Goal: Information Seeking & Learning: Compare options

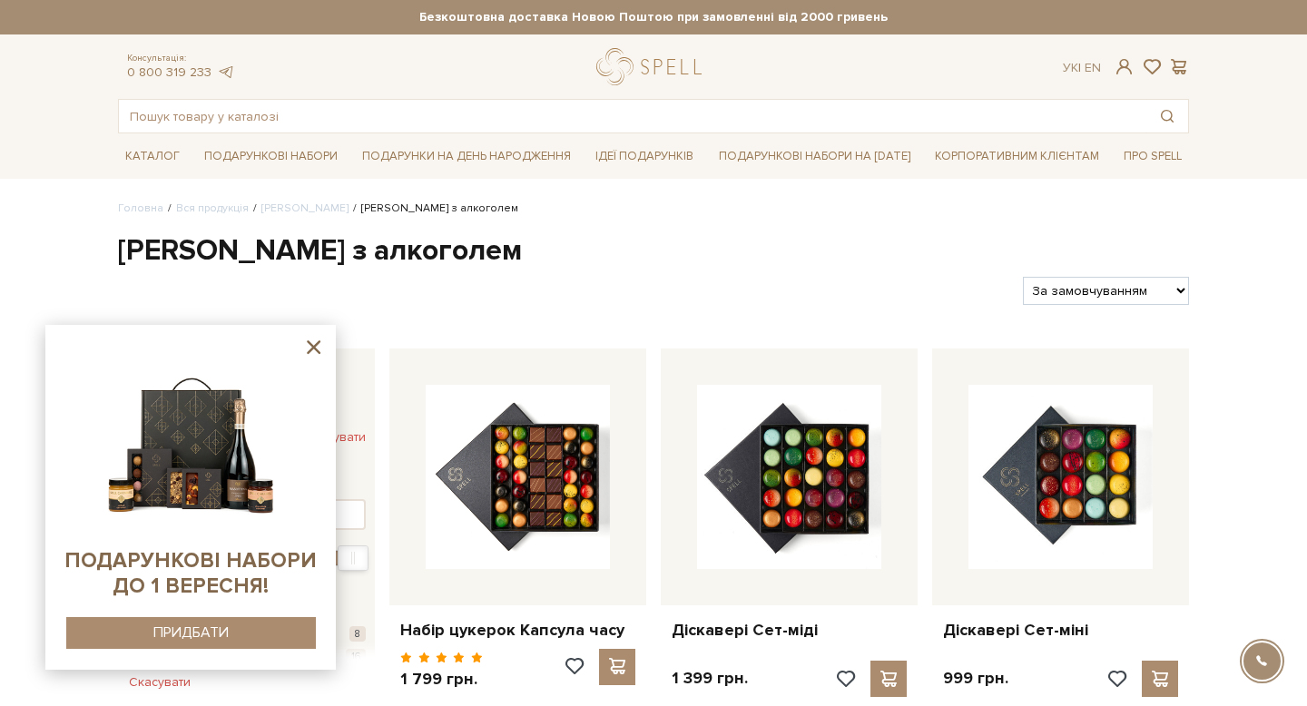
click at [317, 342] on icon at bounding box center [314, 347] width 14 height 14
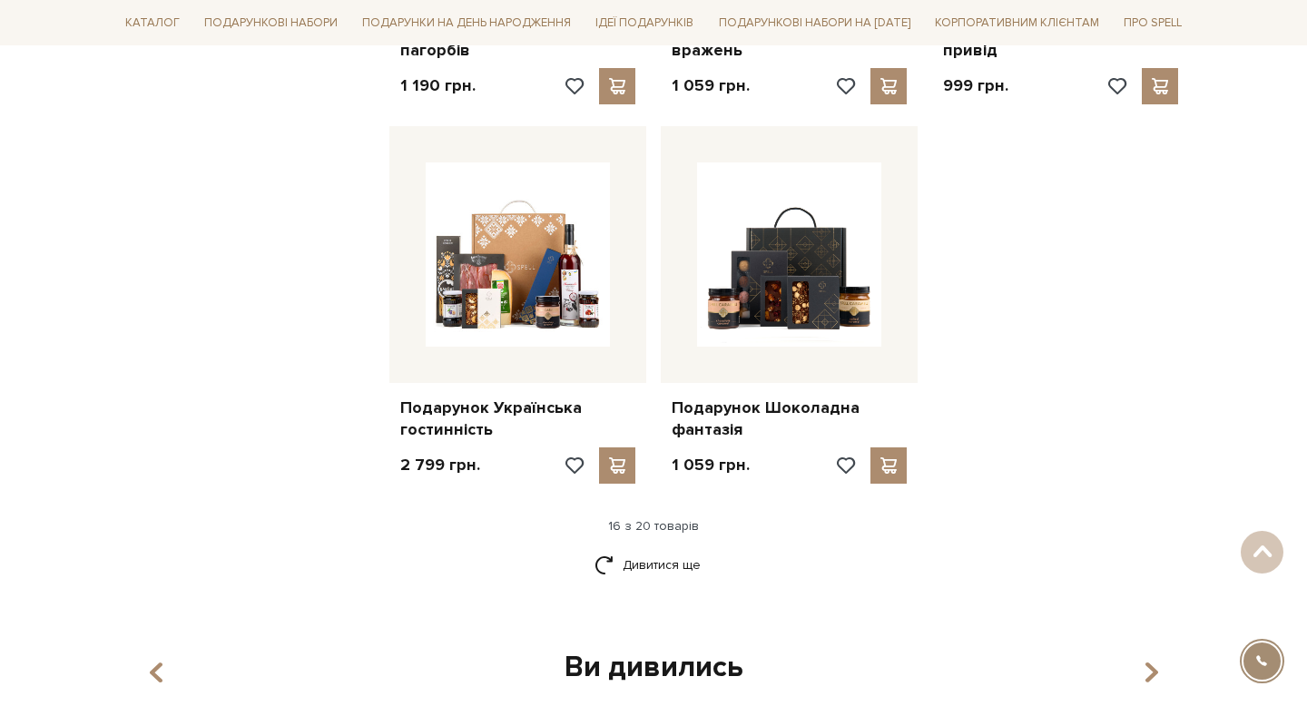
scroll to position [2144, 0]
click at [646, 548] on link "Дивитися ще" at bounding box center [654, 564] width 118 height 32
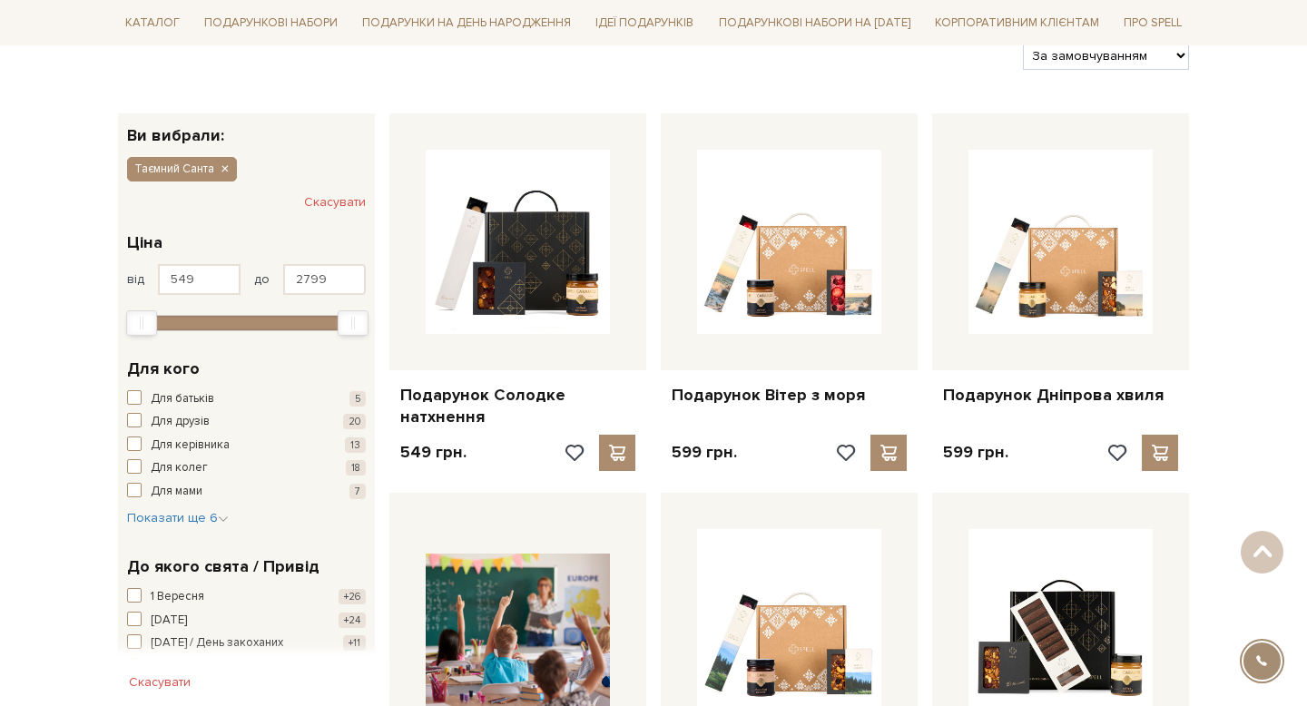
scroll to position [231, 0]
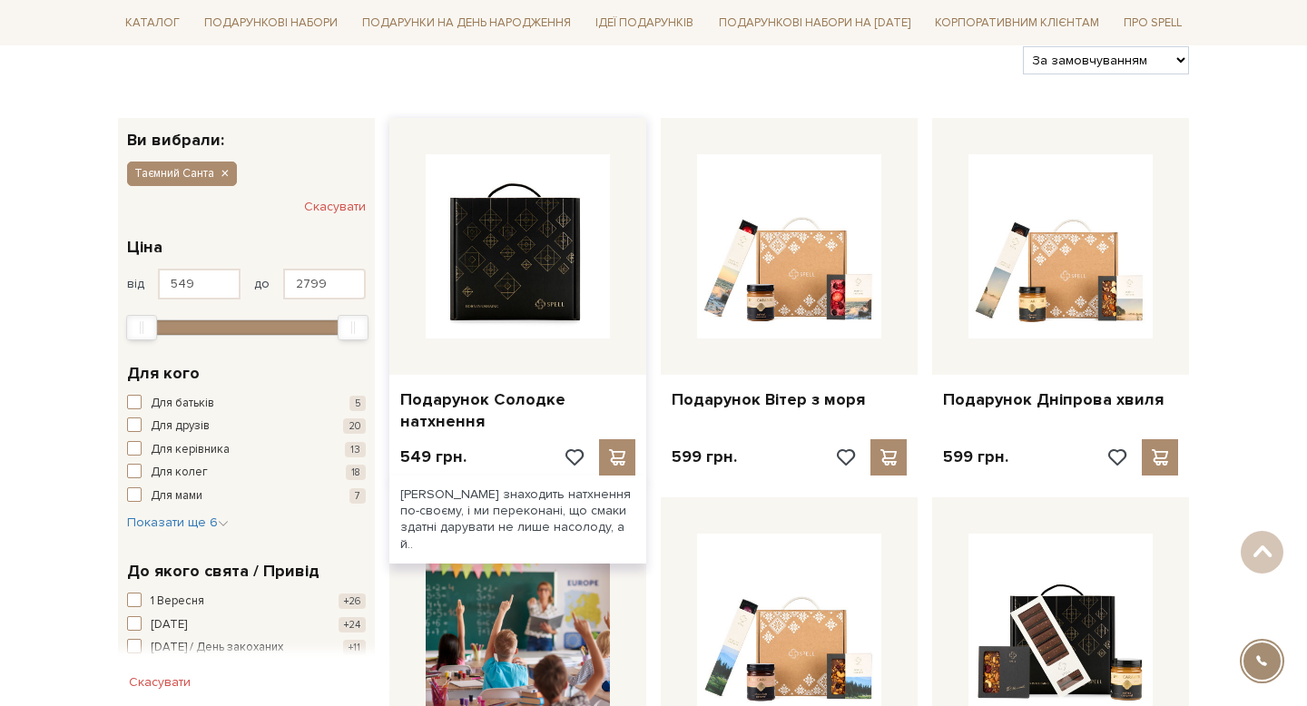
click at [531, 244] on img at bounding box center [518, 246] width 184 height 184
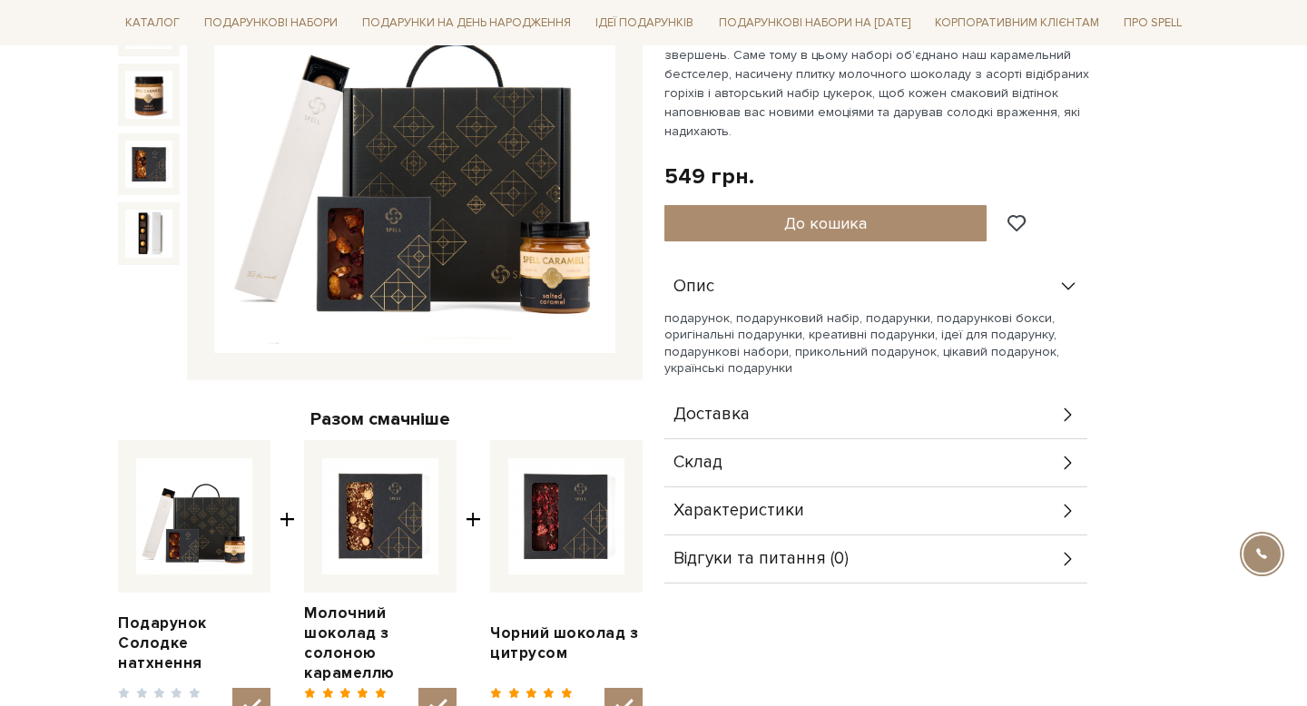
scroll to position [319, 0]
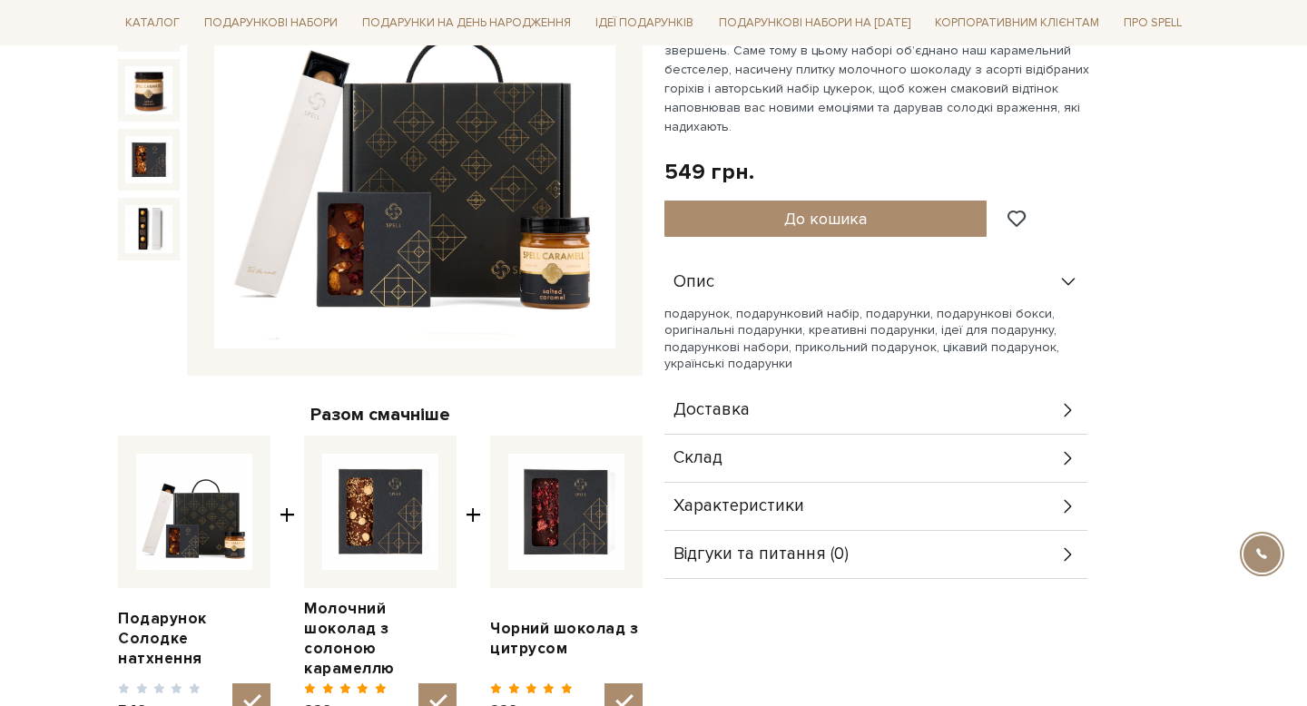
click at [1054, 266] on div "Опис" at bounding box center [875, 282] width 423 height 47
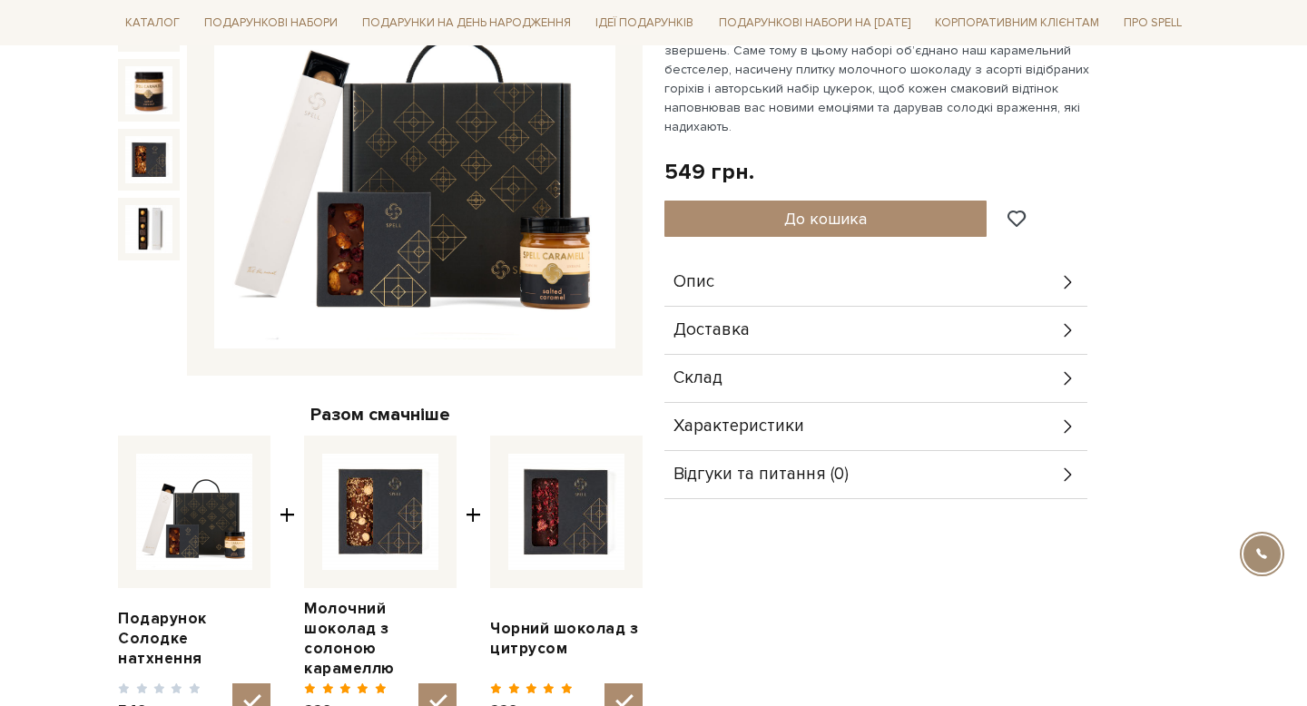
click at [1059, 272] on icon at bounding box center [1068, 282] width 20 height 20
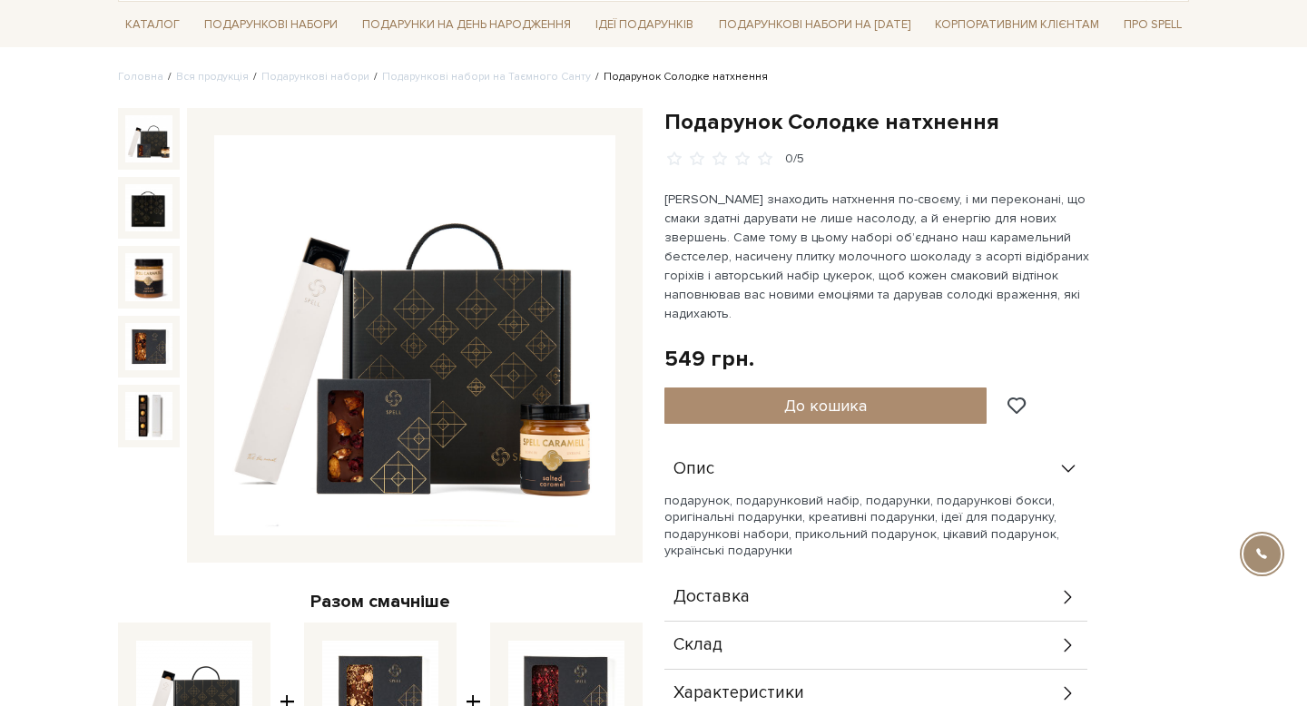
scroll to position [139, 0]
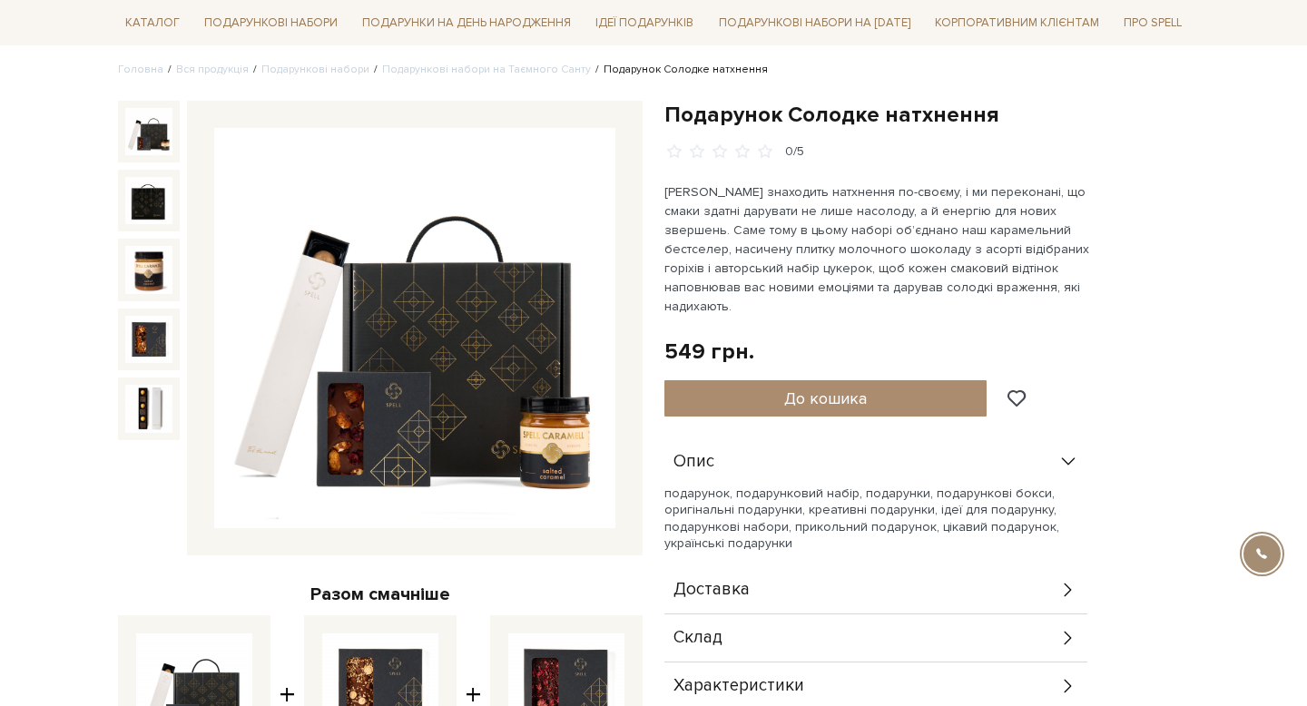
click at [1063, 452] on icon at bounding box center [1068, 462] width 20 height 20
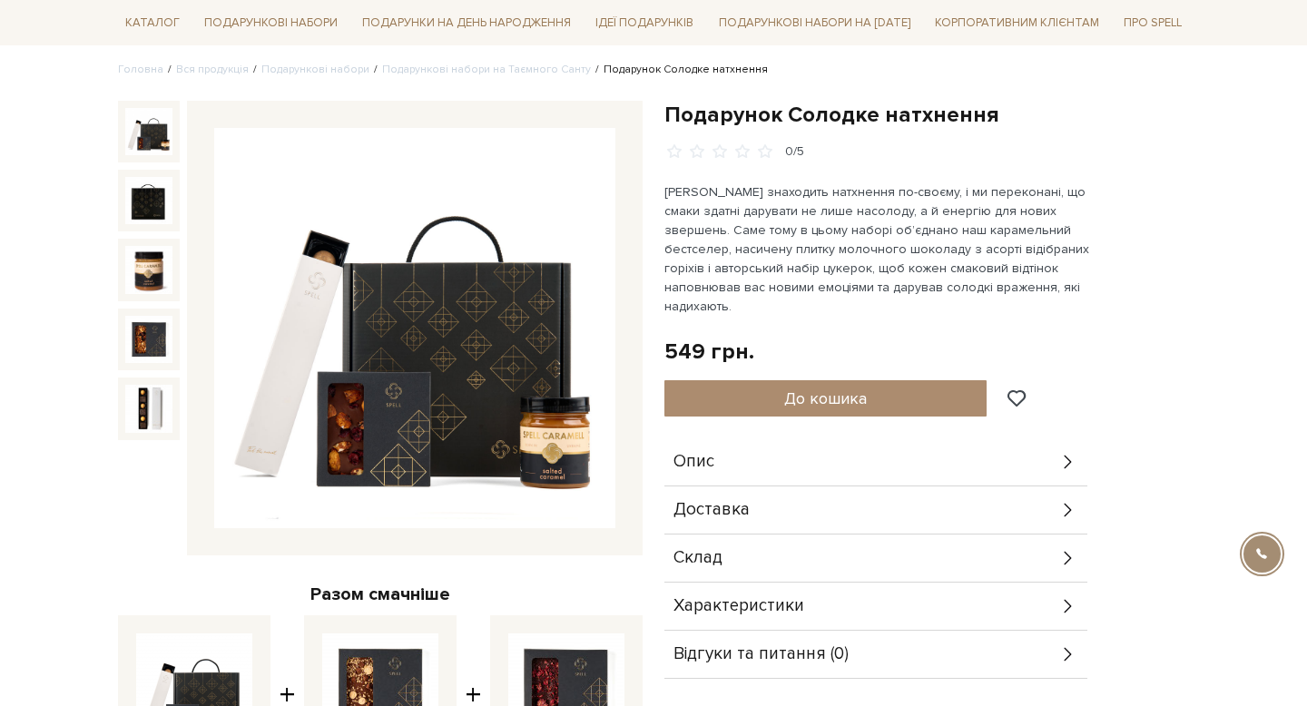
click at [1018, 583] on div "Характеристики" at bounding box center [875, 606] width 423 height 47
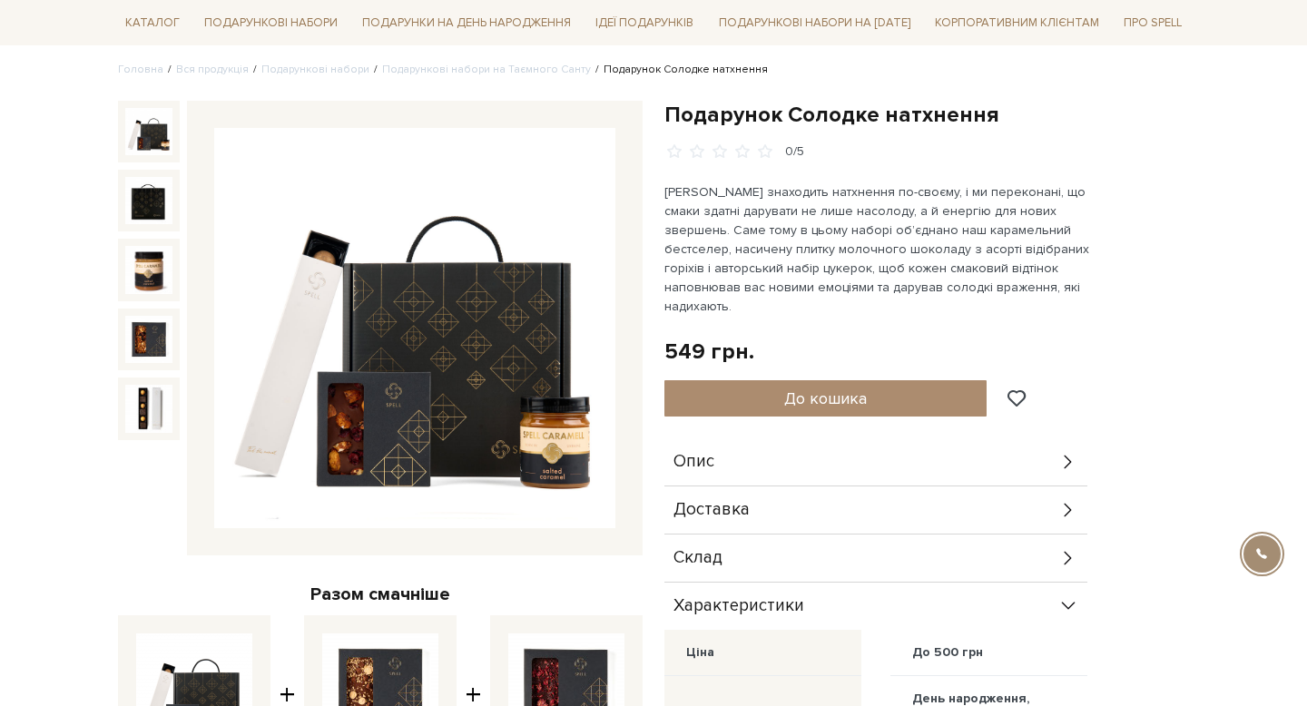
click at [986, 535] on div "Склад" at bounding box center [875, 558] width 423 height 47
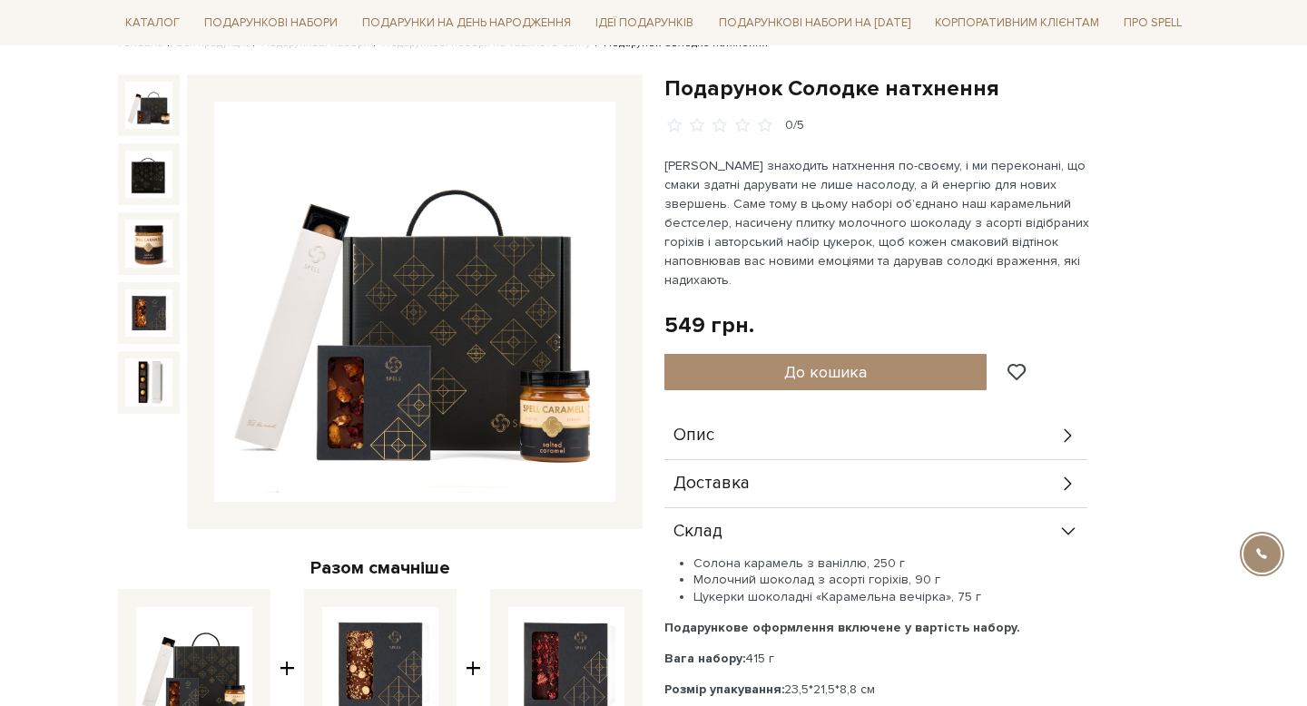
scroll to position [0, 0]
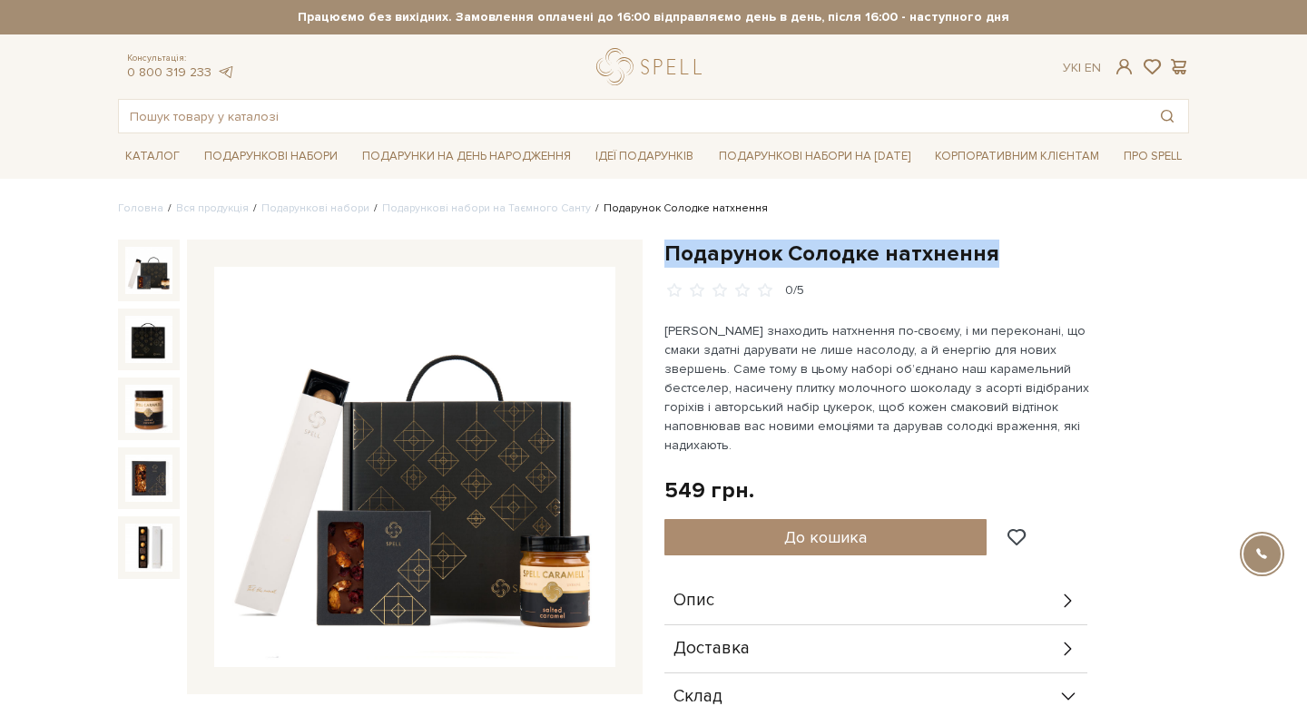
drag, startPoint x: 1013, startPoint y: 251, endPoint x: 663, endPoint y: 251, distance: 350.4
copy h1 "Подарунок Солодке натхнення"
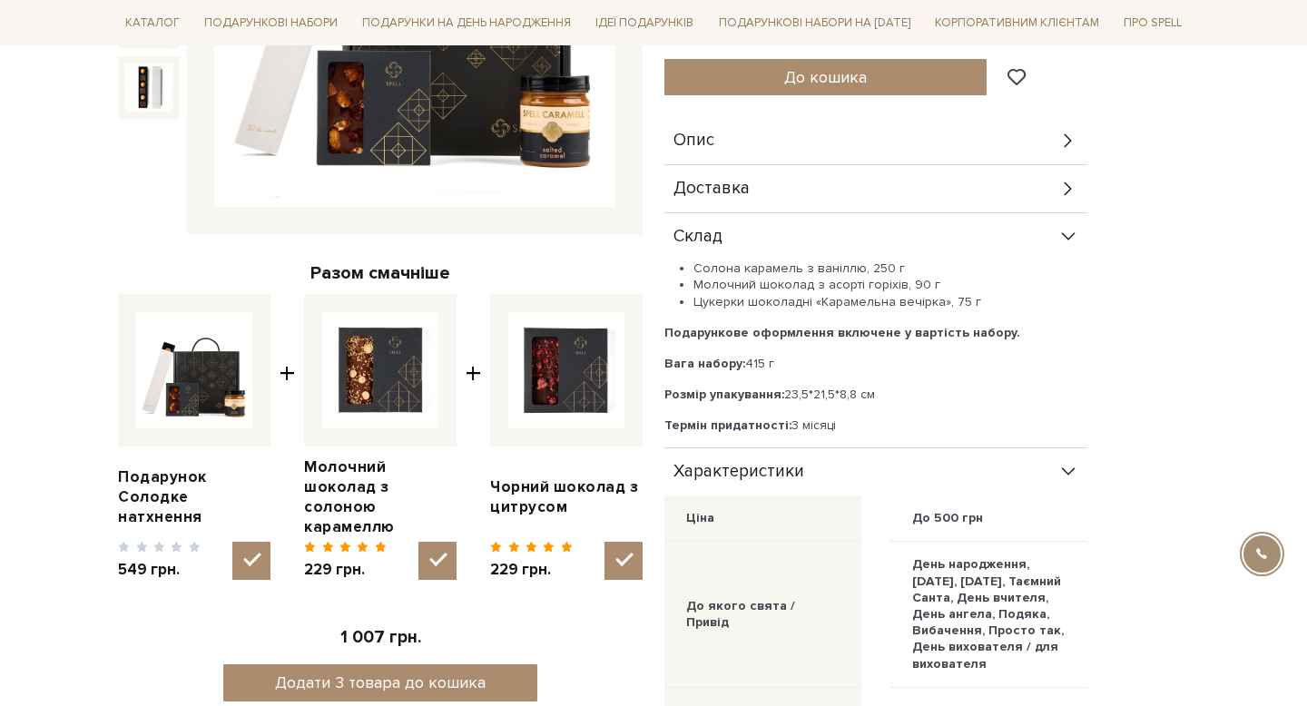
scroll to position [531, 0]
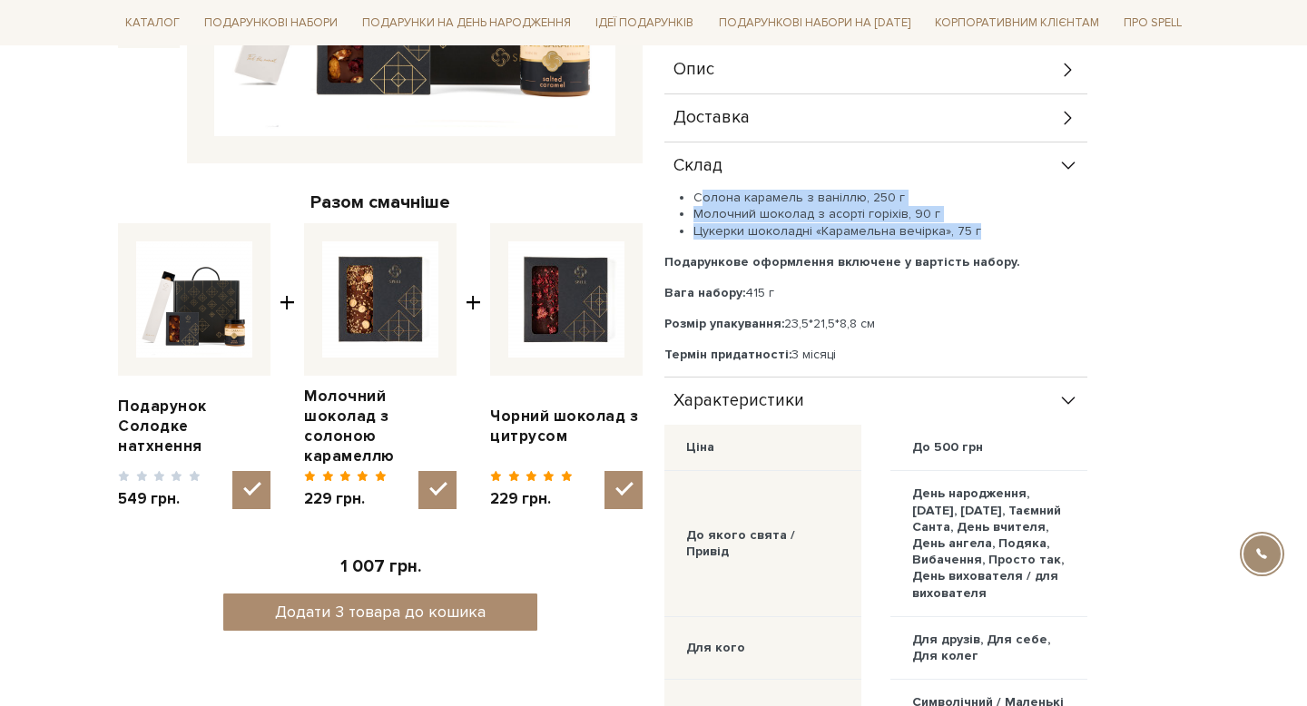
drag, startPoint x: 976, startPoint y: 214, endPoint x: 682, endPoint y: 174, distance: 296.8
click at [682, 190] on ul "Солона карамель з ваніллю, 250 г Молочний шоколад з асорті горіхів, 90 г Цукерк…" at bounding box center [875, 215] width 423 height 50
copy ul "Солона карамель з ваніллю, 250 г Молочний шоколад з асорті горіхів, 90 г Цукерк…"
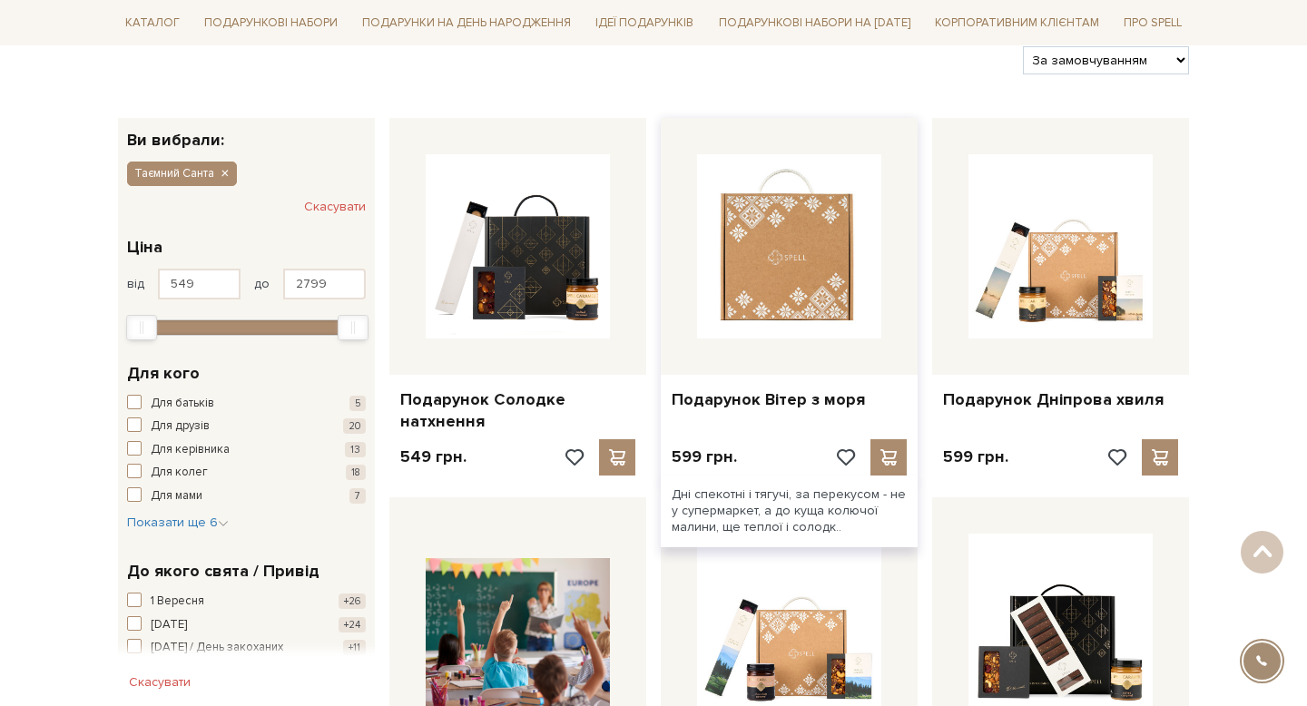
click at [703, 212] on img at bounding box center [789, 246] width 184 height 184
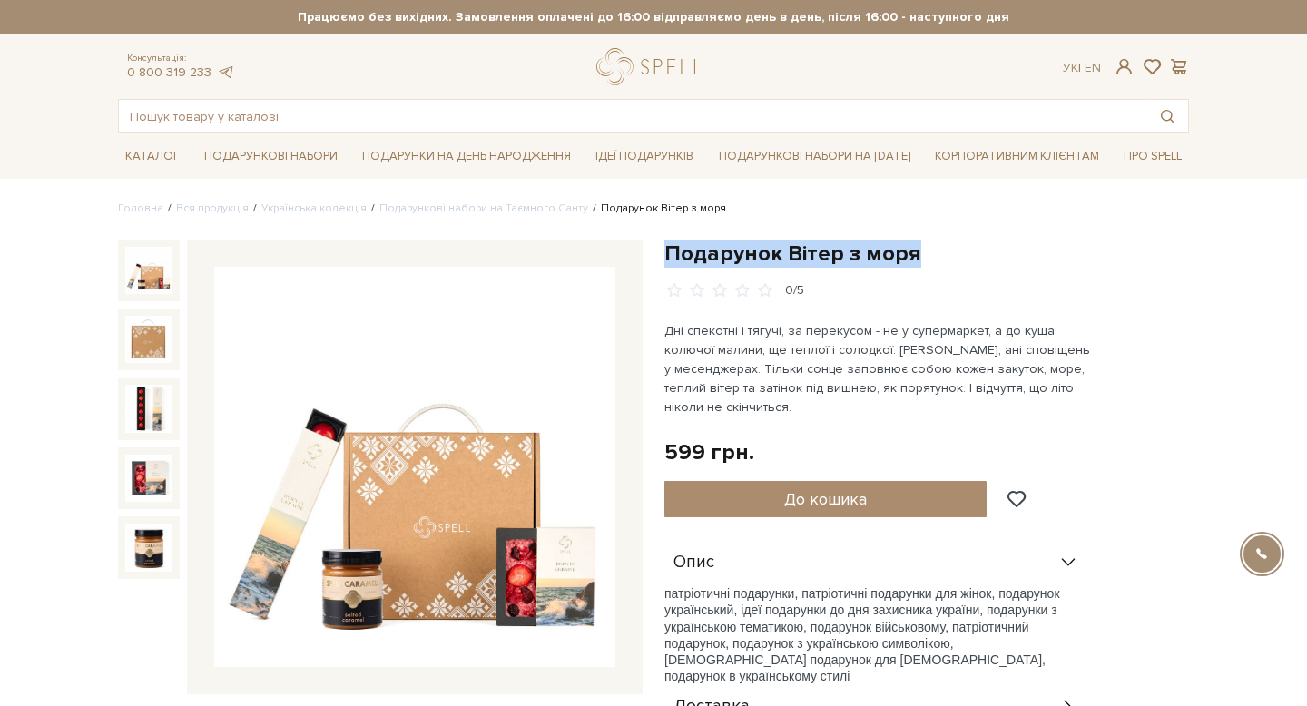
drag, startPoint x: 885, startPoint y: 248, endPoint x: 659, endPoint y: 248, distance: 226.0
click at [659, 248] on div "Подарунок Вітер з моря 0/5 599 грн. Оплата частинами: До кошика" at bounding box center [927, 700] width 546 height 920
copy h1 "Подарунок Вітер з моря"
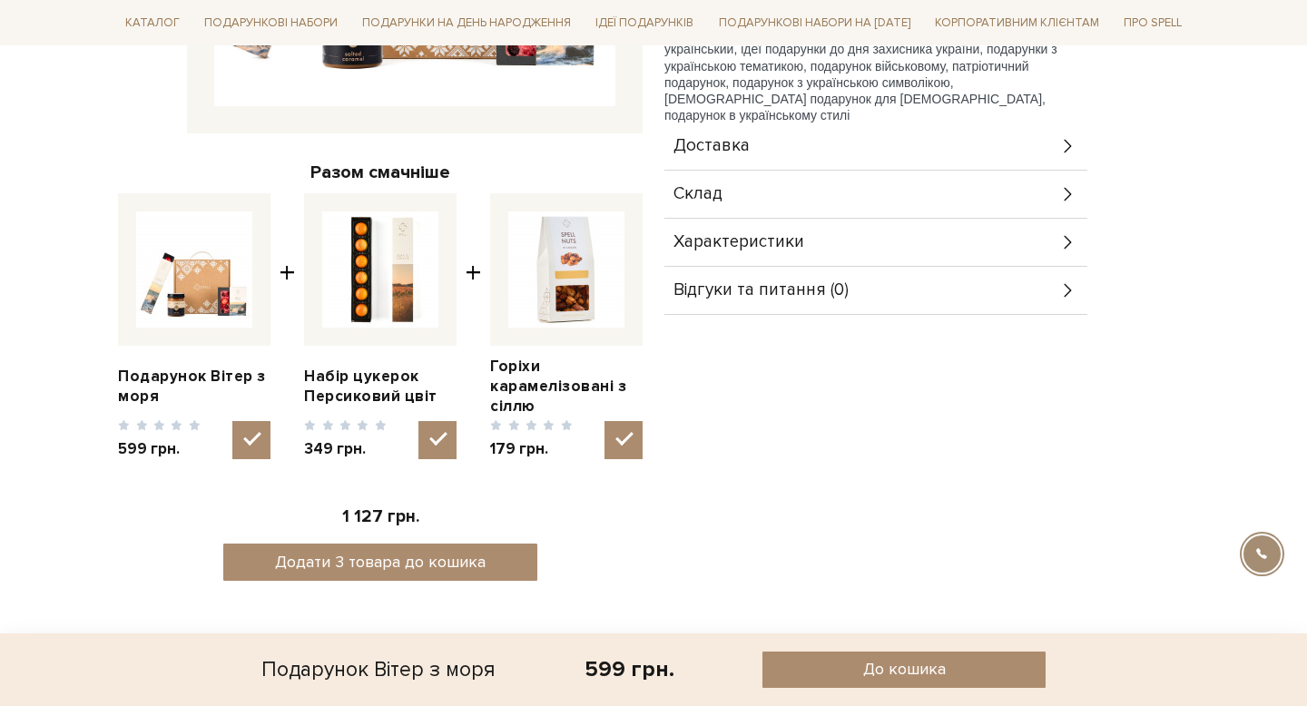
scroll to position [459, 0]
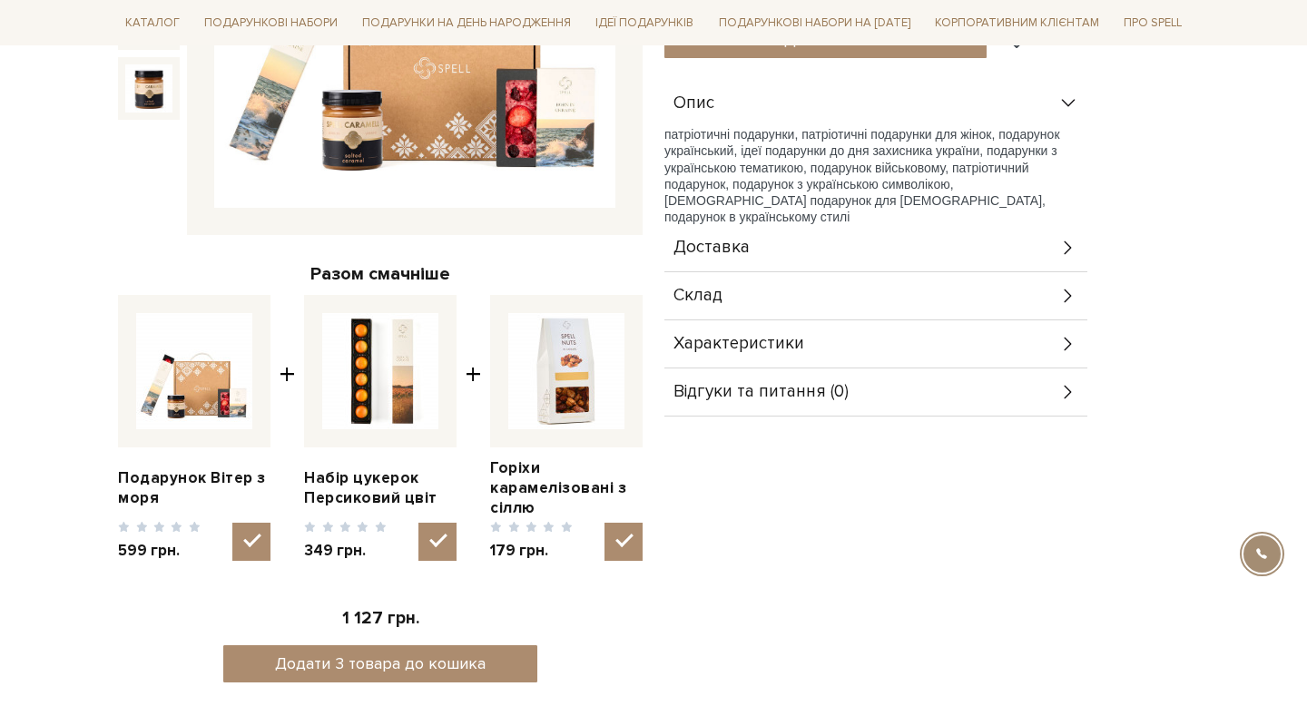
click at [805, 295] on div "Склад" at bounding box center [875, 295] width 423 height 47
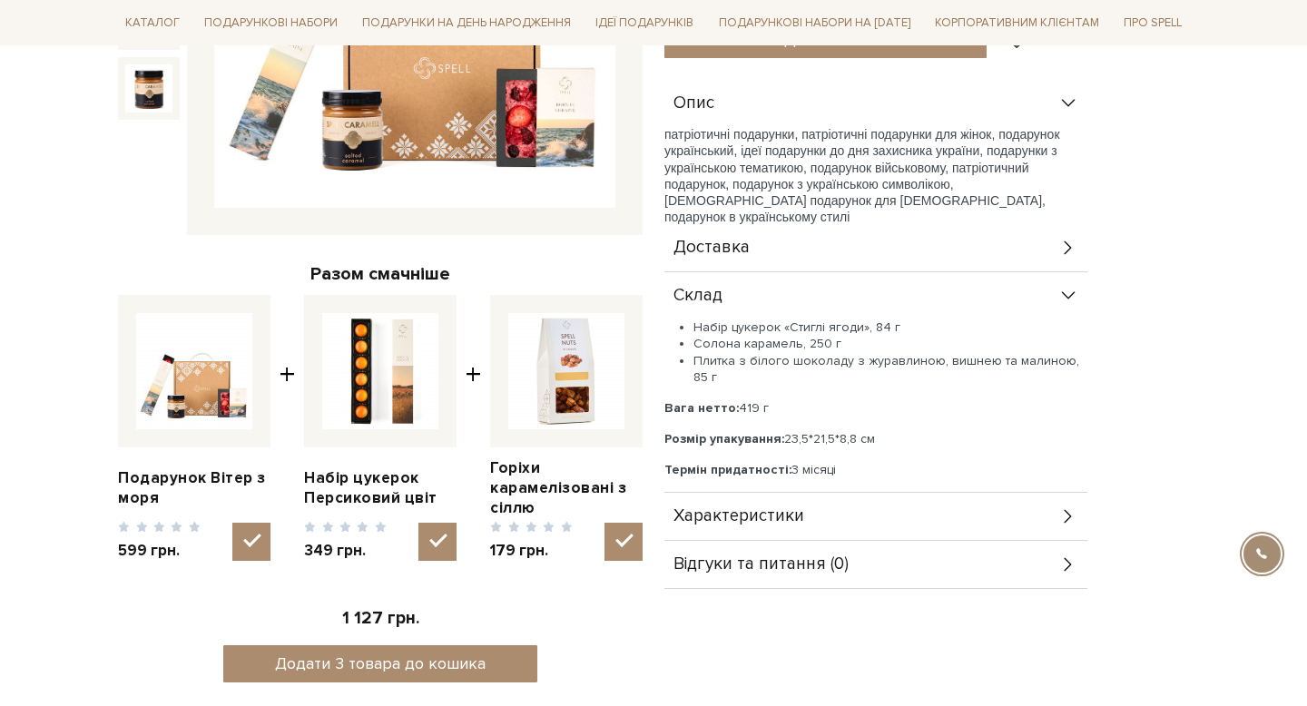
click at [742, 365] on li "Плитка з білого шоколаду з журавлиною, вишнею та малиною, 85 г" at bounding box center [890, 369] width 394 height 33
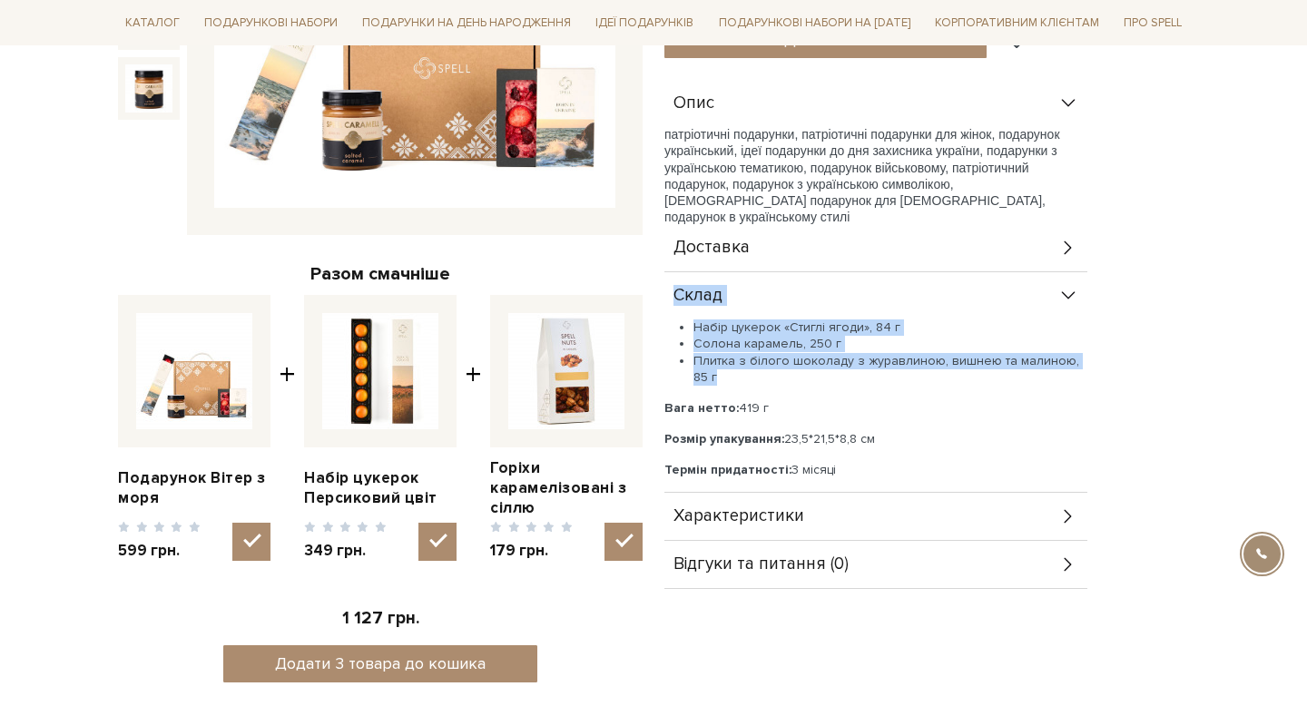
drag, startPoint x: 711, startPoint y: 372, endPoint x: 664, endPoint y: 291, distance: 93.6
click at [664, 291] on div "Склад Набір цукерок «Стиглі ягоди», 84 г Солона карамель, 250 г Плитка з білого…" at bounding box center [875, 382] width 423 height 221
copy div "Склад Набір цукерок «Стиглі ягоди», 84 г Солона карамель, 250 г Плитка з білого…"
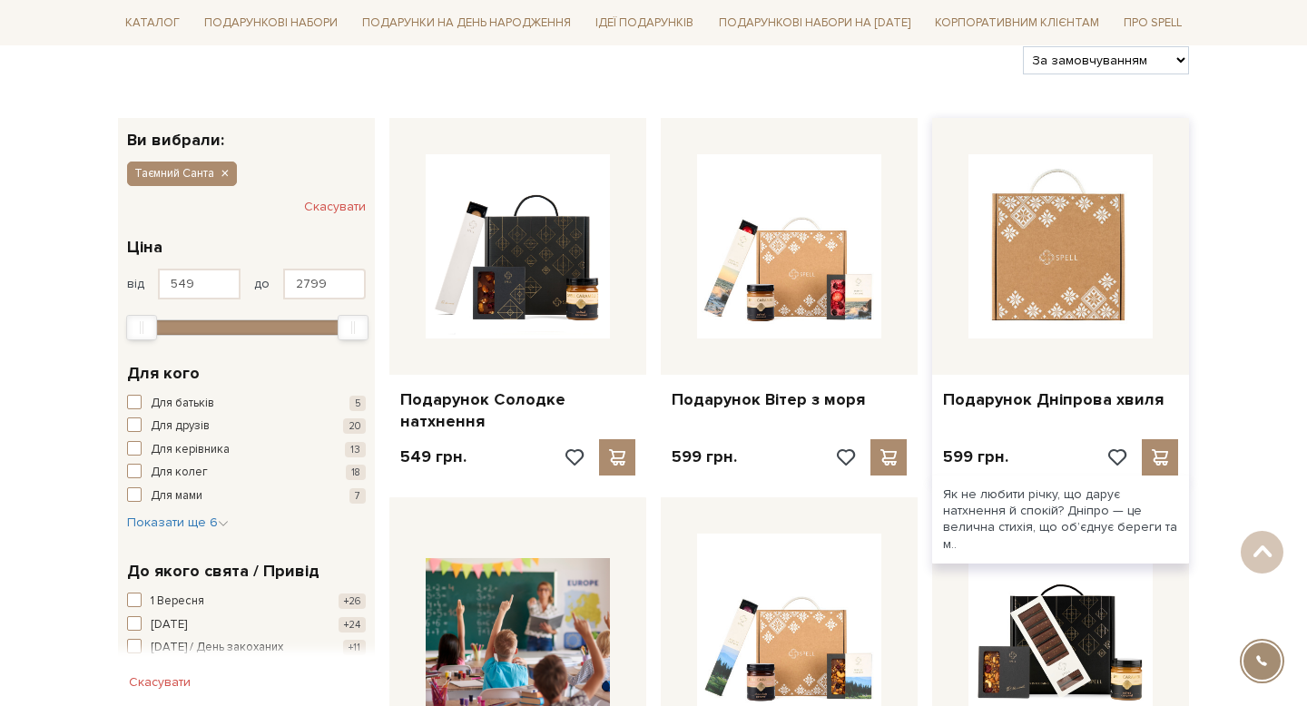
click at [1032, 249] on img at bounding box center [1060, 246] width 184 height 184
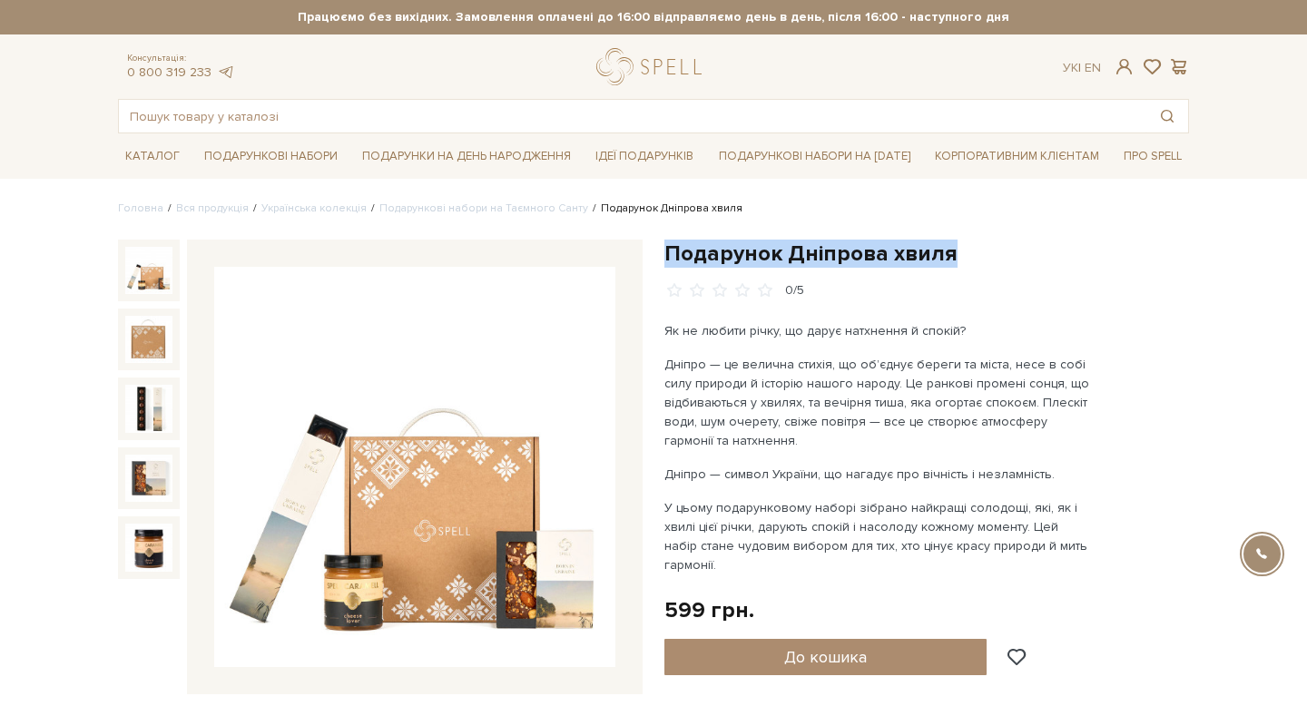
drag, startPoint x: 963, startPoint y: 256, endPoint x: 662, endPoint y: 255, distance: 301.3
click at [662, 255] on div "Подарунок Дніпрова хвиля 0/5 Як не любити річку, що дарує натхнення й спокій? Д…" at bounding box center [927, 710] width 546 height 940
copy h1 "Подарунок Дніпрова хвиля"
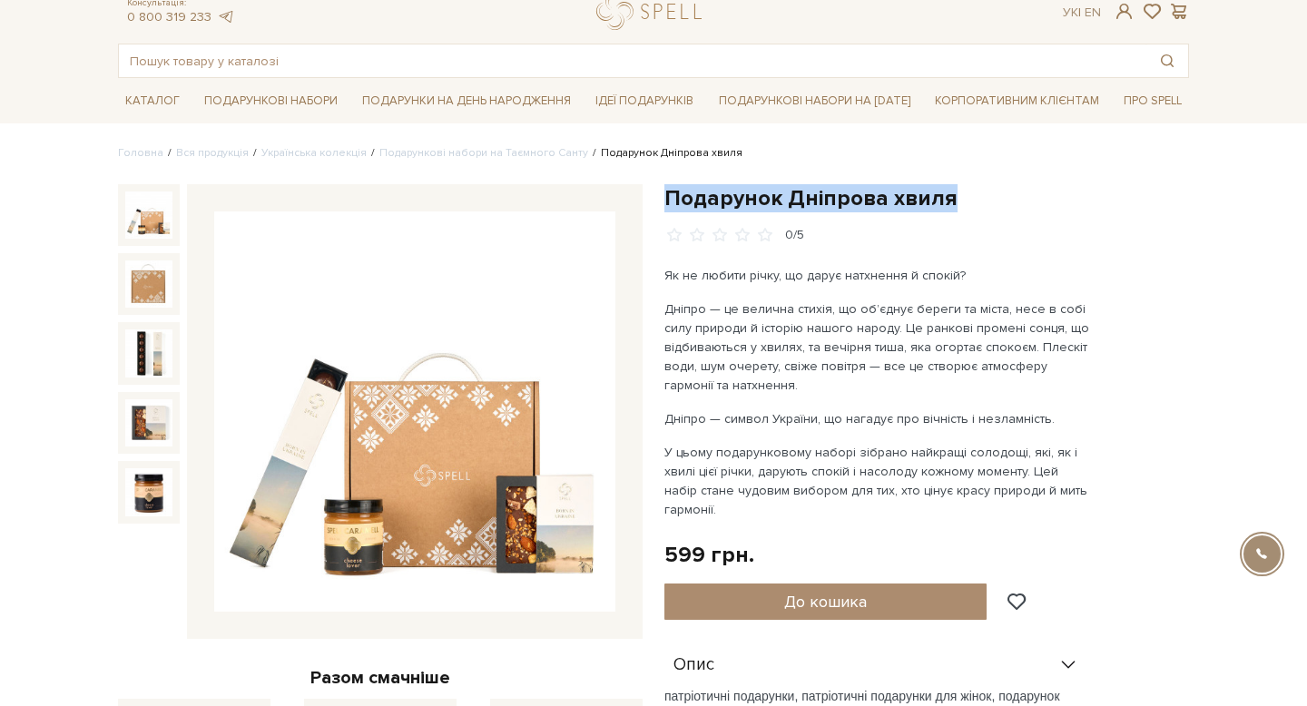
scroll to position [394, 0]
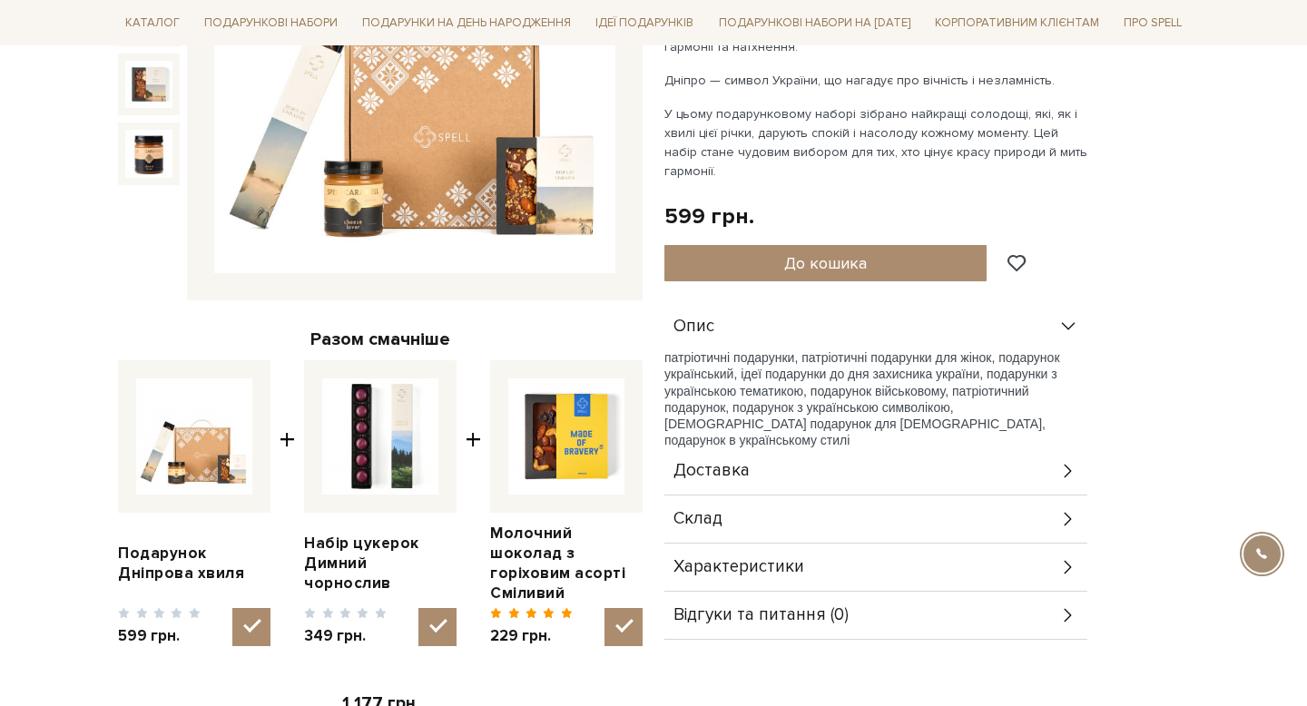
click at [800, 546] on div "Характеристики" at bounding box center [875, 567] width 423 height 47
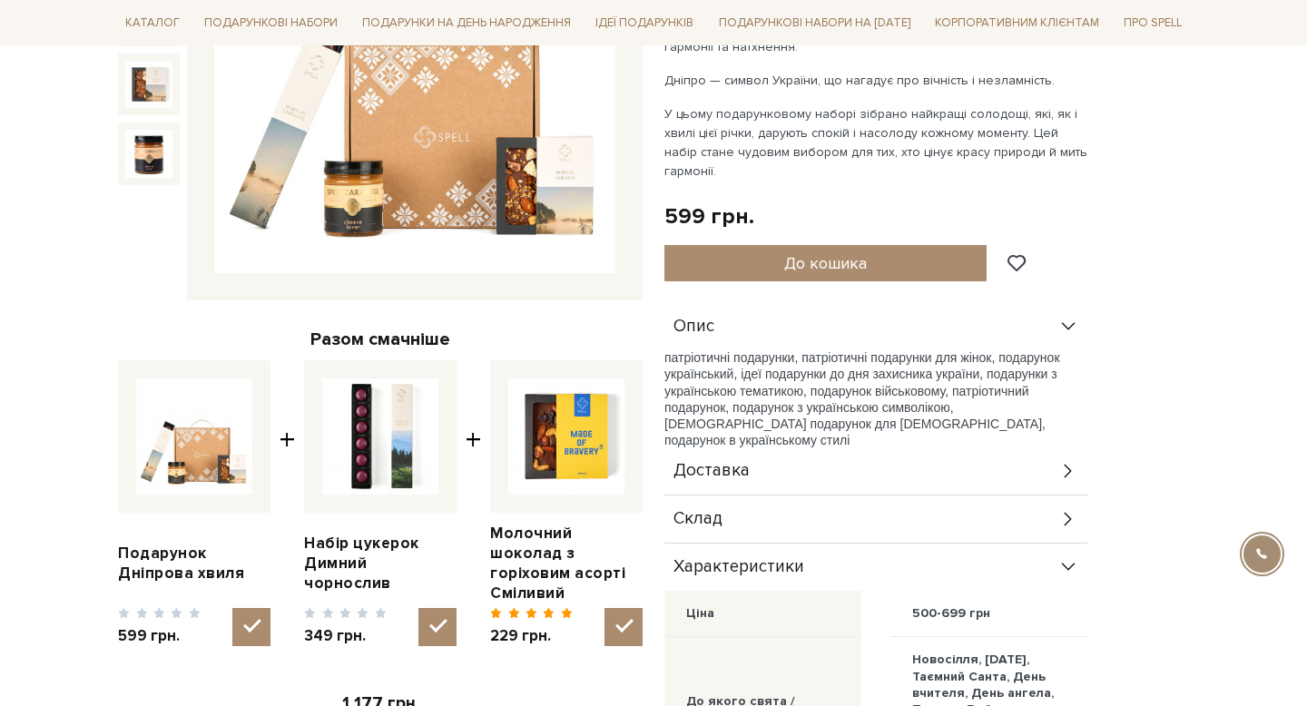
click at [794, 529] on div "Склад" at bounding box center [875, 519] width 423 height 47
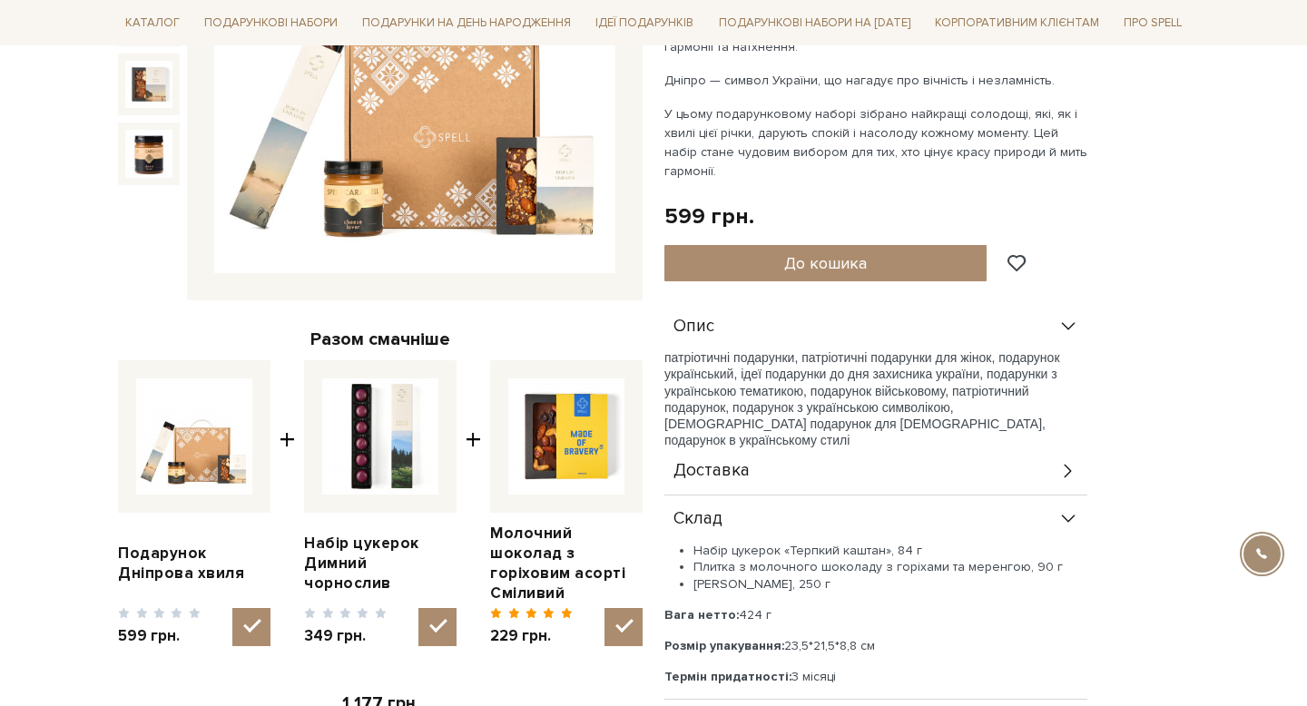
drag, startPoint x: 850, startPoint y: 586, endPoint x: 671, endPoint y: 549, distance: 183.5
click at [671, 549] on ul "Набір цукерок «Терпкий каштан», 84 г Плитка з молочного шоколаду з горіхами та …" at bounding box center [875, 568] width 423 height 50
copy ul "Набір цукерок «Терпкий каштан», 84 г Плитка з молочного шоколаду з горіхами та …"
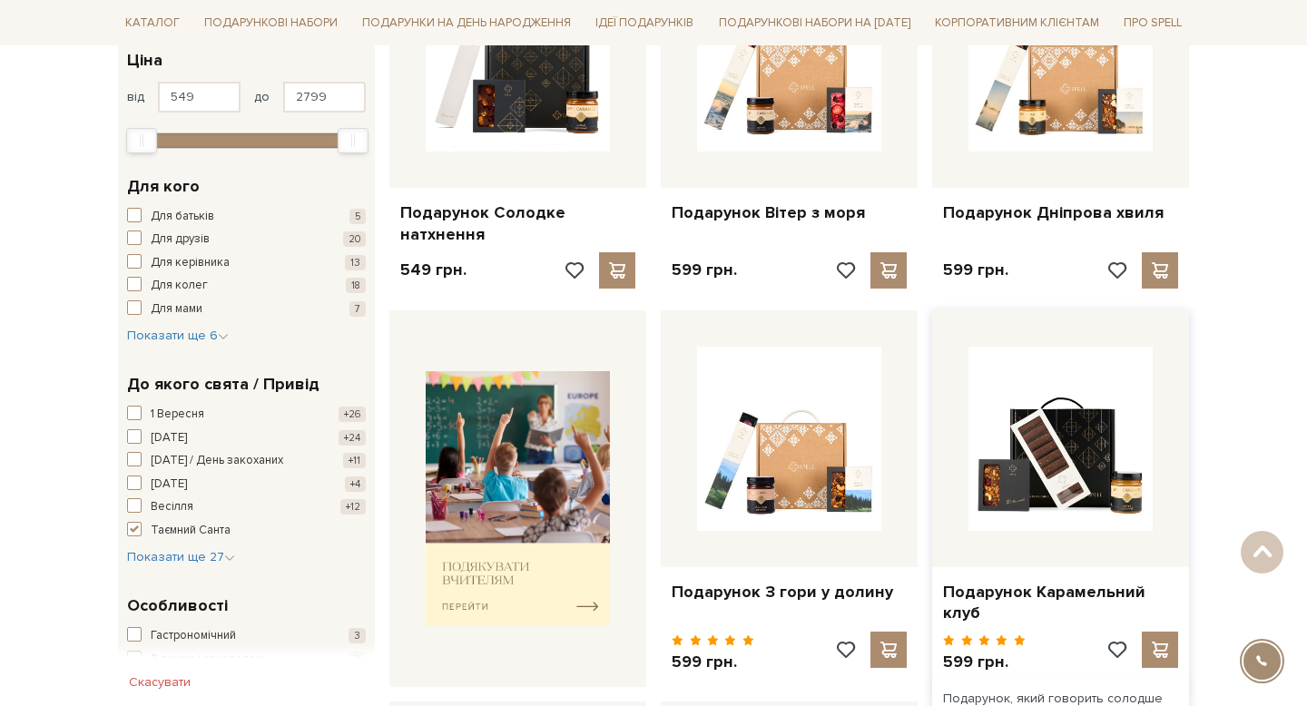
scroll to position [798, 0]
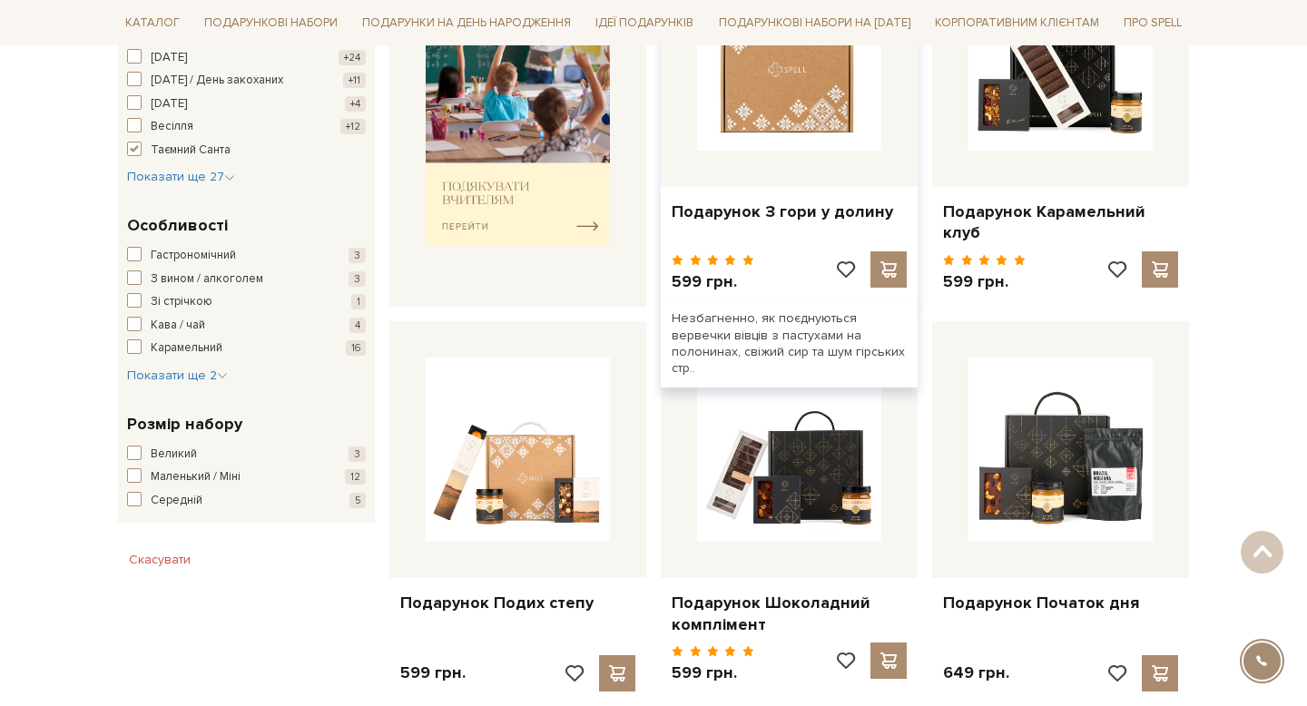
click at [777, 131] on img at bounding box center [789, 58] width 184 height 184
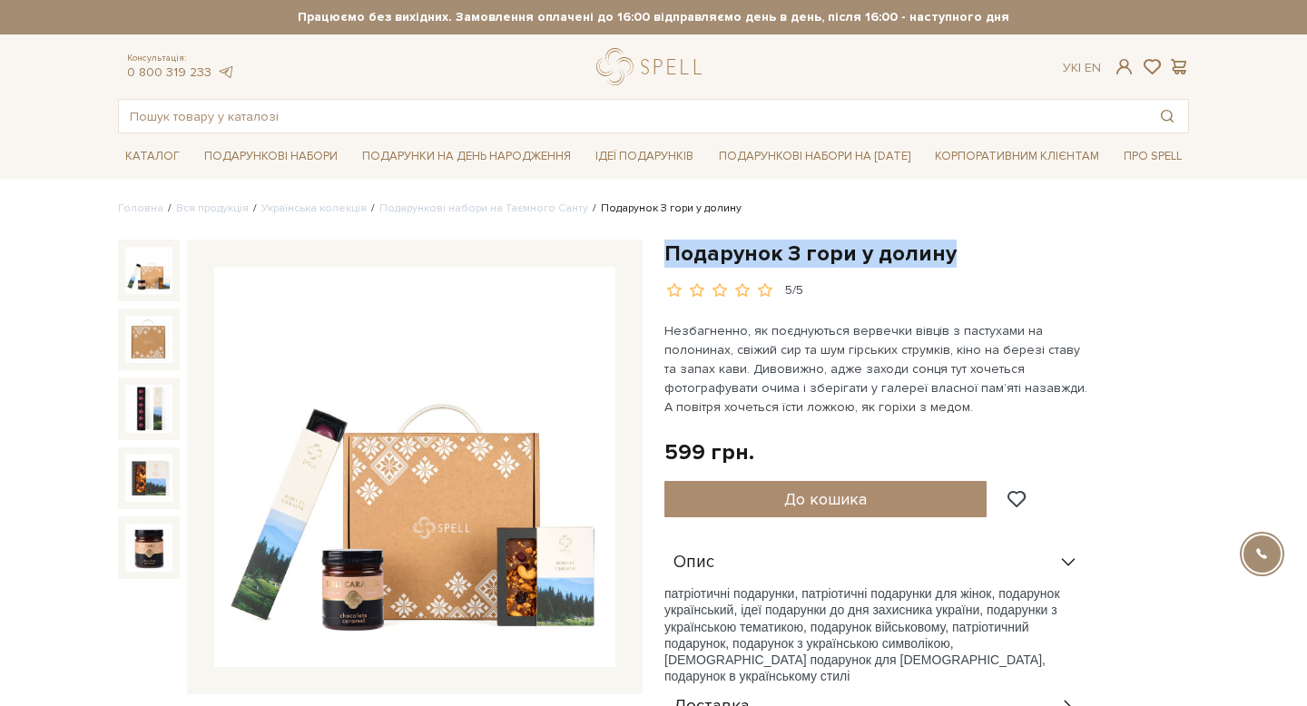
drag, startPoint x: 984, startPoint y: 253, endPoint x: 657, endPoint y: 253, distance: 326.8
click at [657, 253] on div "Подарунок З гори у долину 5/5 Незбагненно, як поєднуються вервечки вівців з пас…" at bounding box center [927, 710] width 546 height 940
copy h1 "Подарунок З гори у долину"
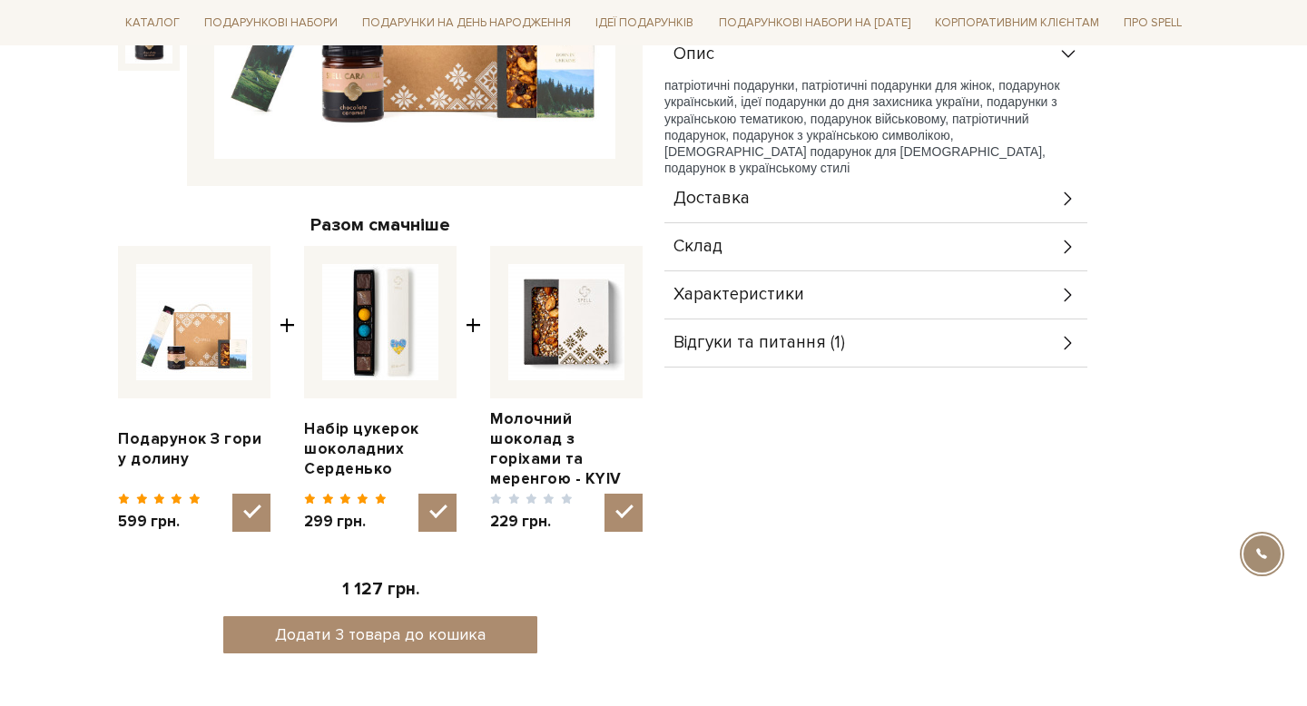
scroll to position [509, 0]
click at [747, 236] on div "Склад" at bounding box center [875, 245] width 423 height 47
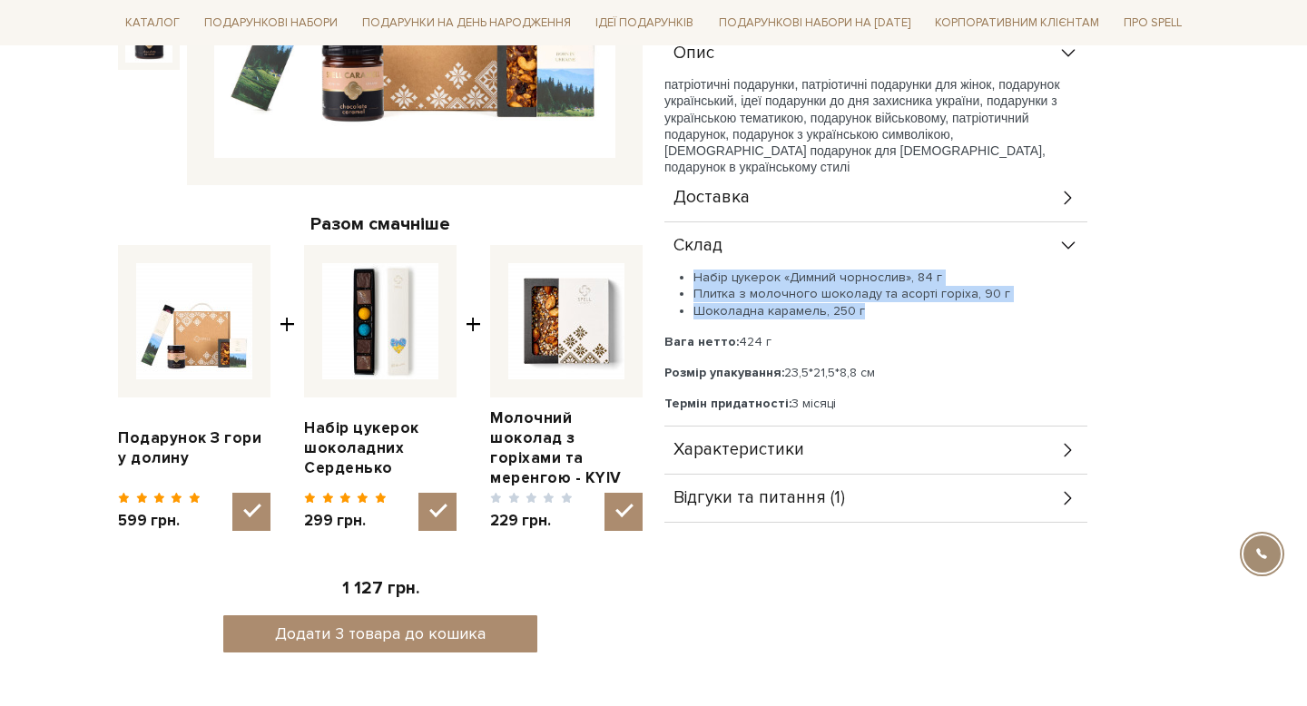
drag, startPoint x: 881, startPoint y: 306, endPoint x: 675, endPoint y: 271, distance: 208.9
click at [675, 271] on ul "Набір цукерок «Димний чорнослив», 84 г Плитка з молочного шоколаду та асорті го…" at bounding box center [875, 295] width 423 height 50
copy ul "Набір цукерок «Димний чорнослив», 84 г Плитка з молочного шоколаду та асорті го…"
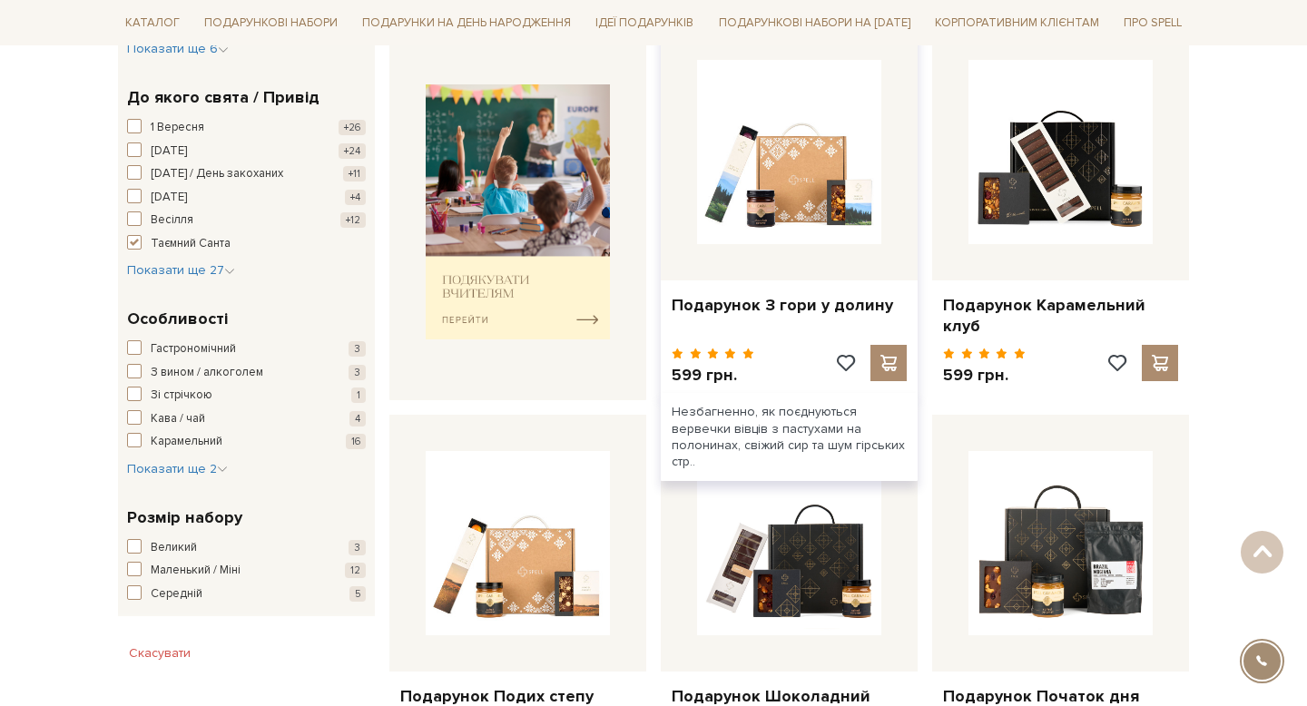
scroll to position [619, 0]
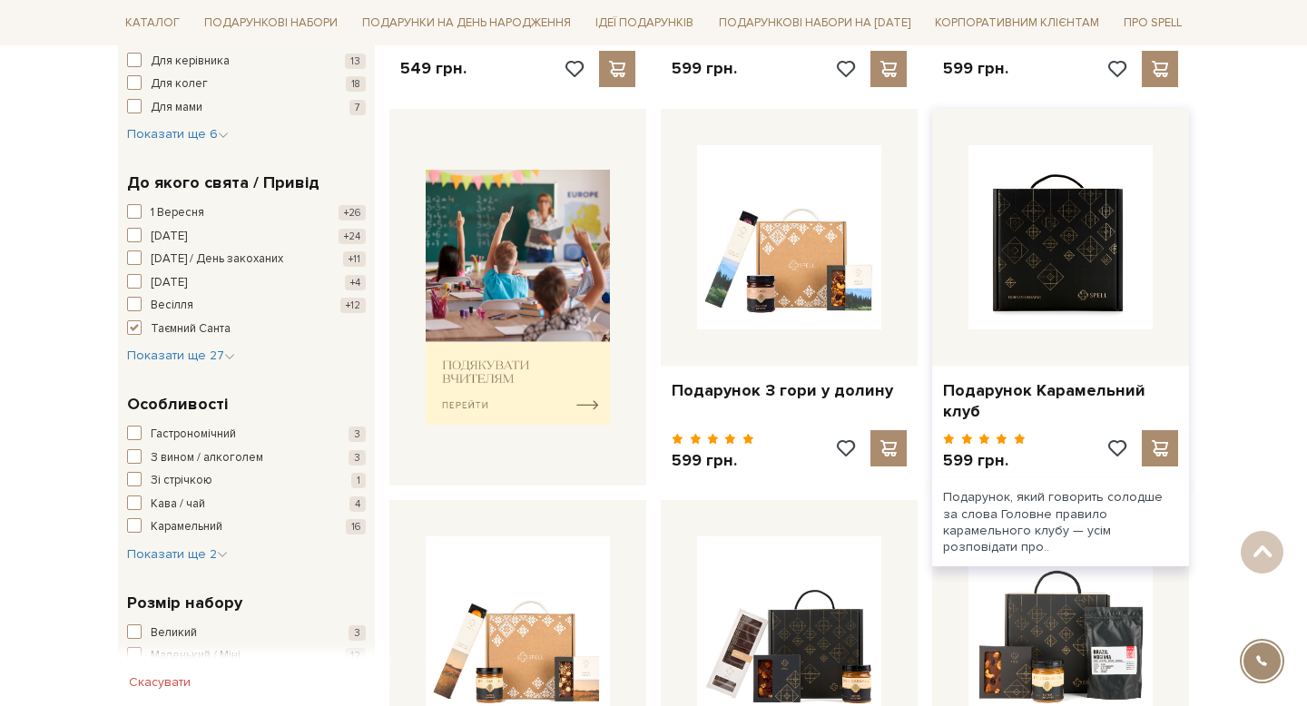
click at [1134, 257] on img at bounding box center [1060, 237] width 184 height 184
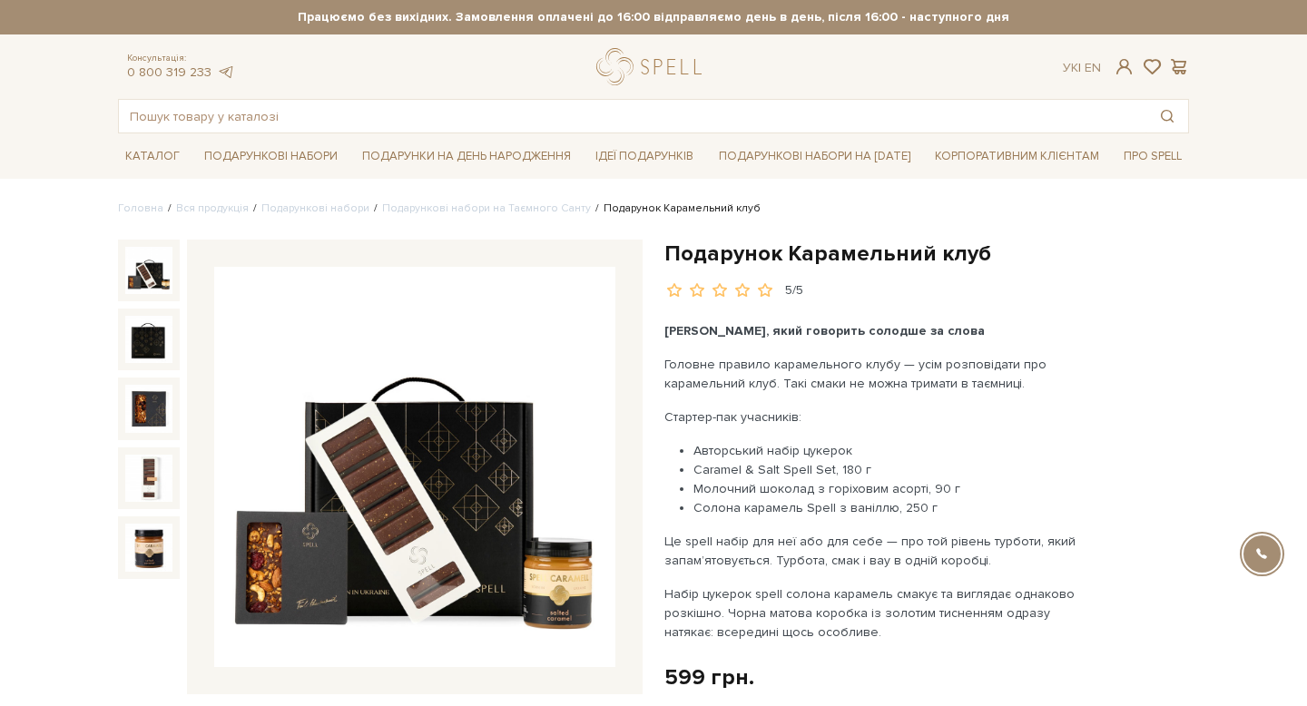
drag, startPoint x: 1012, startPoint y: 237, endPoint x: 673, endPoint y: 241, distance: 339.5
drag, startPoint x: 665, startPoint y: 242, endPoint x: 978, endPoint y: 249, distance: 313.2
click at [978, 249] on h1 "Подарунок Карамельний клуб" at bounding box center [926, 254] width 525 height 28
copy h1 "Подарунок Карамельний клуб"
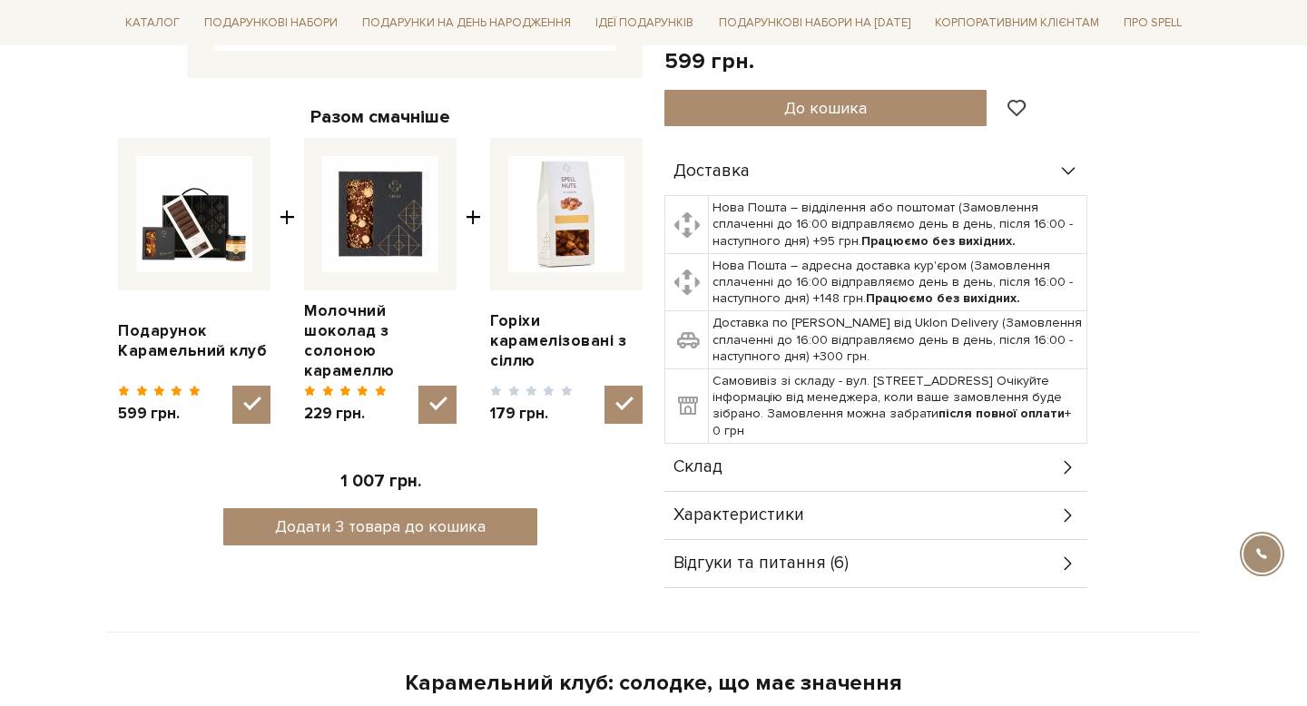
scroll to position [722, 0]
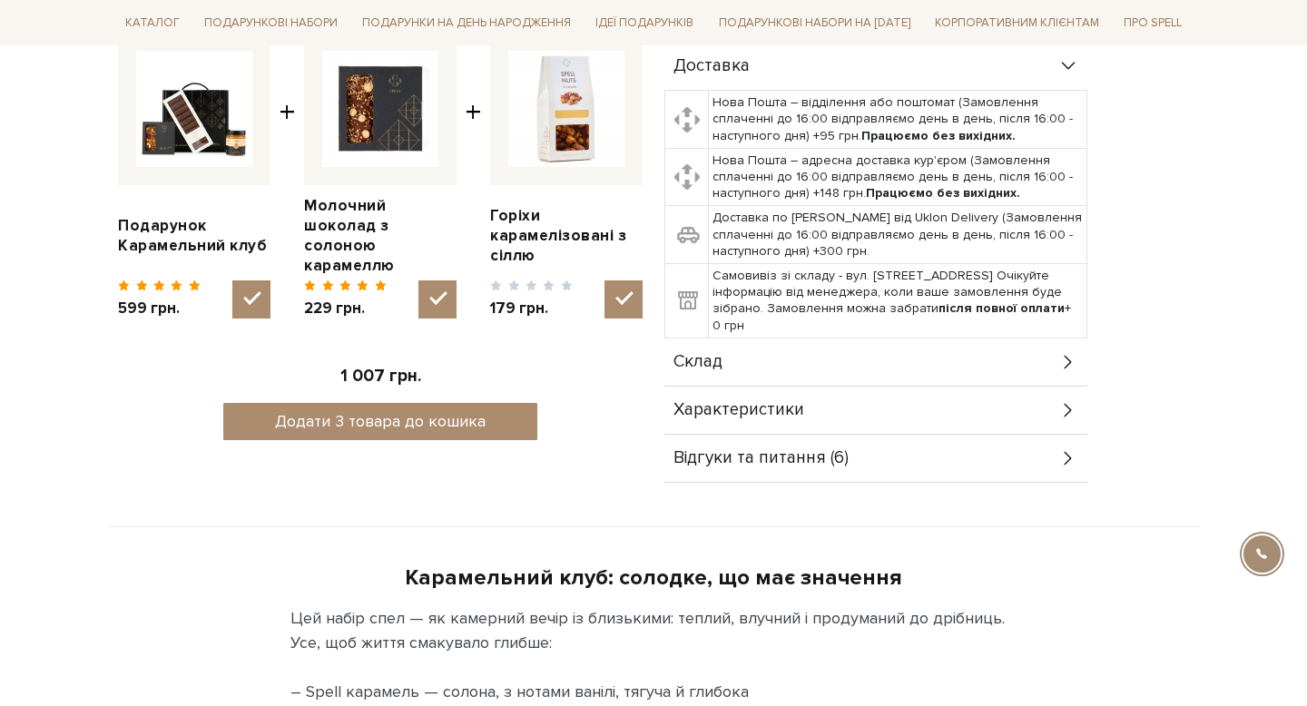
click at [773, 364] on div "Склад" at bounding box center [875, 362] width 423 height 47
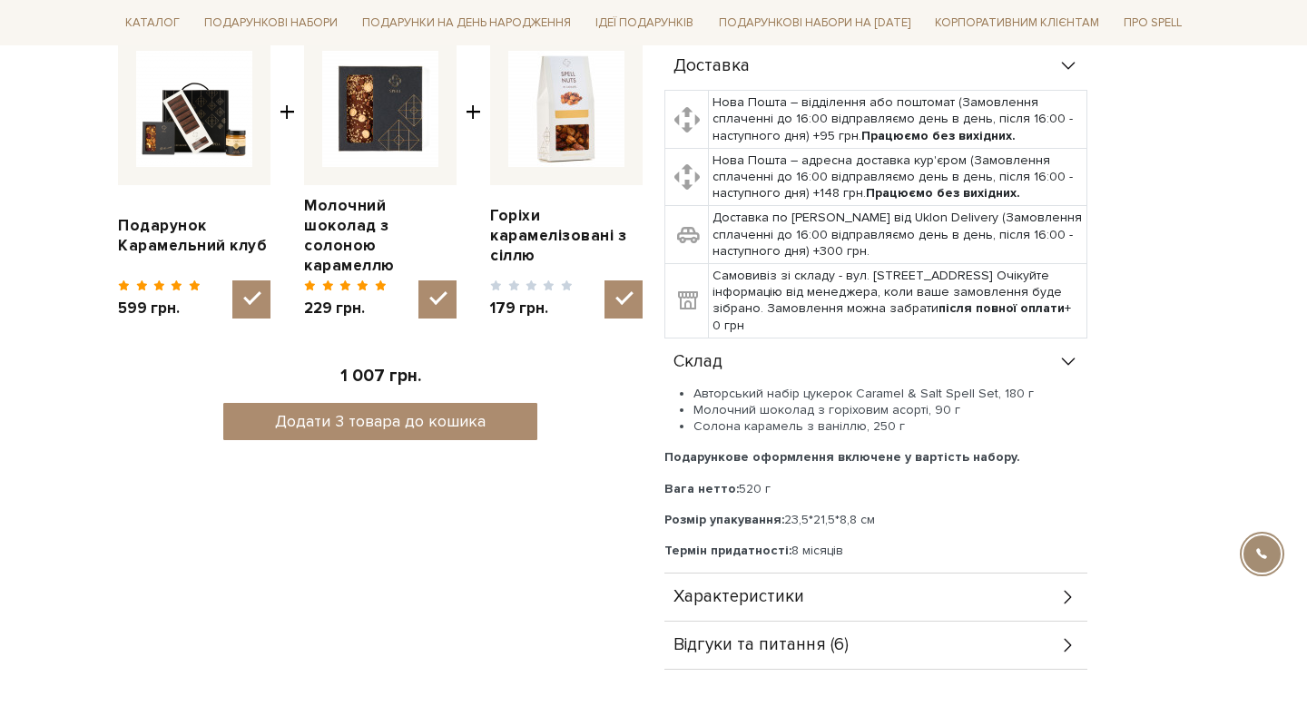
drag, startPoint x: 927, startPoint y: 423, endPoint x: 692, endPoint y: 390, distance: 237.3
click at [692, 390] on ul "Авторський набір цукерок Caramel & Salt Spell Set, 180 г Молочний шоколад з гор…" at bounding box center [875, 411] width 423 height 50
copy ul "Авторський набір цукерок Caramel & Salt Spell Set, 180 г Молочний шоколад з гор…"
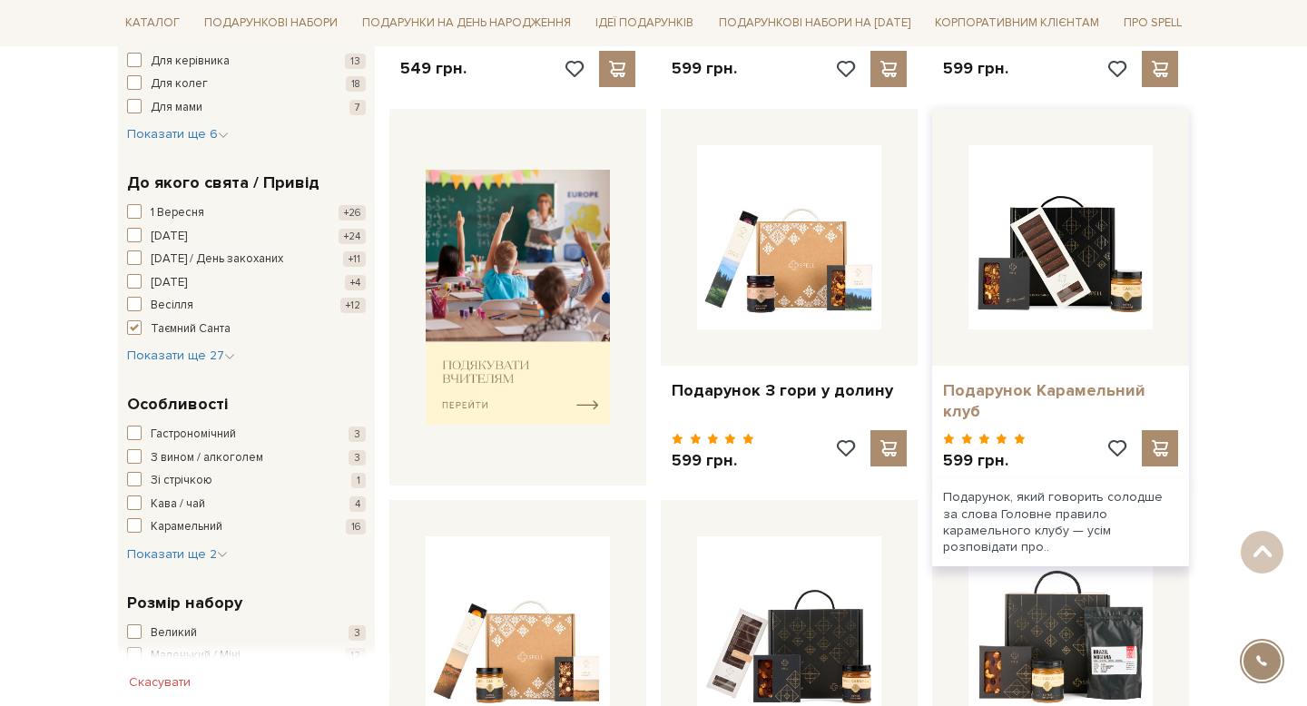
scroll to position [870, 0]
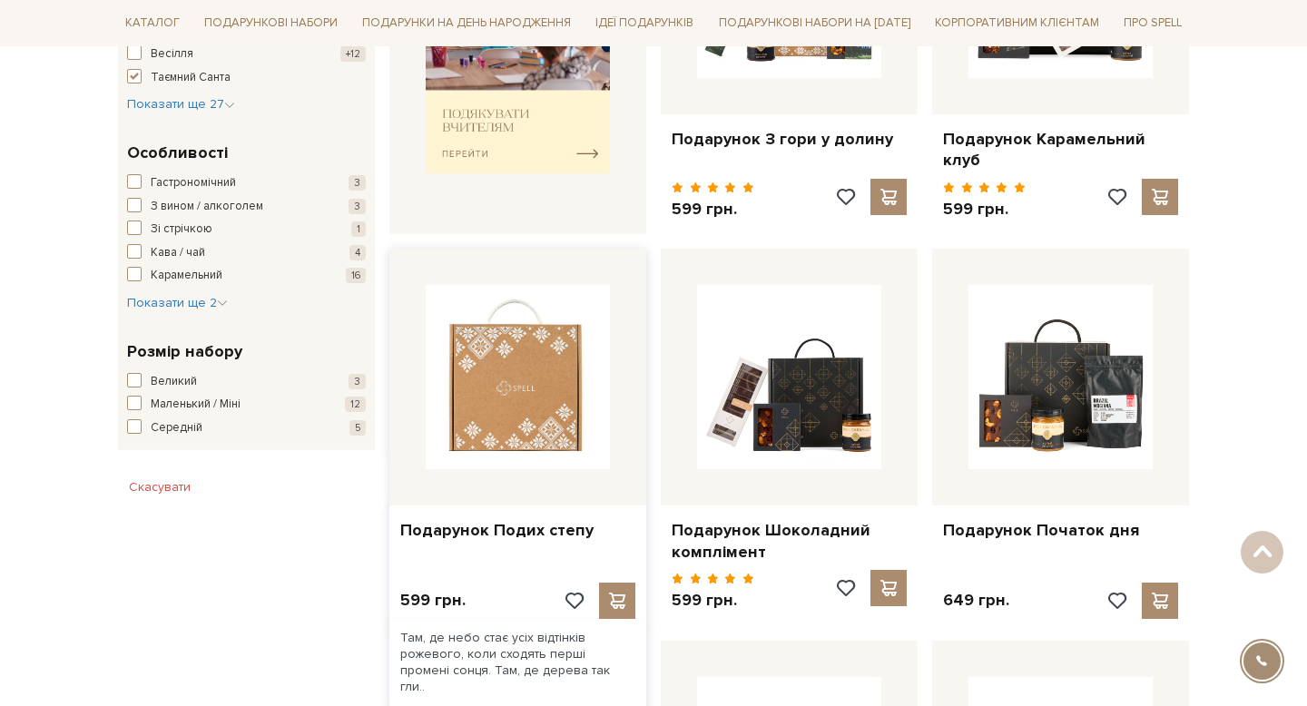
click at [463, 359] on img at bounding box center [518, 377] width 184 height 184
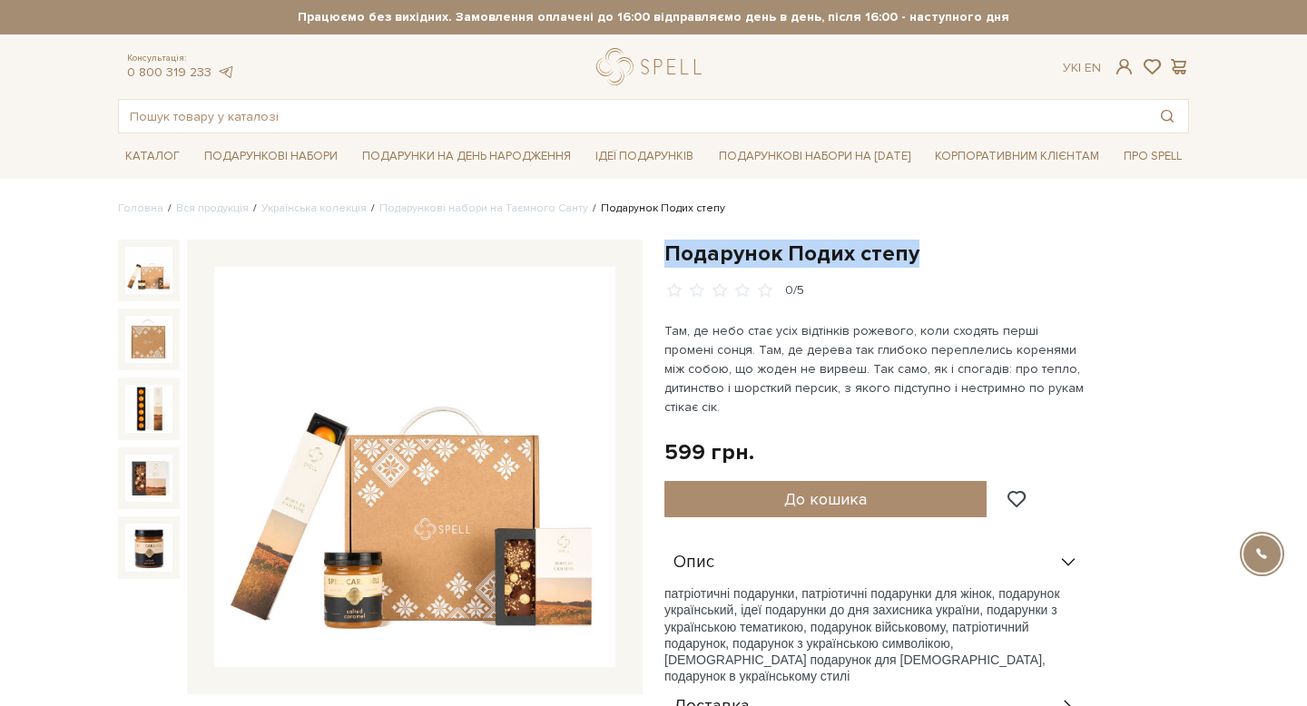
drag, startPoint x: 940, startPoint y: 265, endPoint x: 667, endPoint y: 261, distance: 273.2
click at [667, 261] on h1 "Подарунок Подих степу" at bounding box center [926, 254] width 525 height 28
copy h1 "Подарунок Подих степу"
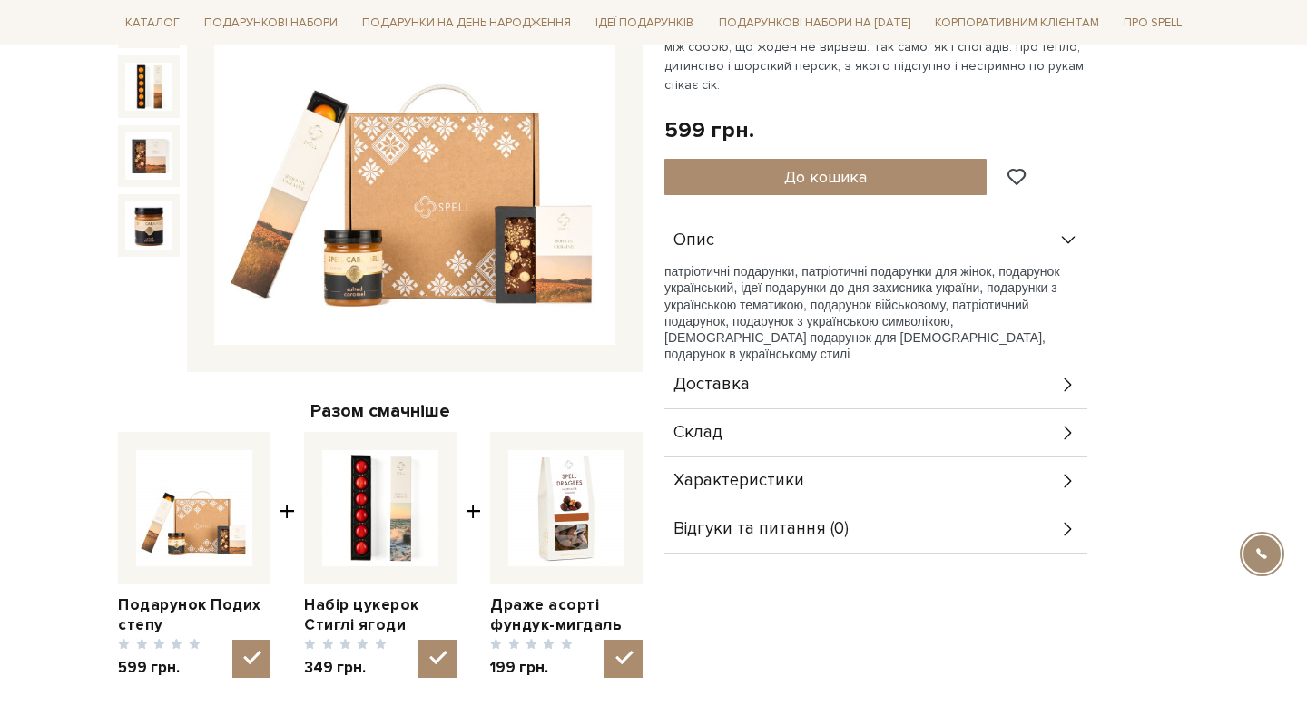
scroll to position [340, 0]
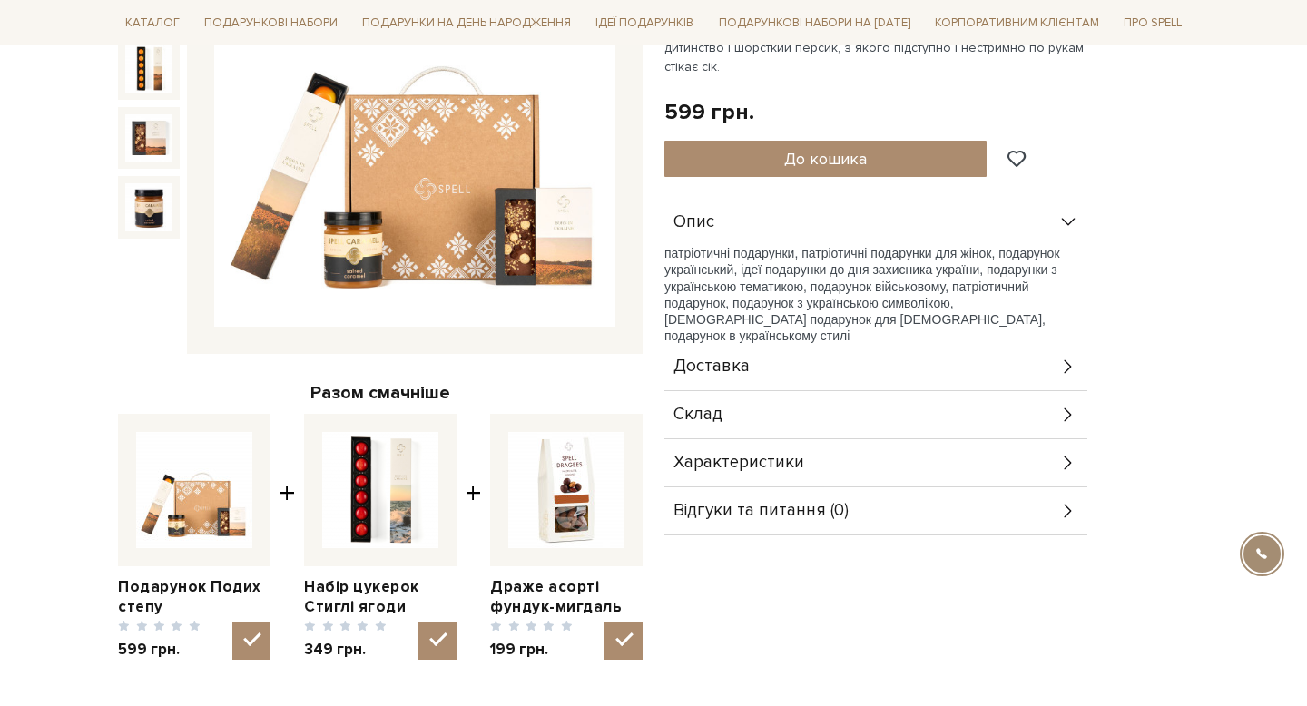
click at [981, 391] on div "Склад" at bounding box center [875, 414] width 423 height 47
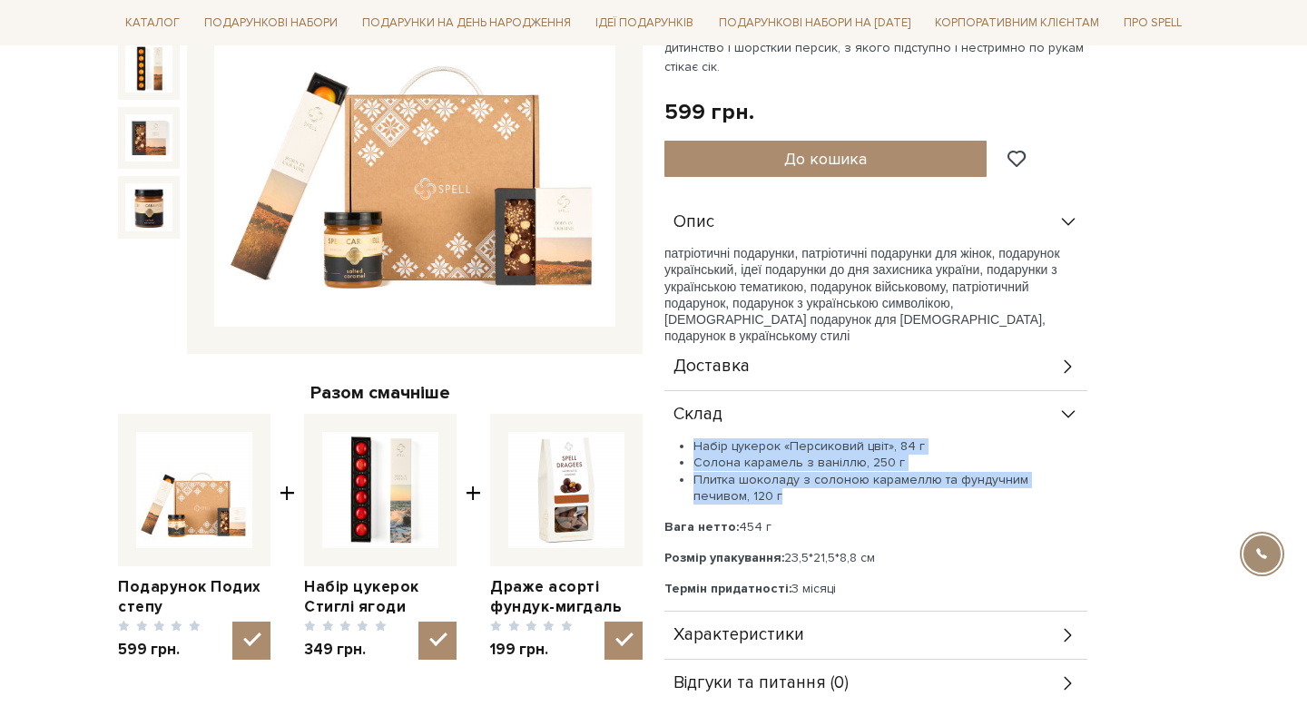
drag, startPoint x: 732, startPoint y: 471, endPoint x: 682, endPoint y: 423, distance: 70.0
click at [682, 438] on ul "Набір цукерок «Персиковий цвіт», 84 г Солона карамель з ваніллю, 250 г Плитка ш…" at bounding box center [875, 471] width 423 height 66
copy ul "Набір цукерок «Персиковий цвіт», 84 г Солона карамель з ваніллю, 250 г Плитка ш…"
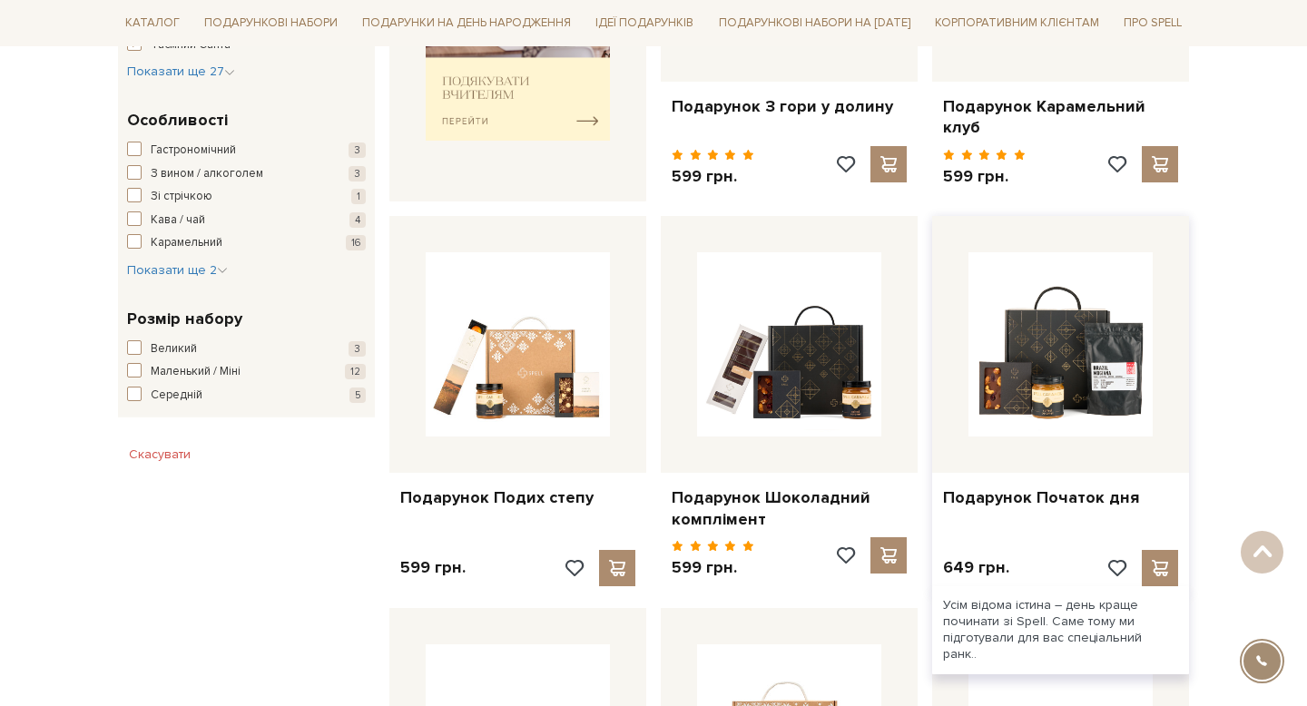
scroll to position [870, 0]
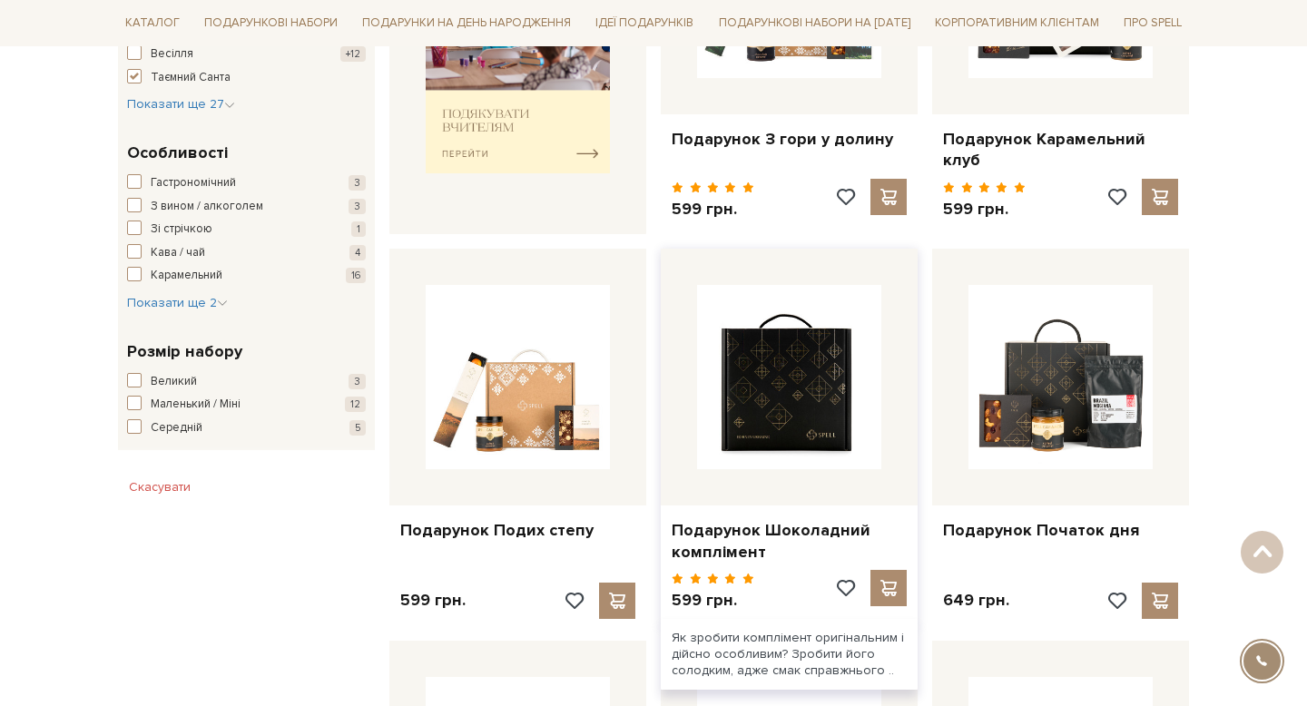
click at [814, 395] on img at bounding box center [789, 377] width 184 height 184
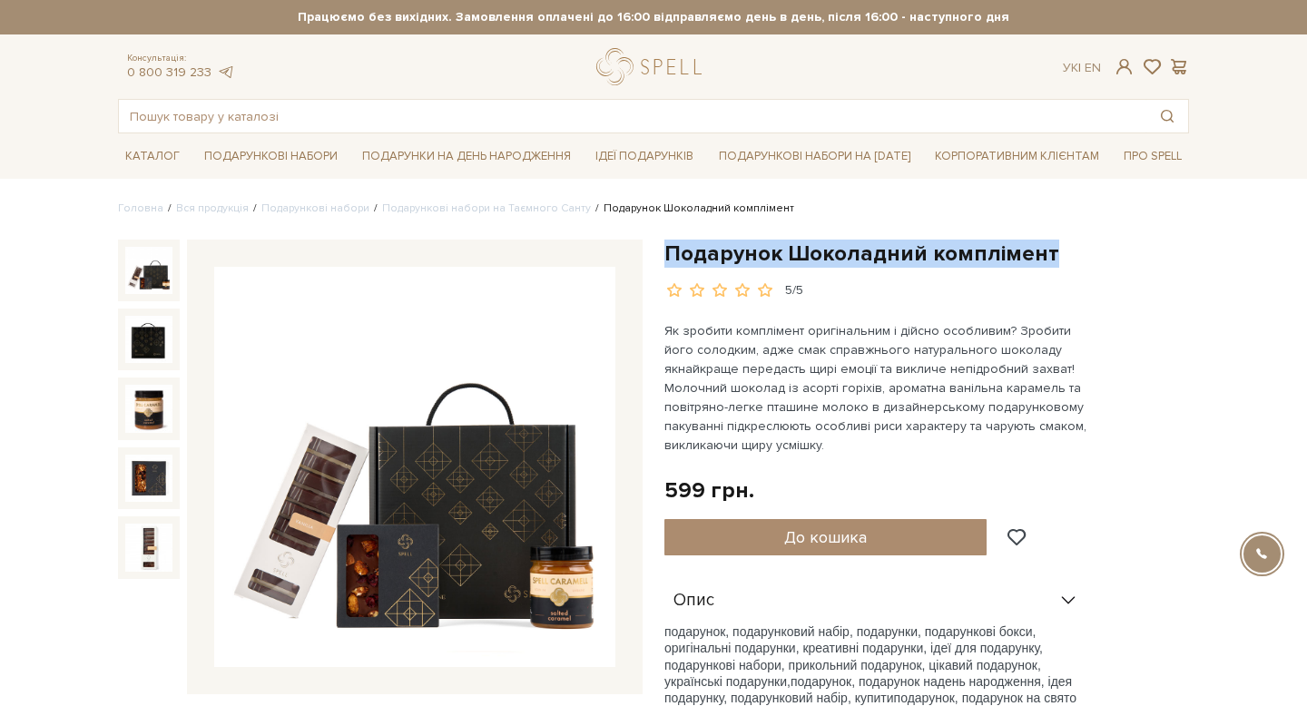
drag, startPoint x: 1038, startPoint y: 249, endPoint x: 666, endPoint y: 234, distance: 372.4
copy h1 "Подарунок Шоколадний комплімент"
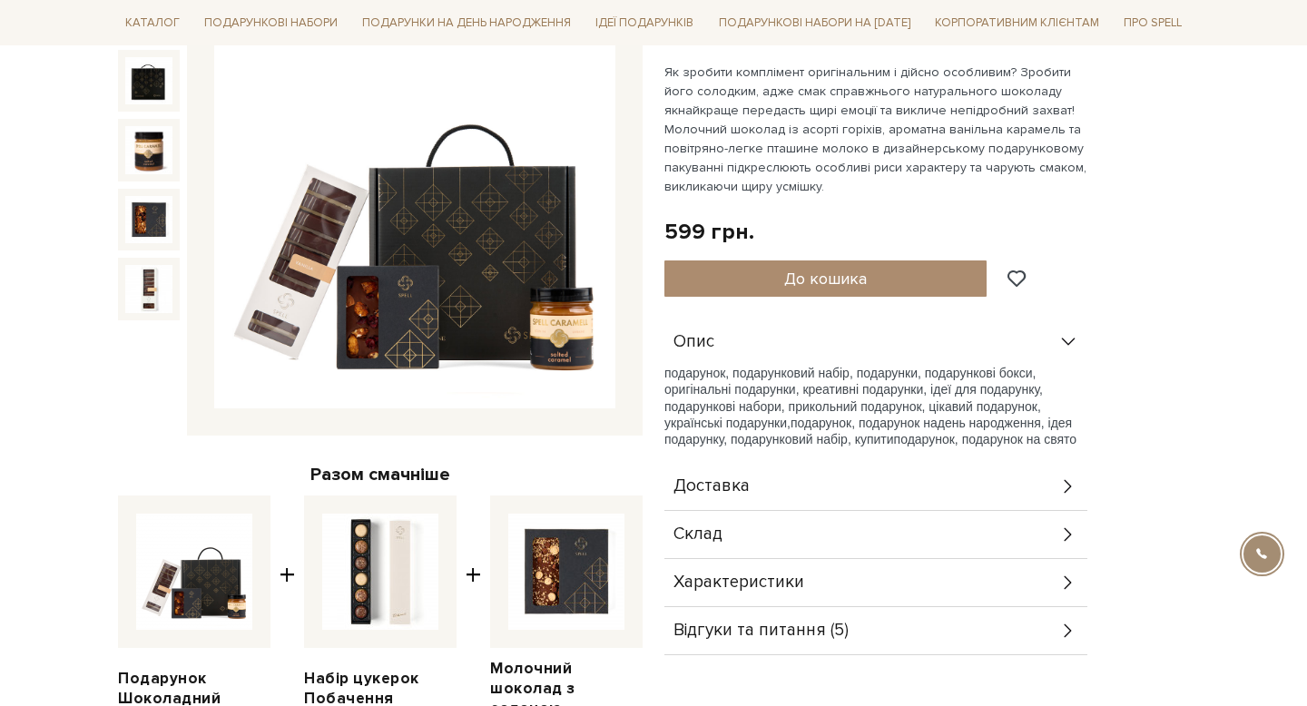
click at [849, 542] on div "Склад" at bounding box center [875, 534] width 423 height 47
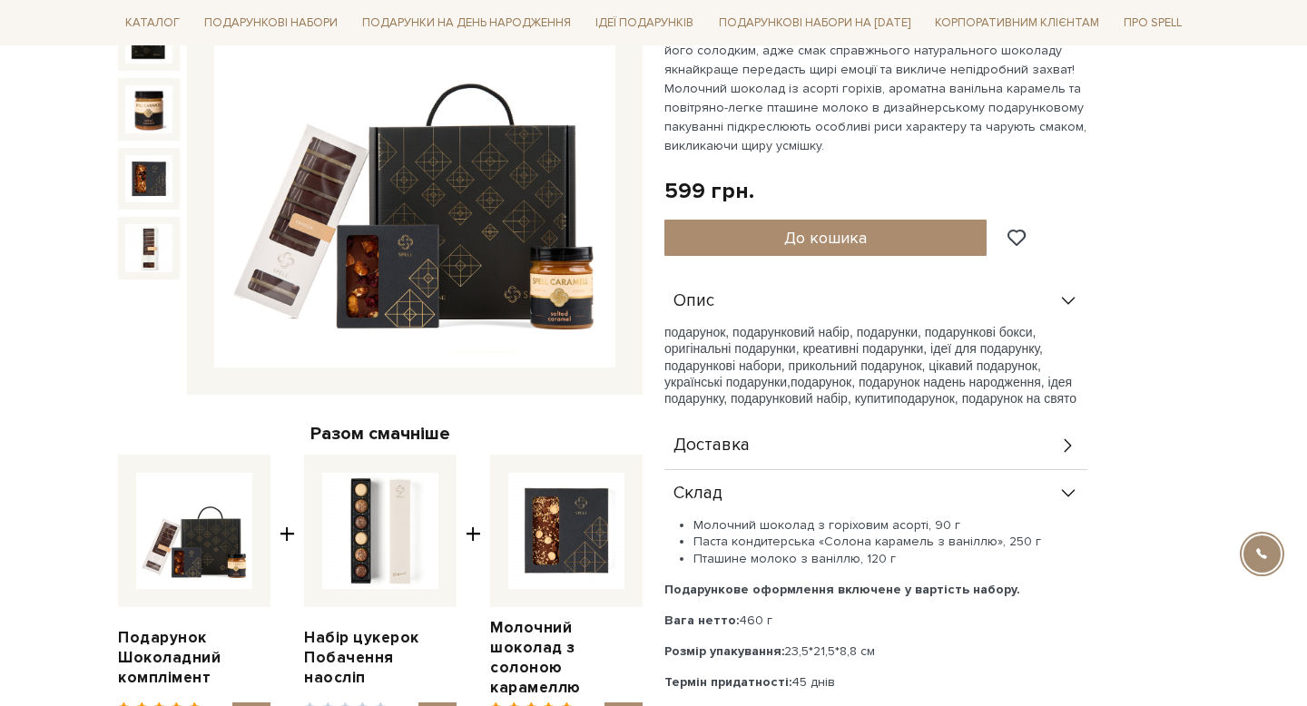
scroll to position [362, 0]
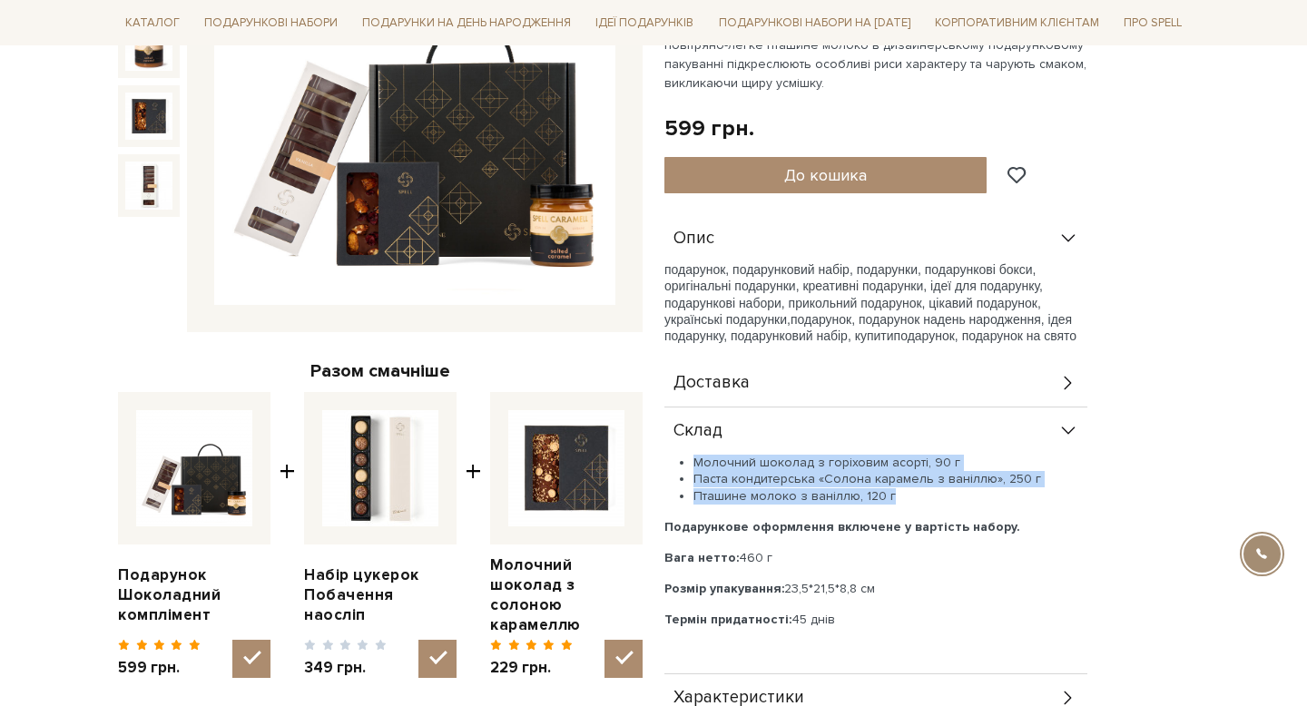
drag, startPoint x: 896, startPoint y: 494, endPoint x: 654, endPoint y: 458, distance: 244.0
click at [654, 458] on div "Подарунок Шоколадний комплімент 5/5 599 грн. Оплата частинами: До кошика Опис" at bounding box center [927, 347] width 546 height 940
copy ul "Молочний шоколад з горіховим асорті, 90 г Паста кондитерська «Солона карамель з…"
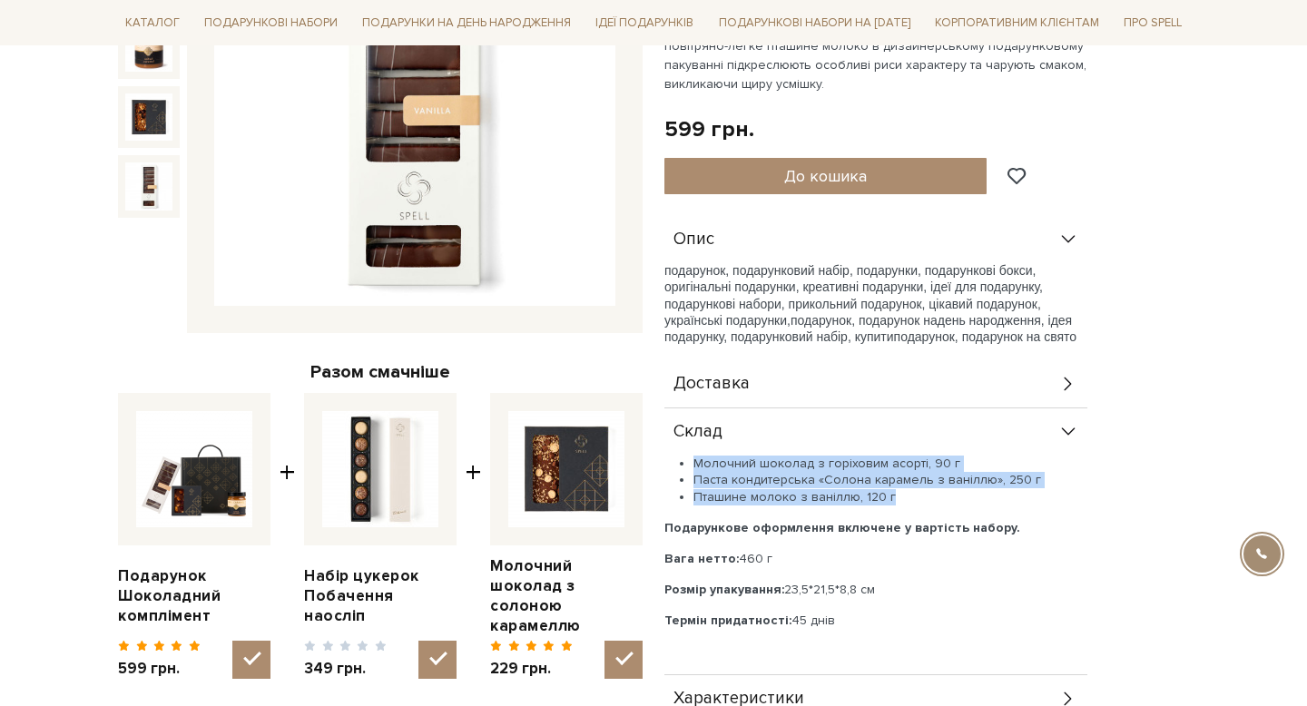
scroll to position [0, 0]
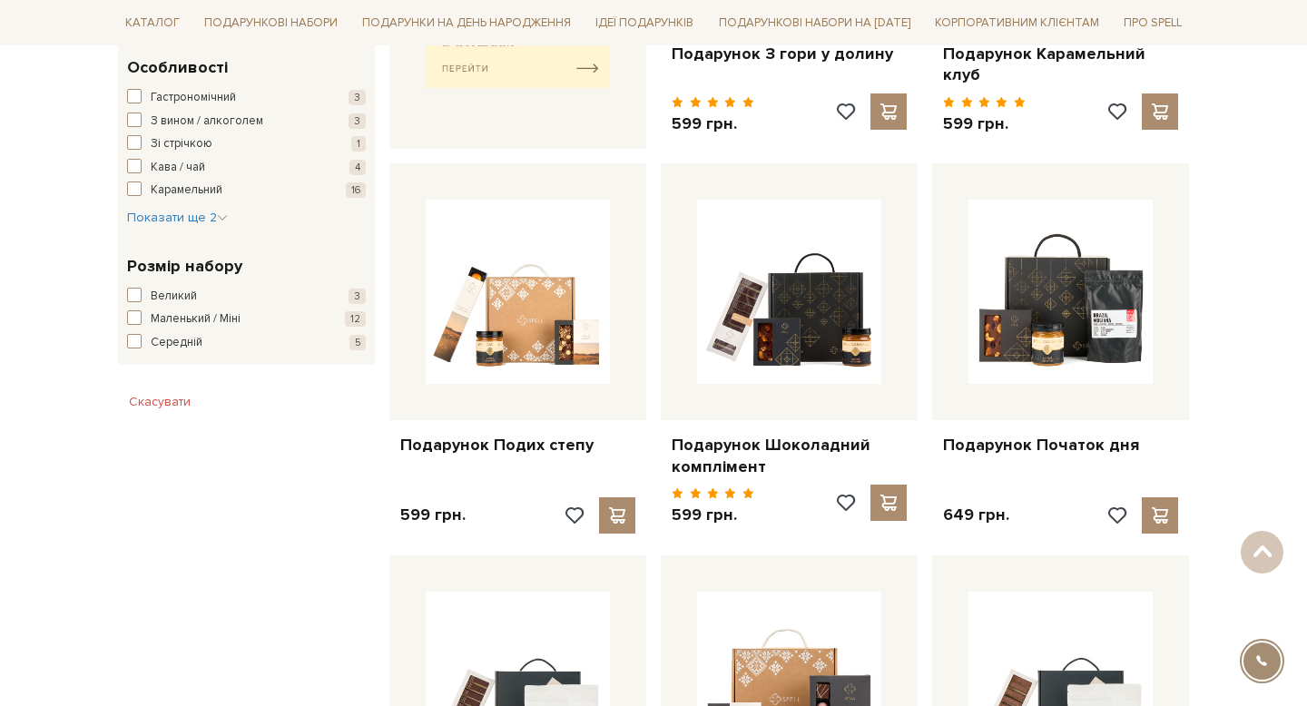
scroll to position [1056, 0]
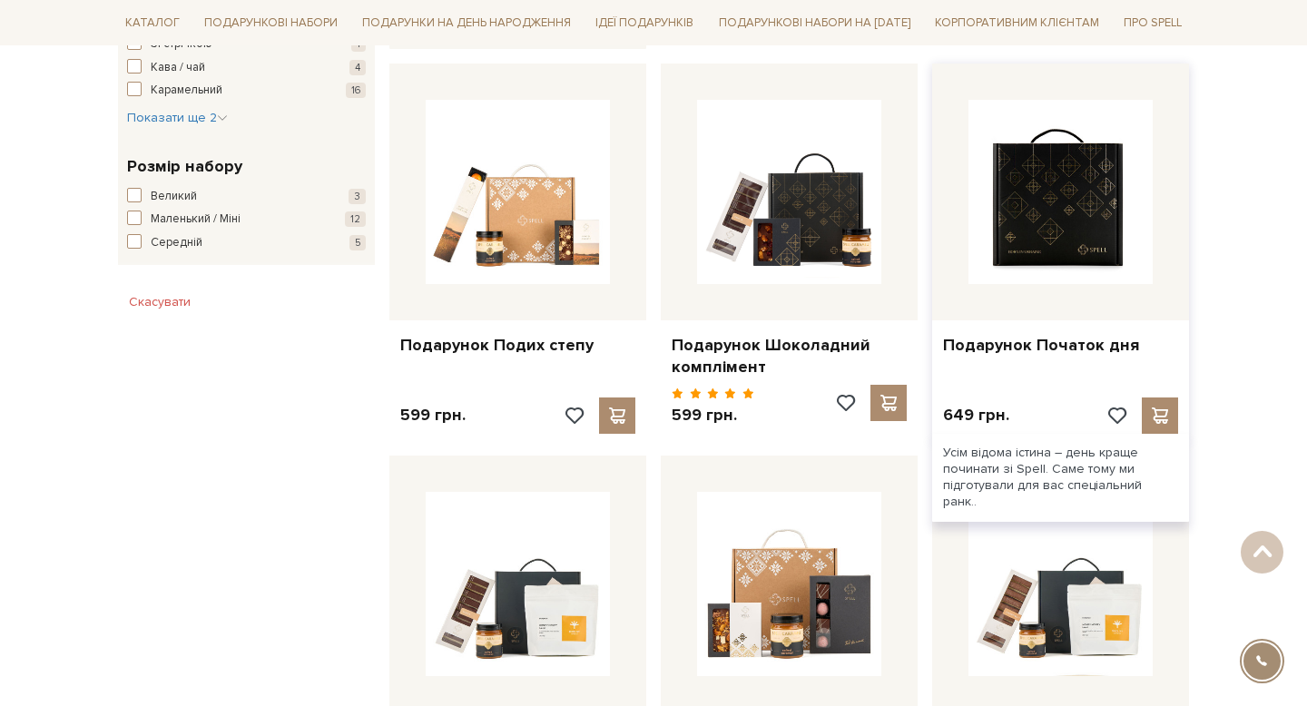
click at [1024, 161] on img at bounding box center [1060, 192] width 184 height 184
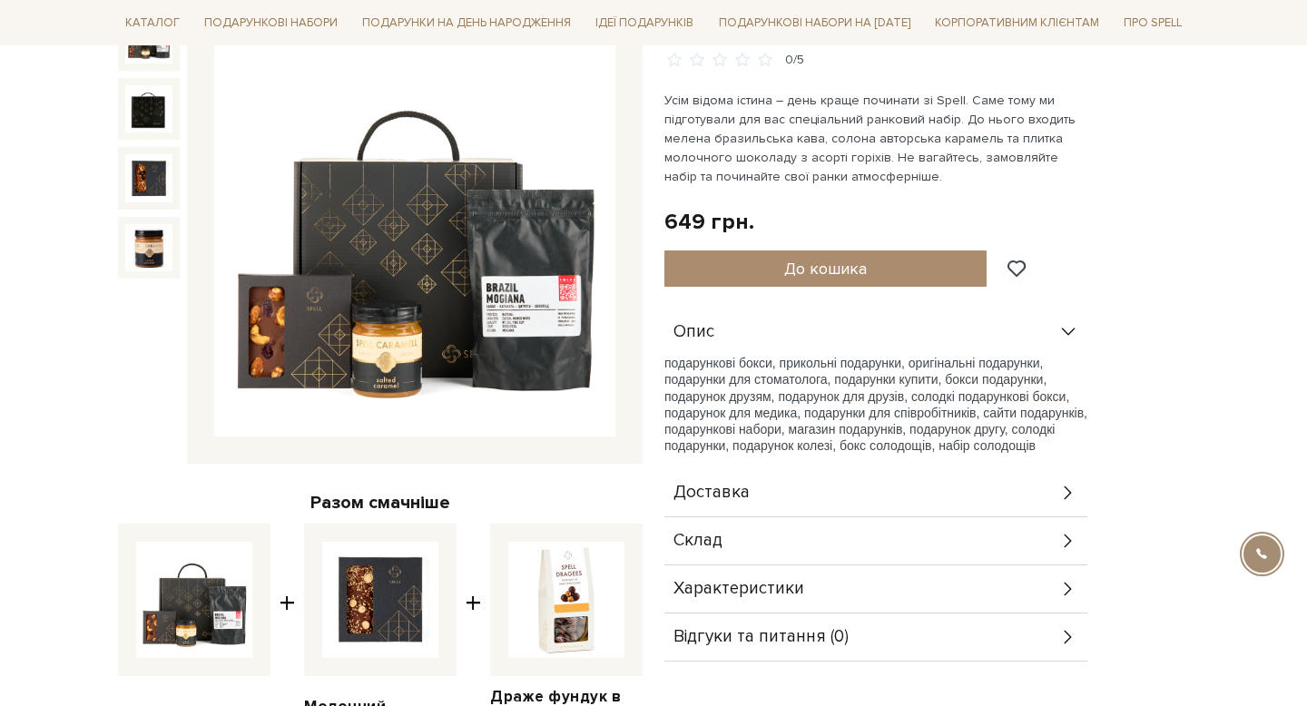
scroll to position [263, 0]
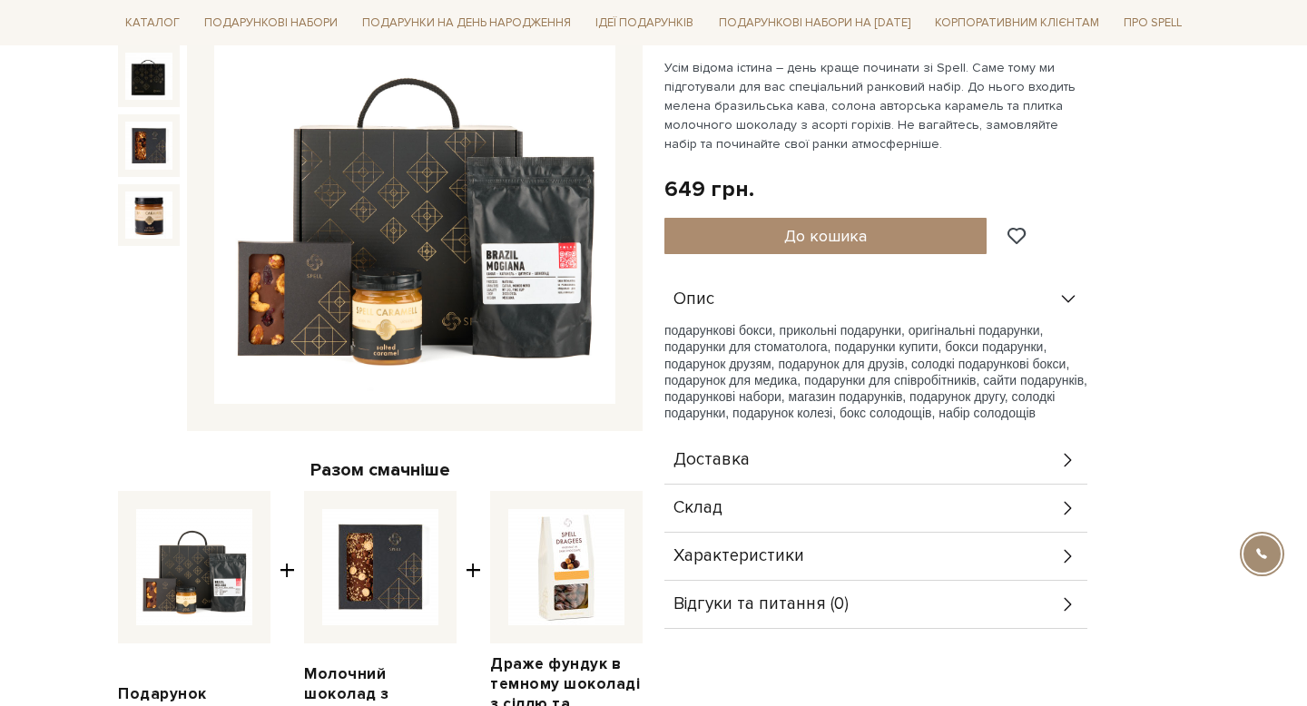
click at [790, 506] on div "Склад" at bounding box center [875, 508] width 423 height 47
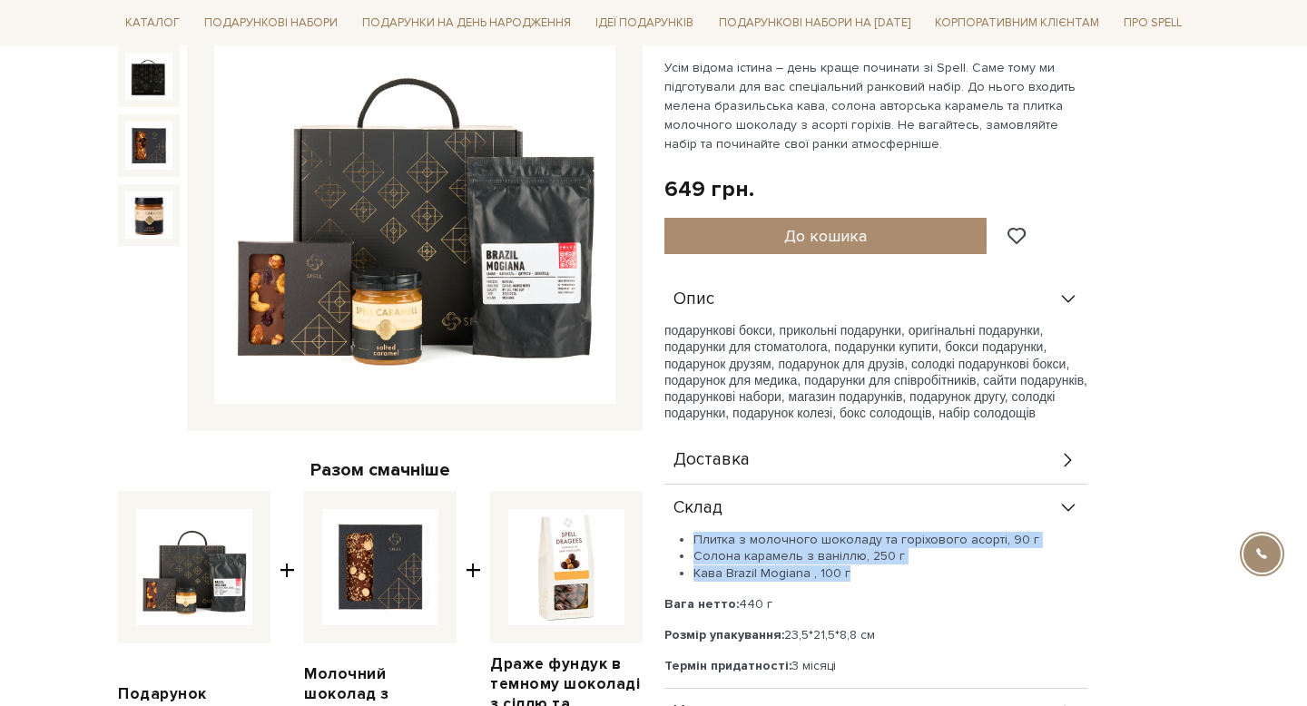
drag, startPoint x: 850, startPoint y: 576, endPoint x: 674, endPoint y: 543, distance: 179.3
click at [674, 543] on ul "Плитка з молочного шоколаду та горіхового асорті, 90 г Солона карамель з ванілл…" at bounding box center [875, 557] width 423 height 50
copy ul "Плитка з молочного шоколаду та горіхового асорті, 90 г Солона карамель з ванілл…"
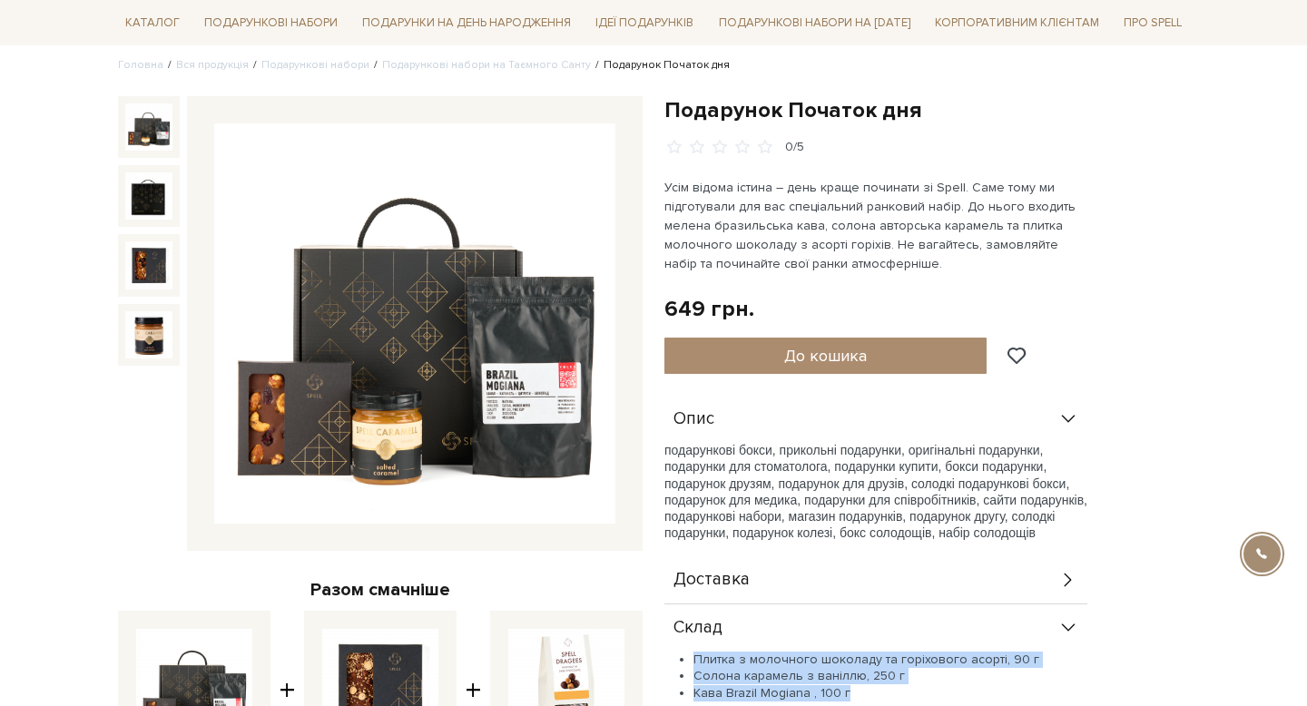
scroll to position [0, 0]
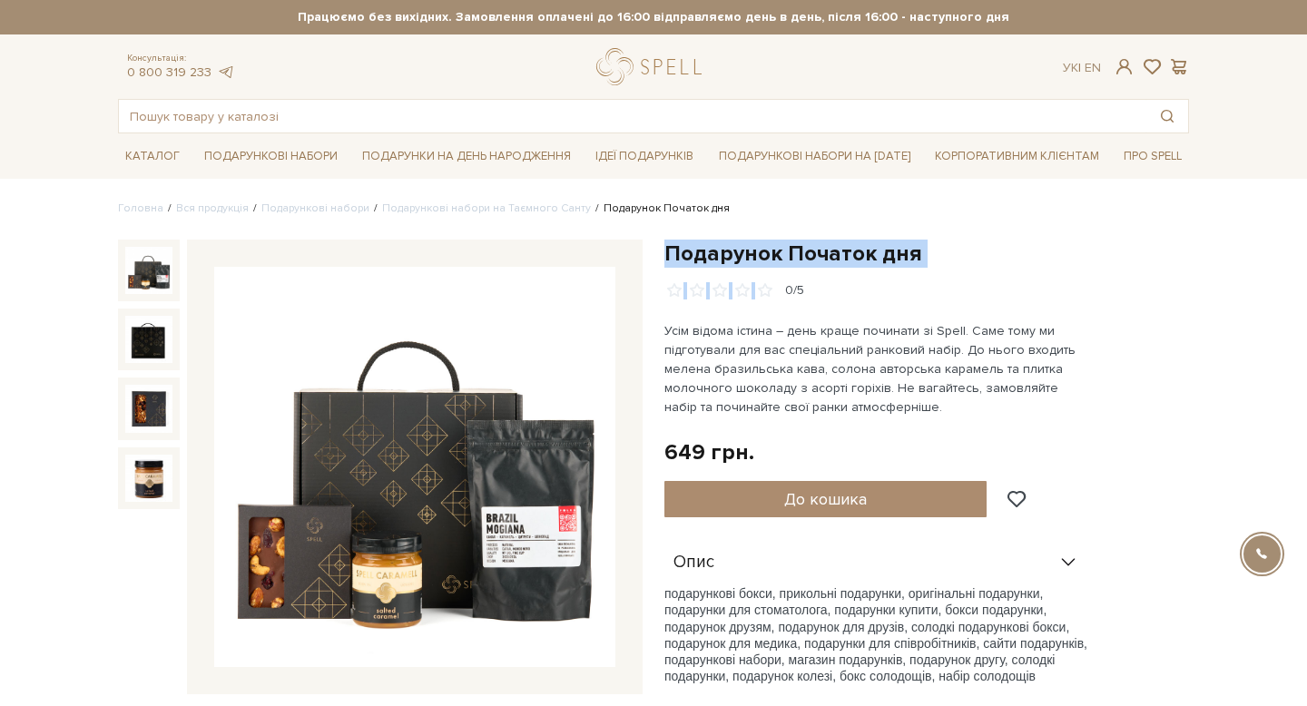
drag, startPoint x: 941, startPoint y: 268, endPoint x: 782, endPoint y: 252, distance: 160.5
click at [662, 240] on div "Подарунок Початок дня 0/5 649 грн. Оплата частинами: До кошика" at bounding box center [927, 720] width 546 height 961
click at [855, 259] on h1 "Подарунок Початок дня" at bounding box center [926, 254] width 525 height 28
drag, startPoint x: 922, startPoint y: 247, endPoint x: 659, endPoint y: 247, distance: 263.2
click at [659, 247] on div "Подарунок Початок дня 0/5 649 грн. Оплата частинами: До кошика" at bounding box center [927, 720] width 546 height 961
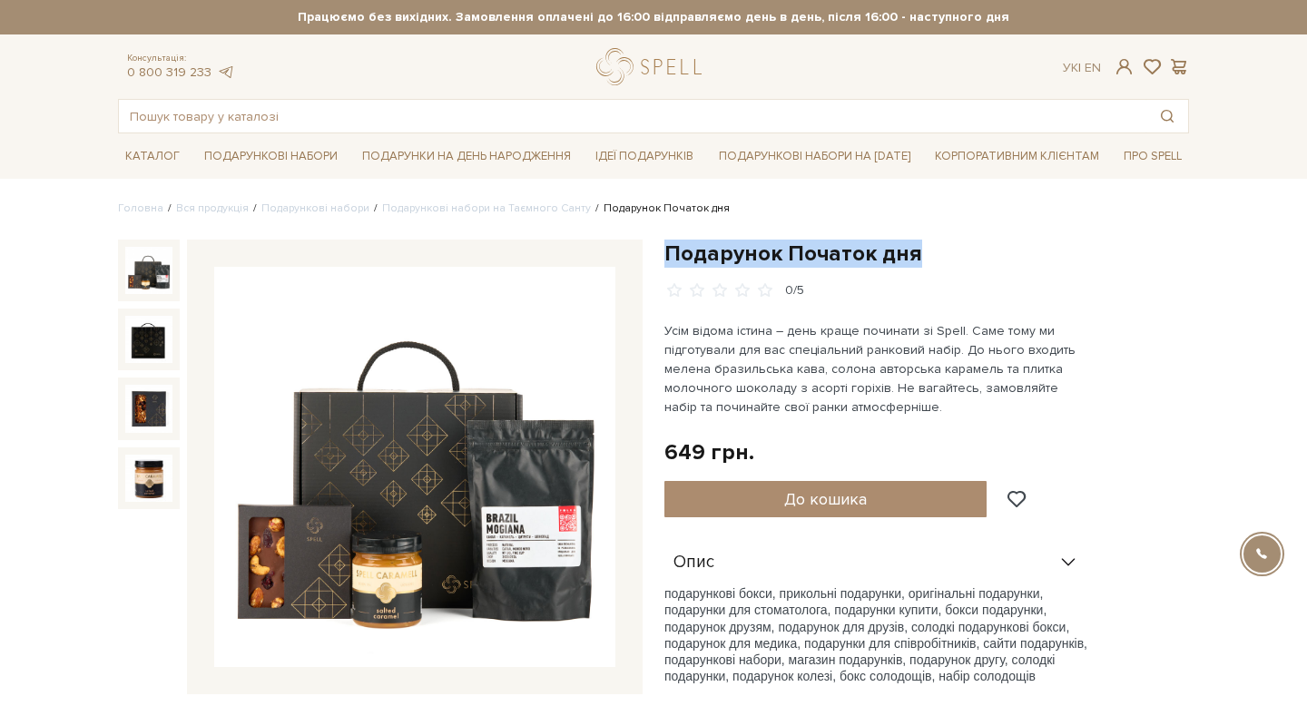
copy h1 "Подарунок Початок дня"
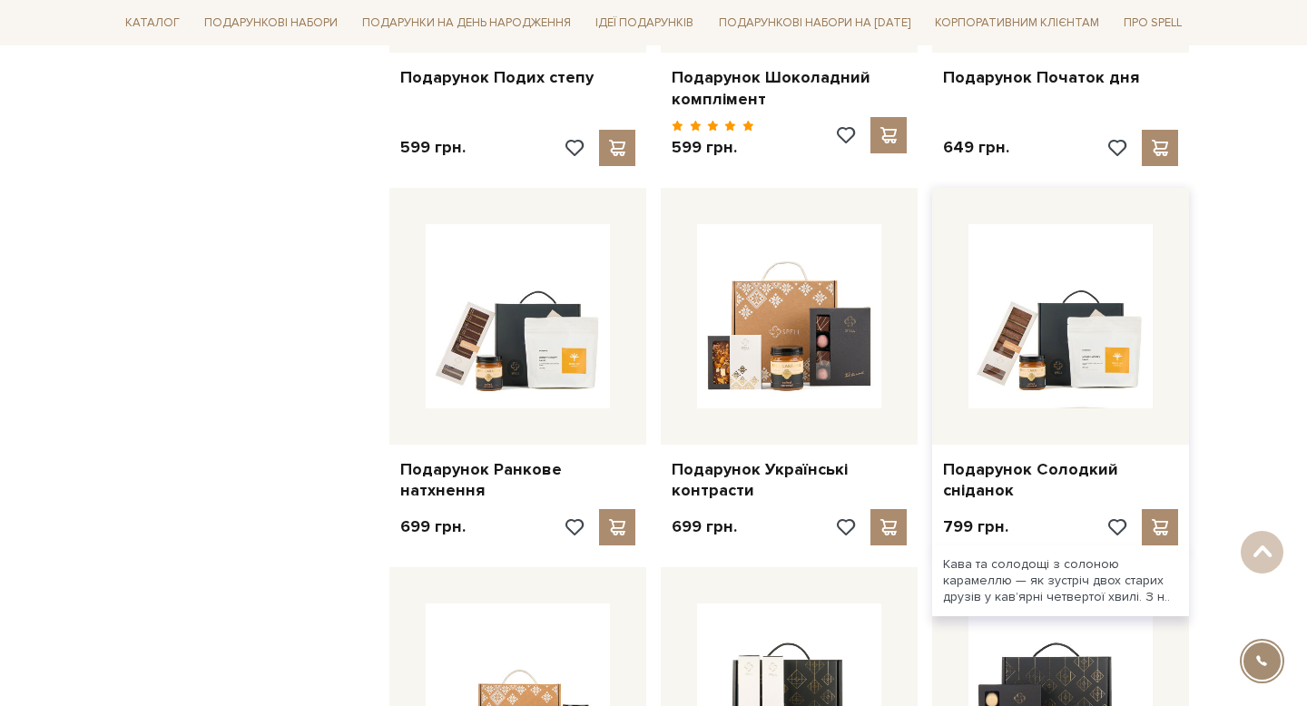
scroll to position [1380, 0]
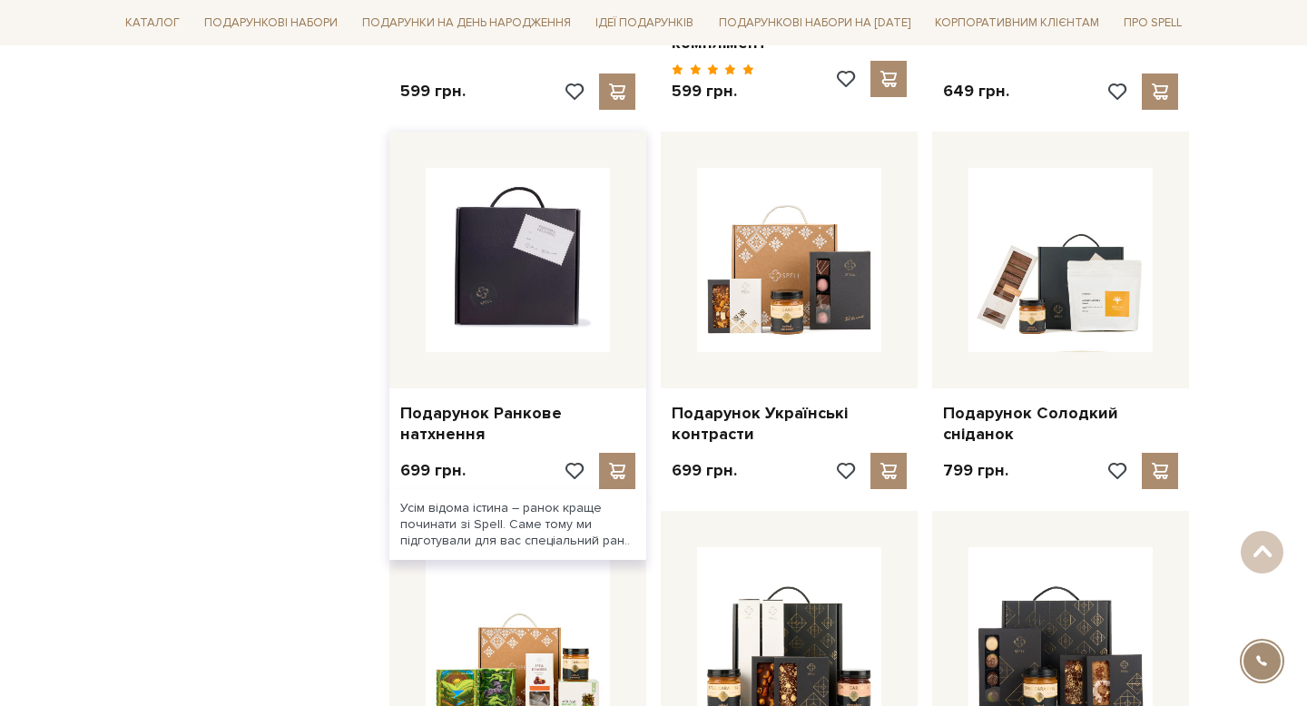
click at [521, 300] on img at bounding box center [518, 260] width 184 height 184
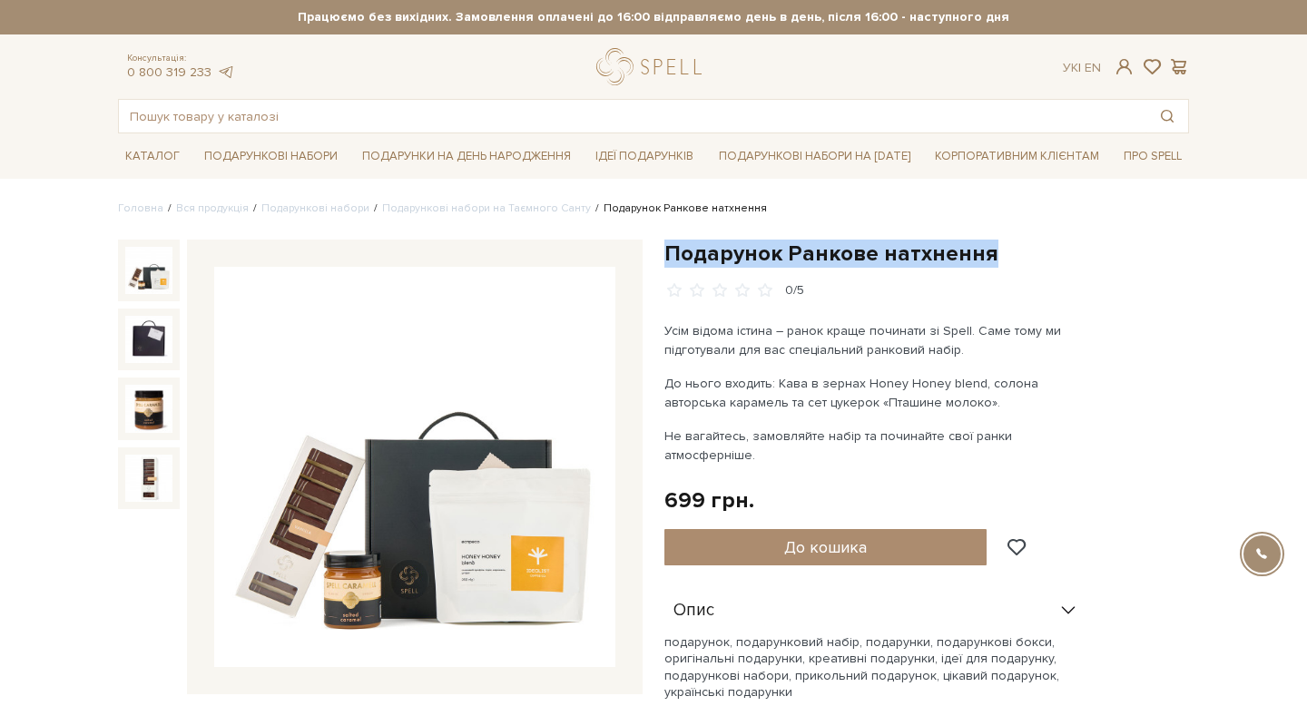
drag, startPoint x: 996, startPoint y: 253, endPoint x: 662, endPoint y: 260, distance: 334.1
click at [662, 260] on div "Подарунок Ранкове натхнення 0/5 Усім відома істина – ранок краще починати зі Sp…" at bounding box center [927, 720] width 546 height 961
copy h1 "Подарунок Ранкове натхнення"
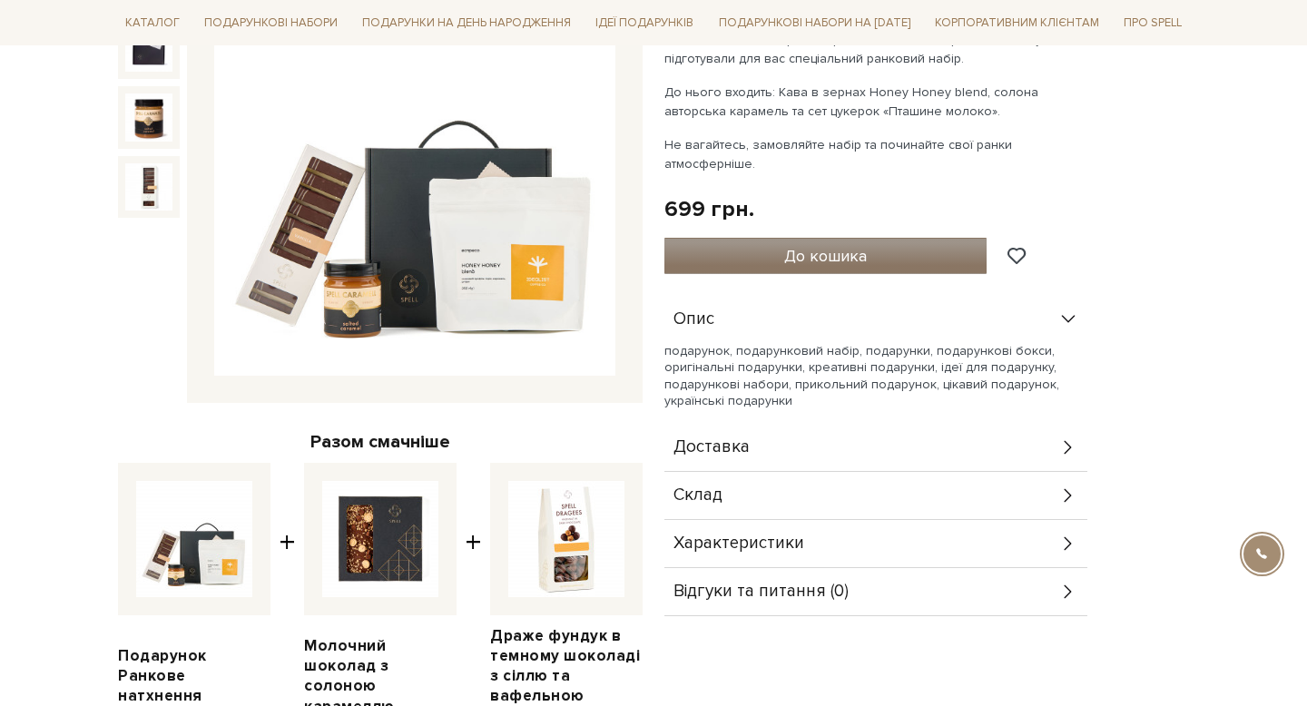
scroll to position [315, 0]
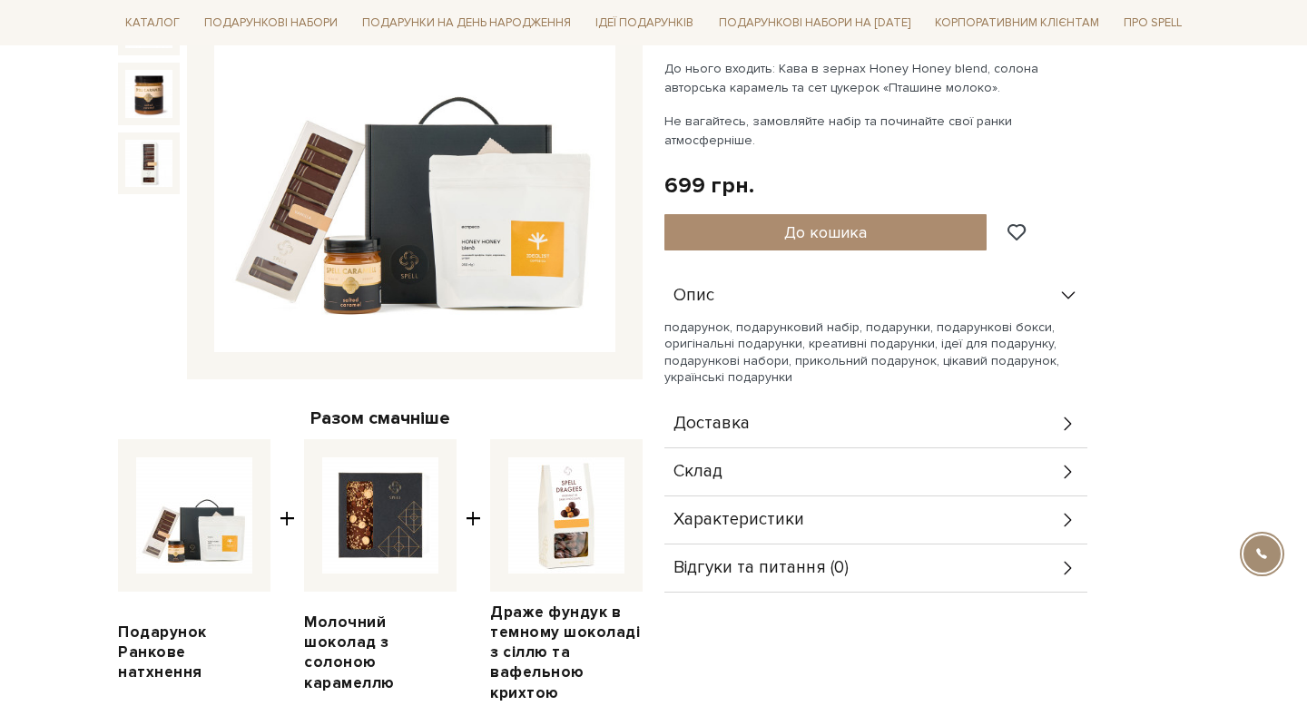
click at [784, 460] on div "Склад" at bounding box center [875, 471] width 423 height 47
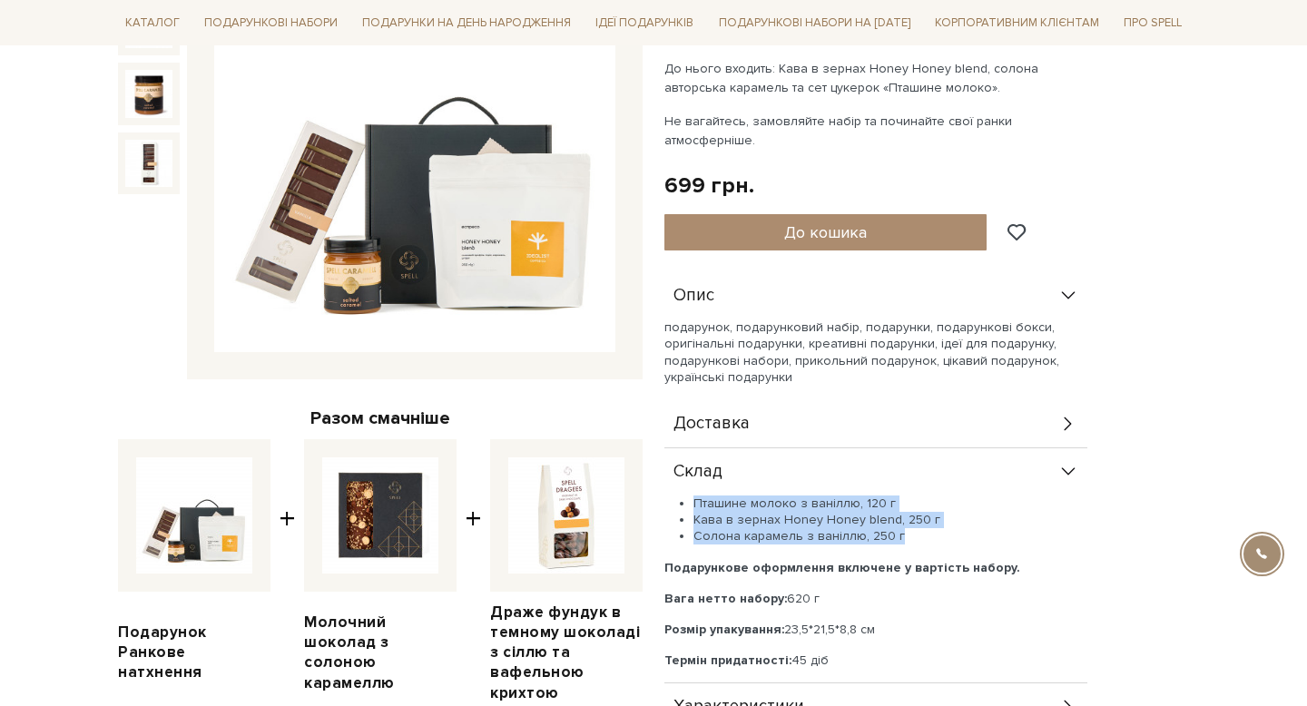
drag, startPoint x: 910, startPoint y: 517, endPoint x: 677, endPoint y: 487, distance: 235.3
click at [677, 496] on ul "Пташине молоко з ваніллю, 120 г Кава в зернах Honey Honey blend, 250 г Солона к…" at bounding box center [875, 521] width 423 height 50
copy ul "Пташине молоко з ваніллю, 120 г Кава в зернах Honey Honey blend, 250 г Солона к…"
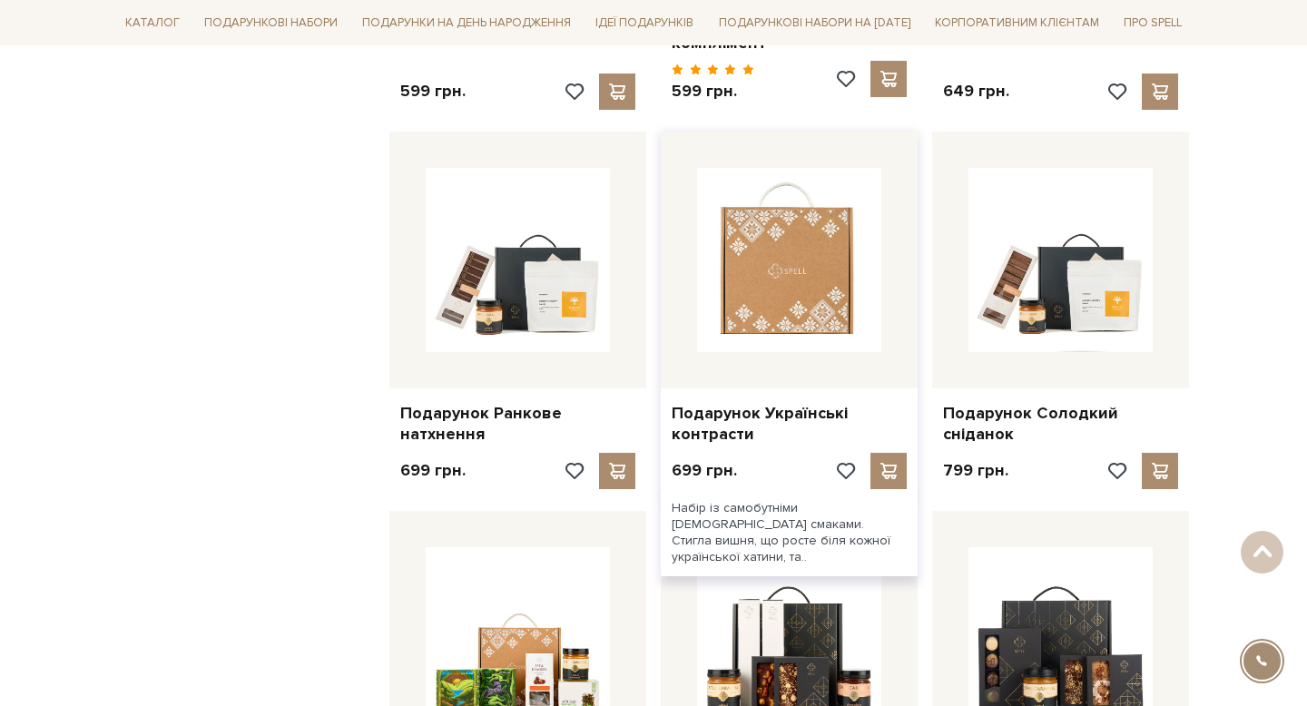
click at [861, 196] on img at bounding box center [789, 260] width 184 height 184
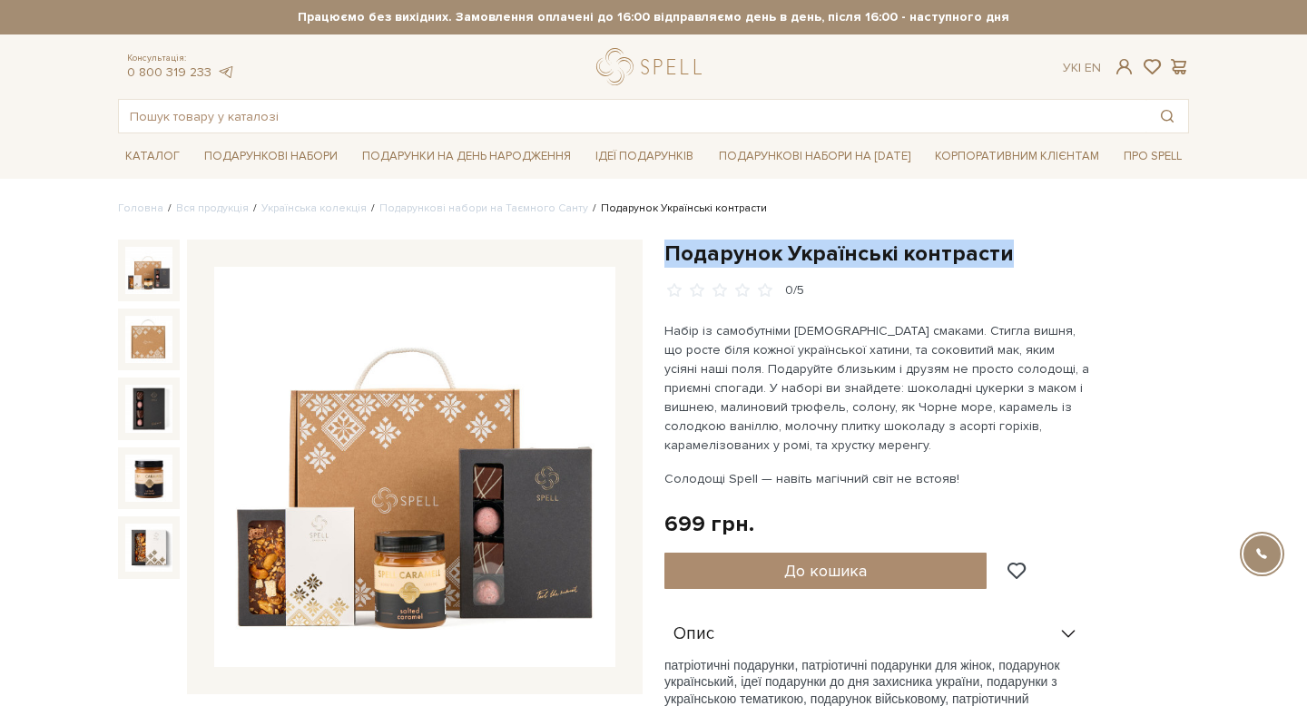
drag, startPoint x: 1030, startPoint y: 251, endPoint x: 663, endPoint y: 248, distance: 367.6
click at [662, 248] on div "Подарунок Українські контрасти 0/5 Солодощі Spell — навіть магічний світ не вст…" at bounding box center [927, 700] width 546 height 920
copy h1 "Подарунок Українські контрасти"
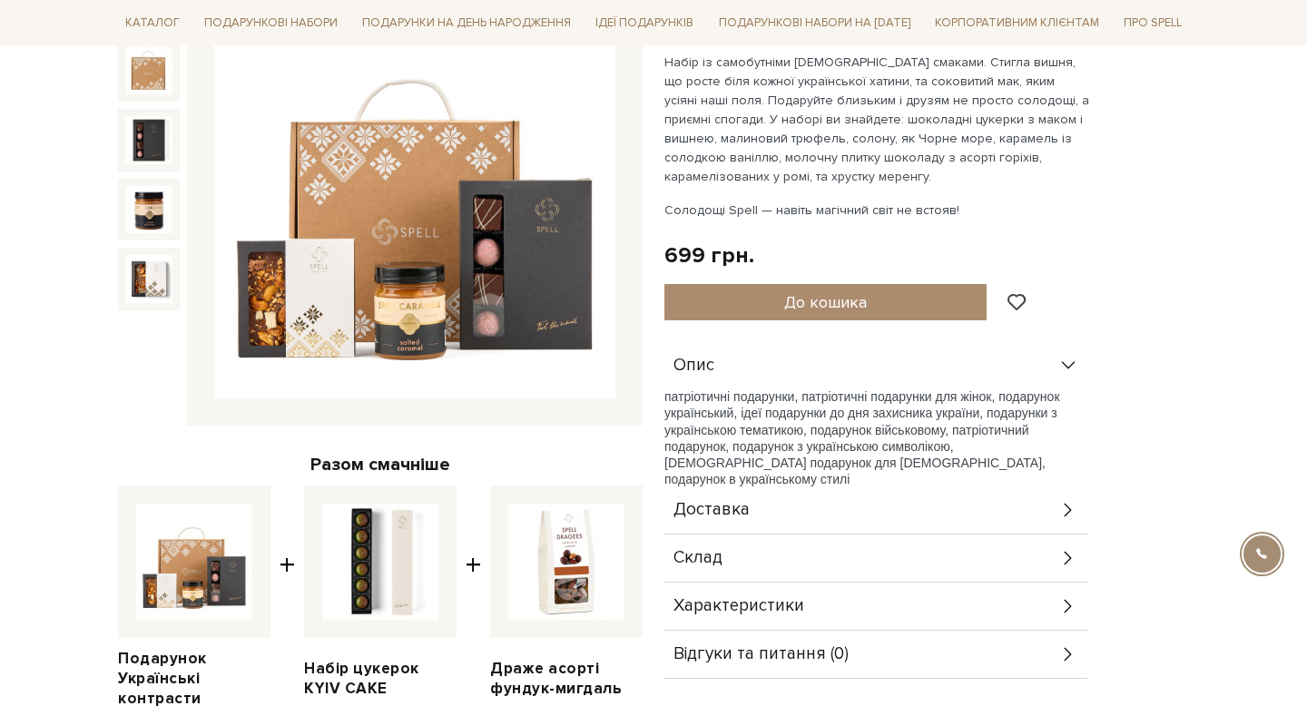
scroll to position [273, 0]
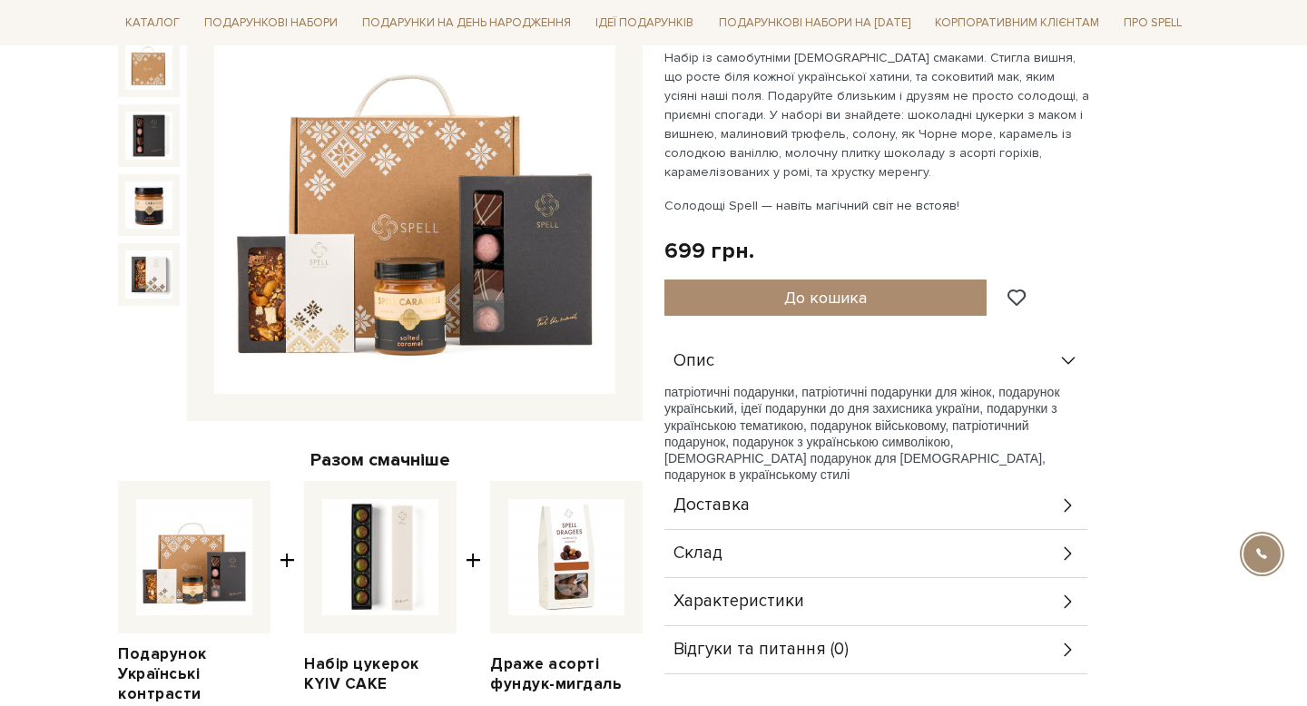
click at [772, 555] on div "Склад" at bounding box center [875, 553] width 423 height 47
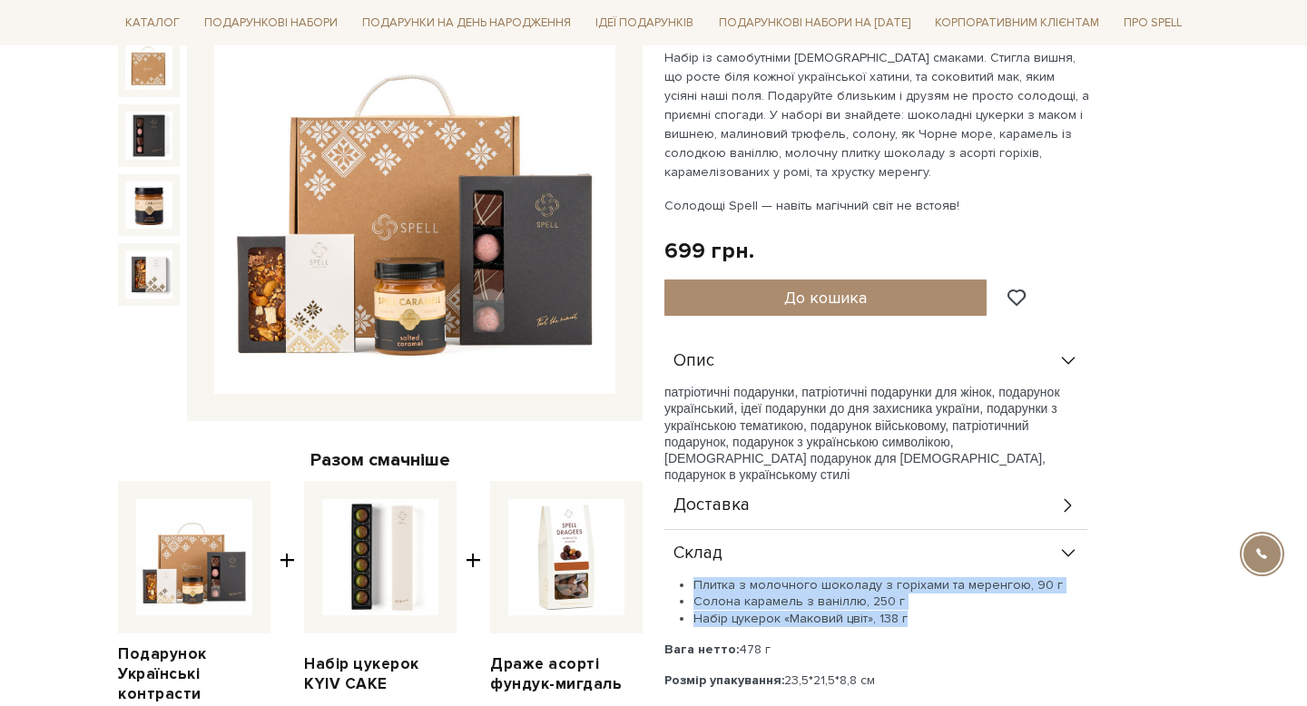
drag, startPoint x: 880, startPoint y: 617, endPoint x: 689, endPoint y: 586, distance: 194.0
click at [689, 586] on ul "Плитка з молочного шоколаду з горіхами та меренгою, 90 г Солона карамель з вані…" at bounding box center [875, 602] width 423 height 50
copy ul "Плитка з молочного шоколаду з горіхами та меренгою, 90 г Солона карамель з вані…"
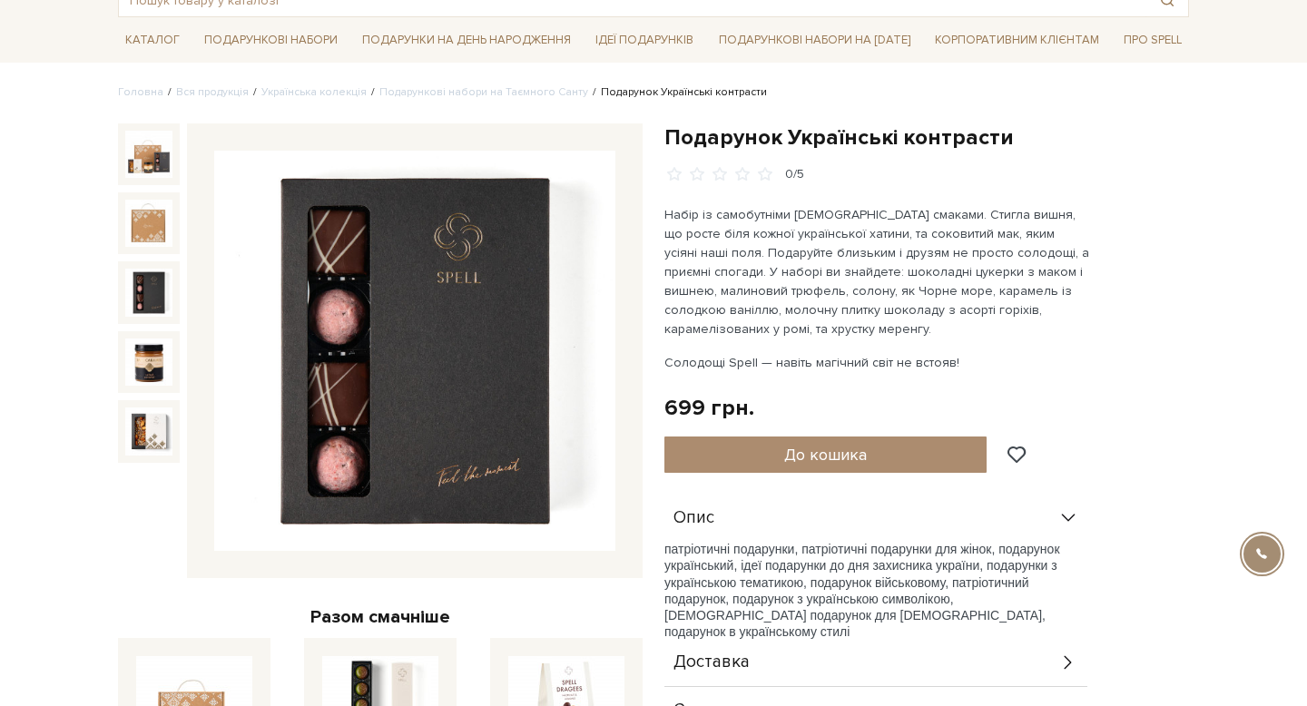
scroll to position [0, 0]
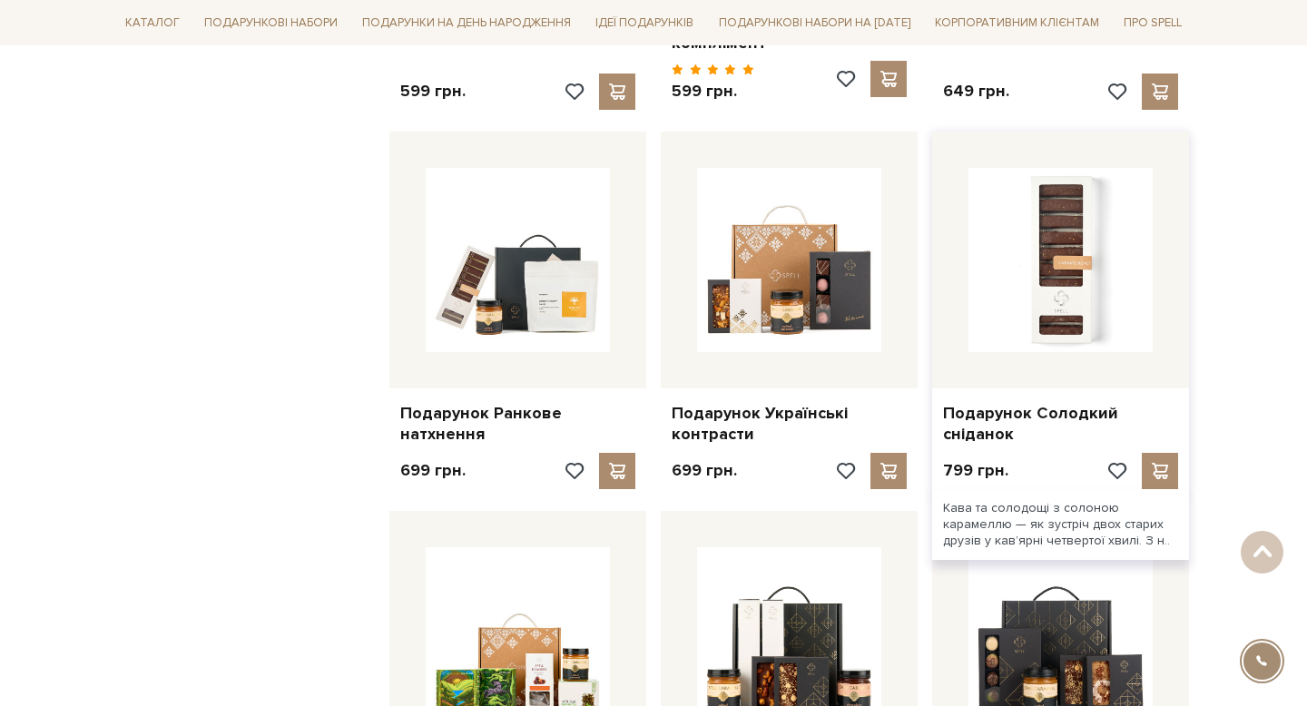
click at [1076, 283] on img at bounding box center [1060, 260] width 184 height 184
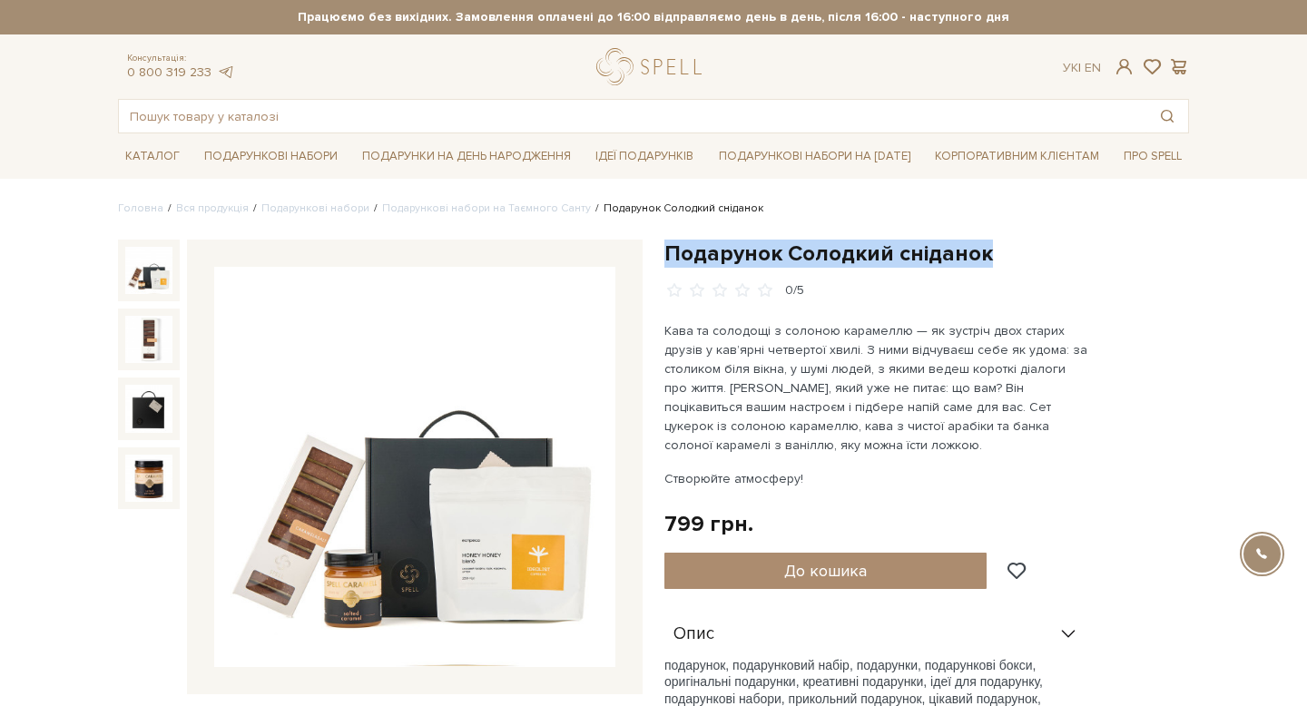
drag, startPoint x: 999, startPoint y: 255, endPoint x: 664, endPoint y: 254, distance: 334.9
click at [664, 254] on h1 "Подарунок Солодкий сніданок" at bounding box center [926, 254] width 525 height 28
copy h1 "Подарунок Солодкий сніданок"
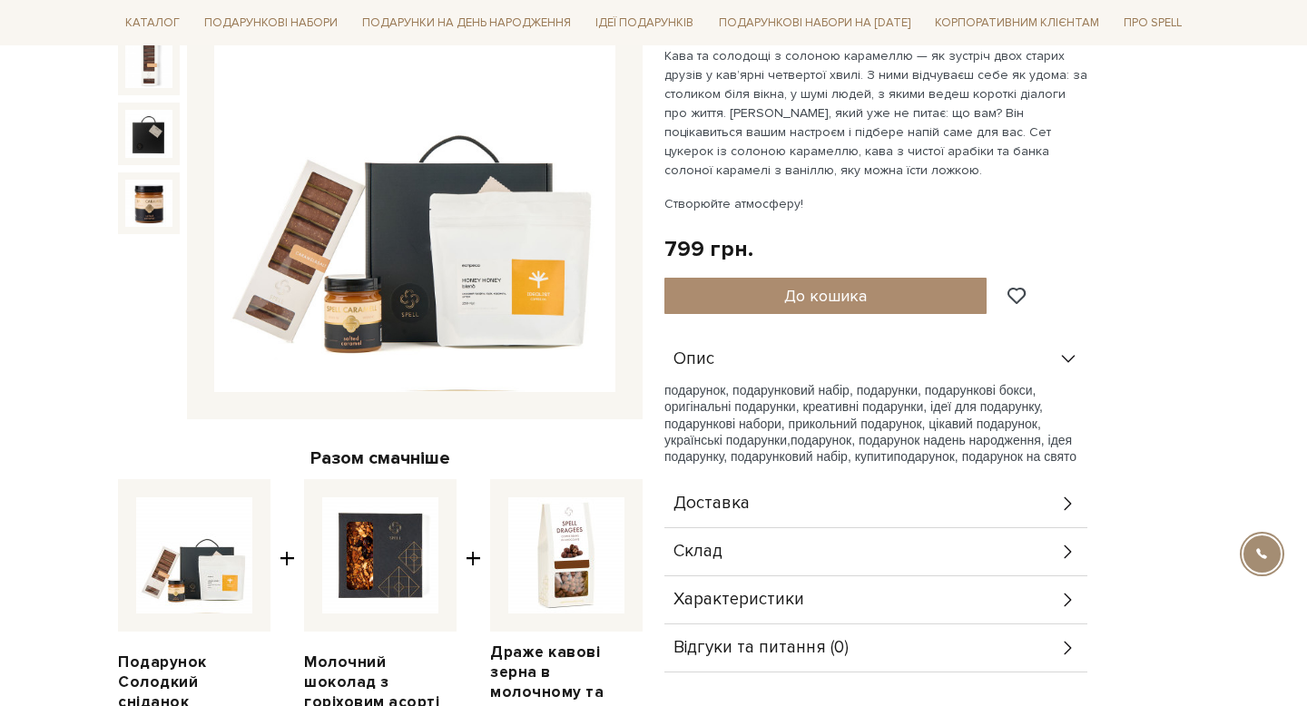
scroll to position [313, 0]
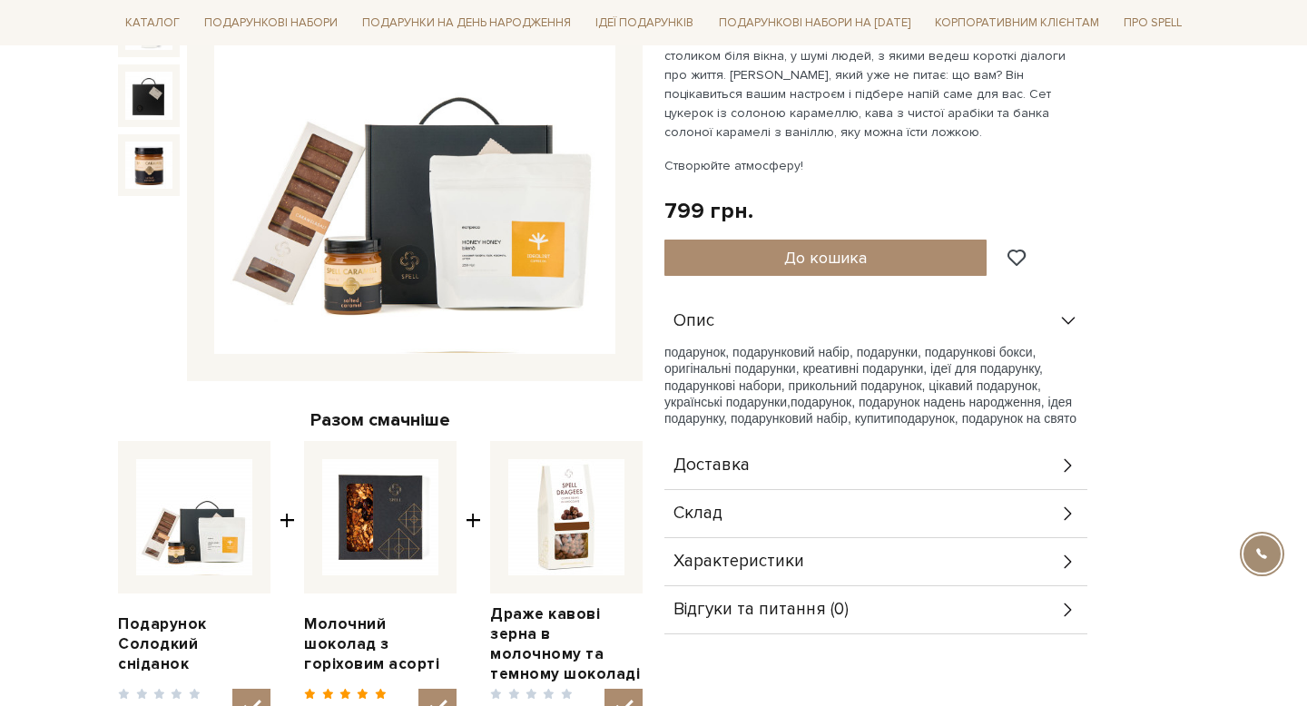
click at [844, 505] on div "Склад" at bounding box center [875, 513] width 423 height 47
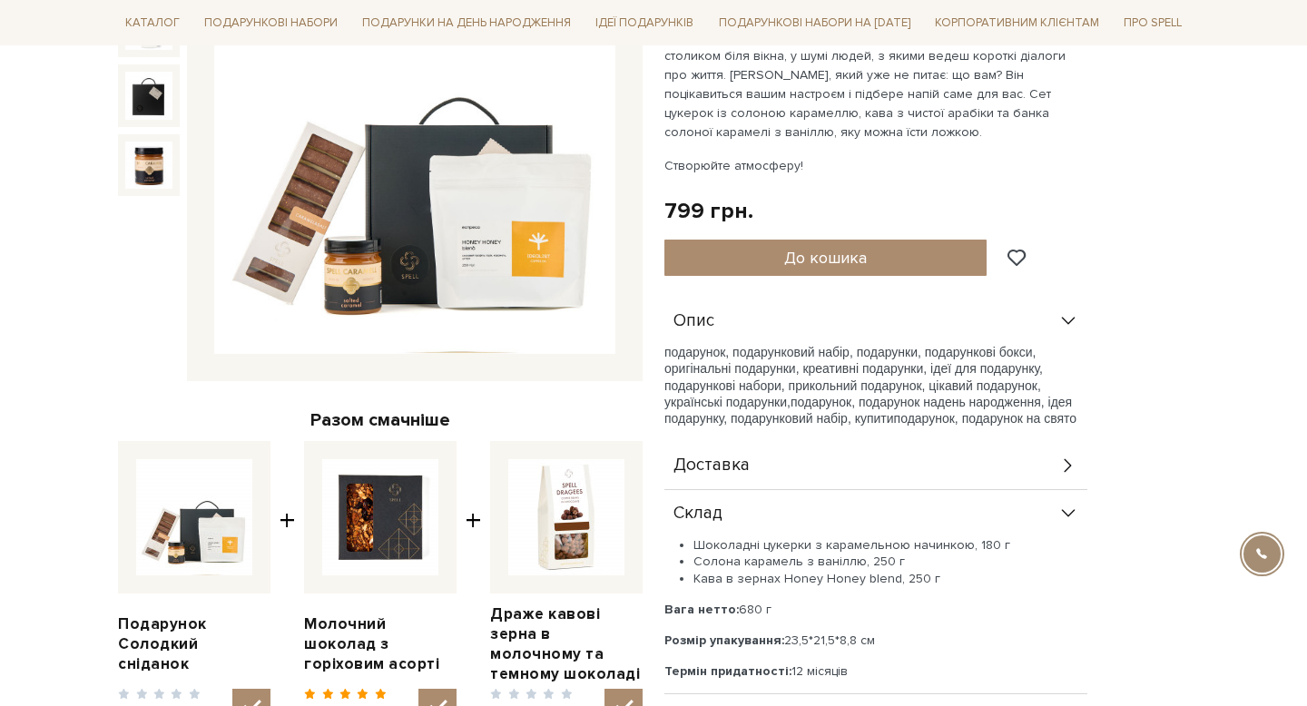
copy ul "Шоколадні цукерки з карамельною начинкою, 180 г Солона карамель з ваніллю, 250 …"
drag, startPoint x: 939, startPoint y: 573, endPoint x: 686, endPoint y: 545, distance: 253.9
click at [686, 545] on ul "Шоколадні цукерки з карамельною начинкою, 180 г Солона карамель з ваніллю, 250 …" at bounding box center [875, 562] width 423 height 50
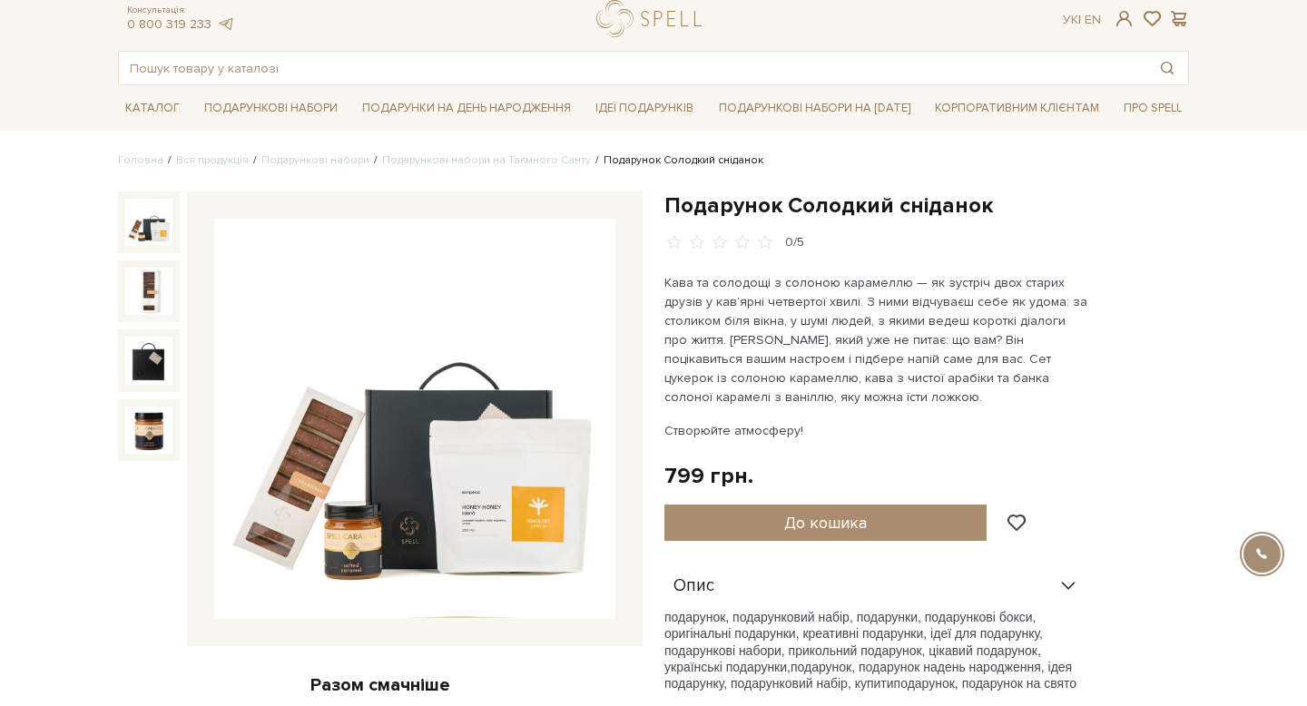
scroll to position [16, 0]
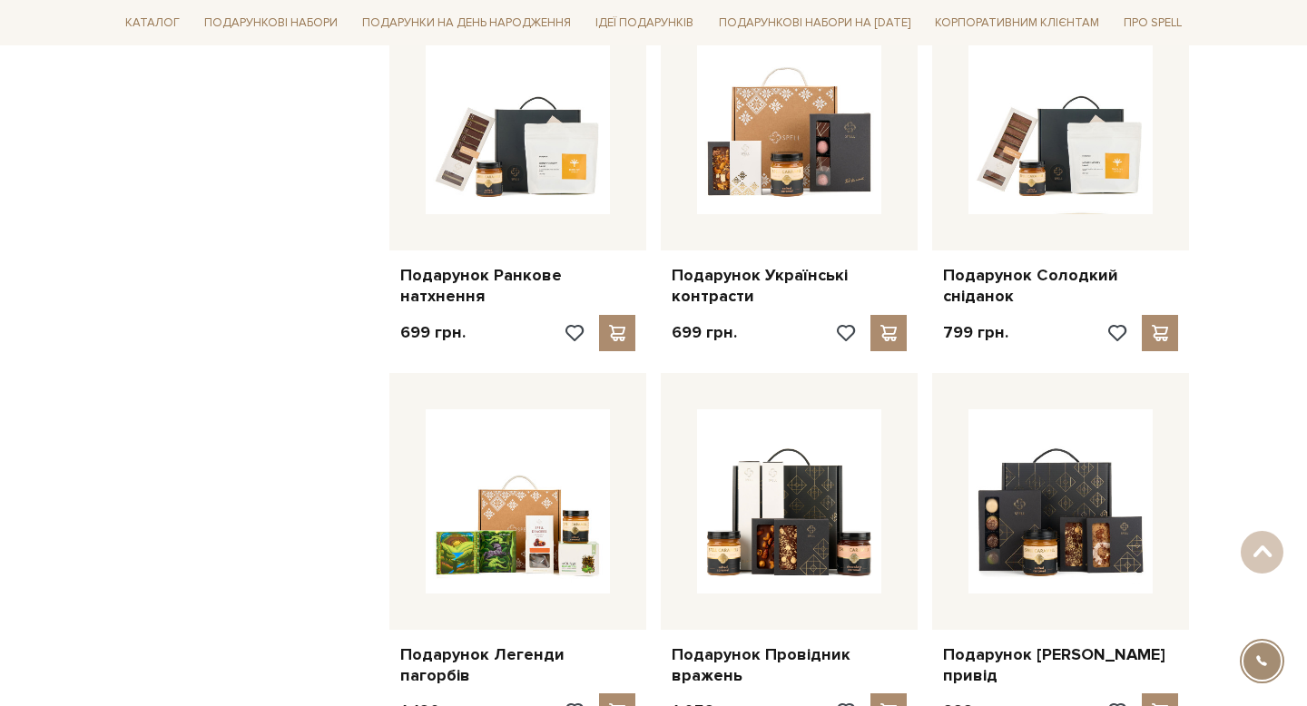
scroll to position [1610, 0]
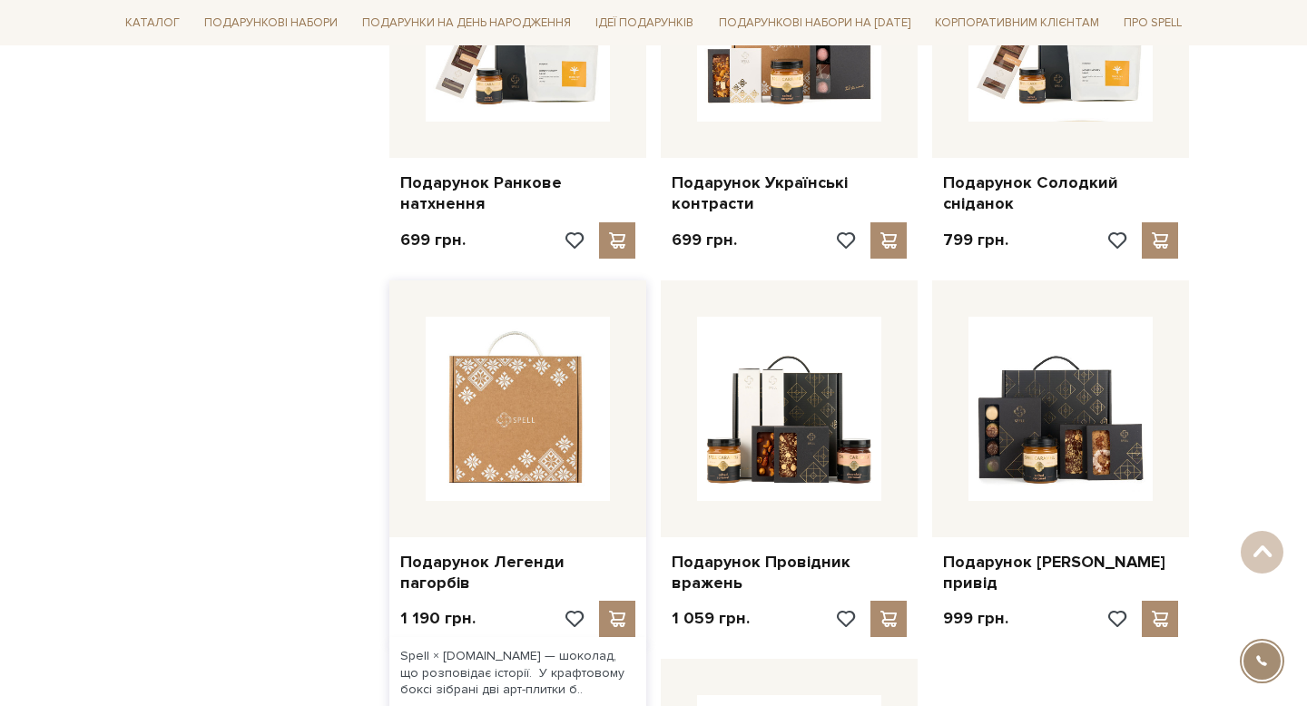
click at [536, 439] on img at bounding box center [518, 409] width 184 height 184
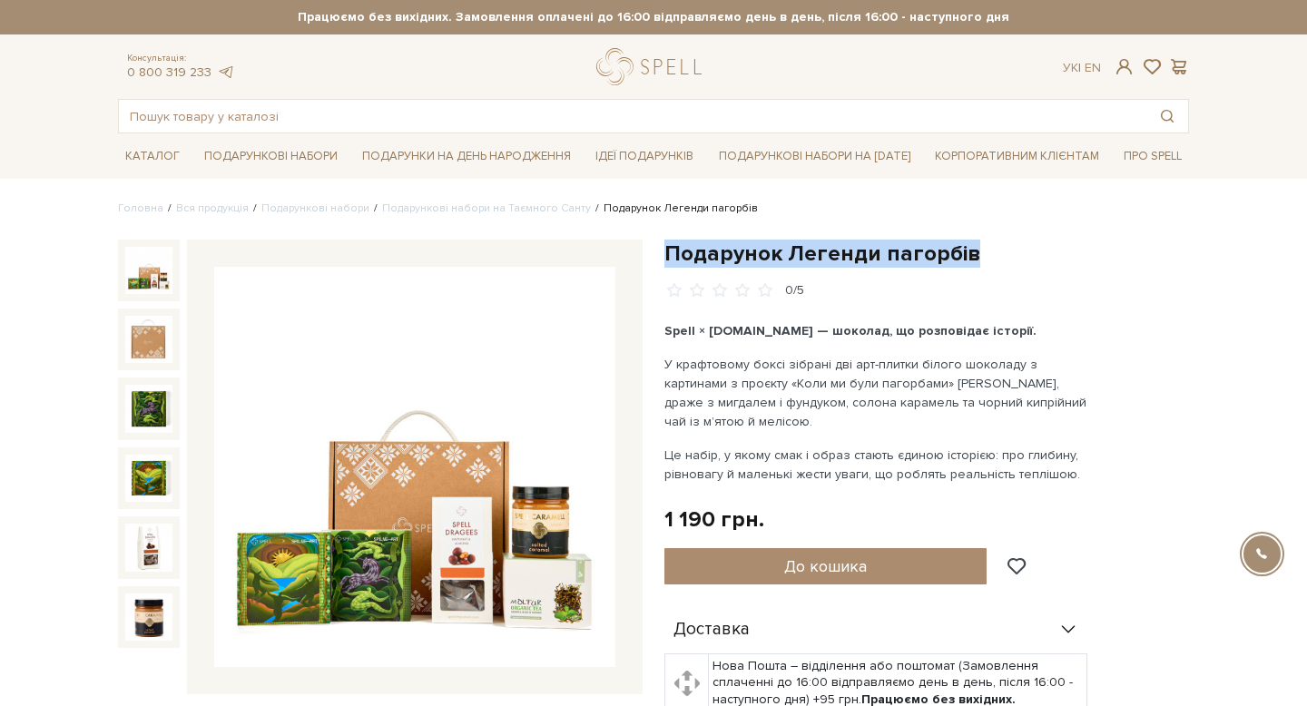
drag, startPoint x: 1012, startPoint y: 253, endPoint x: 662, endPoint y: 235, distance: 350.8
copy h1 "Подарунок Легенди пагорбів"
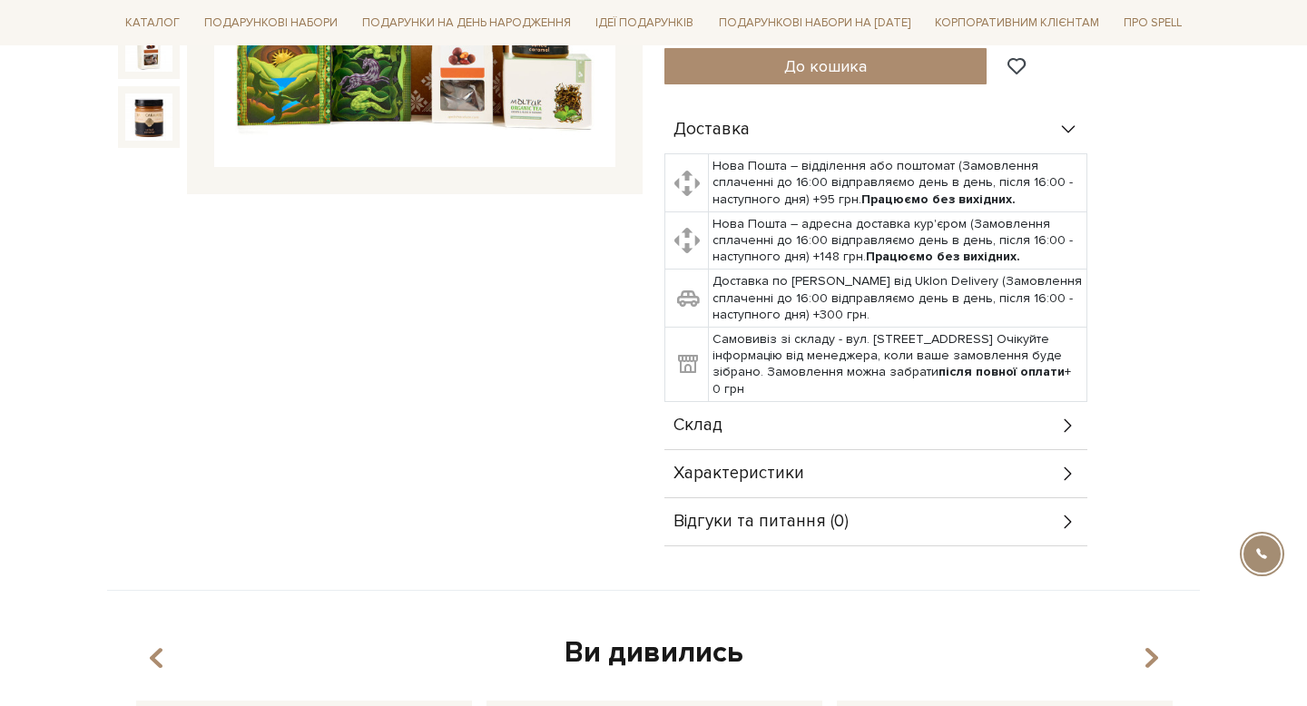
scroll to position [542, 0]
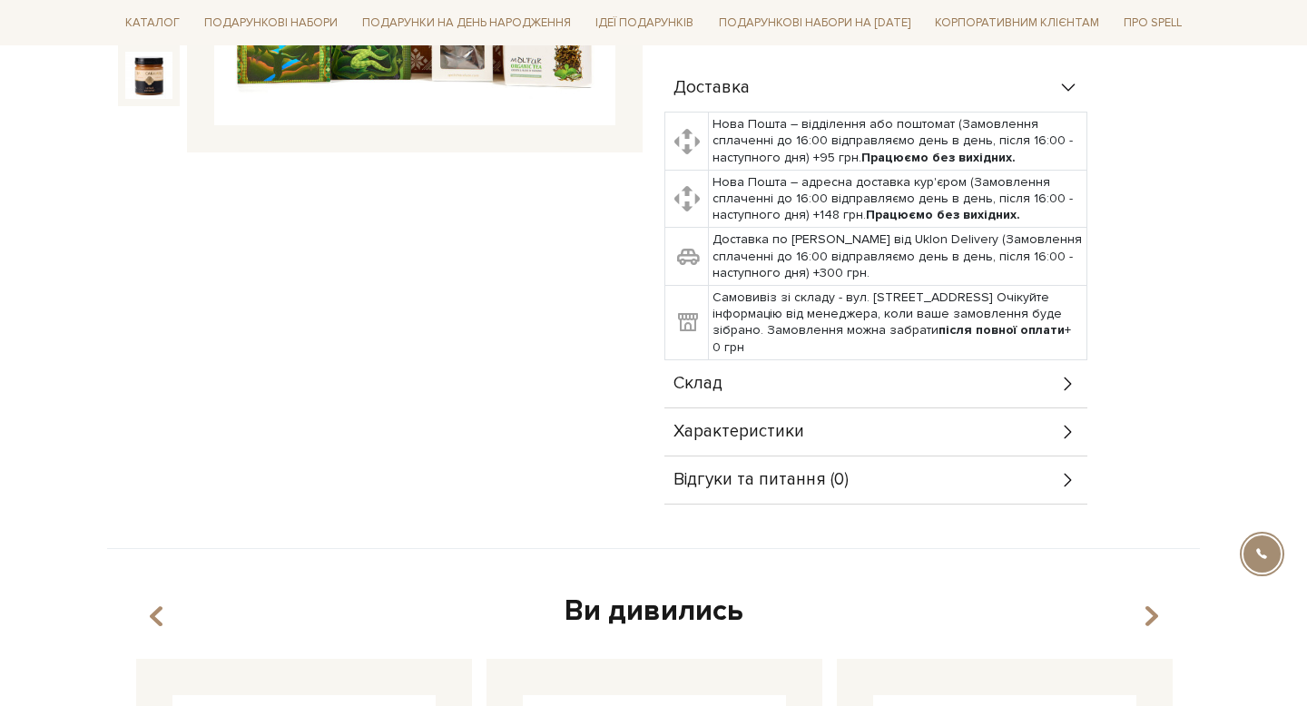
click at [830, 382] on div "Склад" at bounding box center [875, 383] width 423 height 47
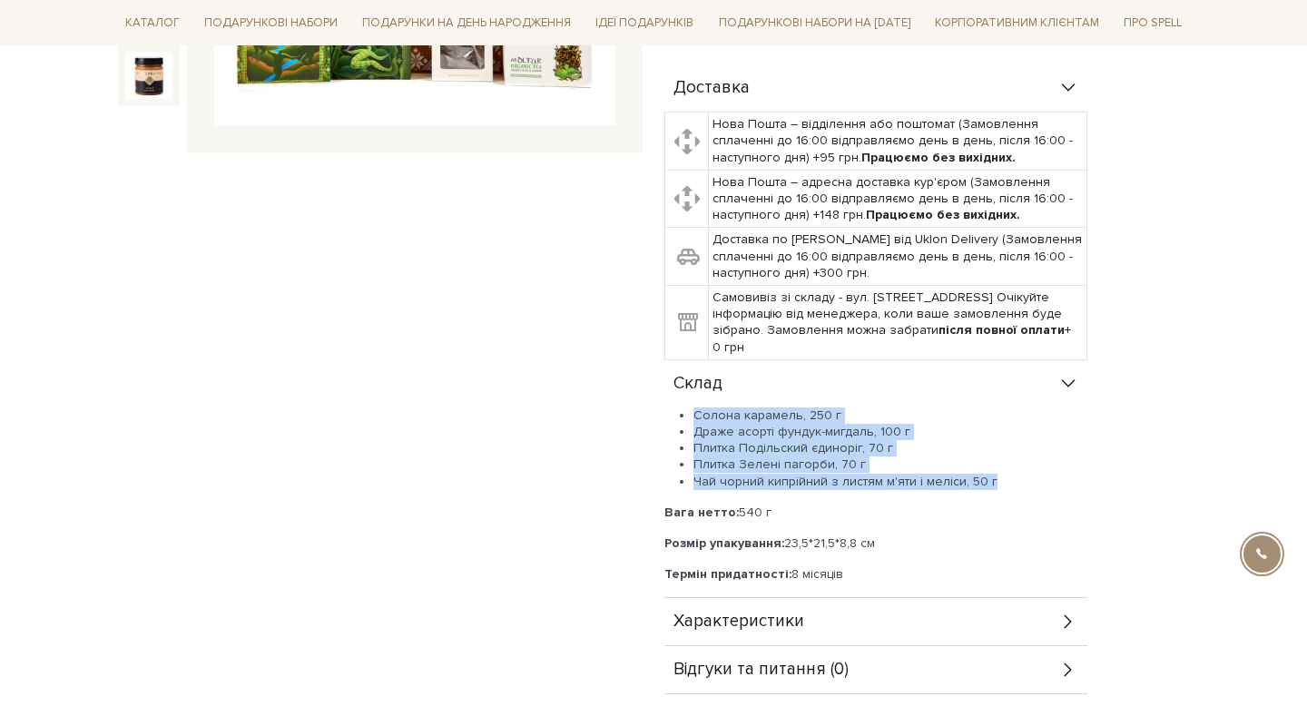
drag, startPoint x: 993, startPoint y: 484, endPoint x: 686, endPoint y: 418, distance: 313.7
click at [686, 418] on ul "Солона карамель, 250 г Драже асорті фундук-мигдаль, 100 г Плитка Подільский єди…" at bounding box center [875, 449] width 423 height 83
copy ul "Солона карамель, 250 г Драже асорті фундук-мигдаль, 100 г Плитка Подільский єди…"
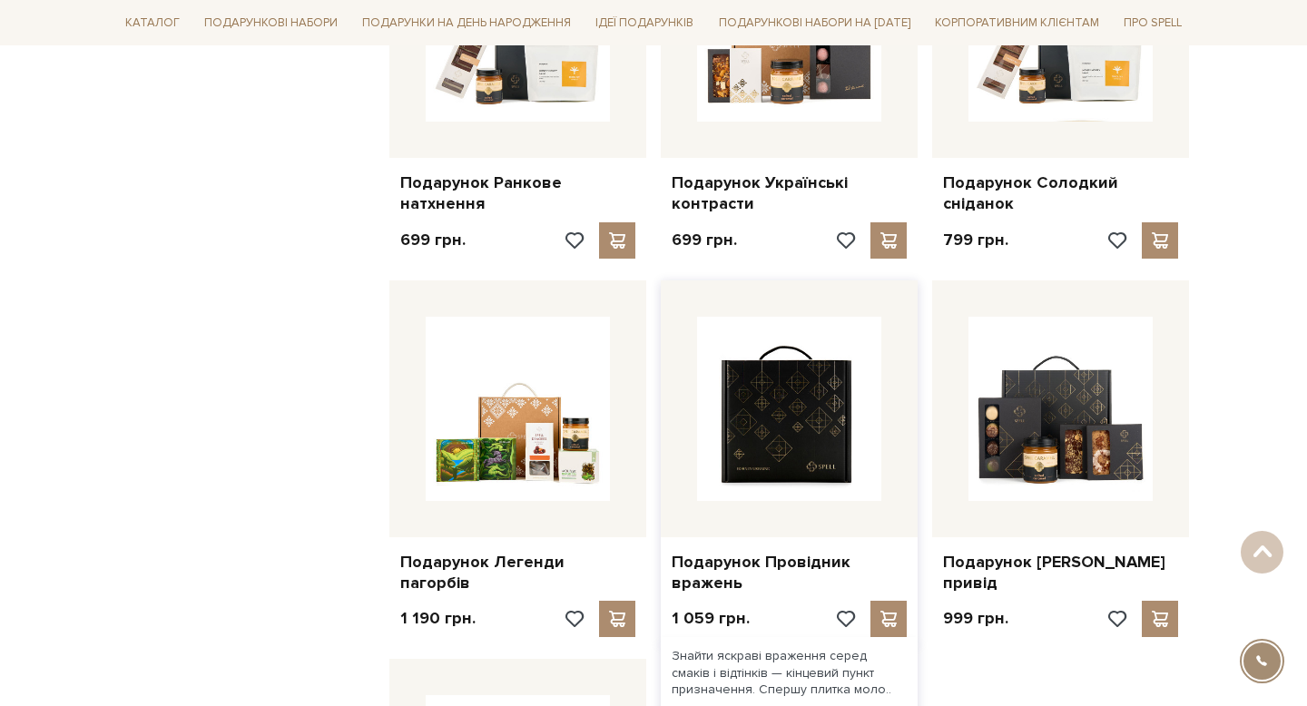
click at [857, 393] on img at bounding box center [789, 409] width 184 height 184
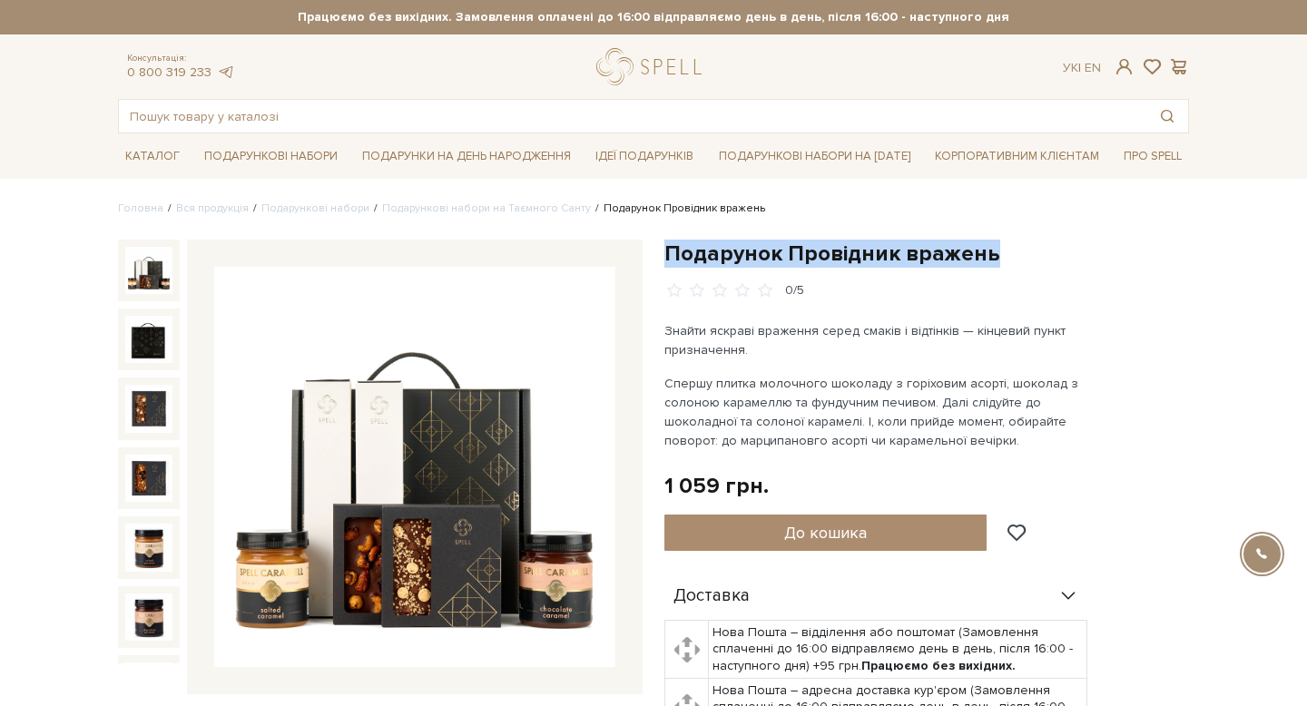
drag, startPoint x: 1003, startPoint y: 248, endPoint x: 669, endPoint y: 250, distance: 334.0
click at [669, 250] on h1 "Подарунок Провідник вражень" at bounding box center [926, 254] width 525 height 28
copy h1 "Подарунок Провідник вражень"
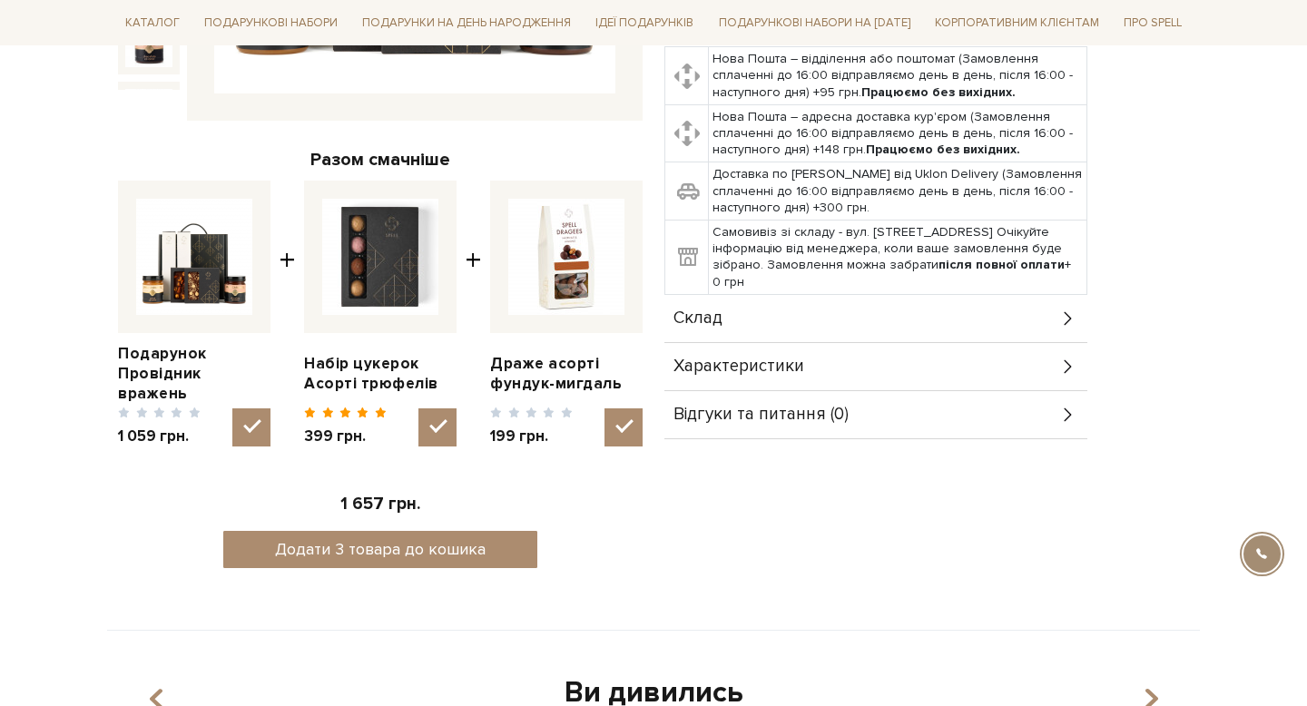
scroll to position [579, 0]
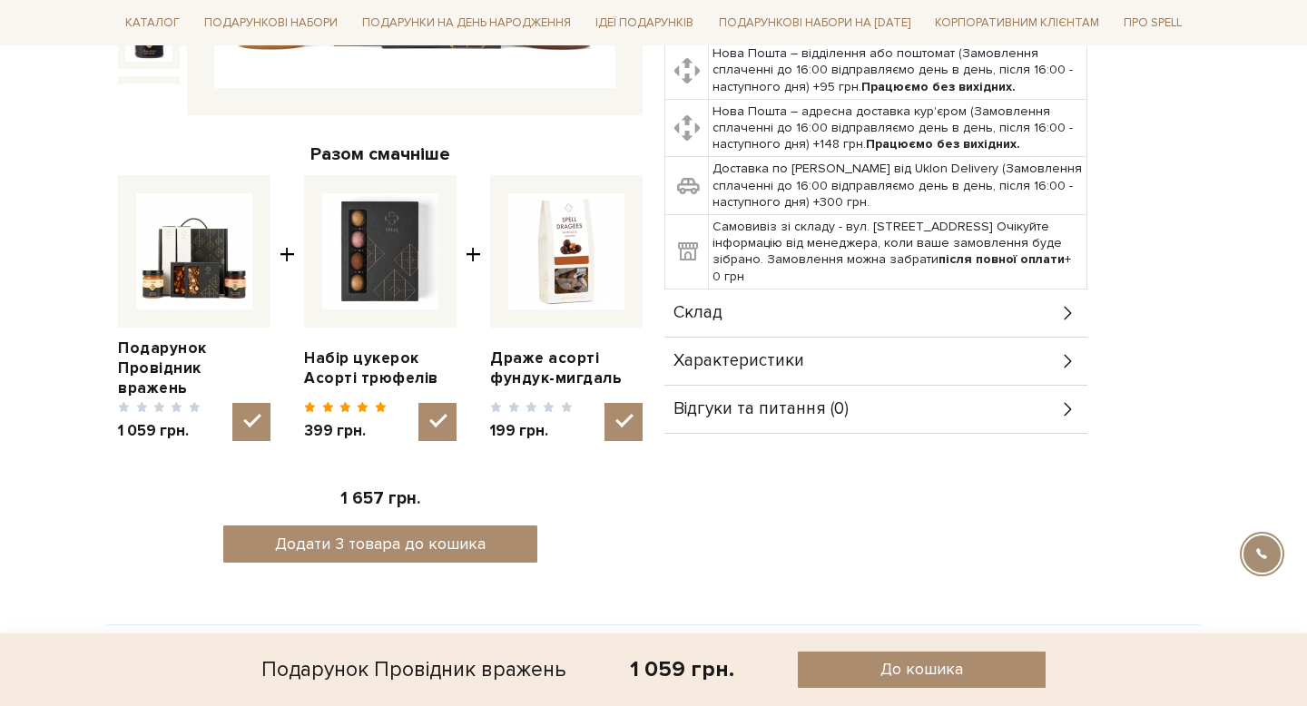
click at [908, 305] on div "Склад" at bounding box center [875, 313] width 423 height 47
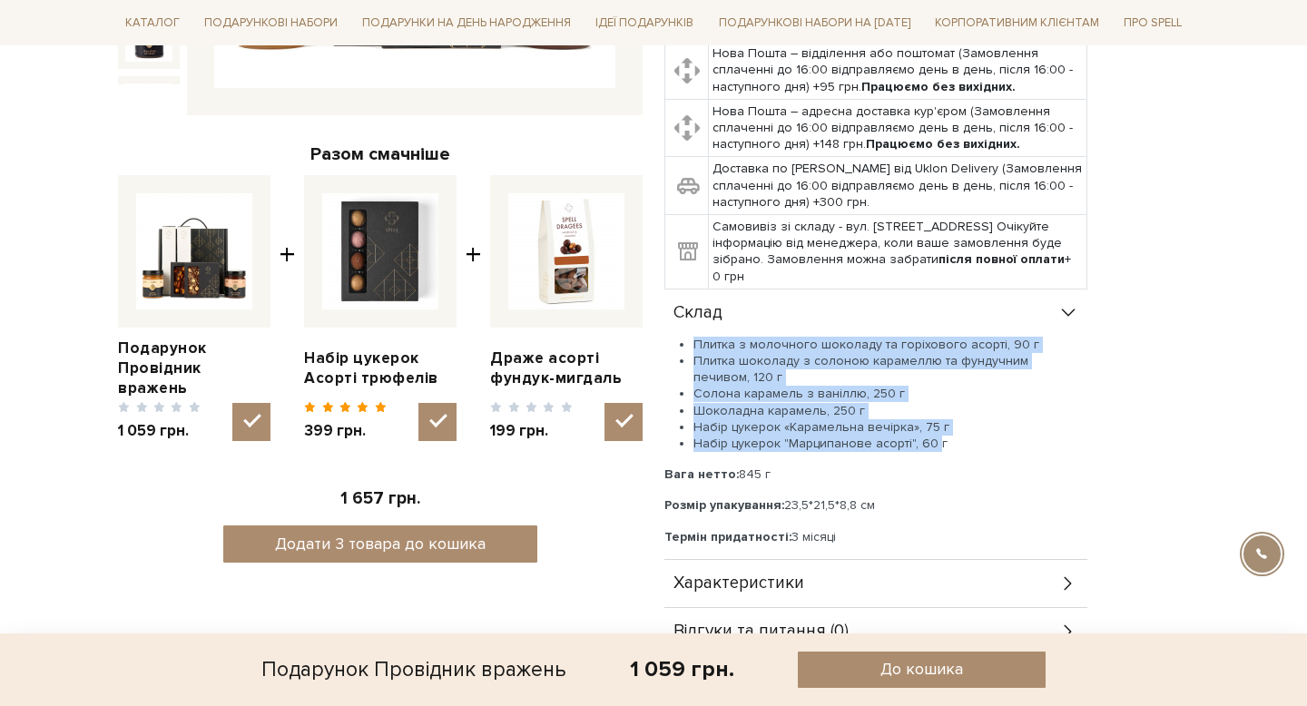
drag, startPoint x: 936, startPoint y: 445, endPoint x: 683, endPoint y: 340, distance: 273.1
click at [683, 340] on ul "Плитка з молочного шоколаду та горіхового асорті, 90 г Плитка шоколаду з солоно…" at bounding box center [875, 394] width 423 height 115
copy ul "Плитка з молочного шоколаду та горіхового асорті, 90 г Плитка шоколаду з солоно…"
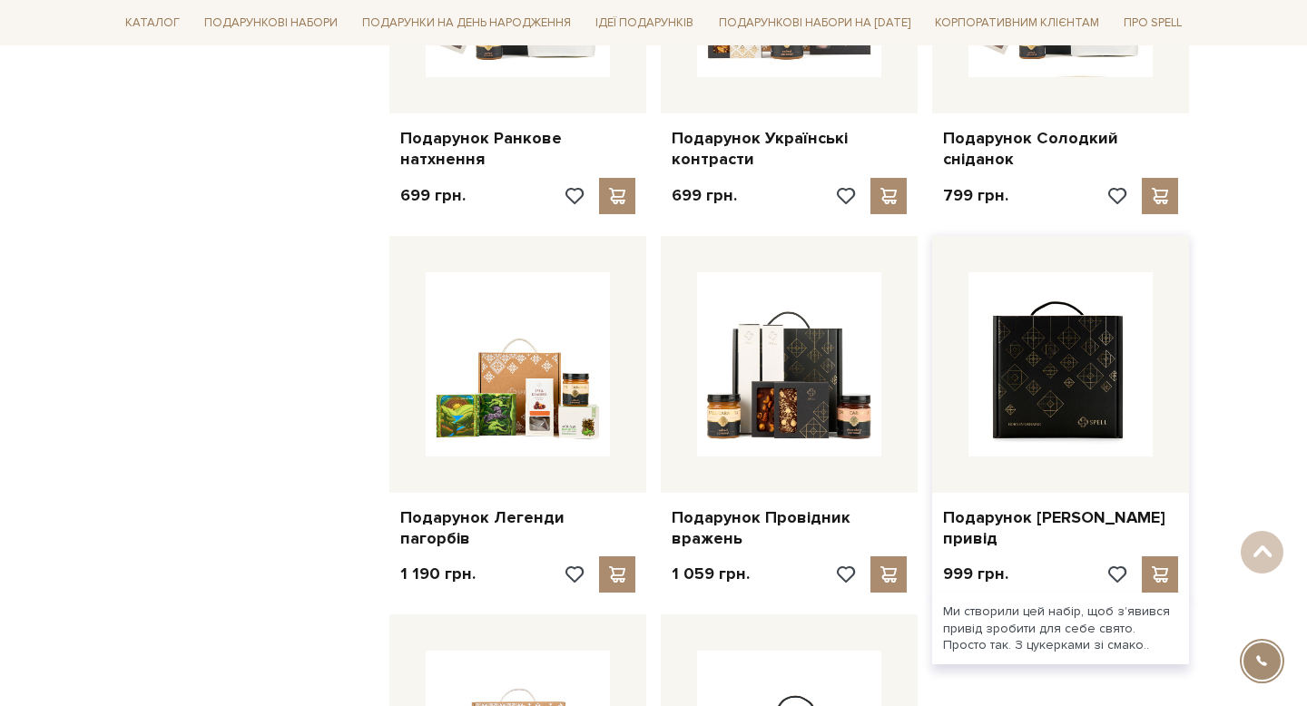
scroll to position [1778, 0]
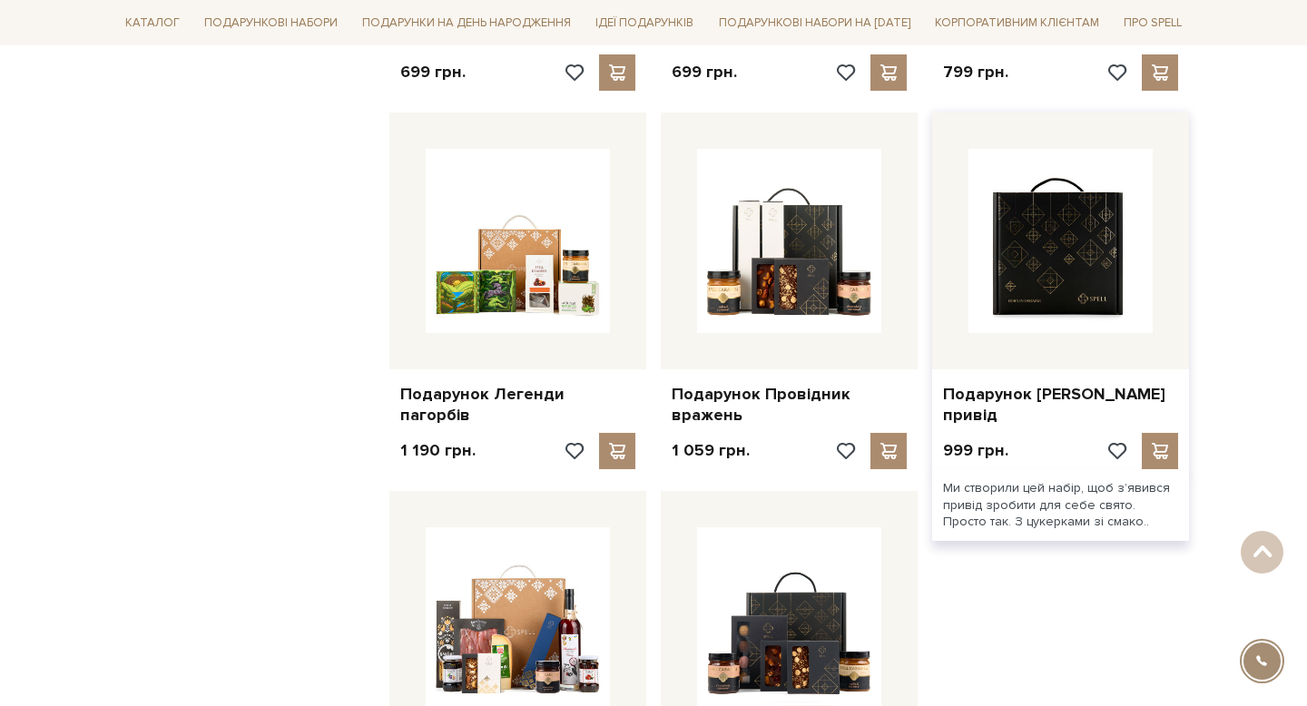
click at [1103, 234] on img at bounding box center [1060, 241] width 184 height 184
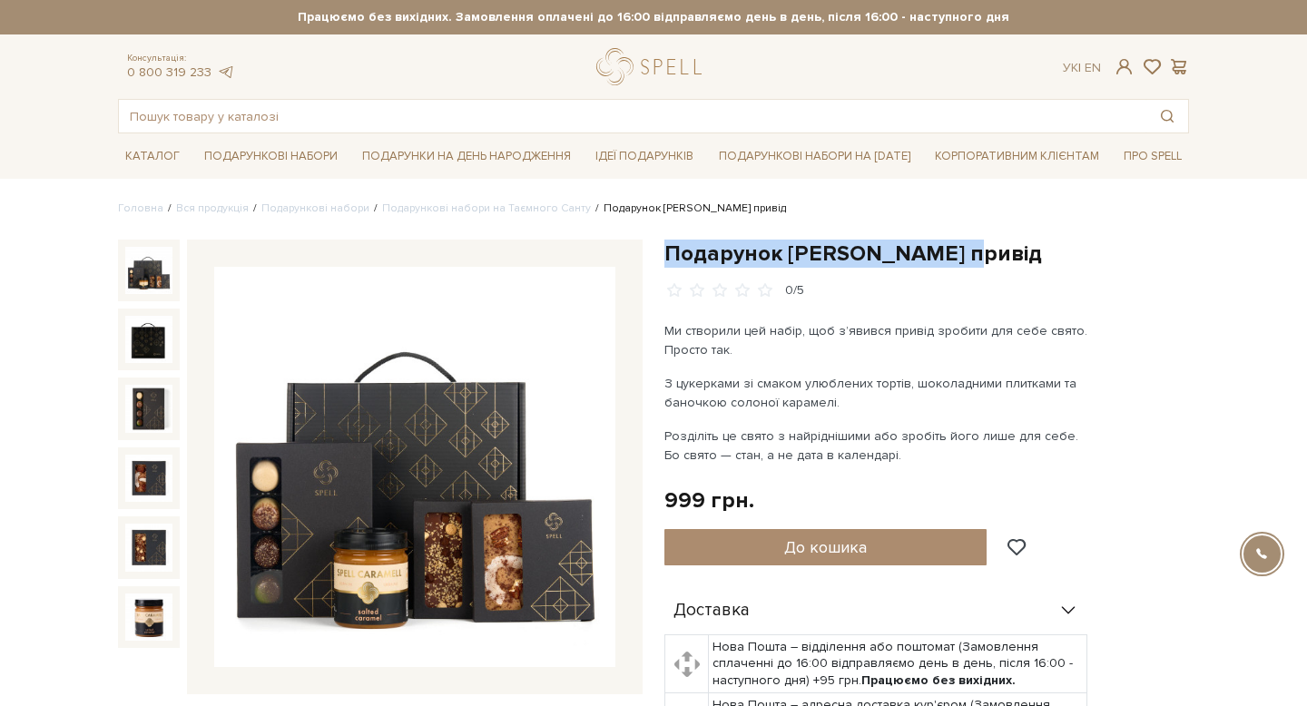
drag, startPoint x: 1011, startPoint y: 240, endPoint x: 664, endPoint y: 249, distance: 346.8
click at [664, 249] on h1 "Подарунок [PERSON_NAME] привід" at bounding box center [926, 254] width 525 height 28
copy h1 "Подарунок [PERSON_NAME] привід"
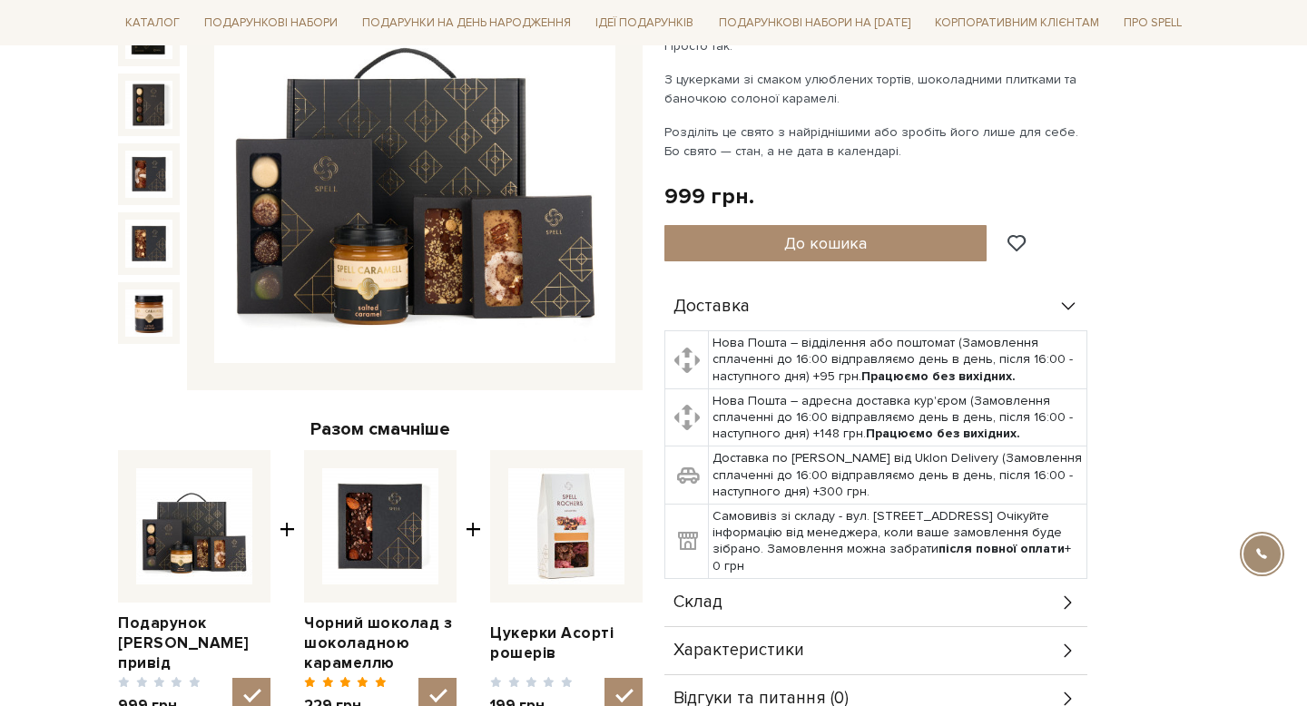
scroll to position [381, 0]
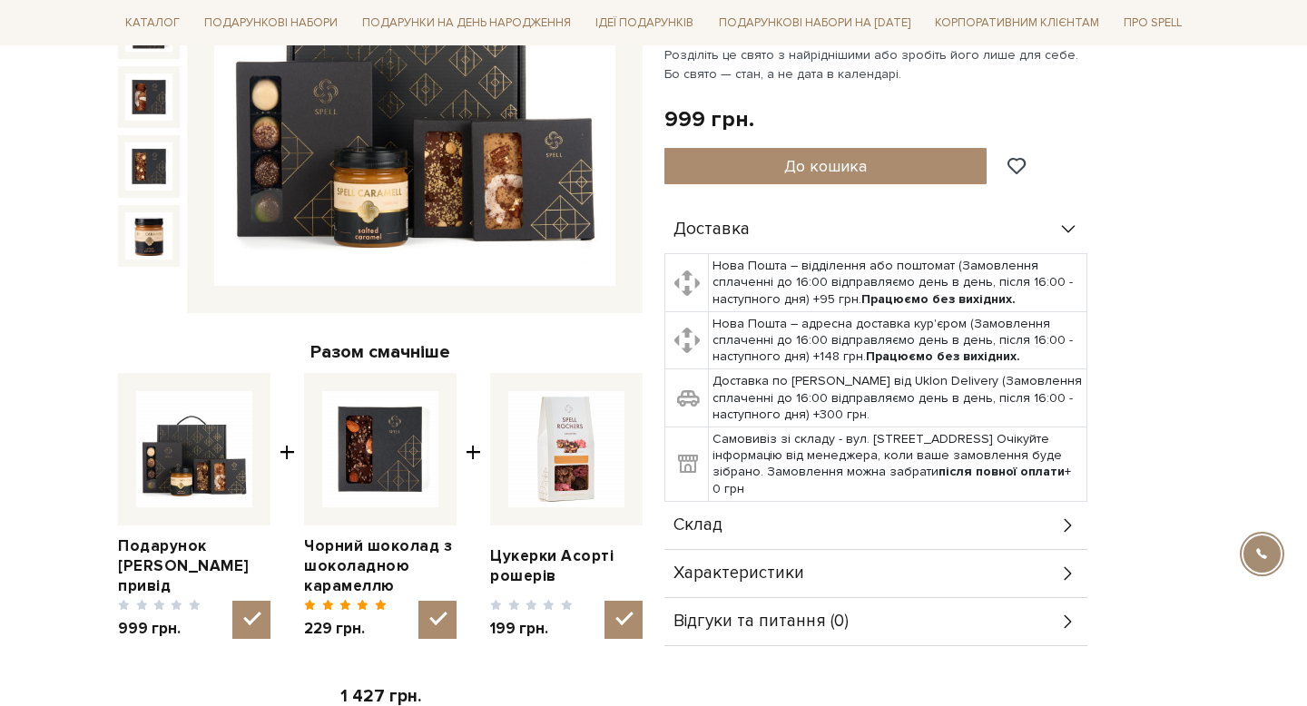
click at [790, 519] on div "Склад" at bounding box center [875, 525] width 423 height 47
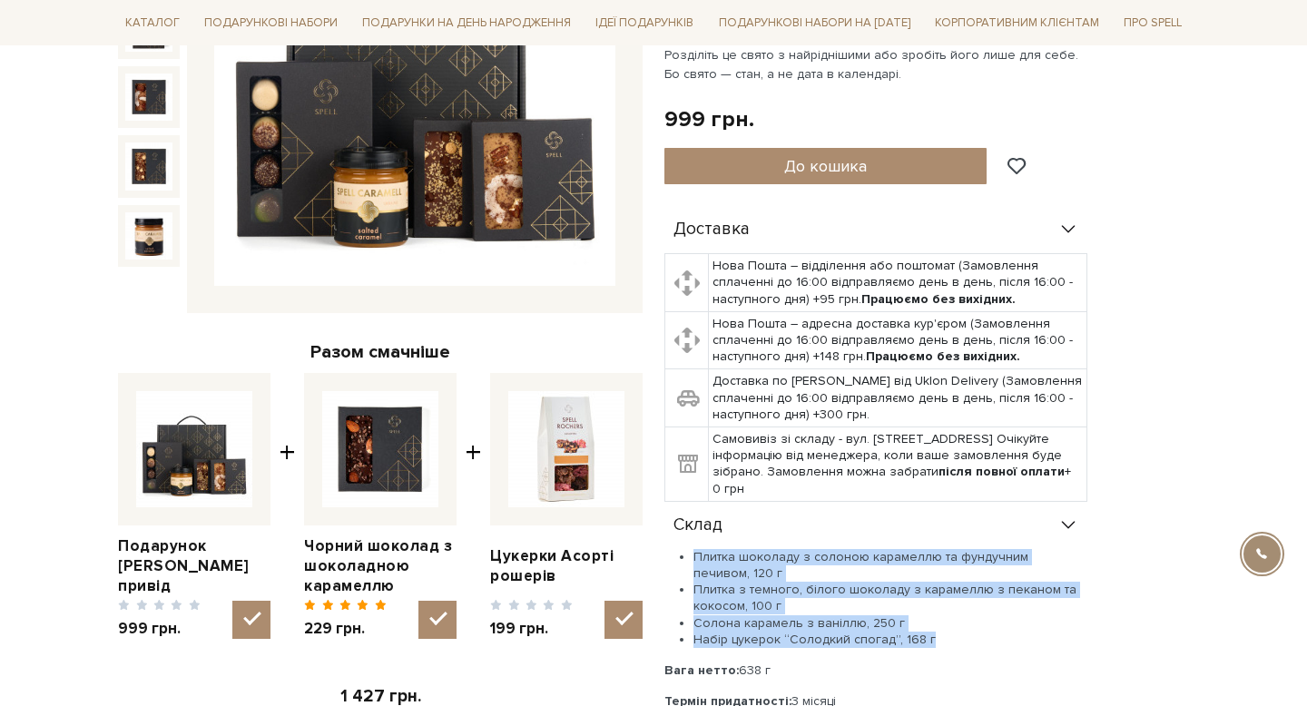
drag, startPoint x: 905, startPoint y: 634, endPoint x: 683, endPoint y: 552, distance: 236.9
click at [683, 552] on ul "Плитка шоколаду з солоною карамеллю та фундучним печивом, 120 г Плитка з темног…" at bounding box center [875, 598] width 423 height 99
copy ul "Плитка шоколаду з солоною карамеллю та фундучним печивом, 120 г Плитка з темног…"
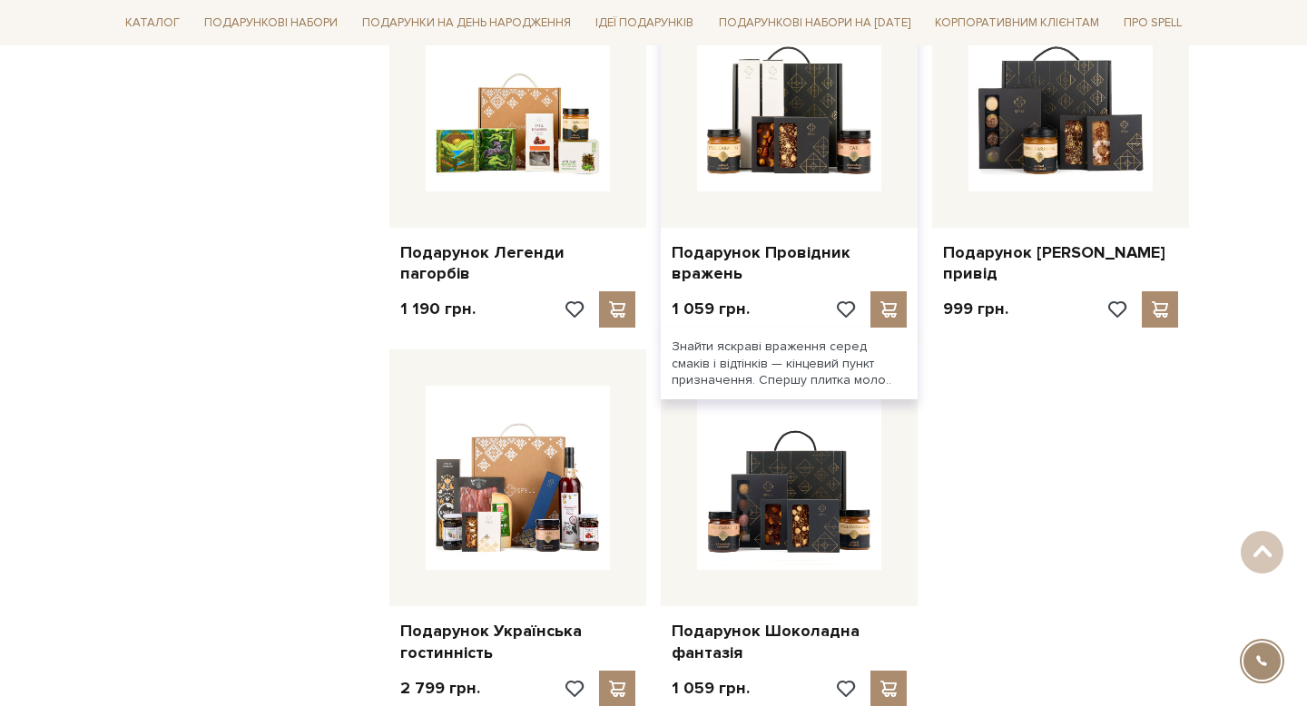
scroll to position [1944, 0]
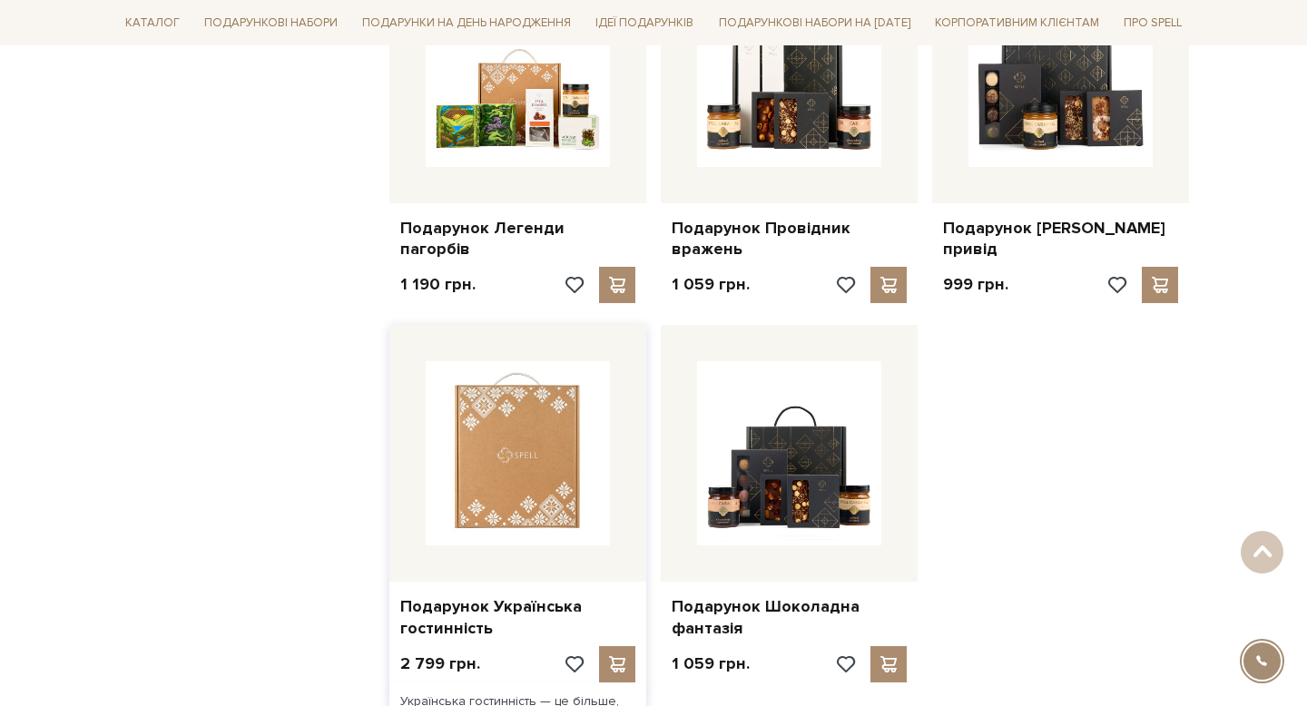
click at [553, 439] on img at bounding box center [518, 453] width 184 height 184
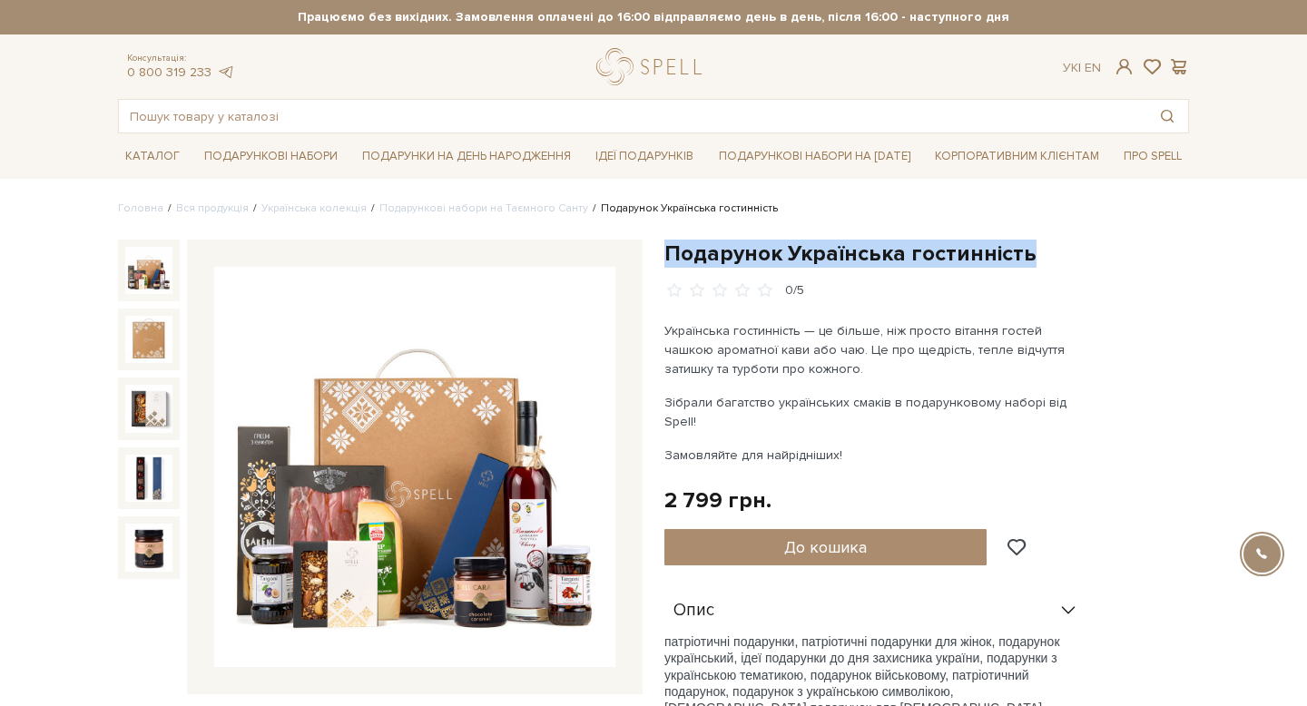
drag, startPoint x: 1046, startPoint y: 251, endPoint x: 660, endPoint y: 248, distance: 385.8
click at [660, 248] on div "Подарунок Українська гостинність 0/5 Українська гостинність — це більше, ніж пр…" at bounding box center [927, 700] width 546 height 920
copy h1 "Подарунок Українська гостинність"
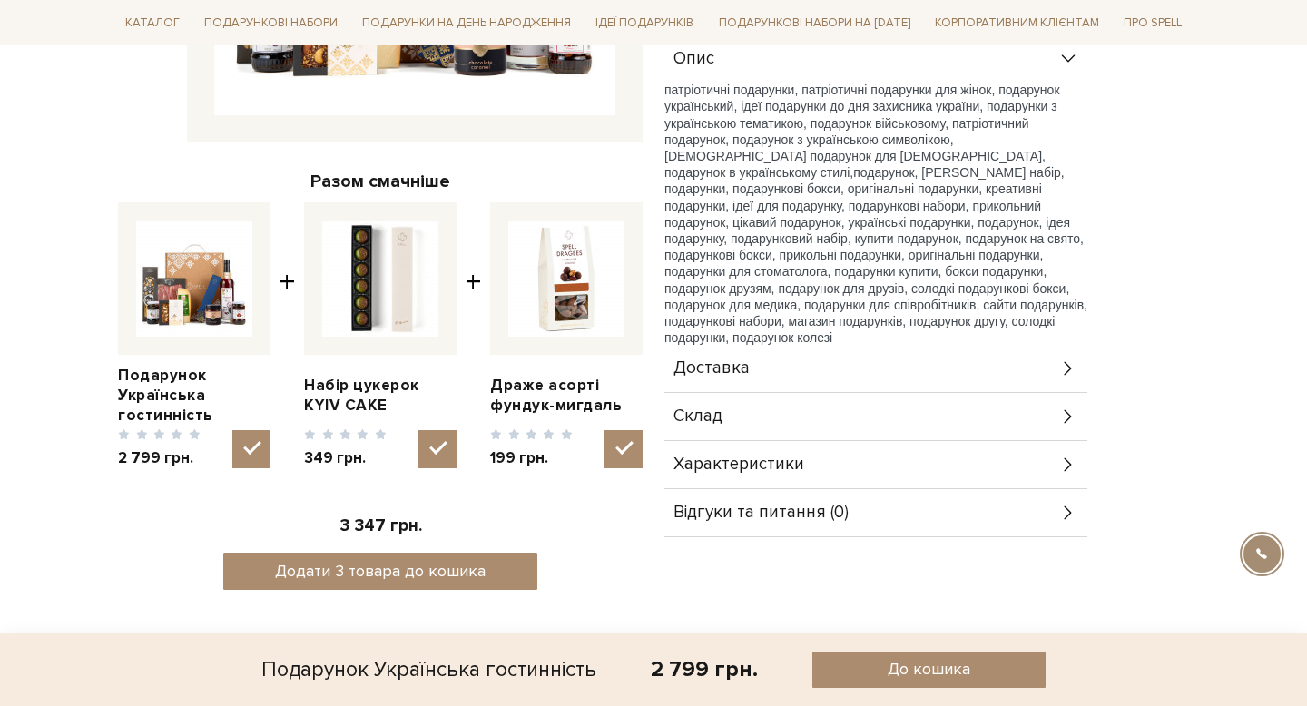
scroll to position [634, 0]
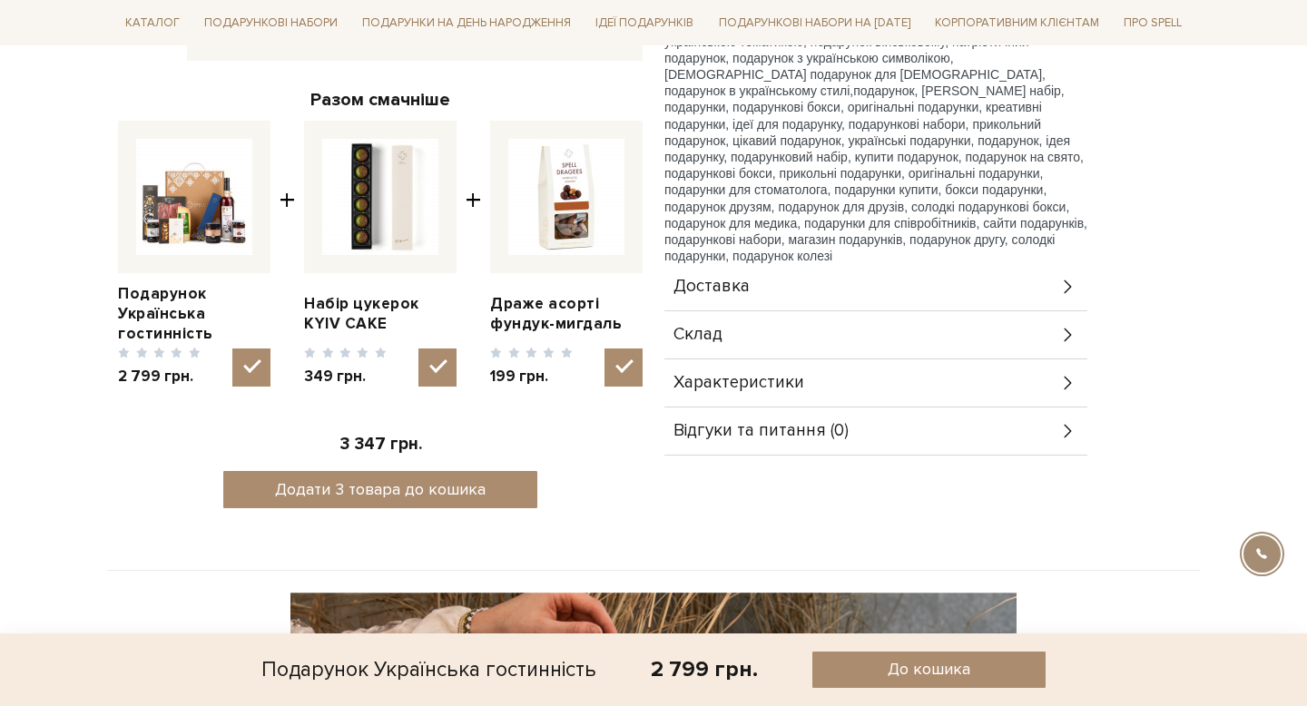
click at [725, 320] on div "Склад" at bounding box center [875, 334] width 423 height 47
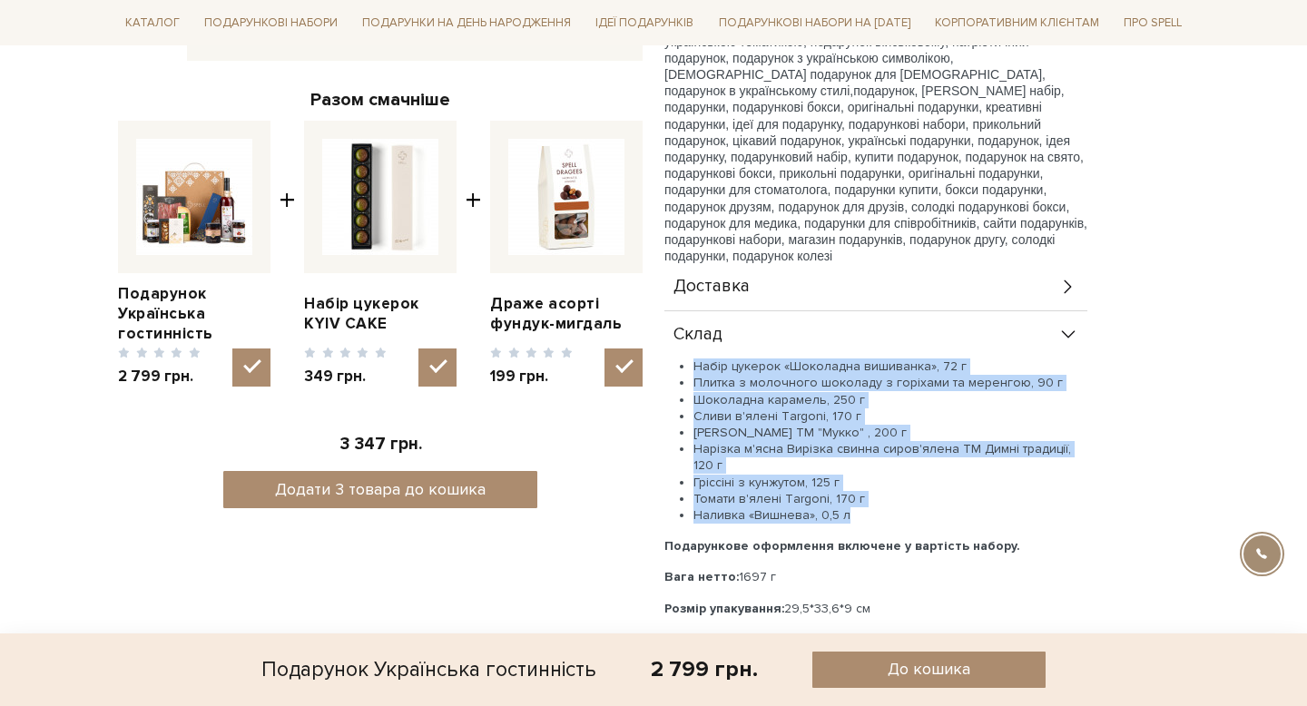
drag, startPoint x: 865, startPoint y: 496, endPoint x: 670, endPoint y: 346, distance: 246.5
click at [670, 359] on ul "Набір цукерок «Шоколадна вишиванка», 72 г Плитка з молочного шоколаду з горіхам…" at bounding box center [875, 441] width 423 height 165
copy ul "Набір цукерок «Шоколадна вишиванка», 72 г Плитка з молочного шоколаду з горіхам…"
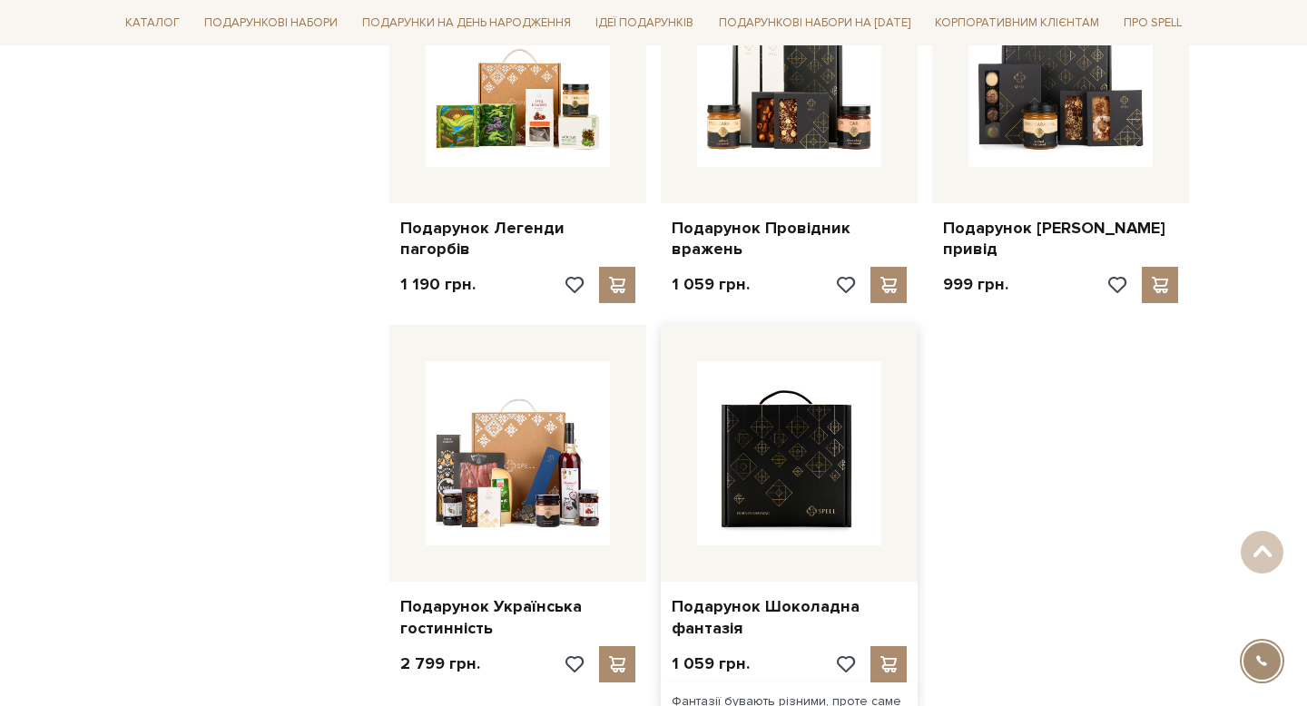
click at [824, 490] on img at bounding box center [789, 453] width 184 height 184
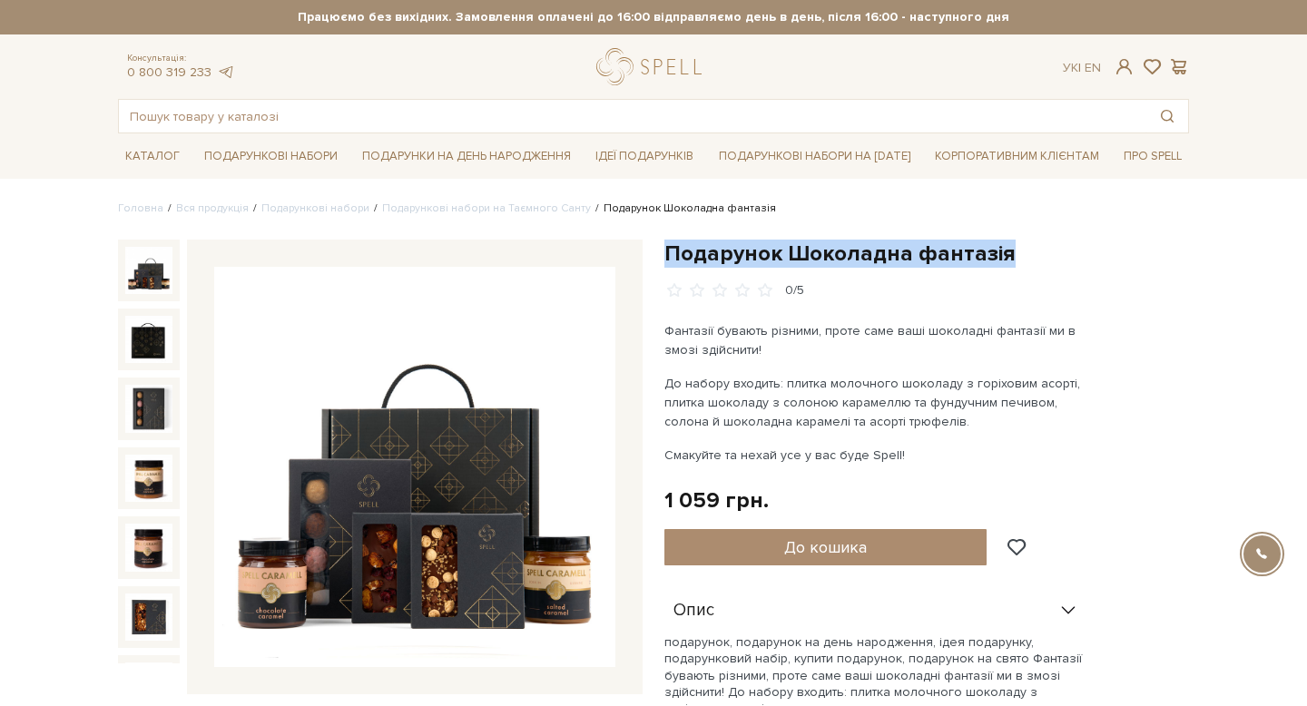
drag, startPoint x: 1036, startPoint y: 247, endPoint x: 654, endPoint y: 239, distance: 381.3
copy h1 "Подарунок Шоколадна фантазія"
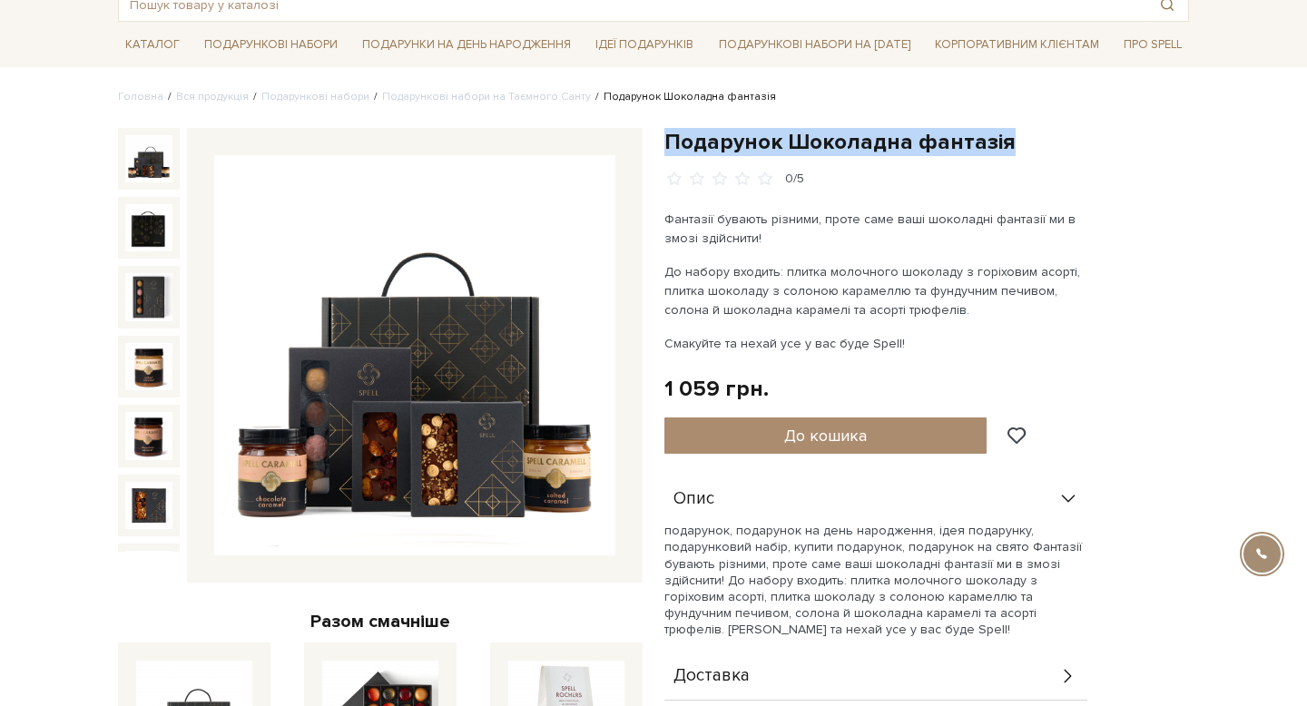
scroll to position [398, 0]
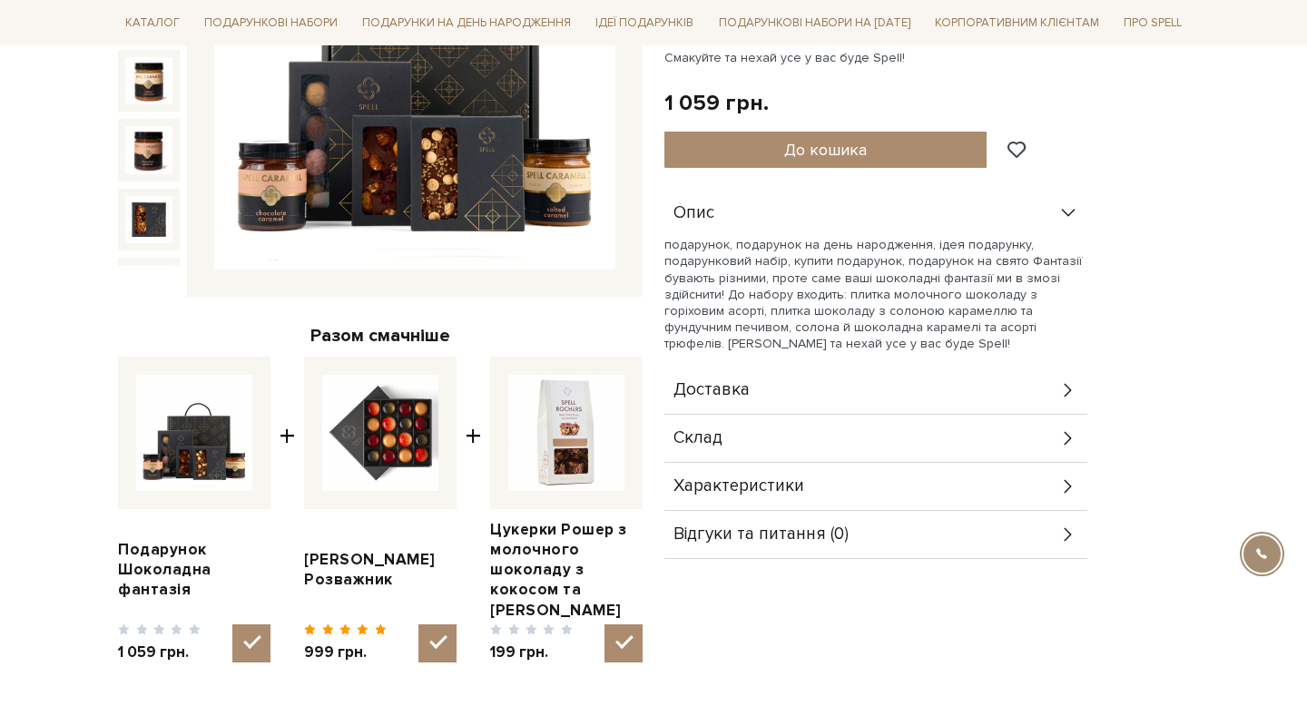
click at [725, 434] on div "Склад" at bounding box center [875, 438] width 423 height 47
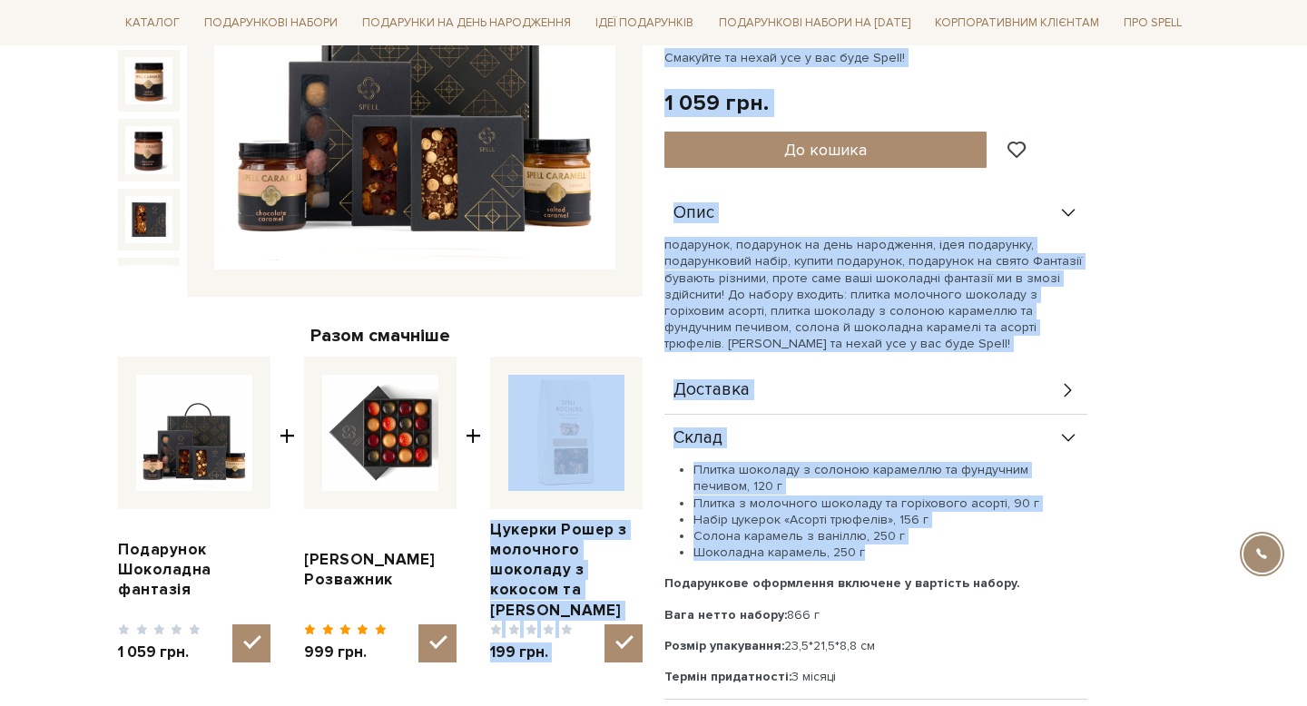
copy div "Цукерки Рошер з молочного шоколаду з кокосом та мигдалем 199 грн. 2 257 грн. До…"
drag, startPoint x: 923, startPoint y: 546, endPoint x: 652, endPoint y: 457, distance: 285.9
click at [652, 457] on div "Подарунок Шоколадна фантазія 0/5 Разом смачніше Подарунок Шоколадна фантазія" at bounding box center [653, 345] width 1093 height 1006
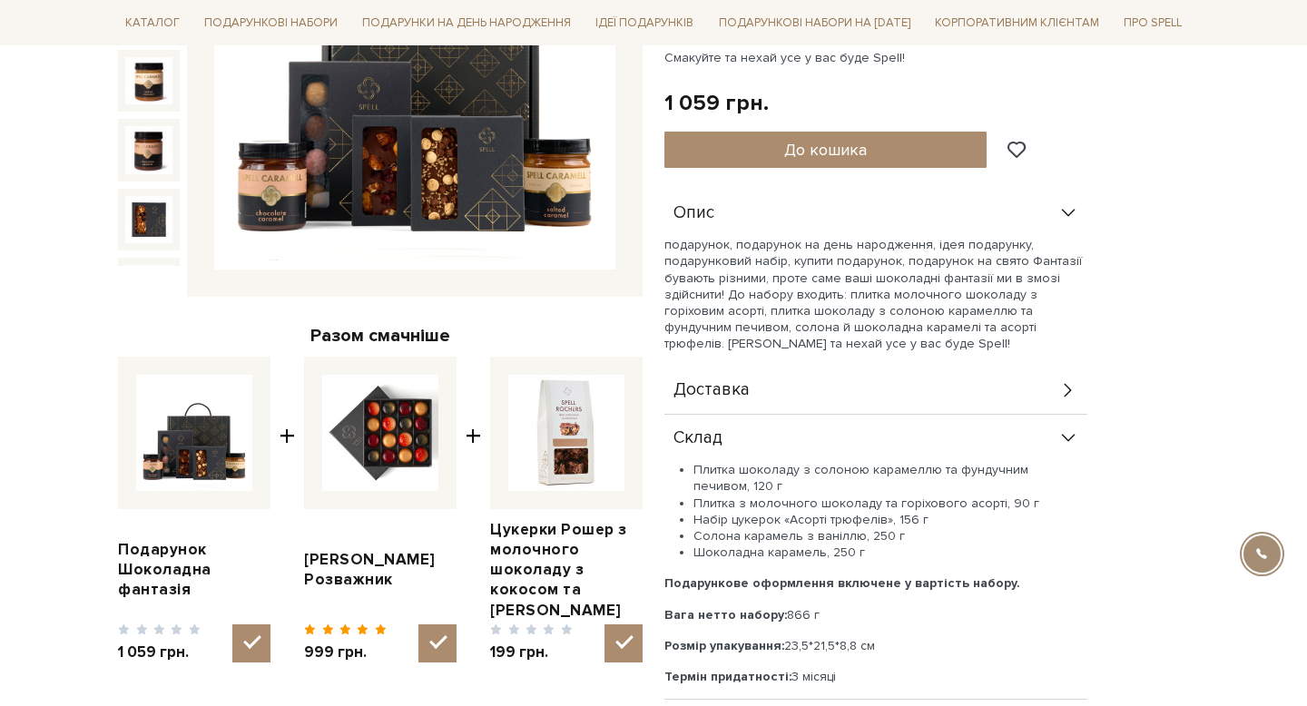
click at [873, 577] on b "Подарункове оформлення включене у вартість набору." at bounding box center [842, 582] width 356 height 15
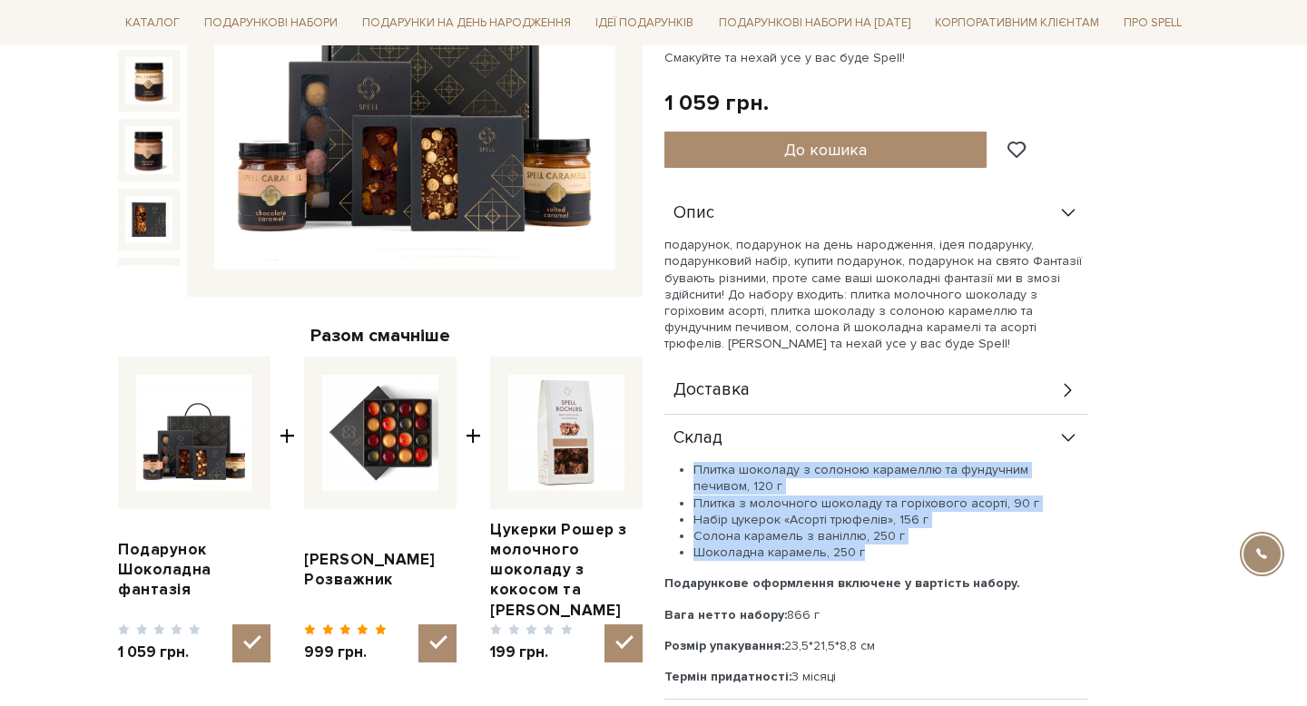
copy ul "Плитка шоколаду з солоною карамеллю та фундучним печивом, 120 г Плитка з молочн…"
drag, startPoint x: 868, startPoint y: 557, endPoint x: 686, endPoint y: 466, distance: 203.4
click at [686, 466] on ul "Плитка шоколаду з солоною карамеллю та фундучним печивом, 120 г Плитка з молочн…" at bounding box center [875, 511] width 423 height 99
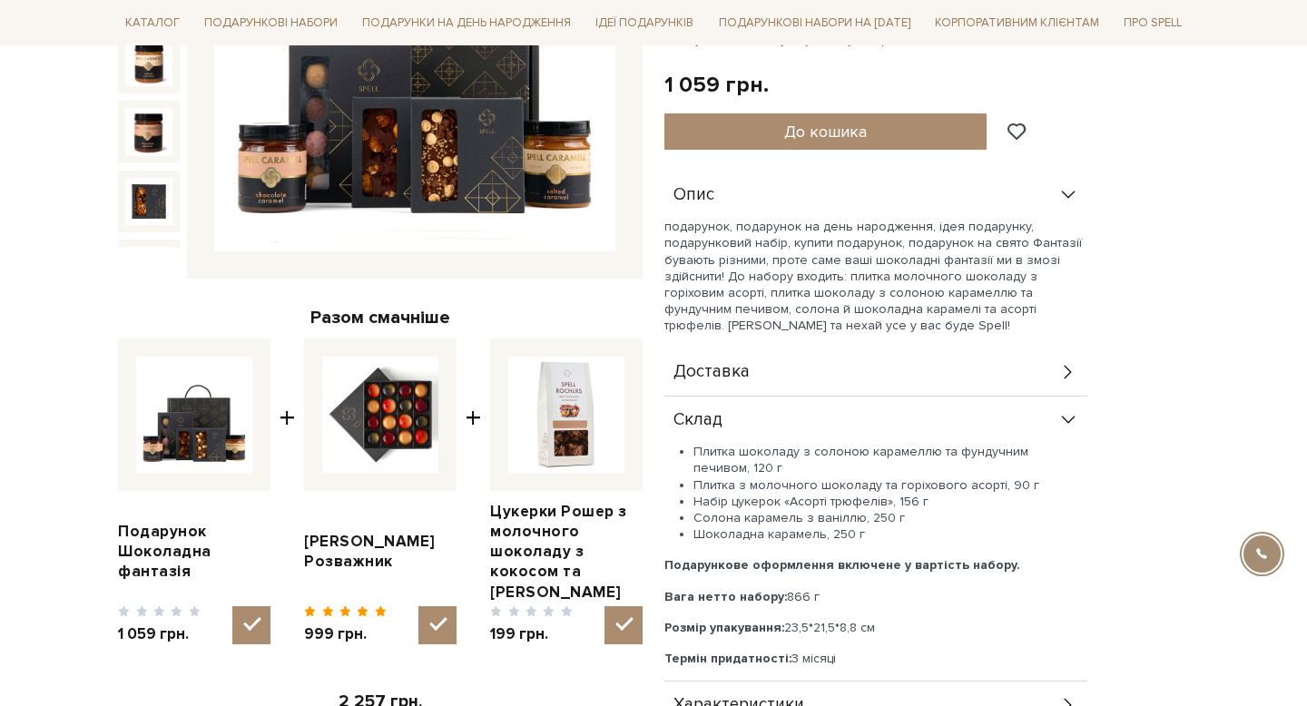
click at [905, 477] on span "Плитка з молочного шоколаду та горіхового асорті, 90 г" at bounding box center [866, 484] width 346 height 15
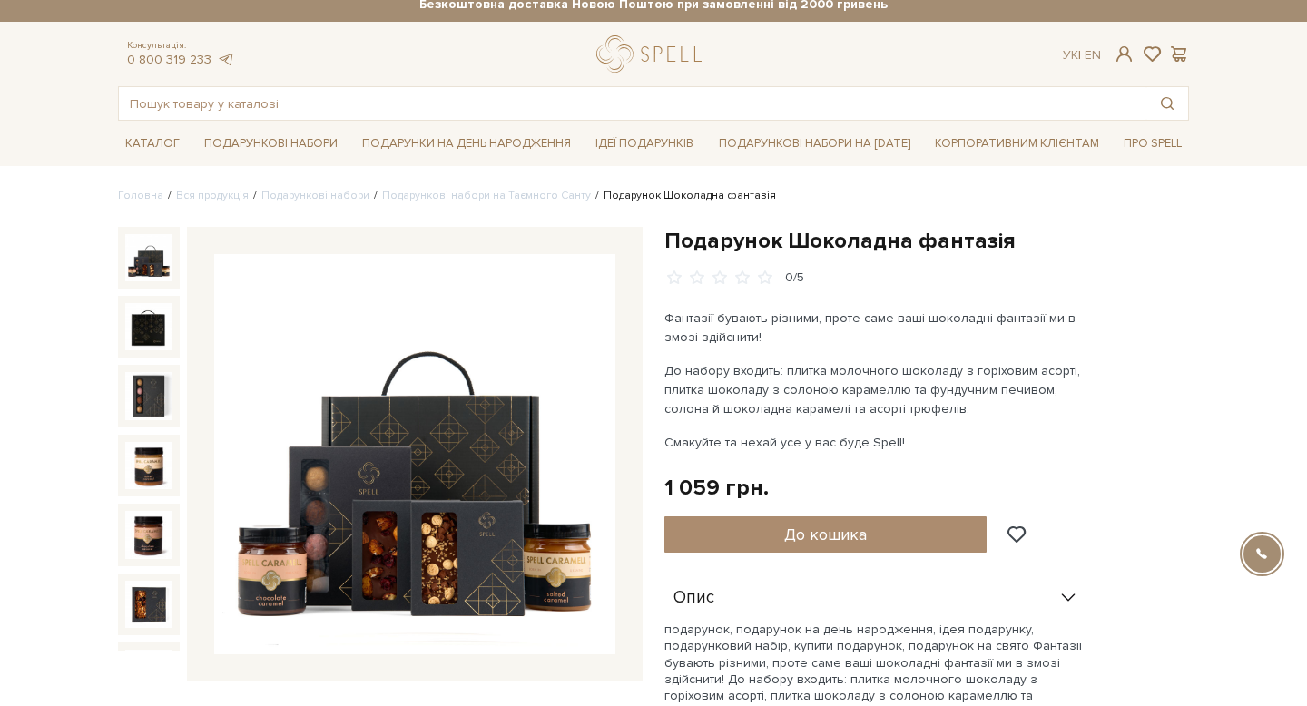
scroll to position [18, 0]
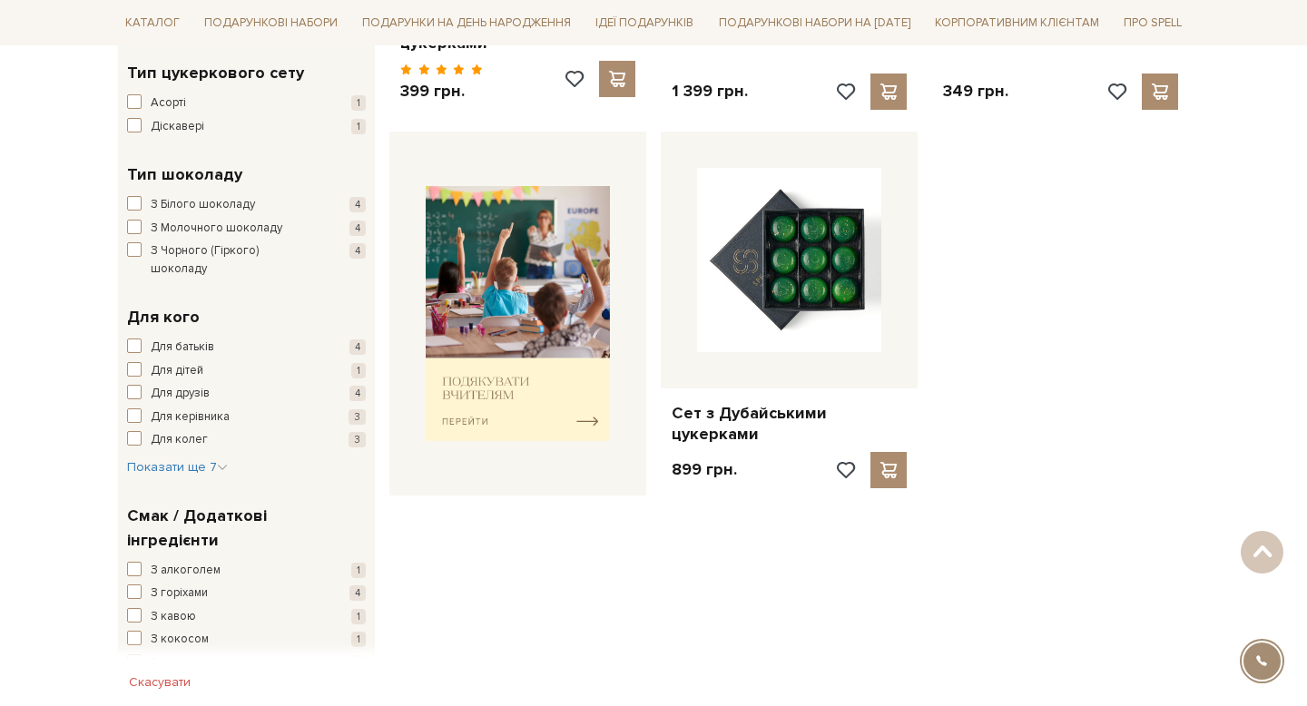
scroll to position [874, 0]
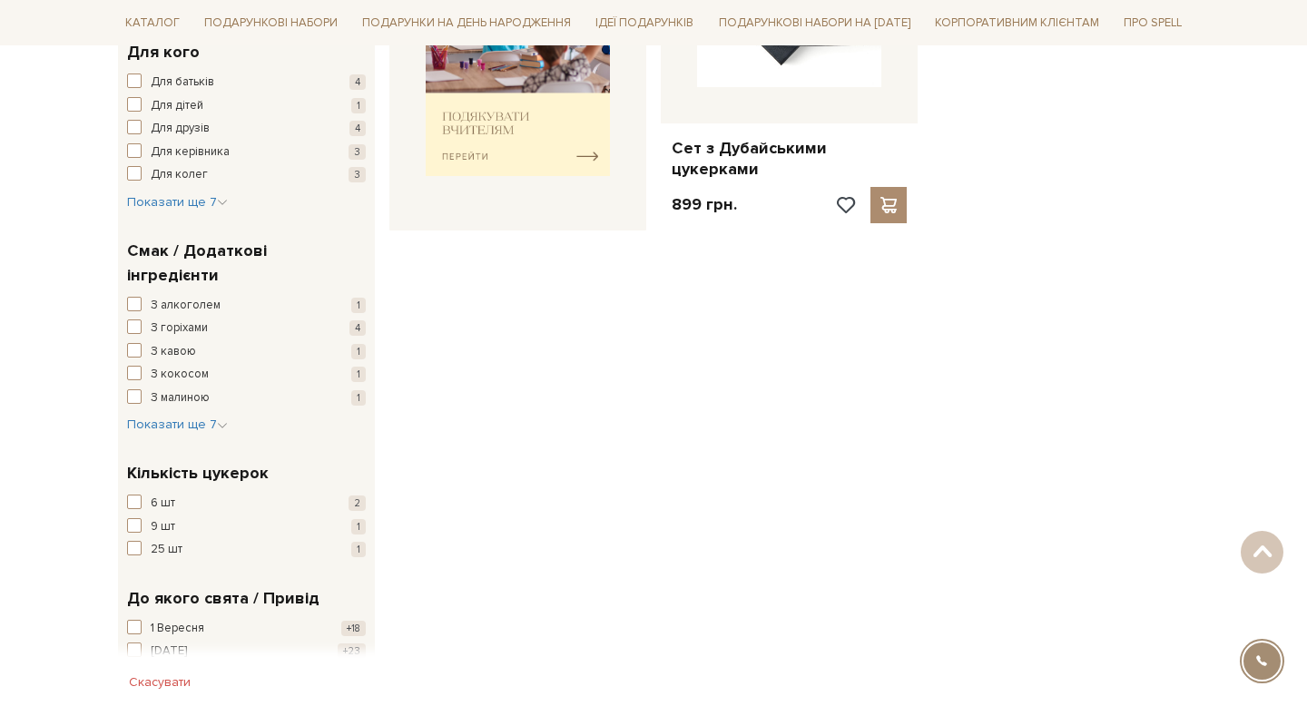
click at [623, 428] on div "Пенал з Дубайськими цукерками" at bounding box center [789, 175] width 814 height 1402
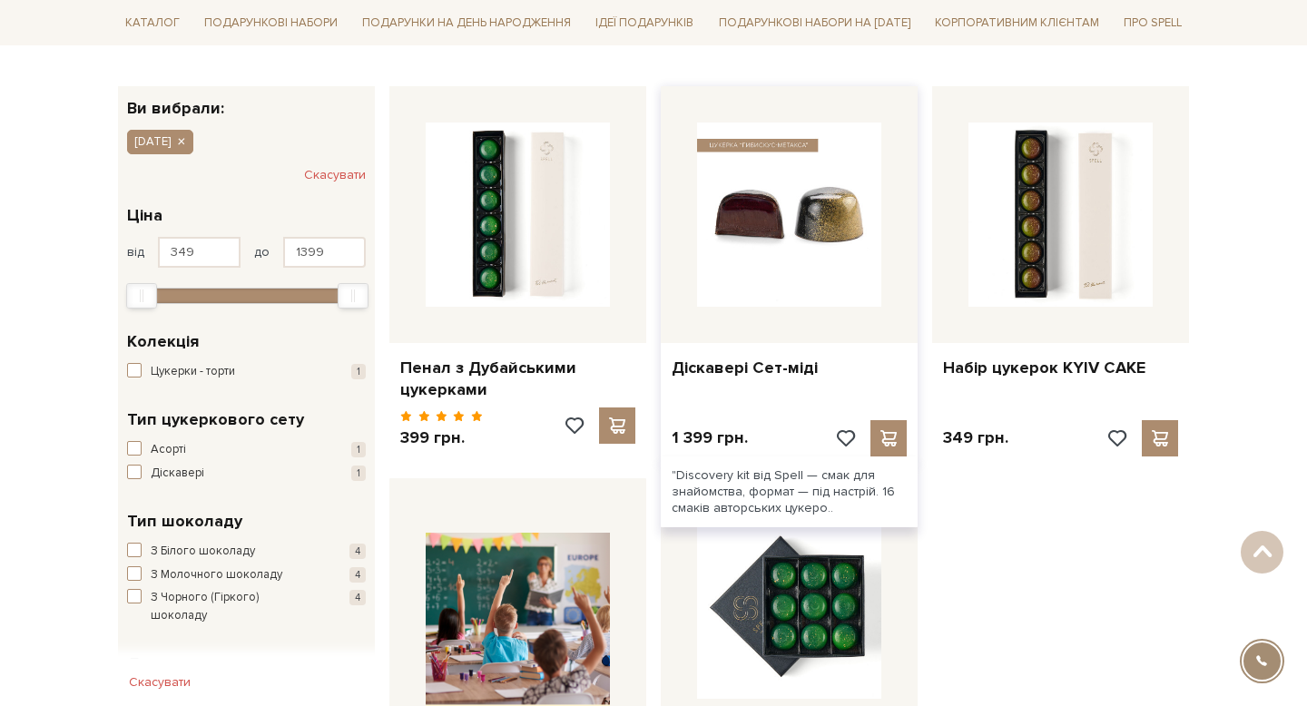
scroll to position [264, 0]
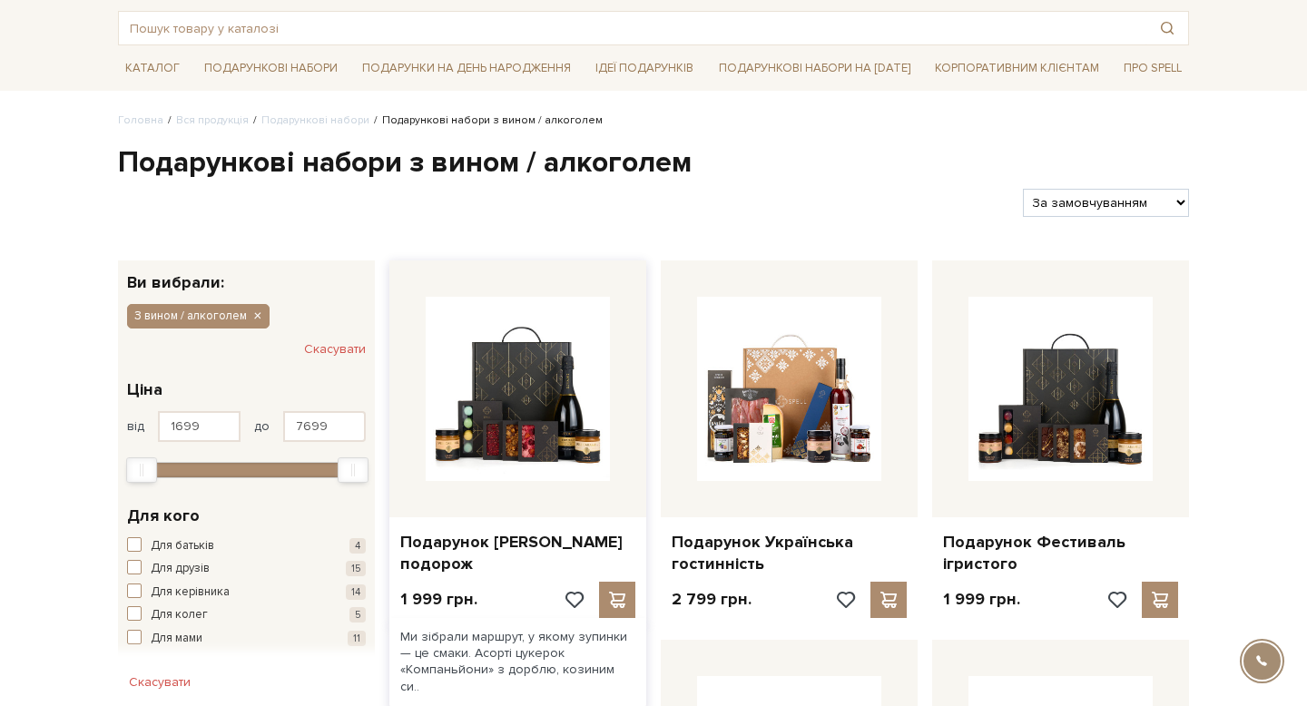
scroll to position [270, 0]
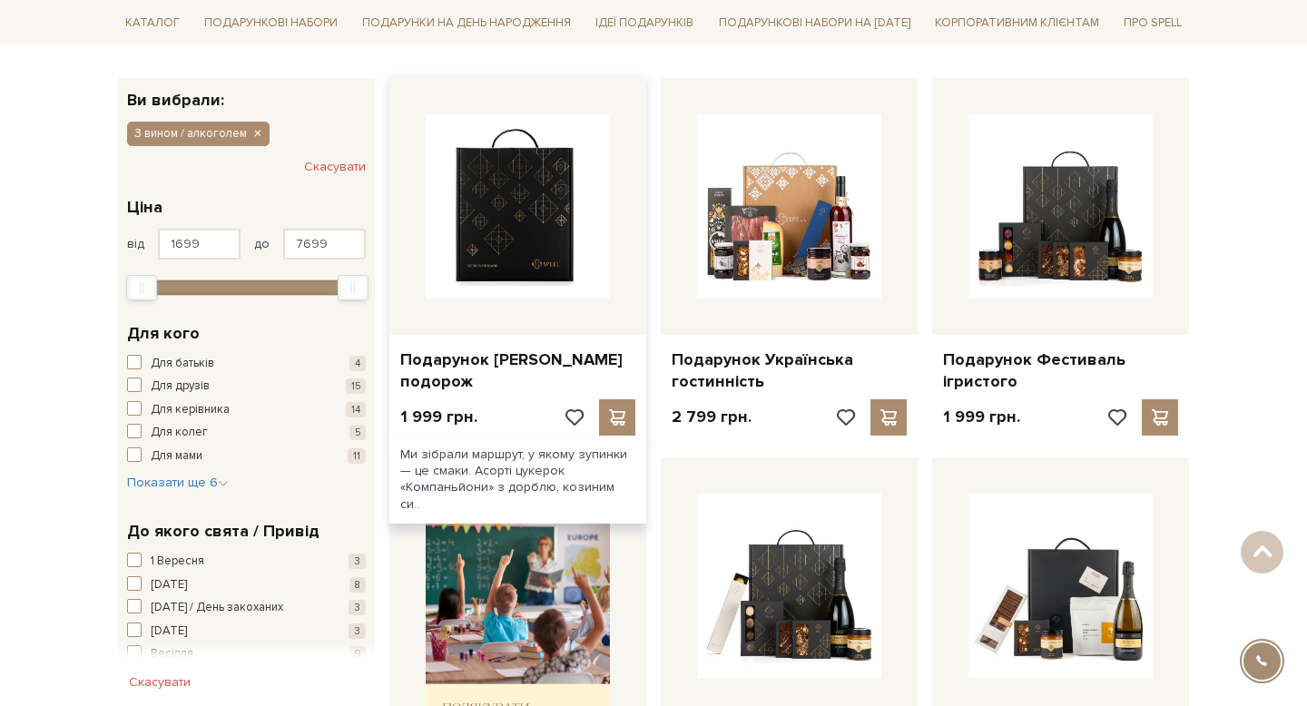
click at [502, 205] on img at bounding box center [518, 206] width 184 height 184
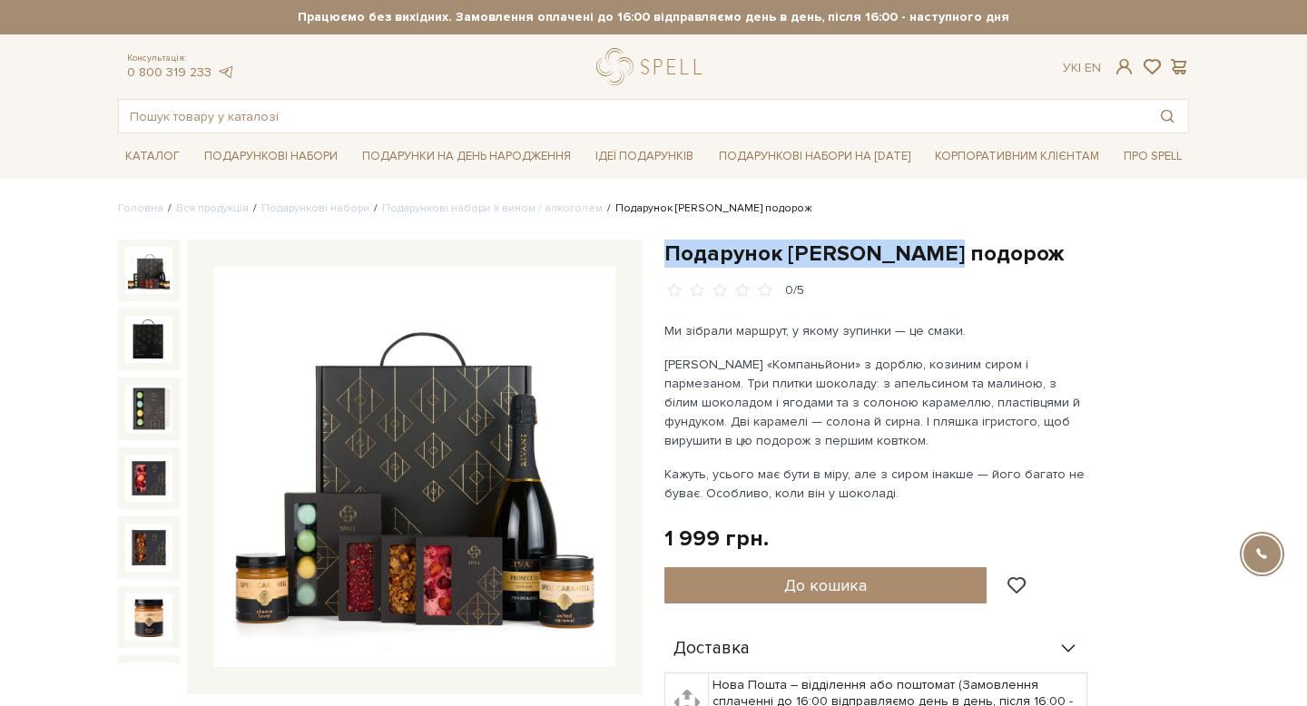
drag, startPoint x: 969, startPoint y: 261, endPoint x: 669, endPoint y: 249, distance: 300.7
click at [669, 249] on h1 "Подарунок Сирна подорож" at bounding box center [926, 254] width 525 height 28
copy h1 "Подарунок Сирна подорож"
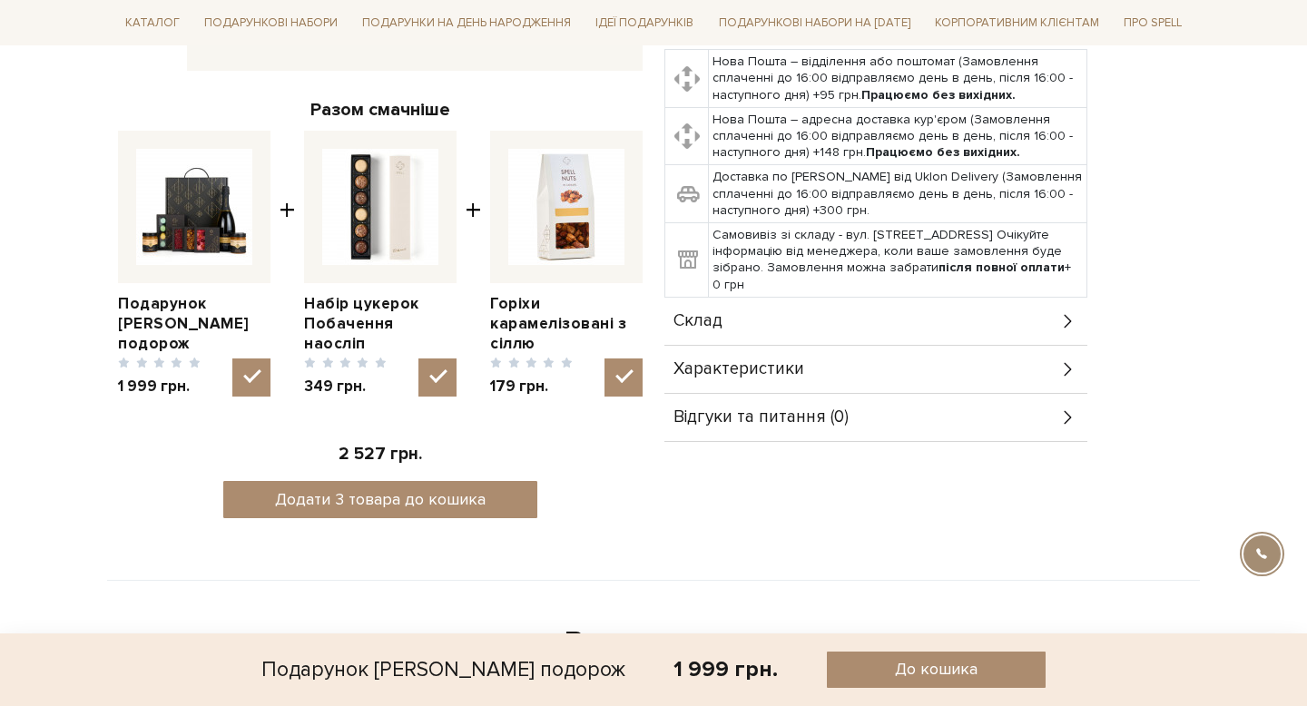
scroll to position [634, 0]
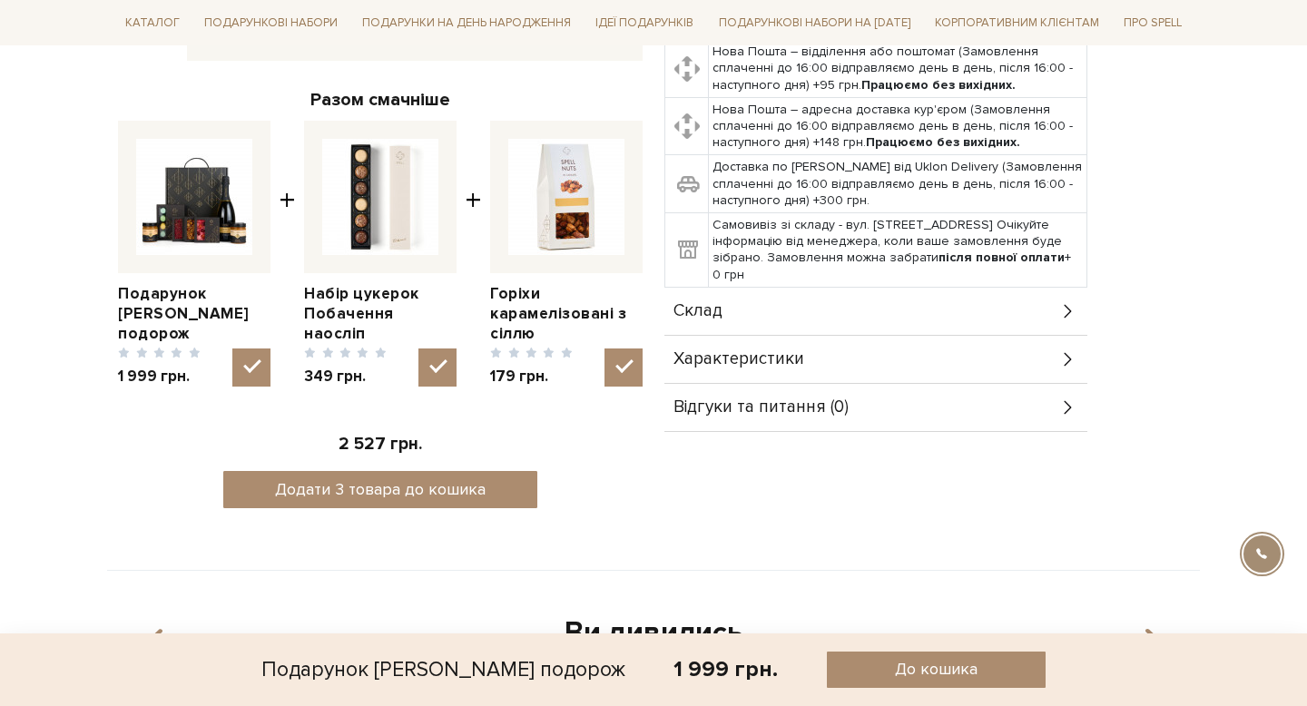
click at [869, 296] on div "Склад" at bounding box center [875, 311] width 423 height 47
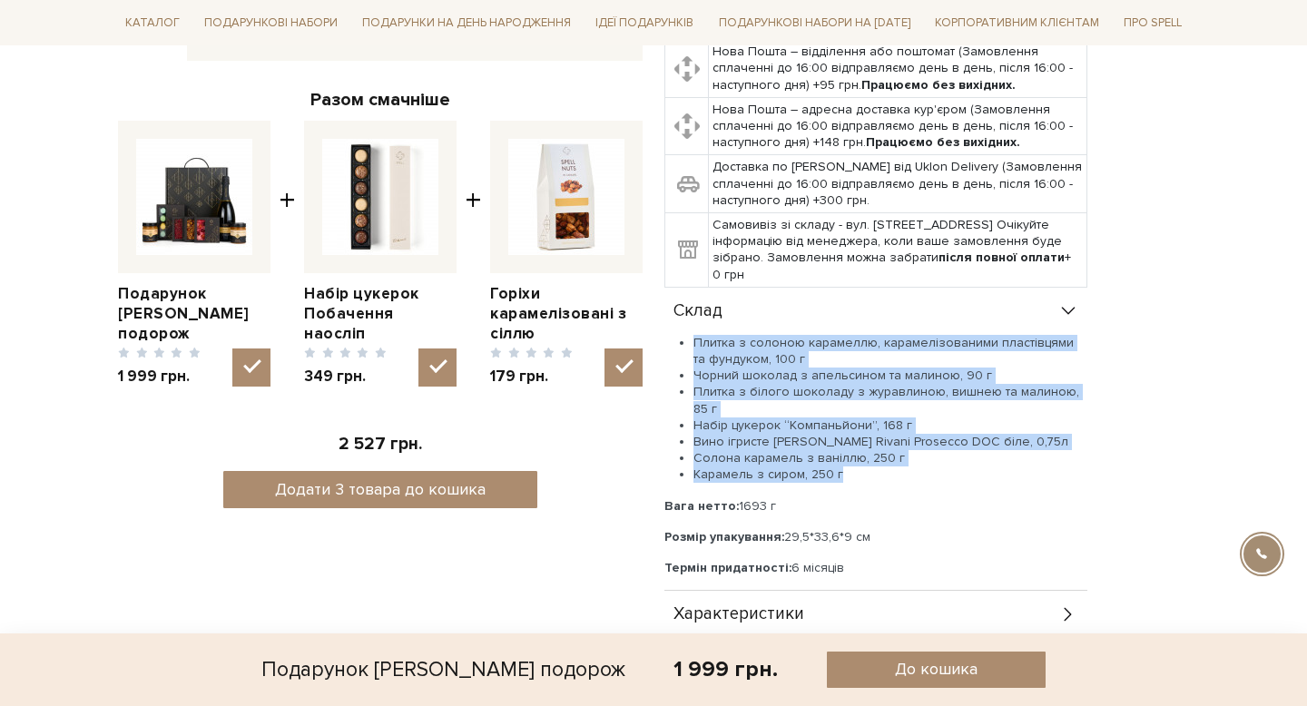
drag, startPoint x: 855, startPoint y: 474, endPoint x: 664, endPoint y: 339, distance: 233.7
click at [664, 339] on ul "Плитка з солоною карамеллю, карамелізованими пластівцями та фундуком, 100 г Чор…" at bounding box center [875, 409] width 423 height 149
copy ul "Плитка з солоною карамеллю, карамелізованими пластівцями та фундуком, 100 г Чор…"
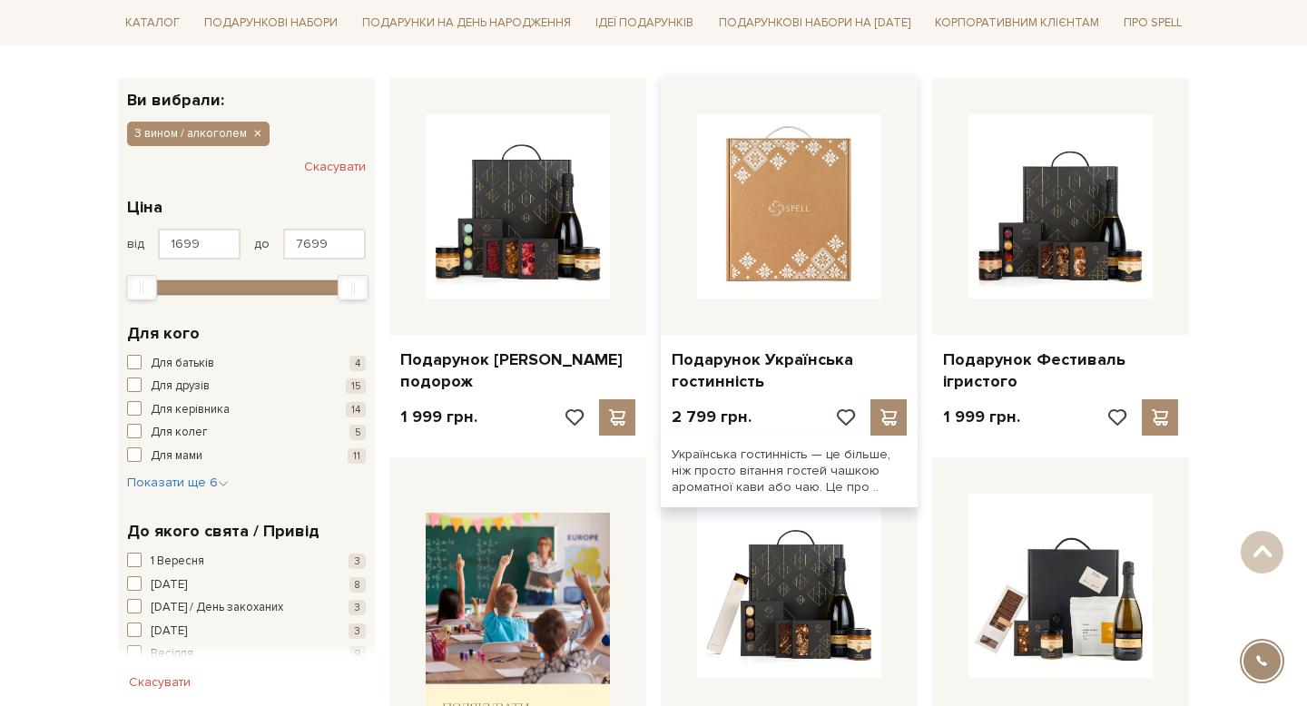
click at [870, 207] on img at bounding box center [789, 206] width 184 height 184
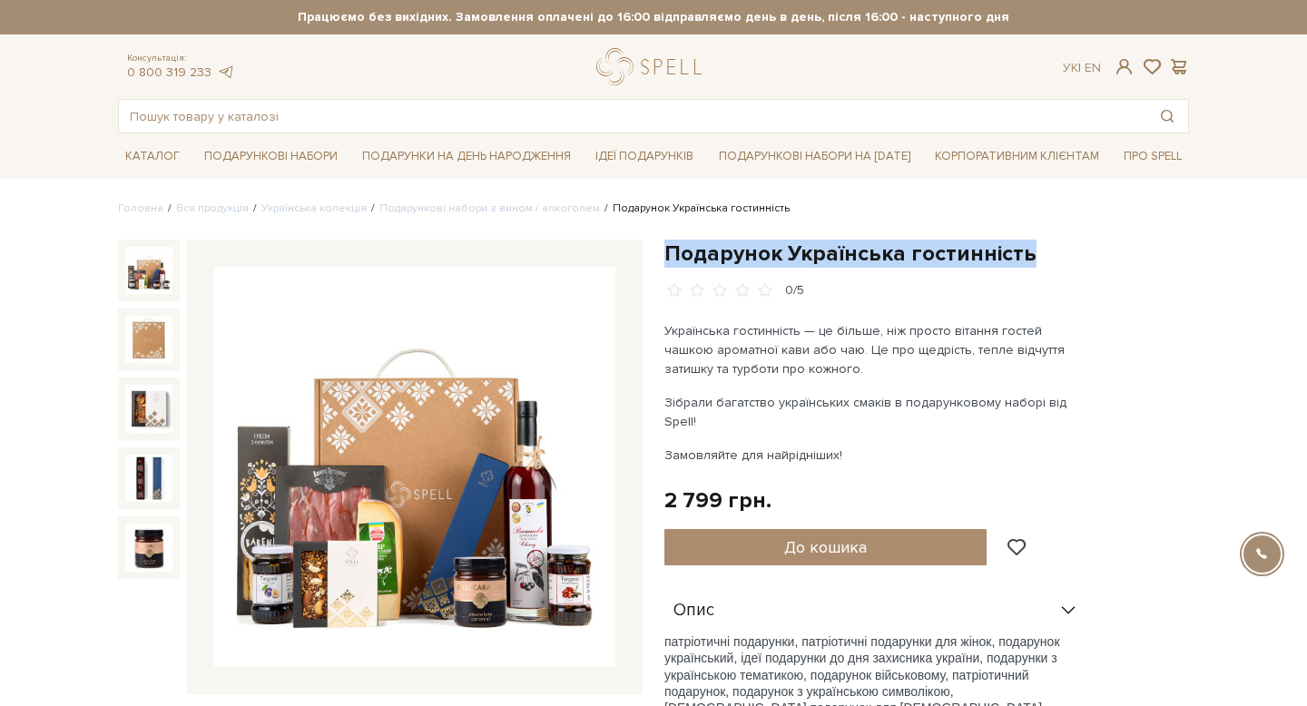
copy h1 "Подарунок Українська гостинність"
drag, startPoint x: 1064, startPoint y: 252, endPoint x: 655, endPoint y: 236, distance: 408.8
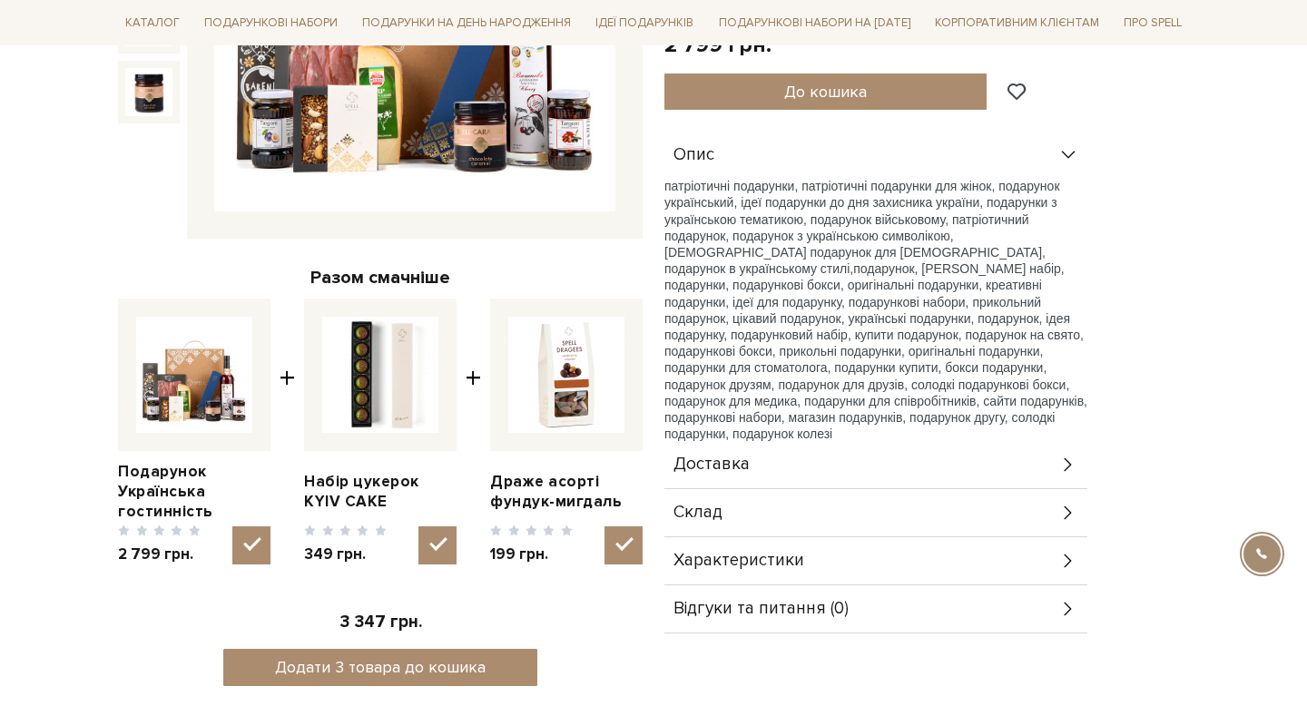
scroll to position [516, 0]
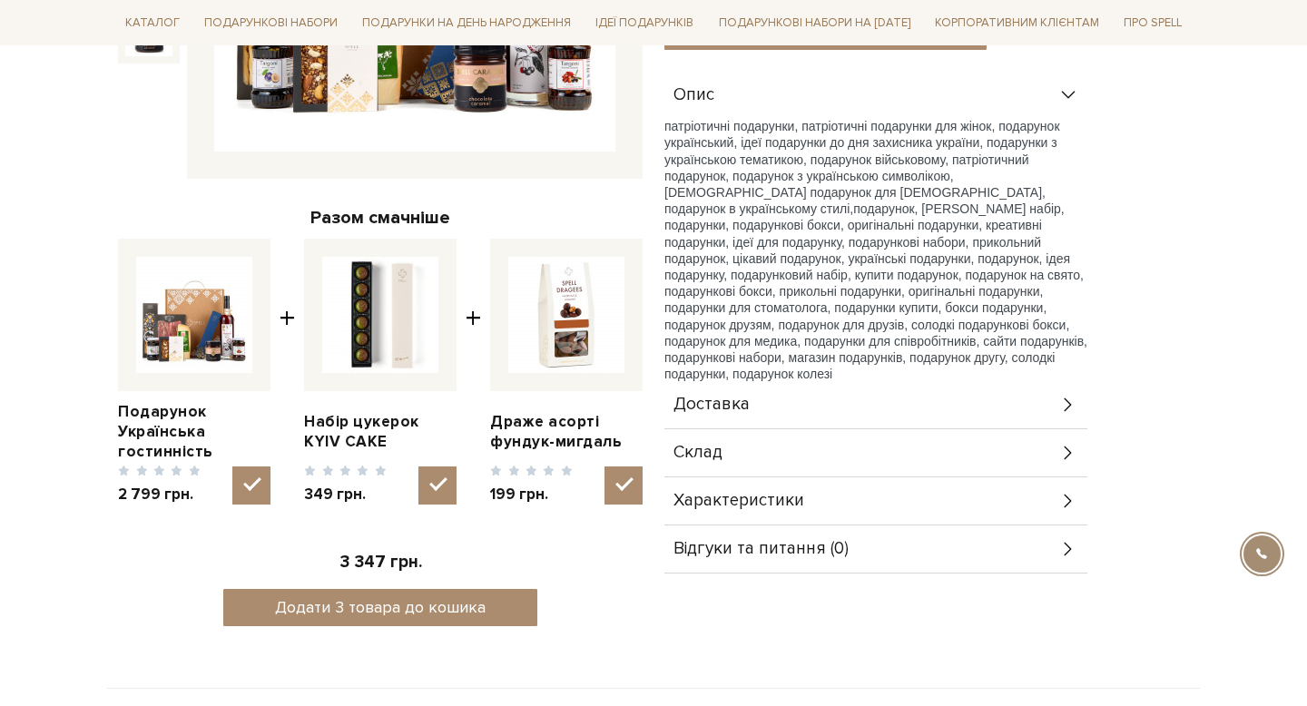
click at [770, 429] on div "Склад" at bounding box center [875, 452] width 423 height 47
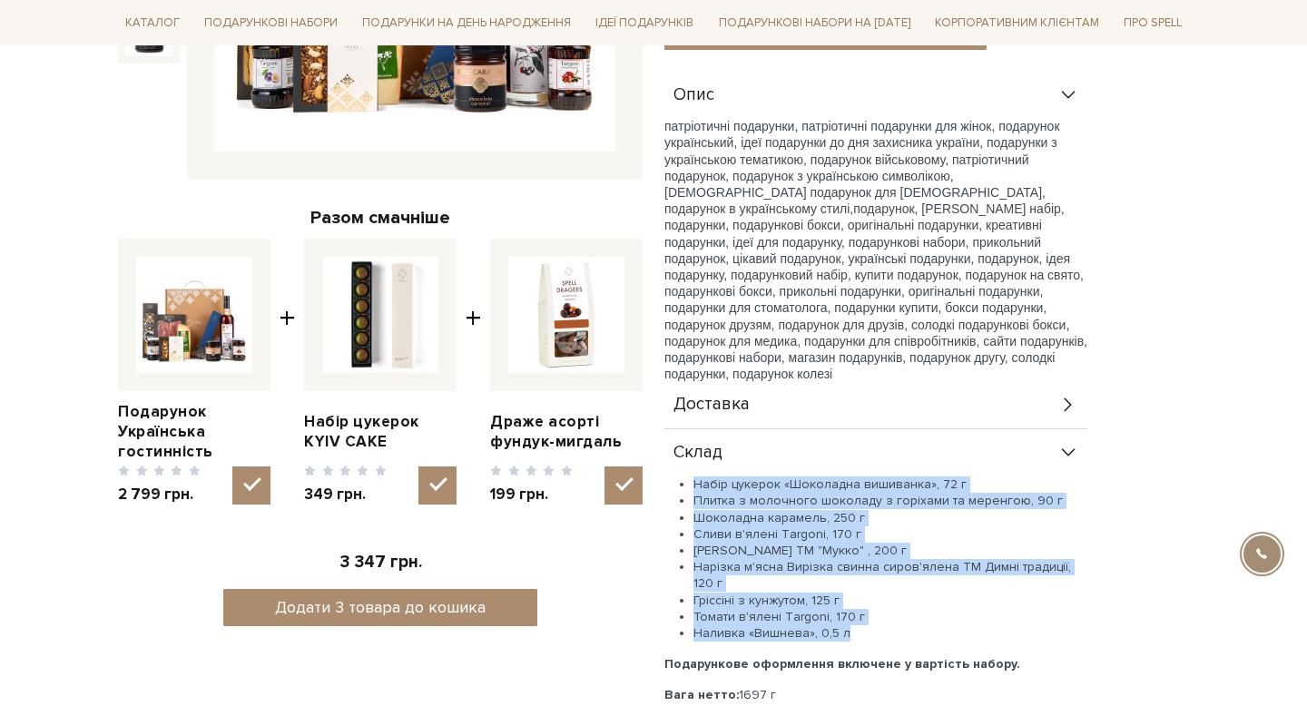
drag, startPoint x: 853, startPoint y: 611, endPoint x: 680, endPoint y: 463, distance: 227.9
click at [680, 477] on ul "Набір цукерок «Шоколадна вишиванка», 72 г Плитка з молочного шоколаду з горіхам…" at bounding box center [875, 559] width 423 height 165
copy ul "Набір цукерок «Шоколадна вишиванка», 72 г Плитка з молочного шоколаду з горіхам…"
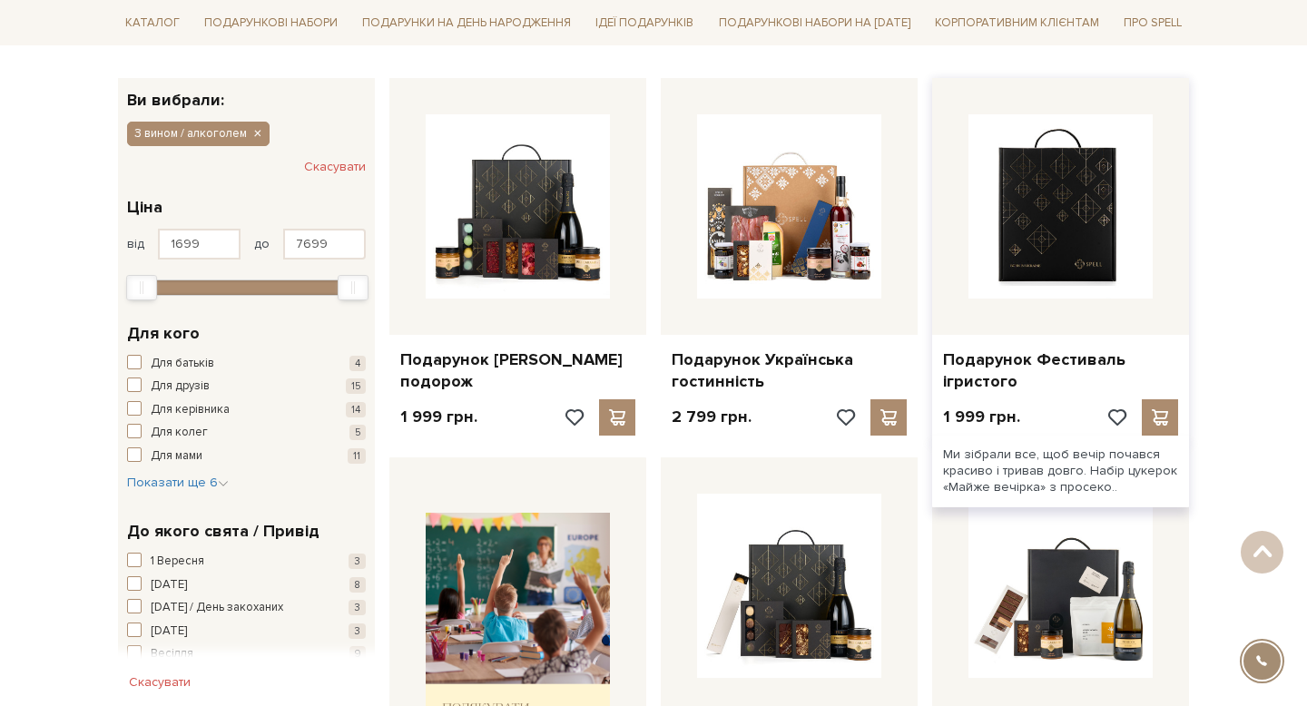
click at [1125, 145] on img at bounding box center [1060, 206] width 184 height 184
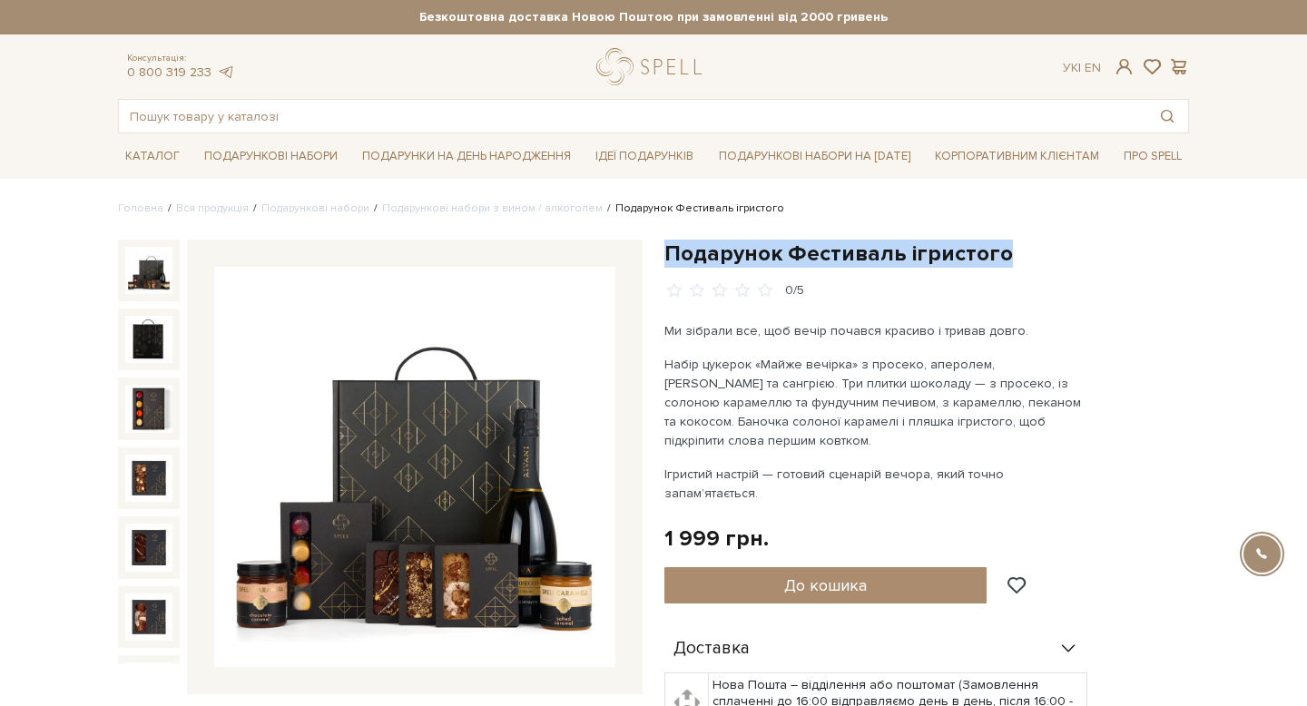
copy h1 "Подарунок Фестиваль ігристого"
drag, startPoint x: 999, startPoint y: 247, endPoint x: 664, endPoint y: 247, distance: 335.8
click at [664, 247] on h1 "Подарунок Фестиваль ігристого" at bounding box center [926, 254] width 525 height 28
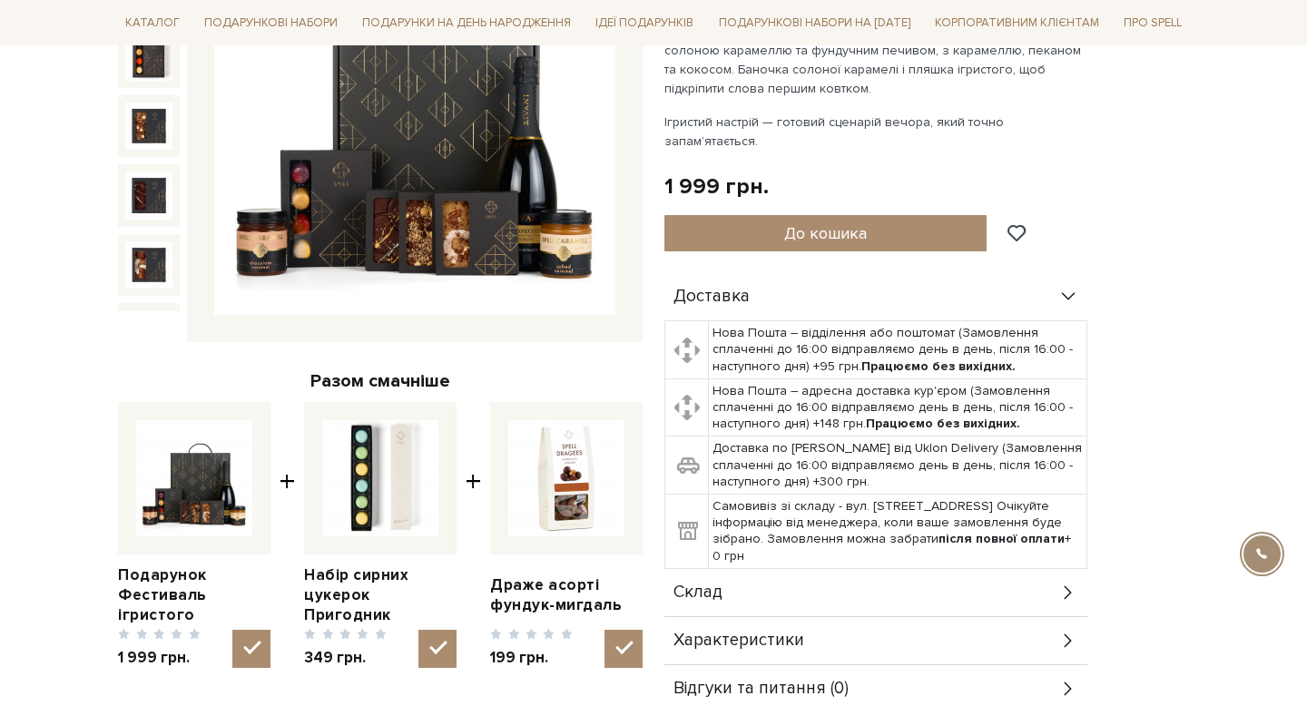
scroll to position [453, 0]
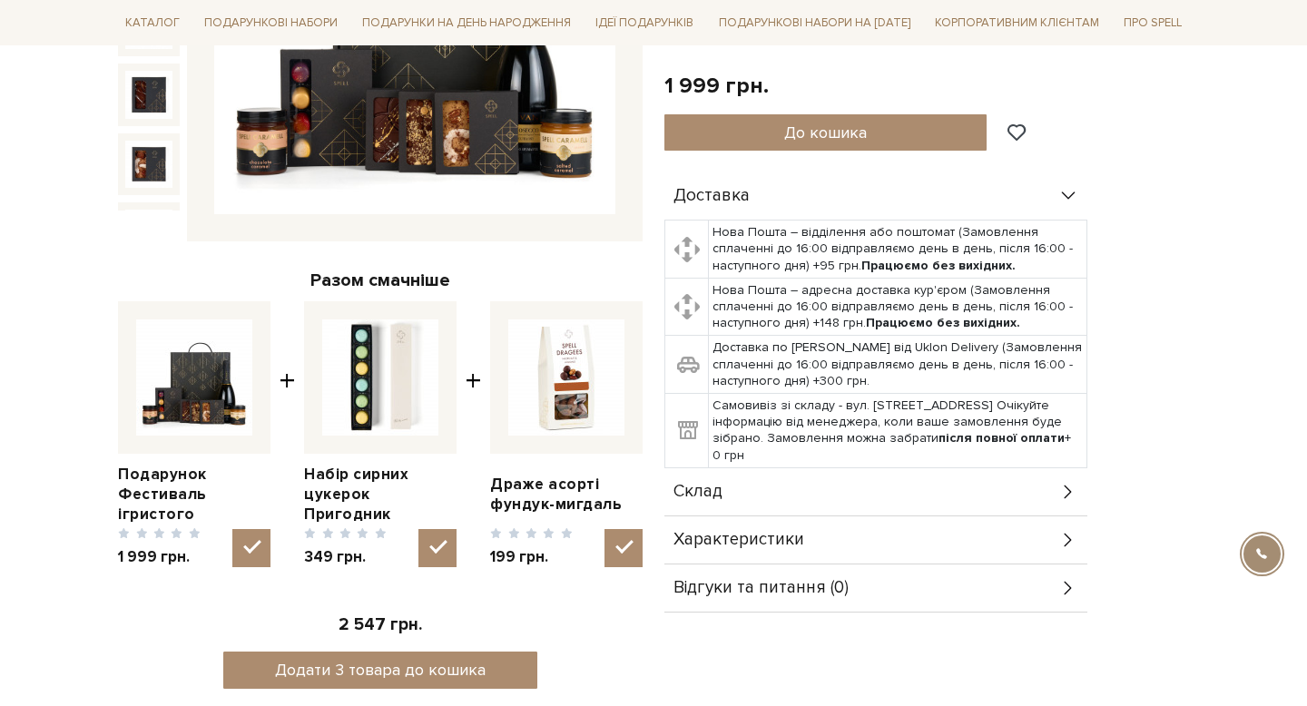
click at [770, 484] on div "Склад" at bounding box center [875, 491] width 423 height 47
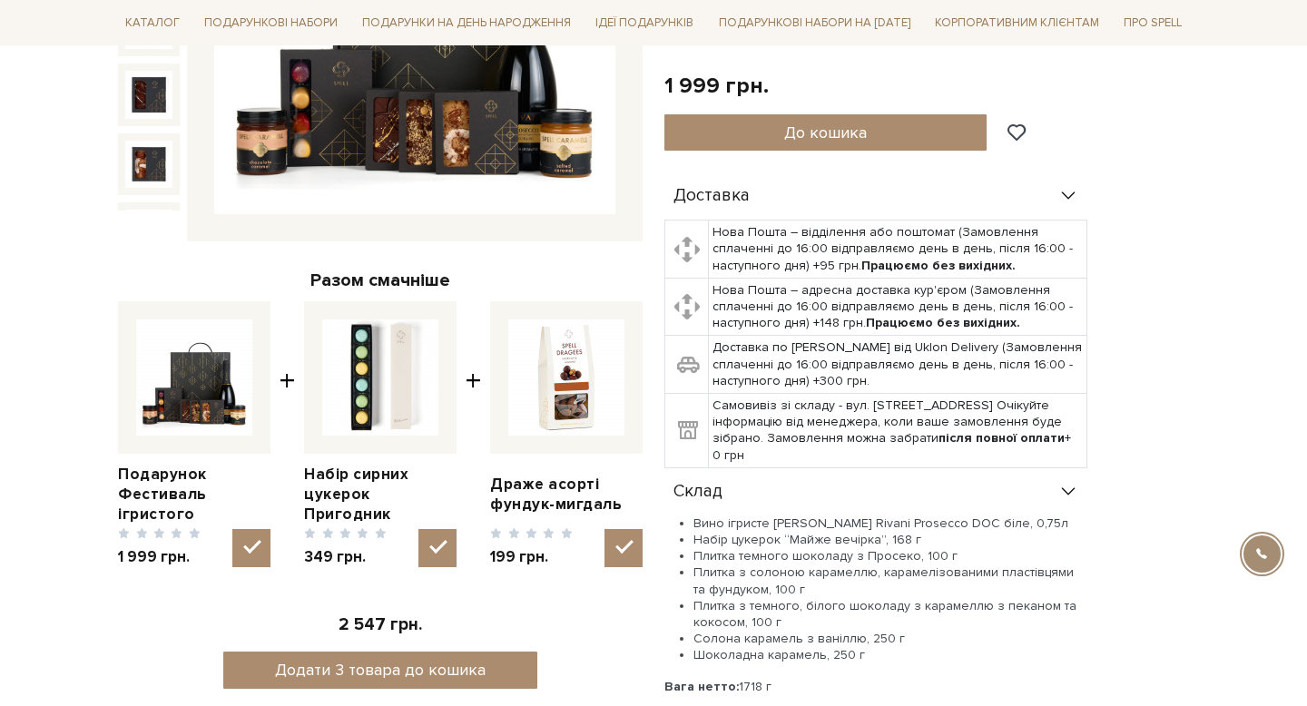
copy ul "Вино ігристе Schenk Rivani Prosecco DOC біле, 0,75л Набір цукерок “Майже вечірк…"
drag, startPoint x: 888, startPoint y: 637, endPoint x: 686, endPoint y: 498, distance: 244.7
click at [686, 516] on ul "Вино ігристе Schenk Rivani Prosecco DOC біле, 0,75л Набір цукерок “Майже вечірк…" at bounding box center [875, 590] width 423 height 149
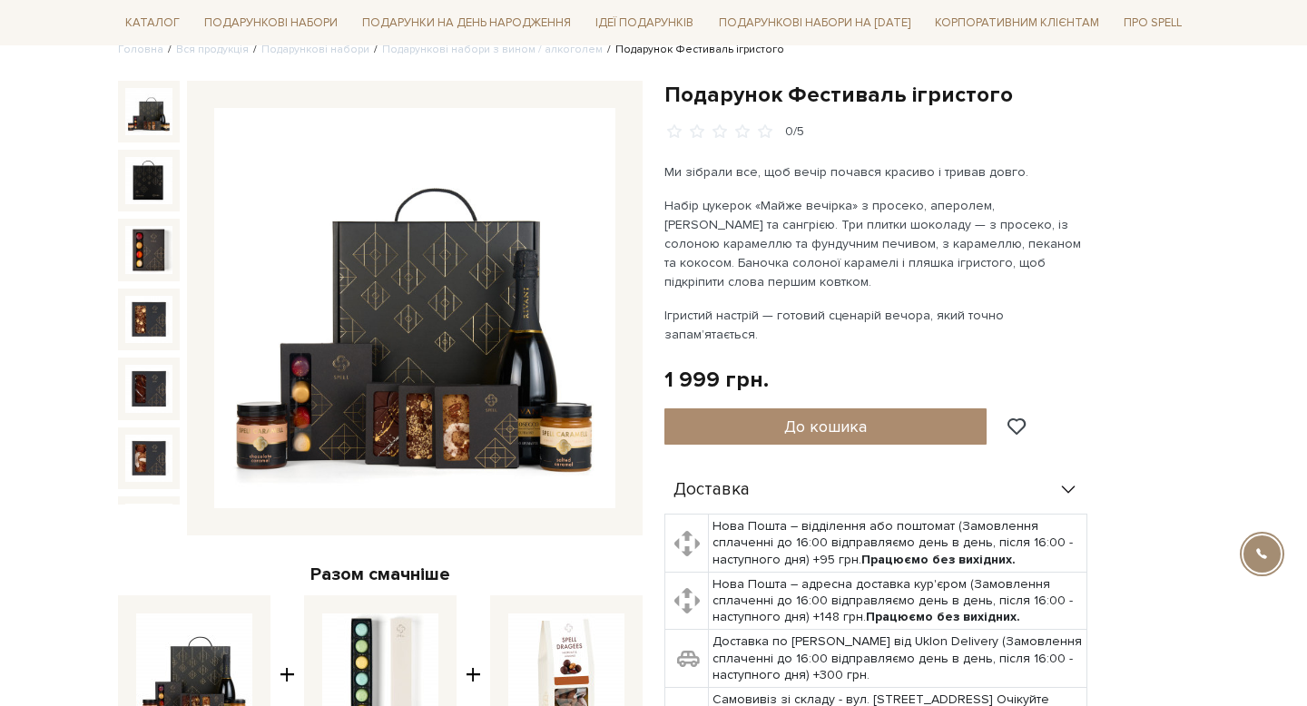
scroll to position [155, 0]
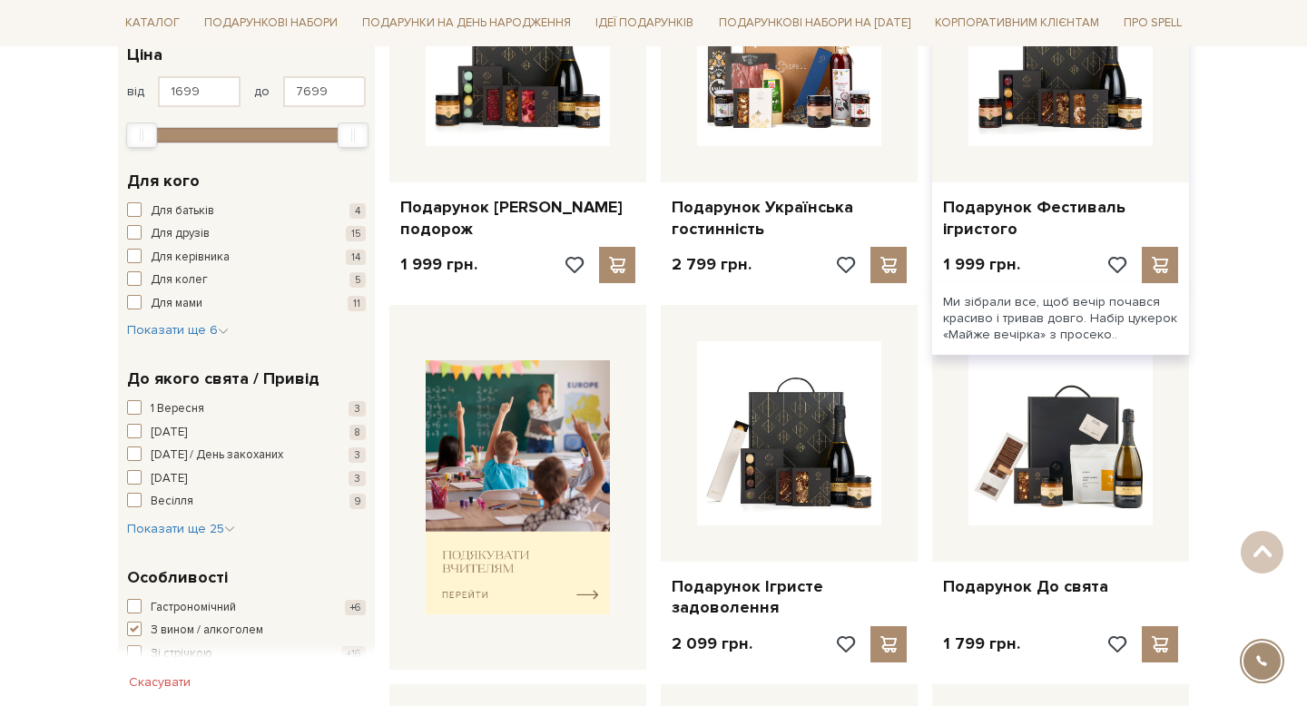
scroll to position [634, 0]
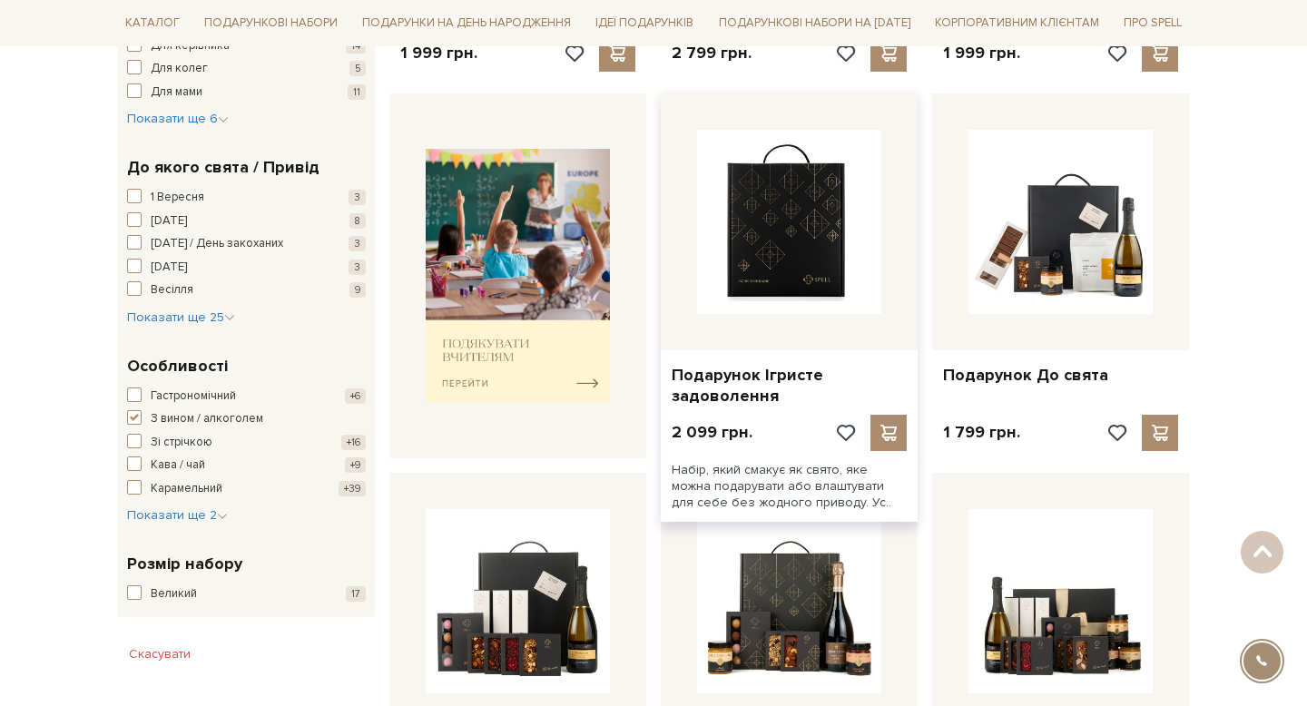
click at [743, 195] on img at bounding box center [789, 222] width 184 height 184
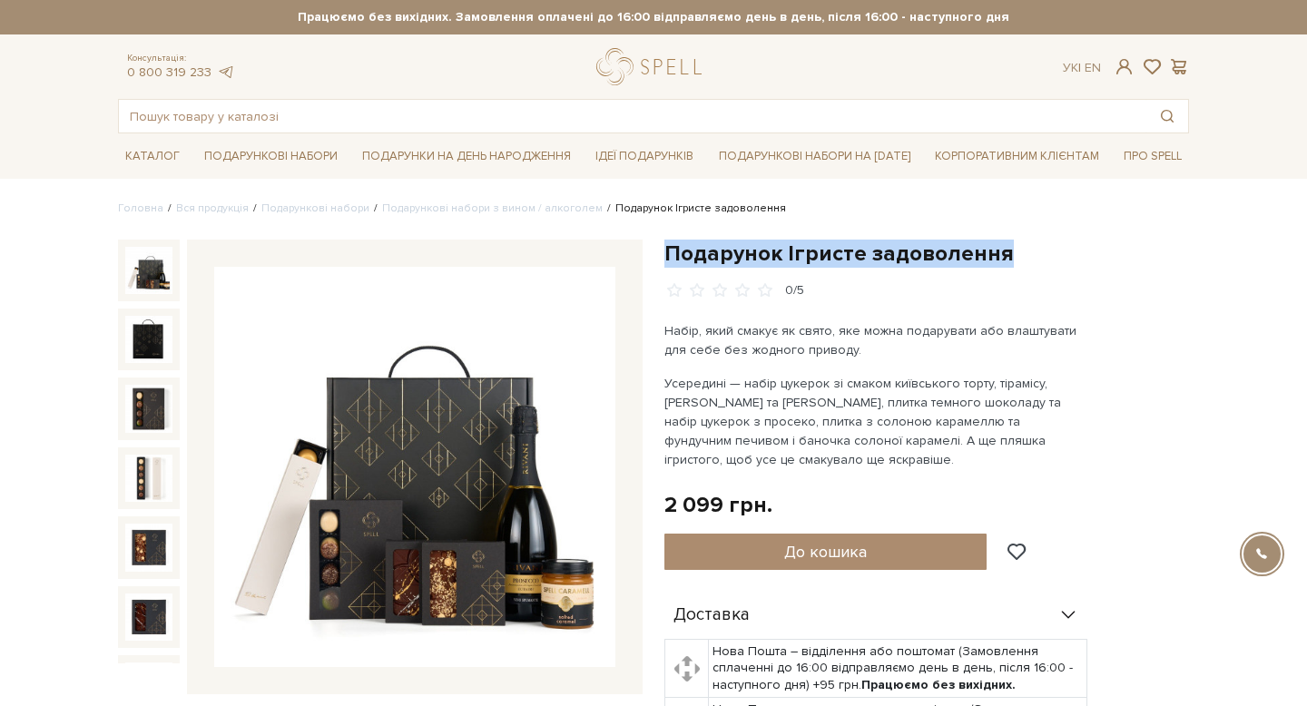
drag, startPoint x: 1030, startPoint y: 249, endPoint x: 678, endPoint y: 235, distance: 352.4
copy h1 "Подарунок Ігристе задоволення"
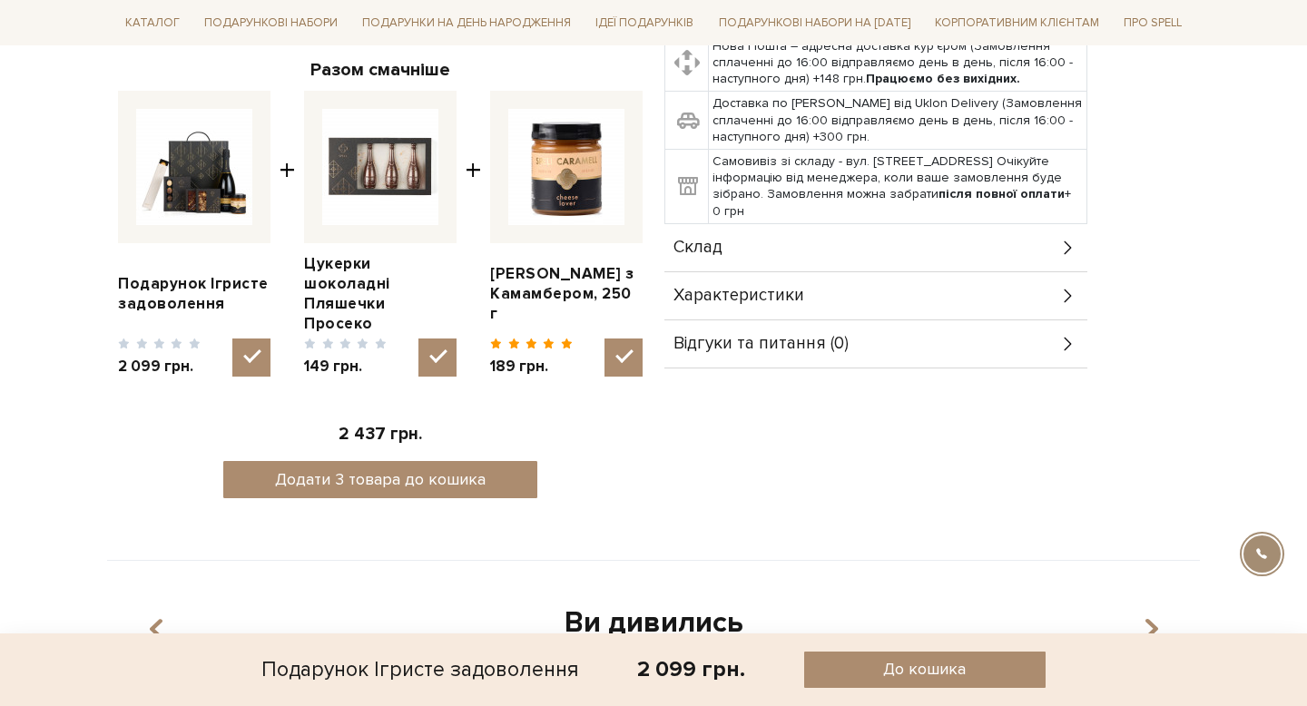
scroll to position [704, 0]
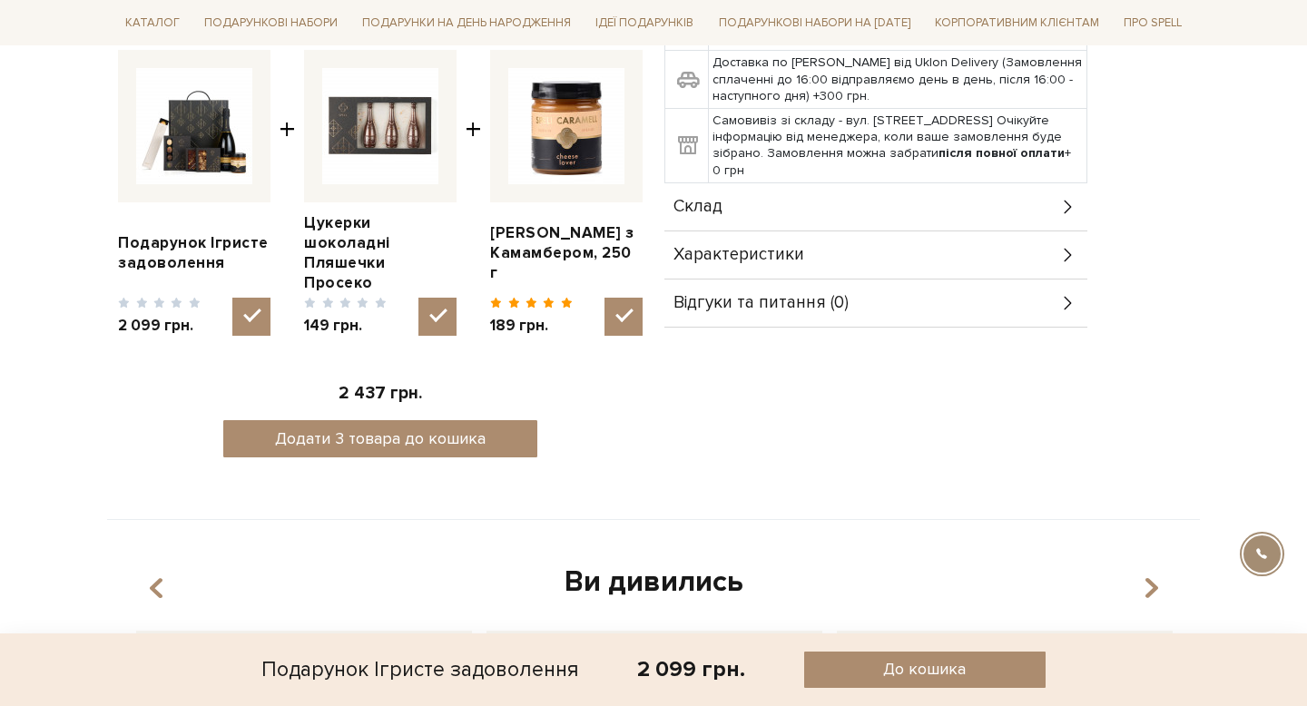
click at [823, 202] on div "Склад" at bounding box center [875, 206] width 423 height 47
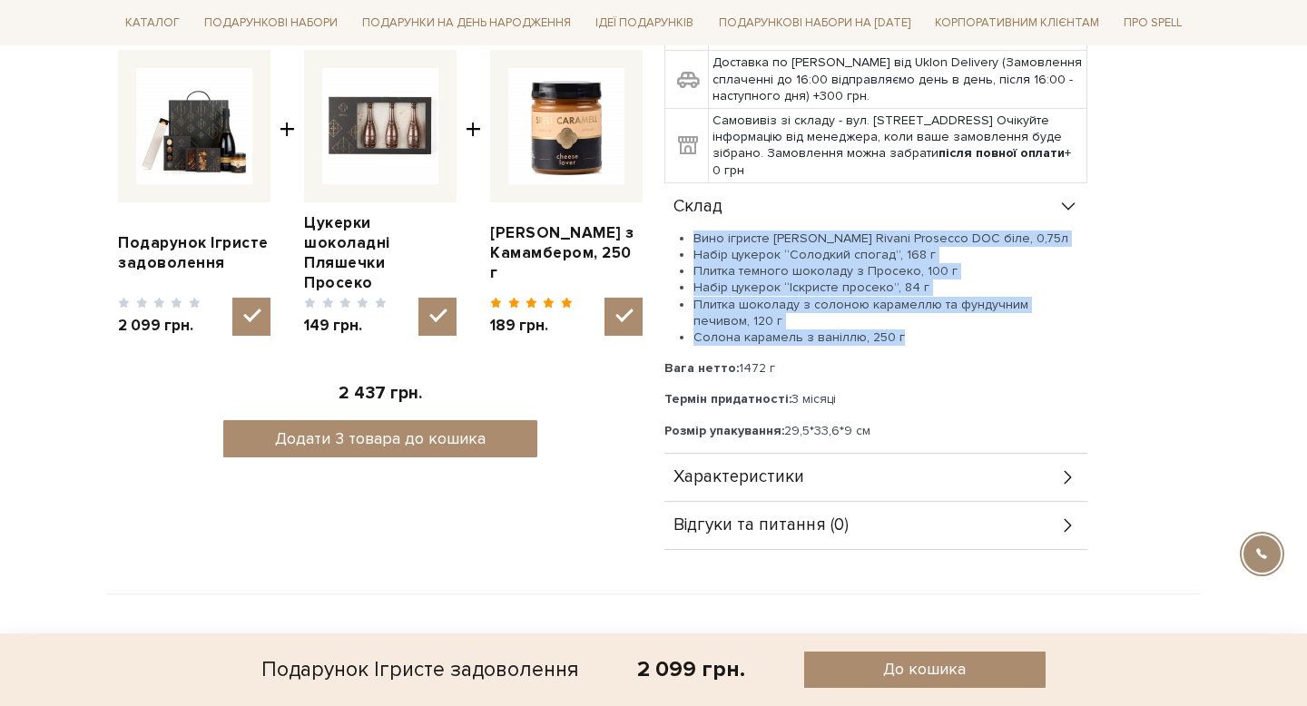
drag, startPoint x: 906, startPoint y: 338, endPoint x: 676, endPoint y: 231, distance: 253.4
click at [676, 231] on ul "Вино ігристе Schenk Rivani Prosecco DOC біле, 0,75л Набір цукерок “Солодкий спо…" at bounding box center [875, 288] width 423 height 115
copy ul "Вино ігристе Schenk Rivani Prosecco DOC біле, 0,75л Набір цукерок “Солодкий спо…"
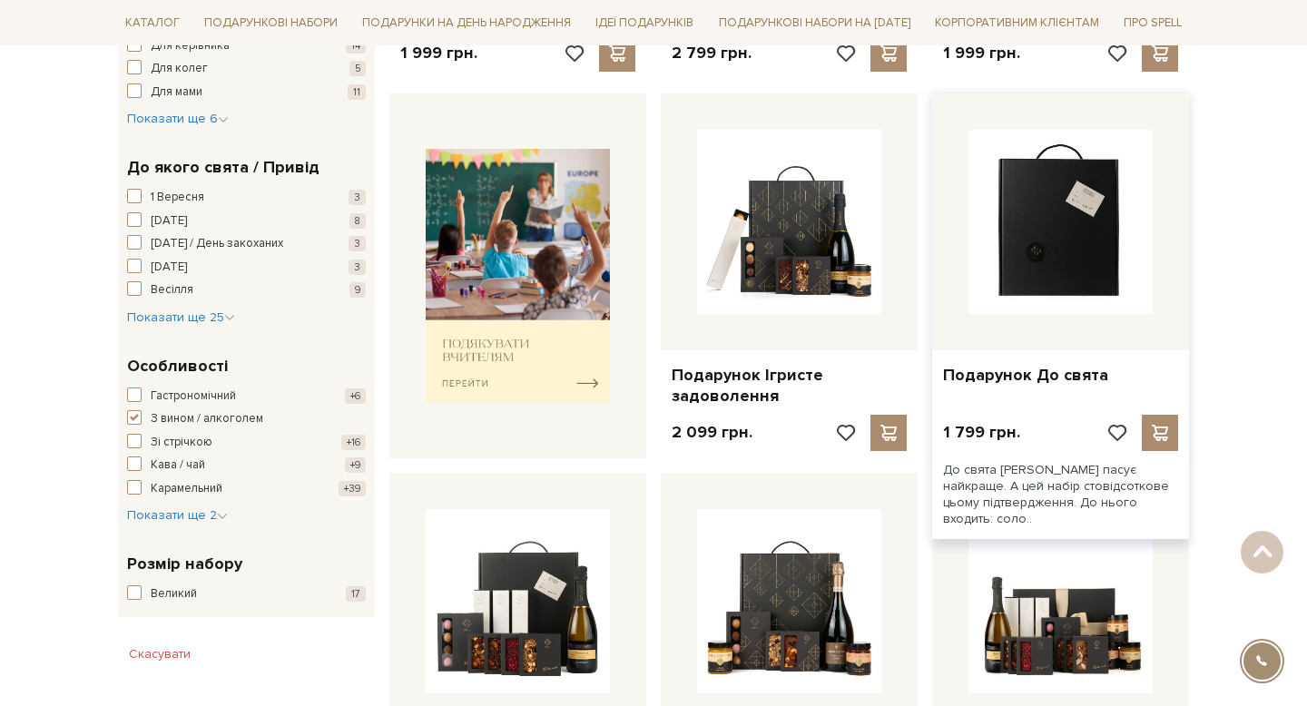
click at [1081, 195] on img at bounding box center [1060, 222] width 184 height 184
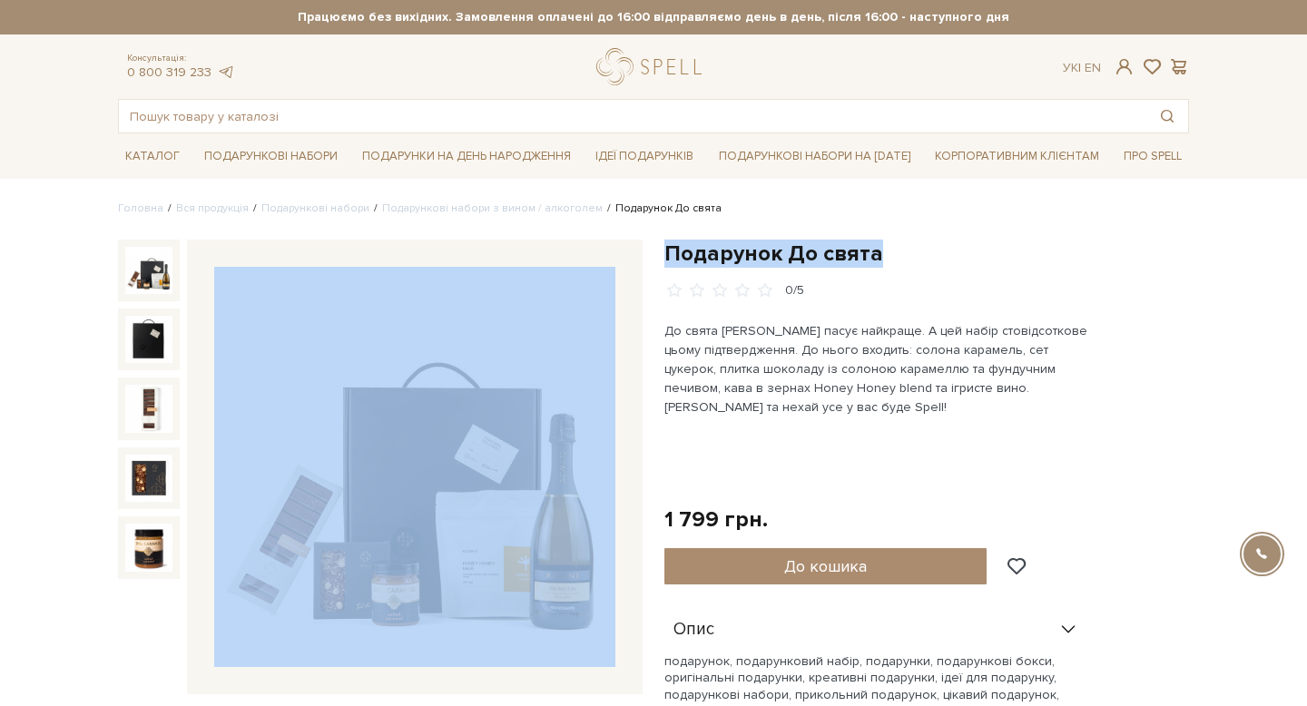
drag, startPoint x: 880, startPoint y: 255, endPoint x: 652, endPoint y: 251, distance: 227.9
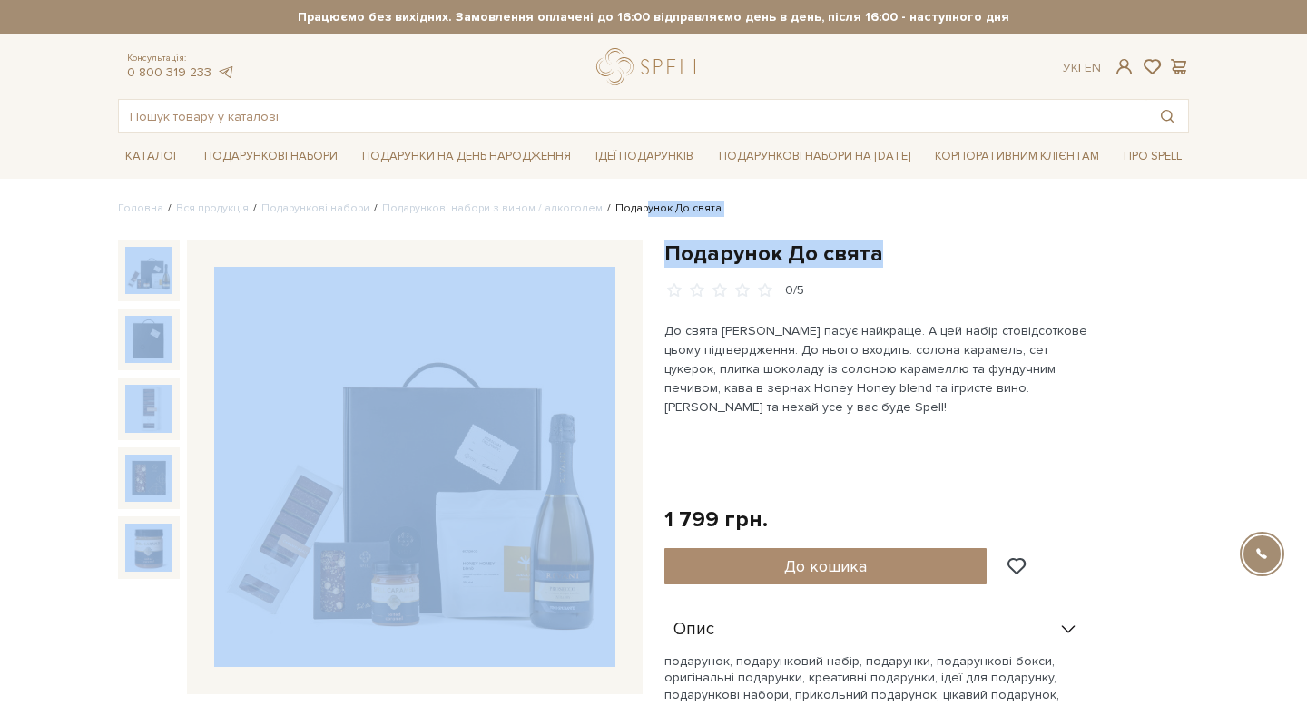
drag, startPoint x: 887, startPoint y: 262, endPoint x: 624, endPoint y: 211, distance: 267.4
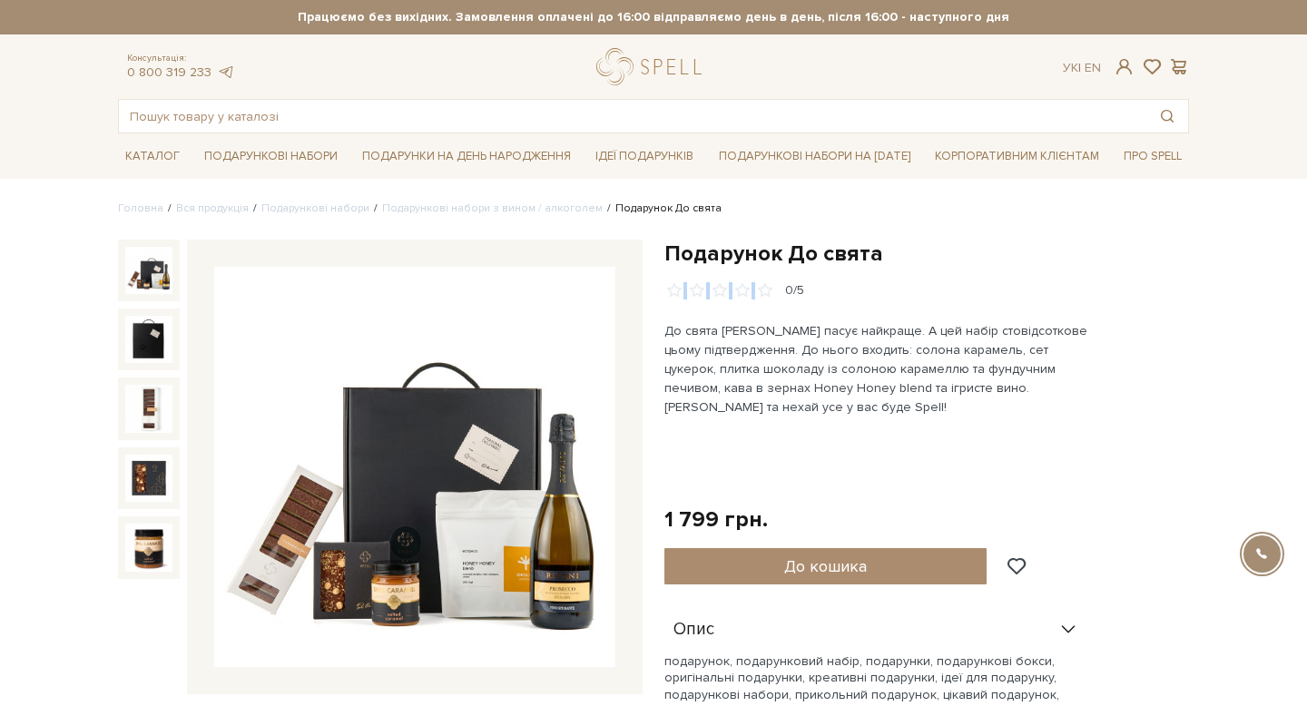
click at [781, 276] on div "Подарунок До свята 0/5" at bounding box center [926, 270] width 525 height 60
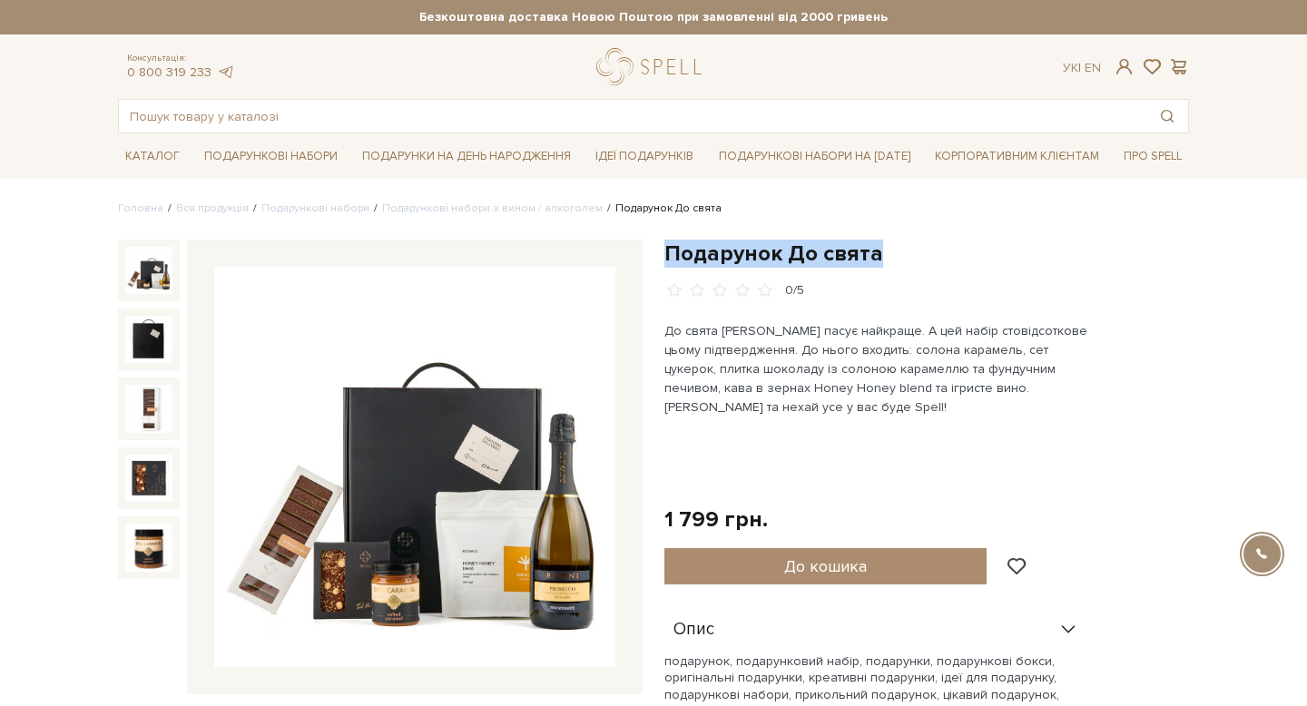
drag, startPoint x: 904, startPoint y: 258, endPoint x: 669, endPoint y: 243, distance: 235.5
click at [669, 243] on h1 "Подарунок До свята" at bounding box center [926, 254] width 525 height 28
copy h1 "Подарунок До свята"
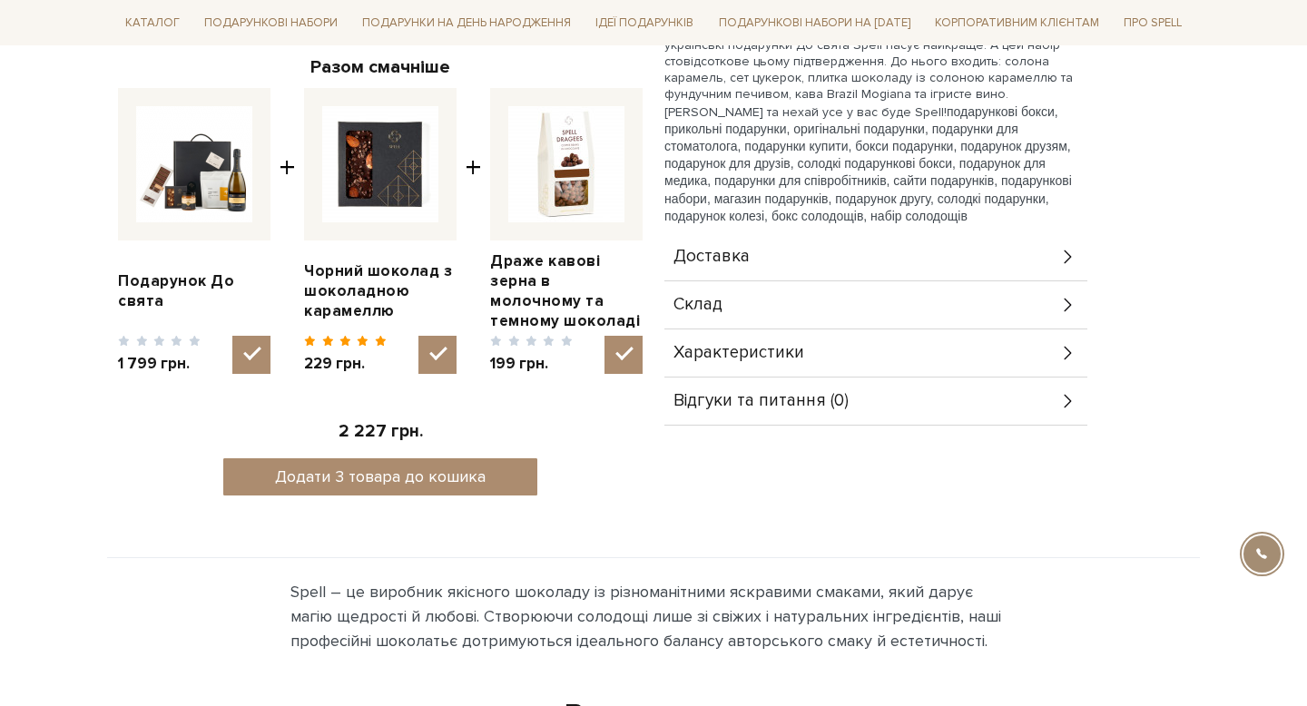
scroll to position [737, 0]
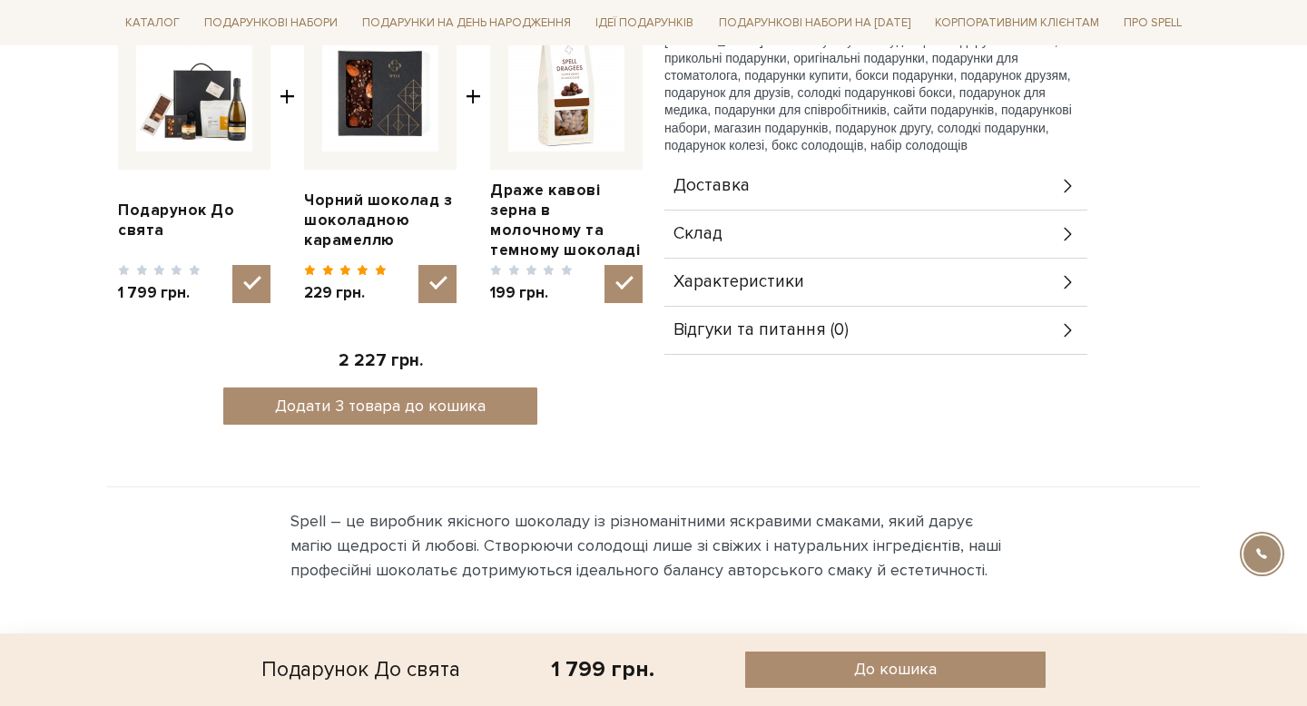
click at [775, 243] on div "Склад" at bounding box center [875, 234] width 423 height 47
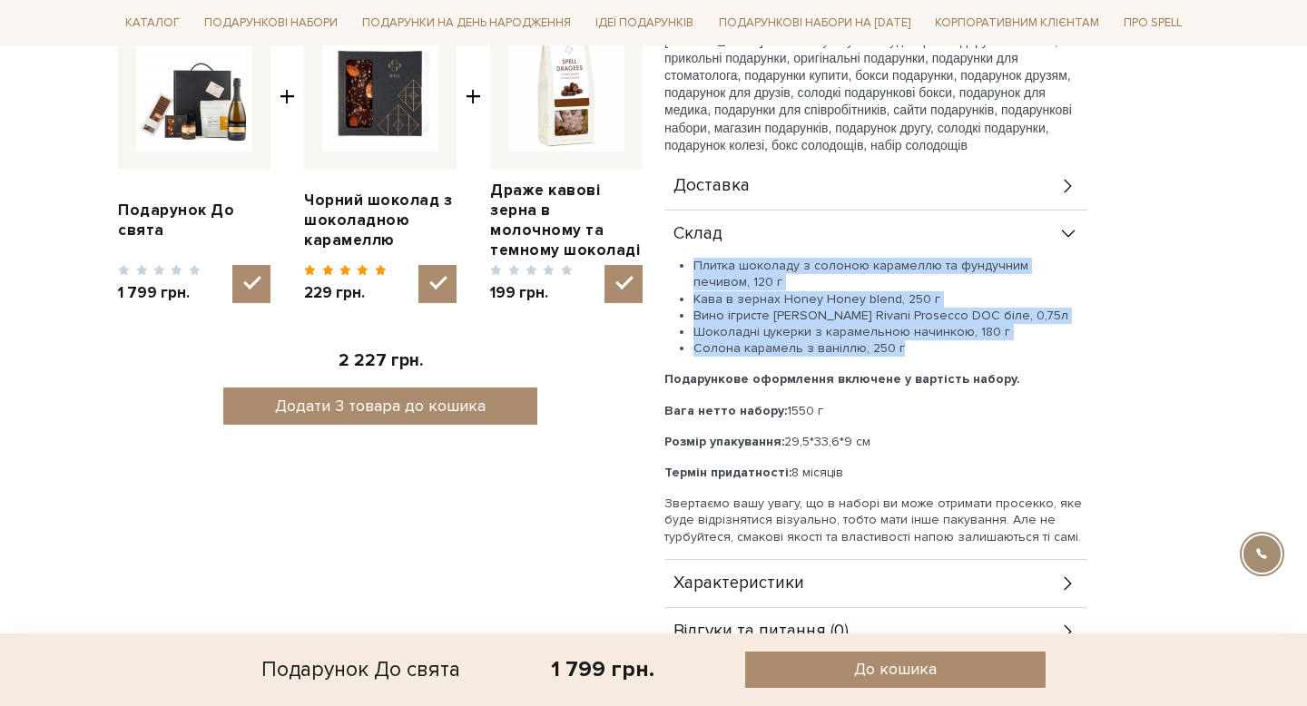
copy div "Склад Плитка шоколаду з солоною карамеллю та фундучним печивом, 120 г Кава в зе…"
drag, startPoint x: 969, startPoint y: 345, endPoint x: 675, endPoint y: 255, distance: 307.5
click at [675, 255] on div "Склад Плитка шоколаду з солоною карамеллю та фундучним печивом, 120 г Кава в зе…" at bounding box center [875, 385] width 423 height 349
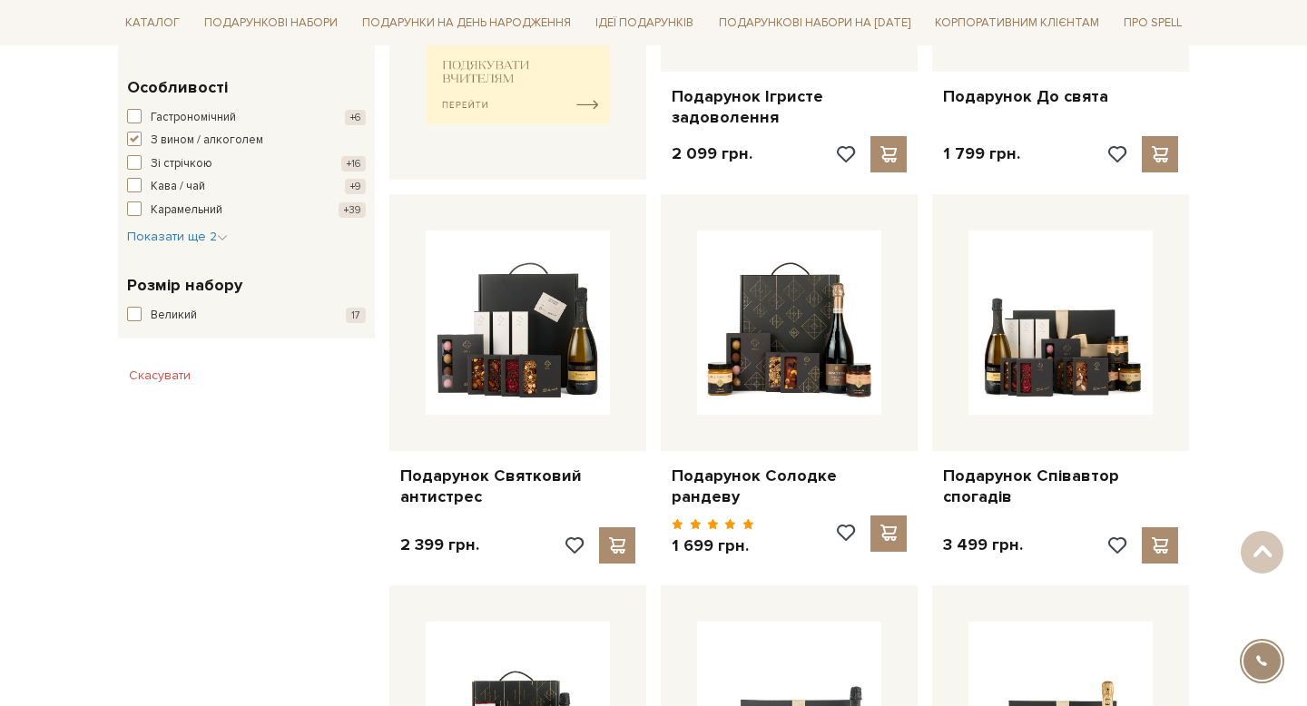
scroll to position [973, 0]
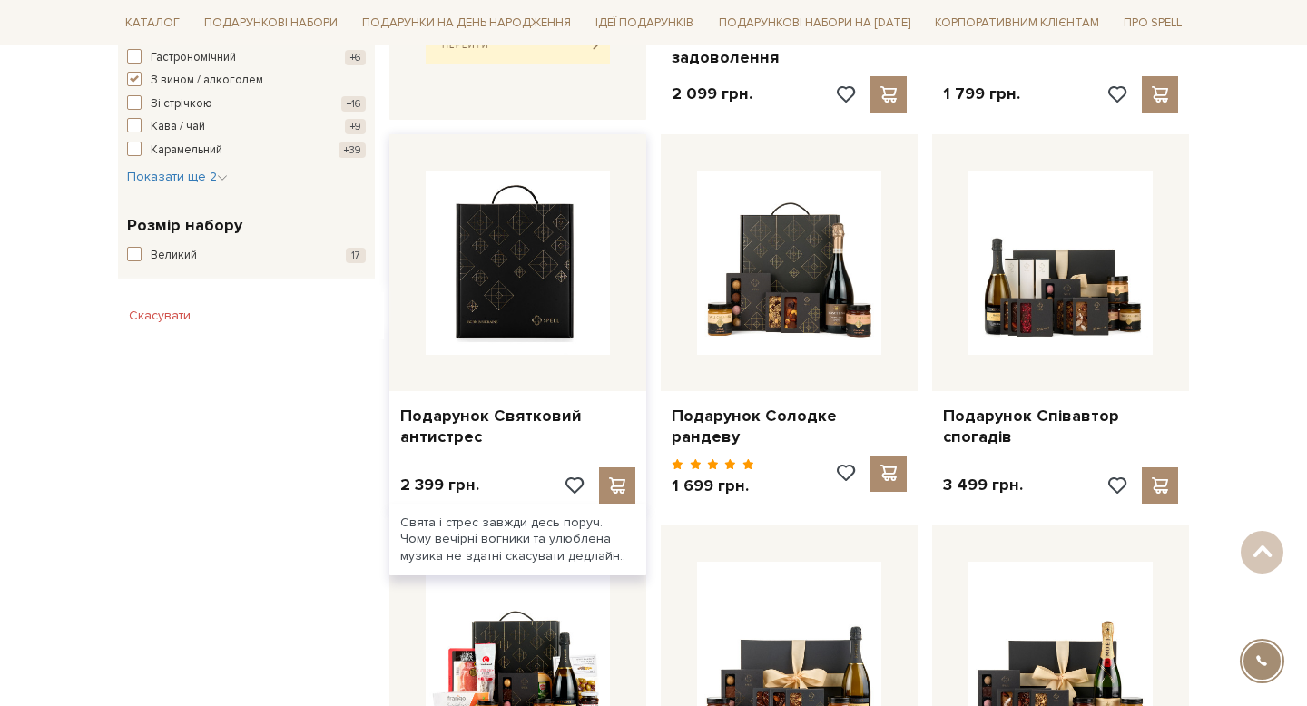
click at [523, 273] on img at bounding box center [518, 263] width 184 height 184
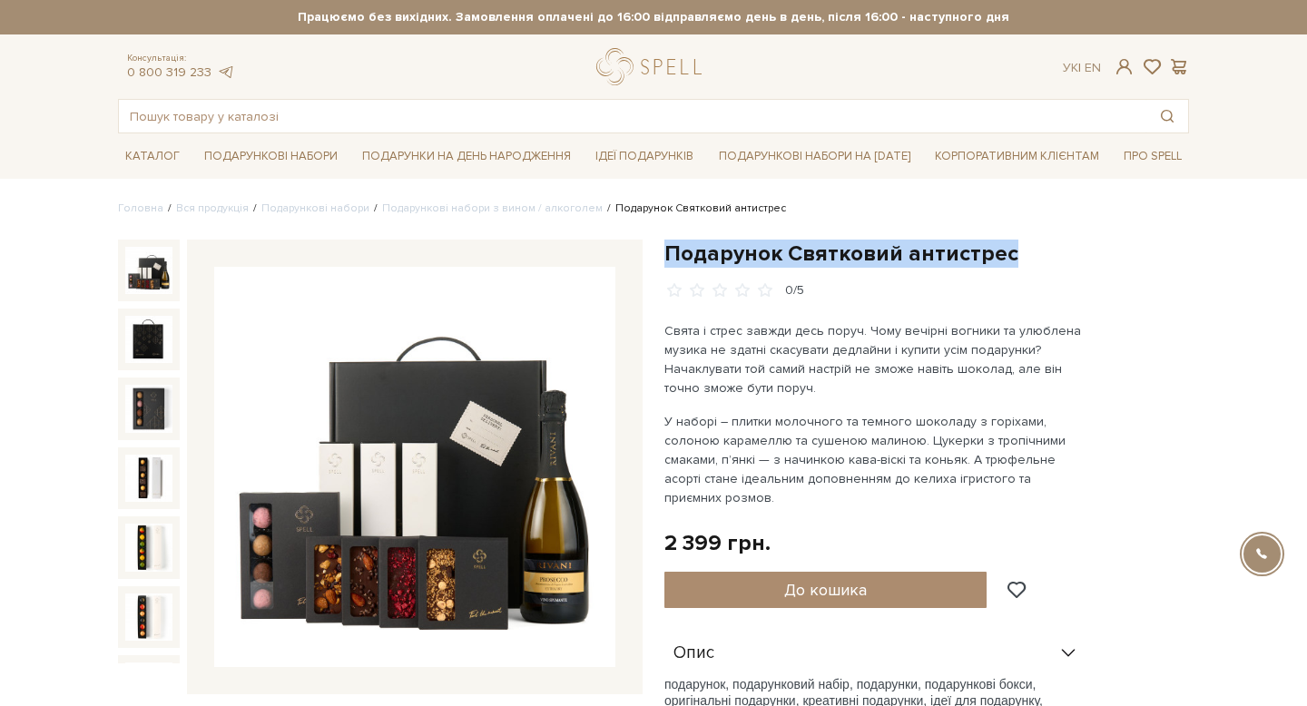
drag, startPoint x: 1057, startPoint y: 245, endPoint x: 666, endPoint y: 239, distance: 390.4
click at [666, 240] on h1 "Подарунок Святковий антистрес" at bounding box center [926, 254] width 525 height 28
copy h1 "Подарунок Святковий антистрес"
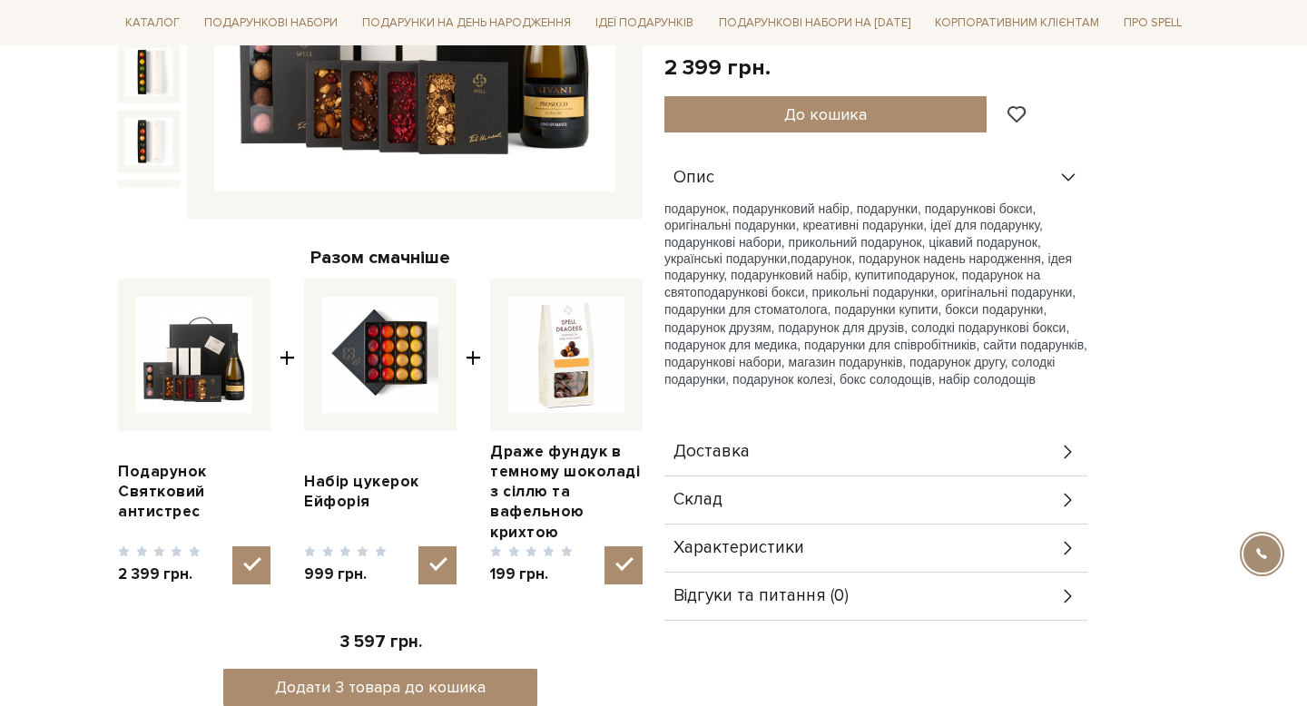
click at [783, 485] on div "Склад" at bounding box center [875, 500] width 423 height 47
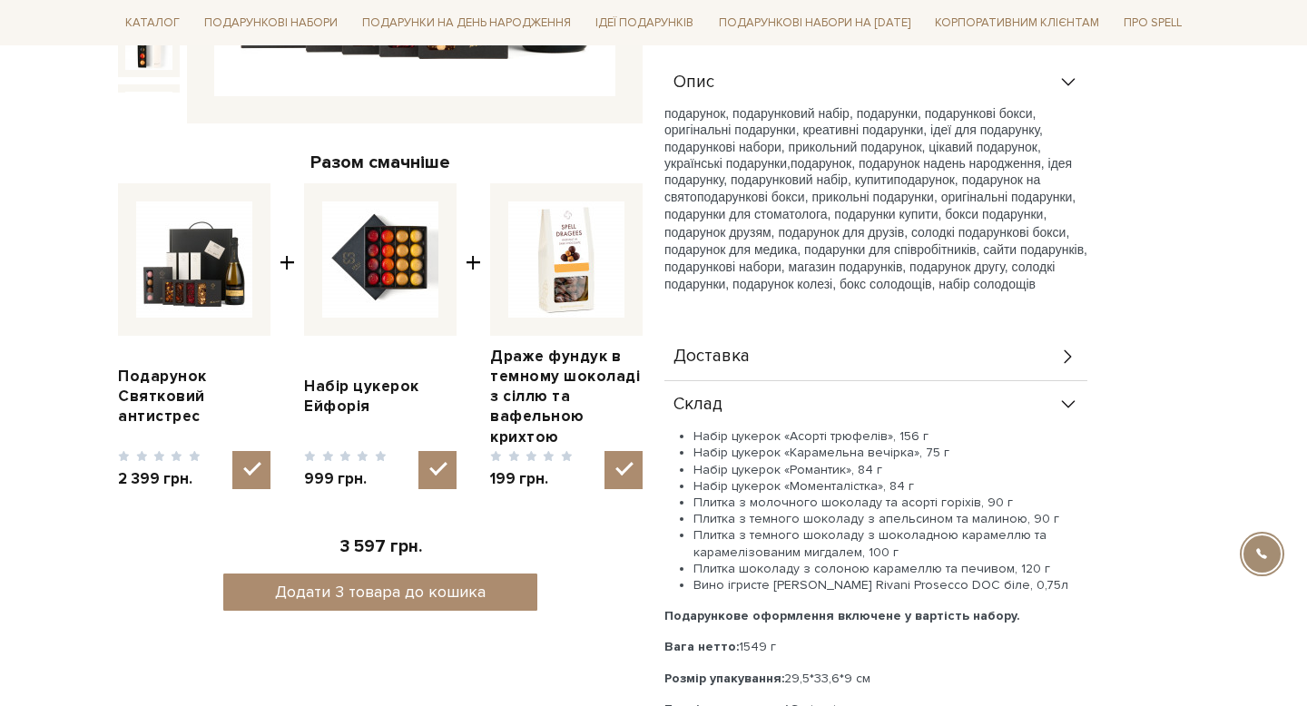
scroll to position [726, 0]
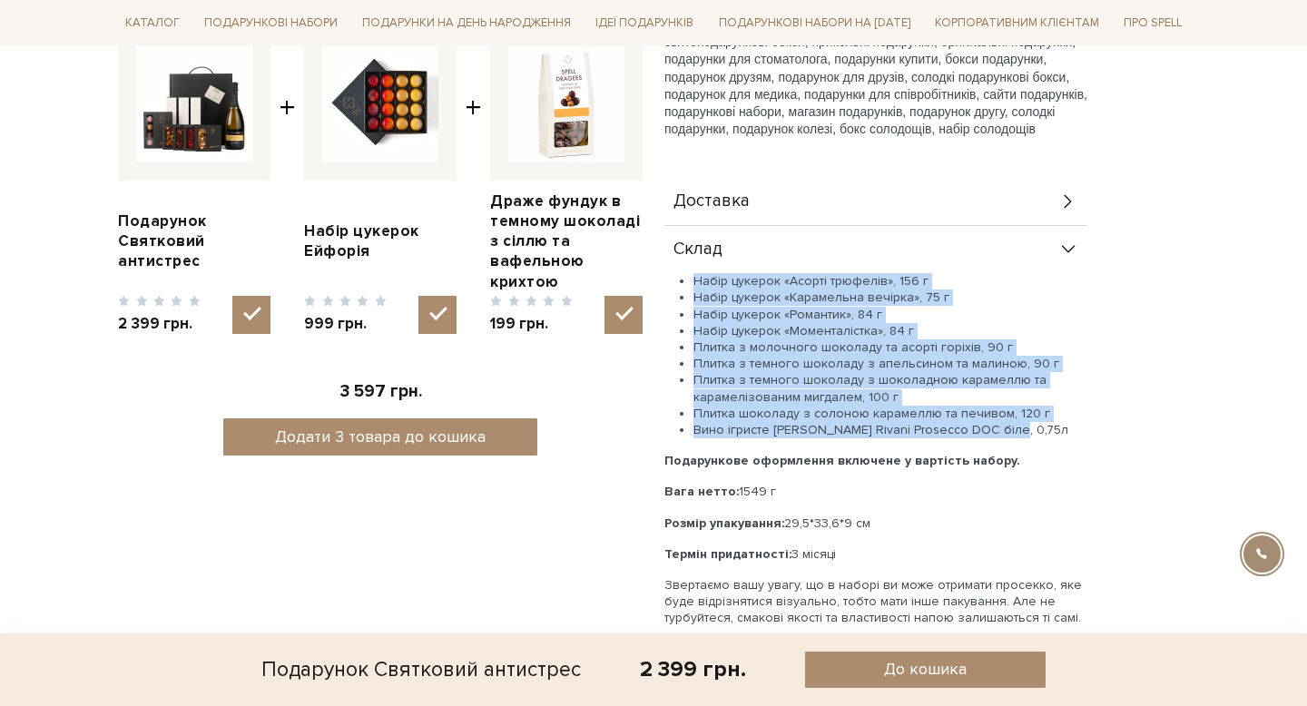
copy div "Склад Набір цукерок «Асорті трюфелів», 156 г Набір цукерок «Карамельна вечірка»…"
drag, startPoint x: 1017, startPoint y: 416, endPoint x: 667, endPoint y: 241, distance: 390.9
click at [667, 241] on div "Склад Набір цукерок «Асорті трюфелів», 156 г Набір цукерок «Карамельна вечірка»…" at bounding box center [875, 433] width 423 height 415
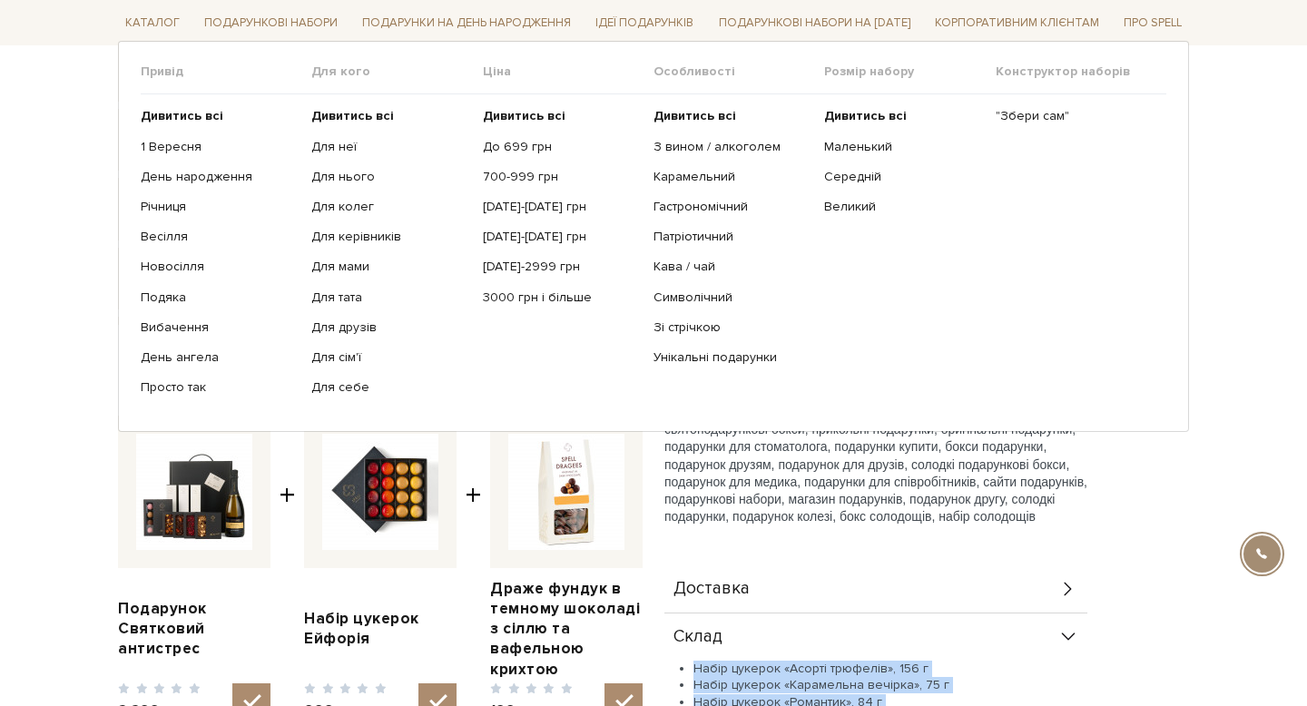
scroll to position [0, 0]
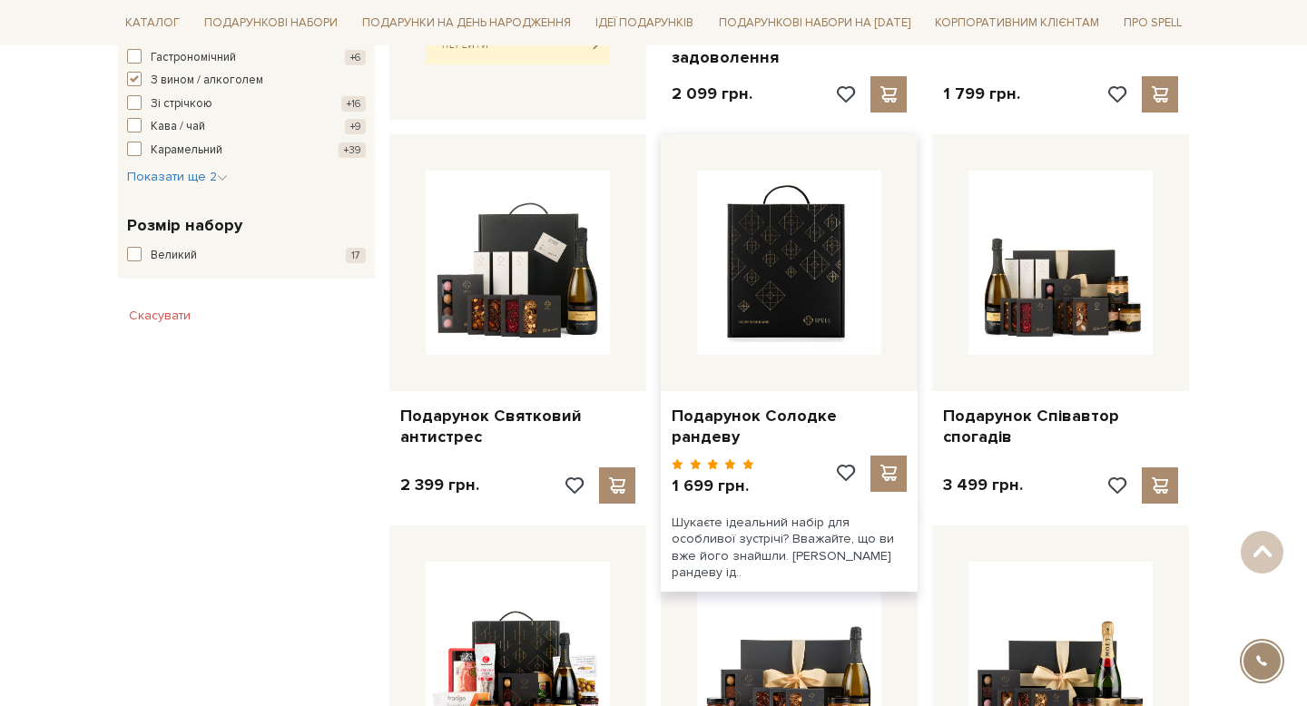
click at [798, 281] on img at bounding box center [789, 263] width 184 height 184
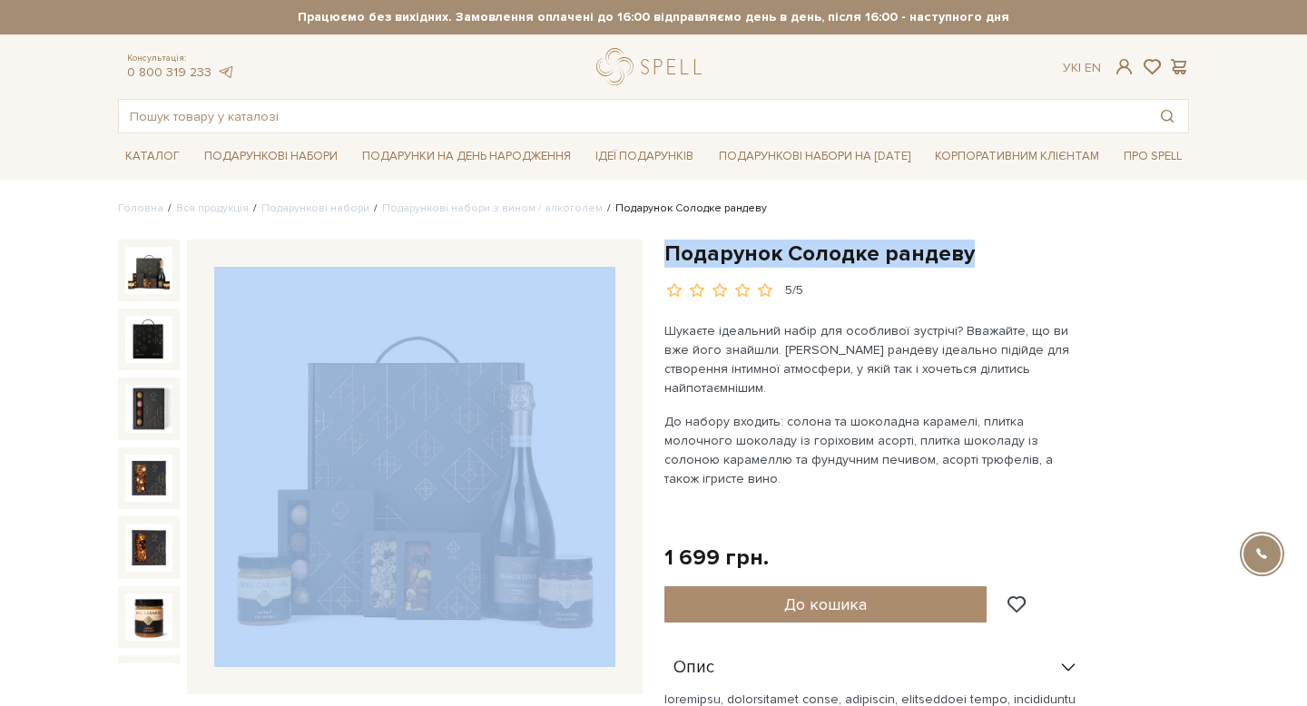
copy div "Разом смачніше Подарунок Солодке рандеву 1 699 грн. + Набір цукерок з солоною к…"
drag, startPoint x: 978, startPoint y: 250, endPoint x: 640, endPoint y: 249, distance: 337.7
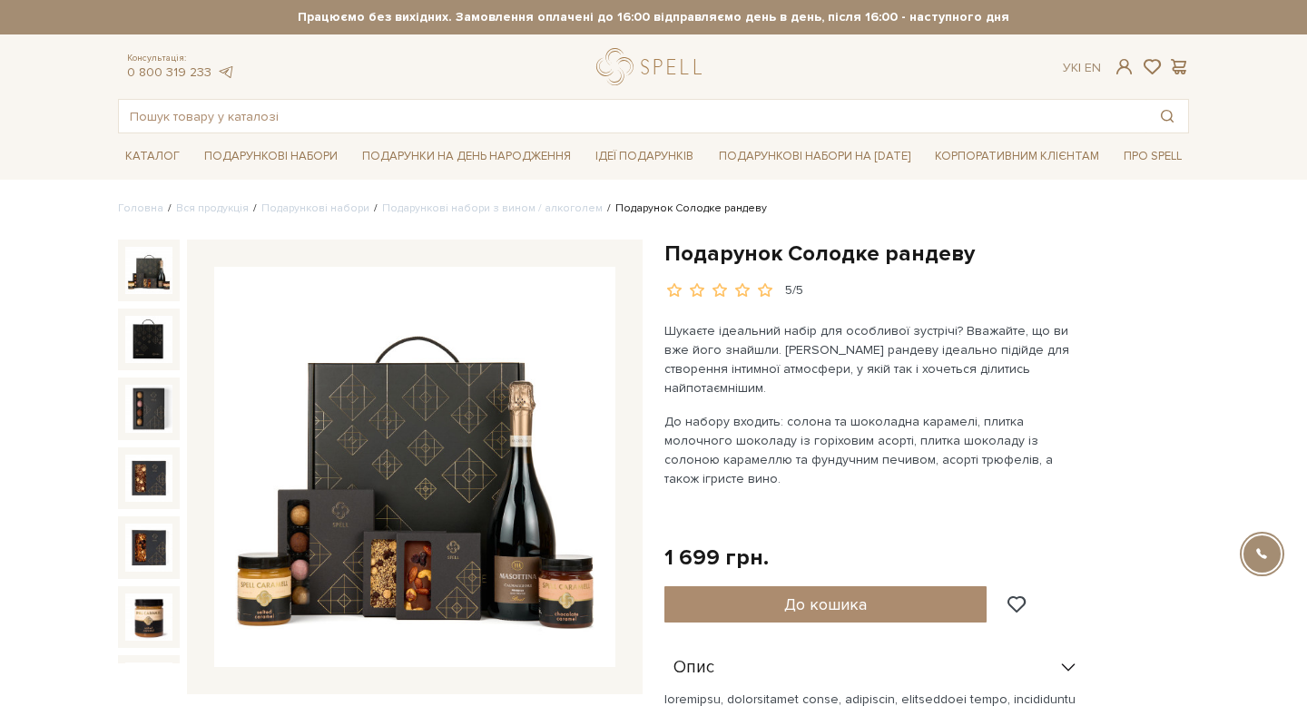
click at [967, 260] on h1 "Подарунок Солодке рандеву" at bounding box center [926, 254] width 525 height 28
copy h1 "Подарунок Солодке рандеву"
drag, startPoint x: 966, startPoint y: 255, endPoint x: 655, endPoint y: 247, distance: 310.5
click at [655, 247] on div "Подарунок Солодке рандеву 5/5 Шукаєте ідеальний набір для особливої зустрічі? В…" at bounding box center [927, 720] width 546 height 961
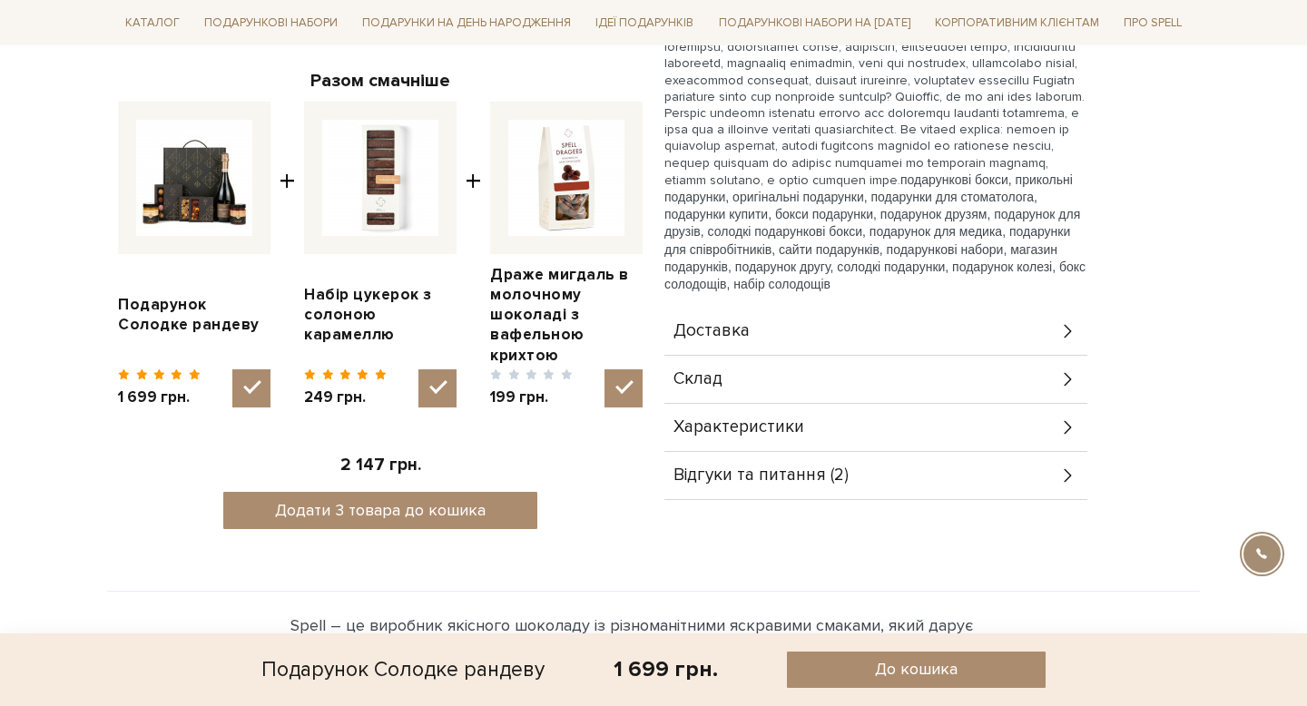
scroll to position [664, 0]
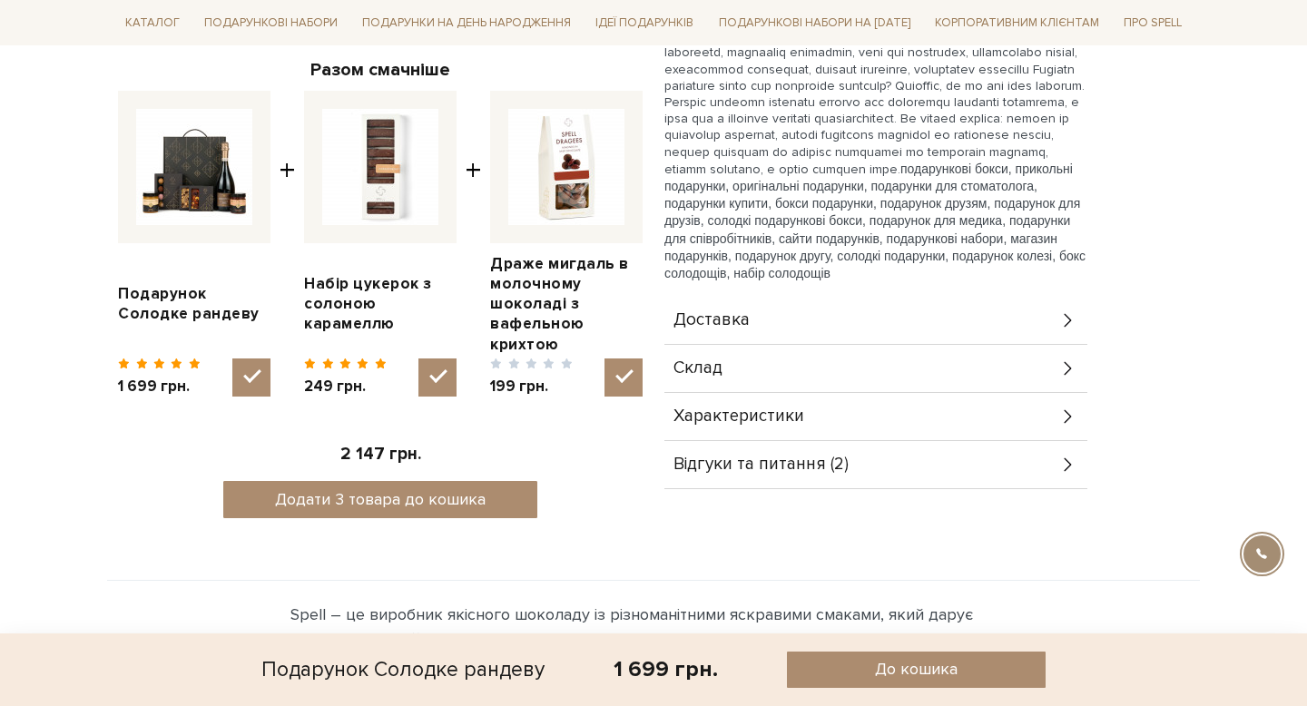
click at [938, 345] on div "Склад" at bounding box center [875, 368] width 423 height 47
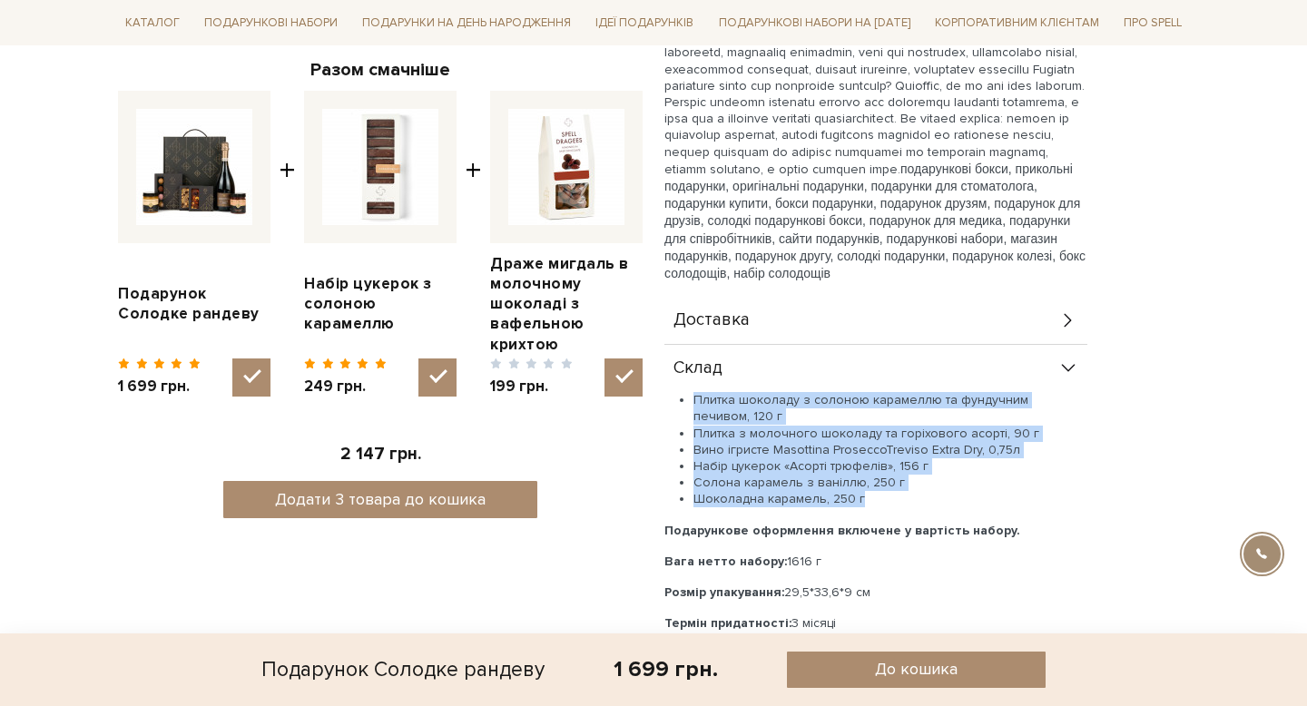
copy div "Склад Плитка шоколаду з солоною карамеллю та фундучним печивом, 120 г Плитка з …"
drag, startPoint x: 887, startPoint y: 470, endPoint x: 685, endPoint y: 359, distance: 230.4
click at [685, 359] on div "Склад Плитка шоколаду з солоною карамеллю та фундучним печивом, 120 г Плитка з …" at bounding box center [875, 528] width 423 height 366
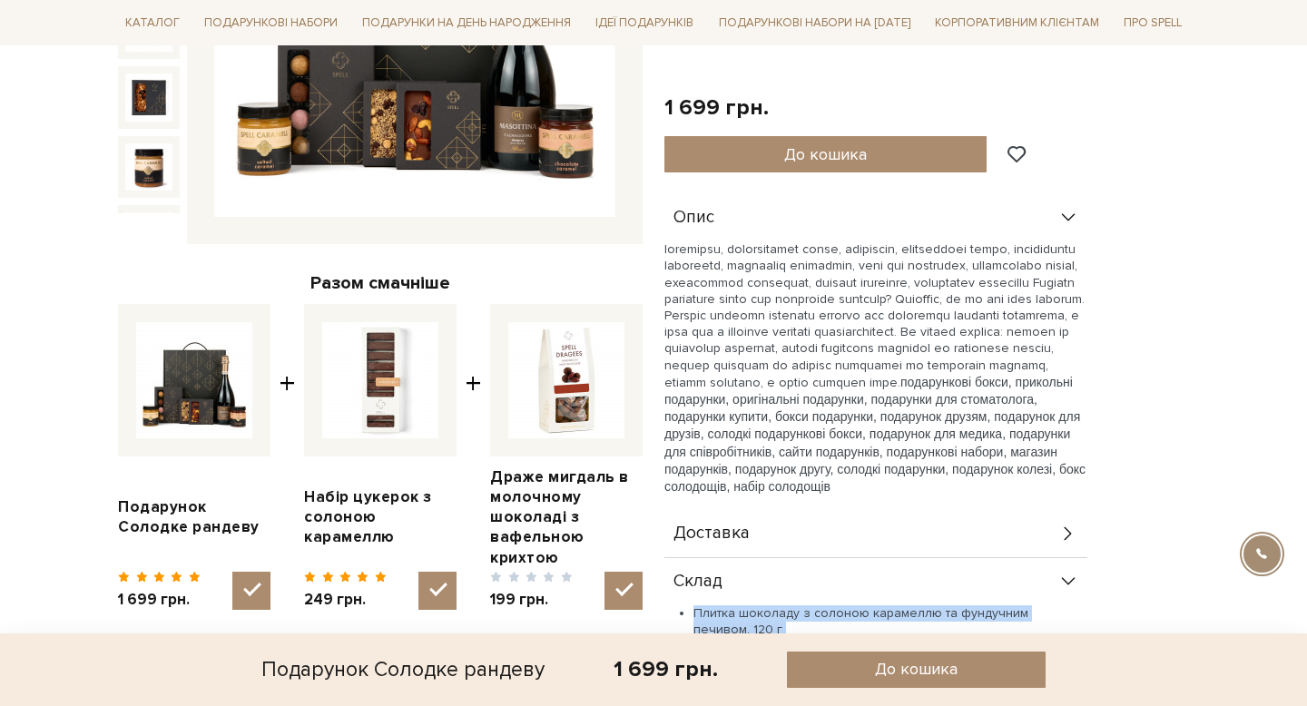
scroll to position [31, 0]
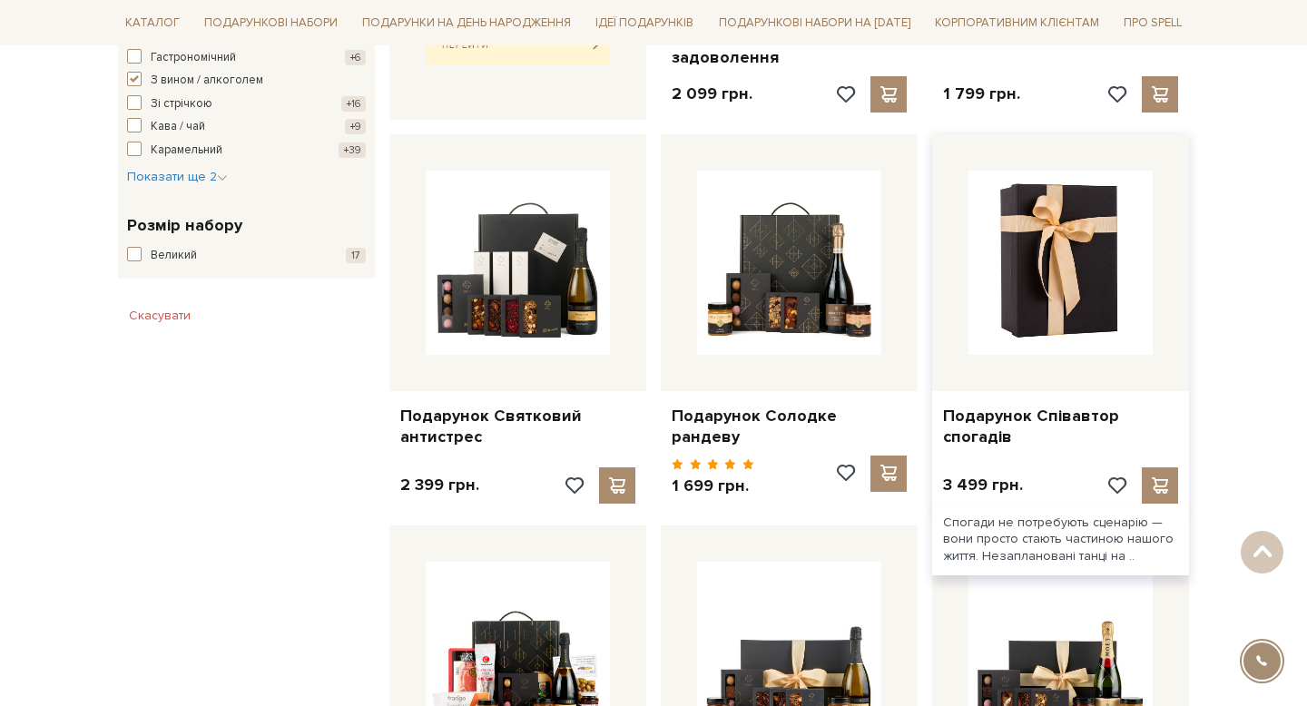
click at [1083, 306] on img at bounding box center [1060, 263] width 184 height 184
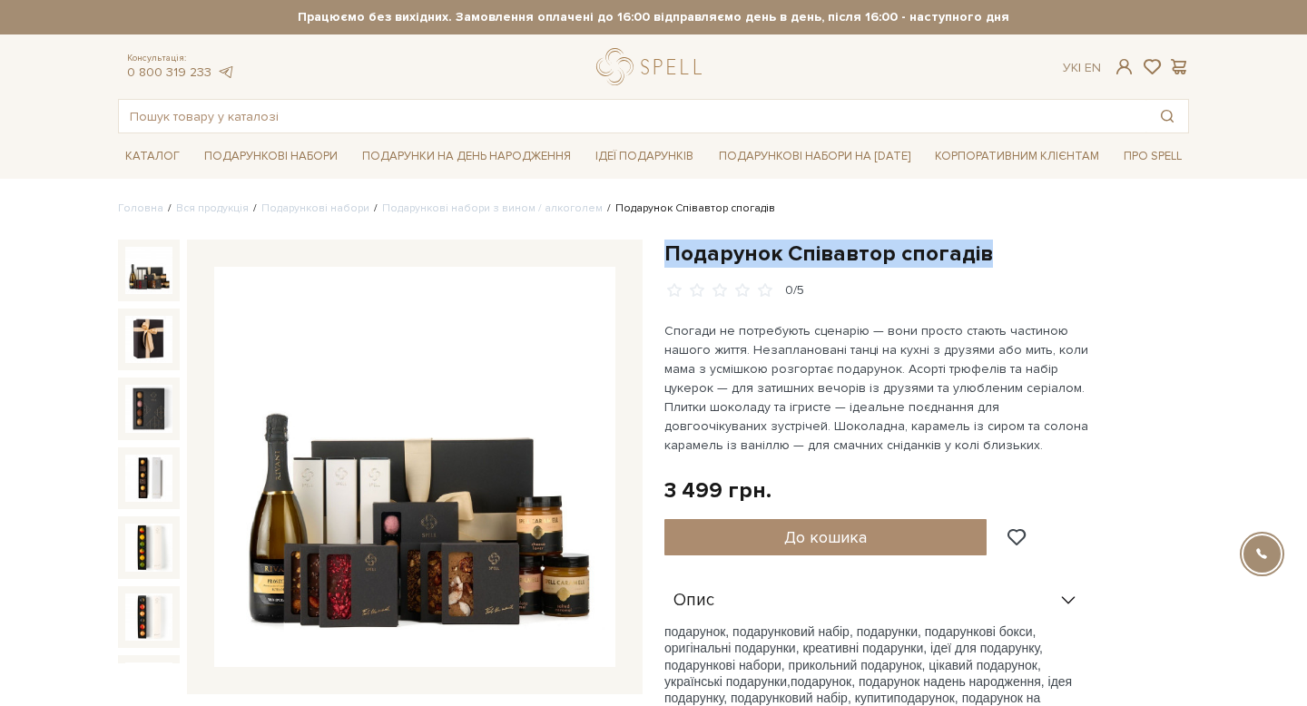
drag, startPoint x: 995, startPoint y: 248, endPoint x: 667, endPoint y: 247, distance: 327.7
click at [667, 247] on h1 "Подарунок Співавтор спогадів" at bounding box center [926, 254] width 525 height 28
copy h1 "Подарунок Співавтор спогадів"
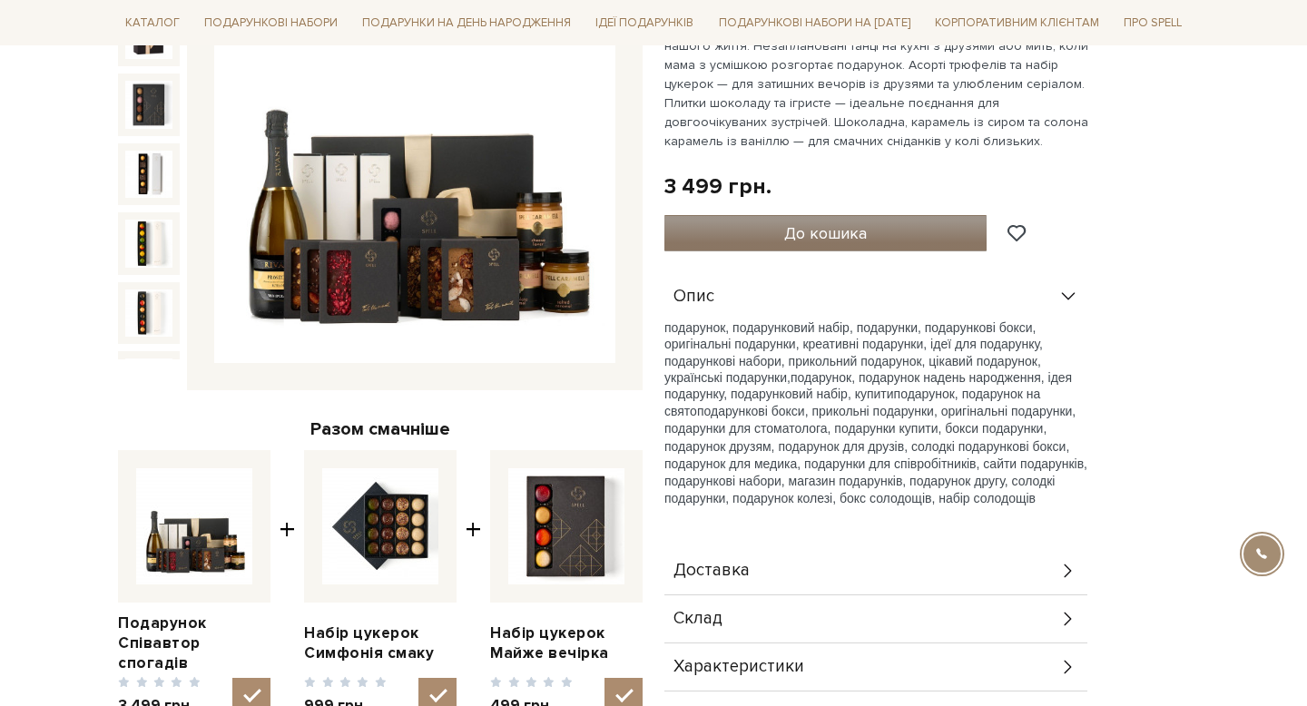
scroll to position [448, 0]
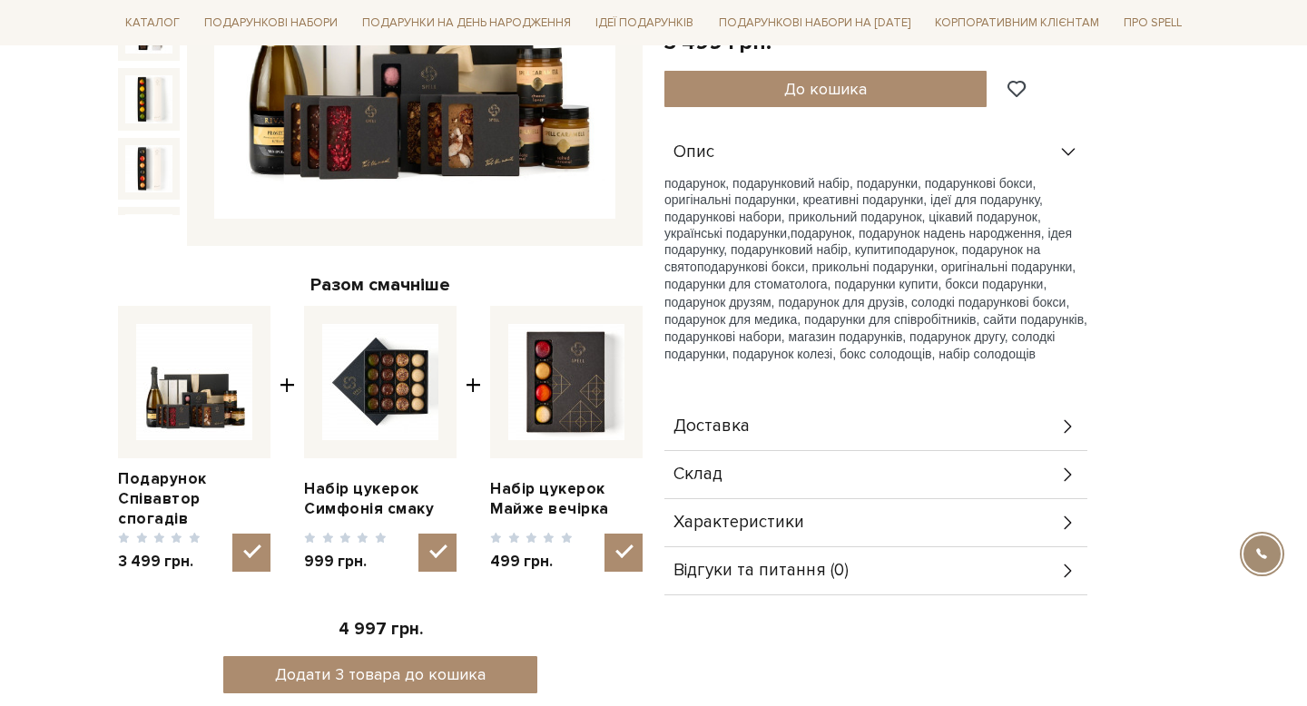
click at [763, 484] on div "Склад" at bounding box center [875, 474] width 423 height 47
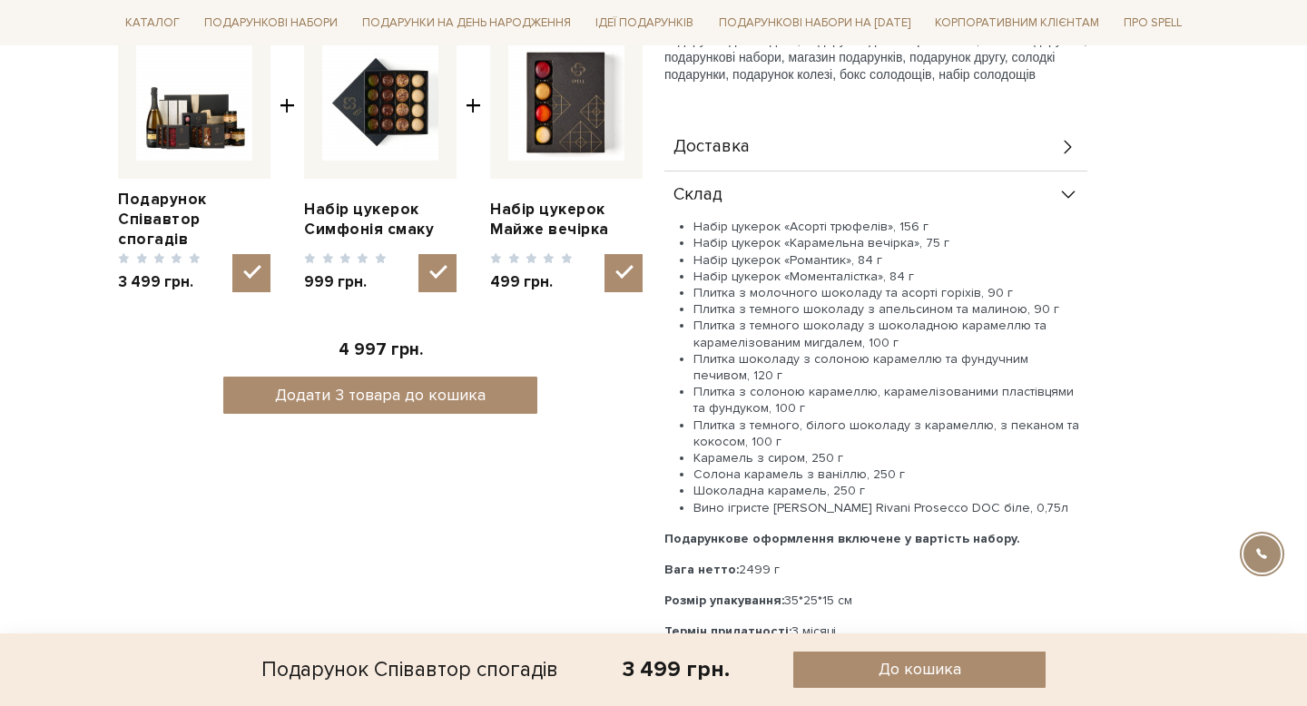
scroll to position [725, 0]
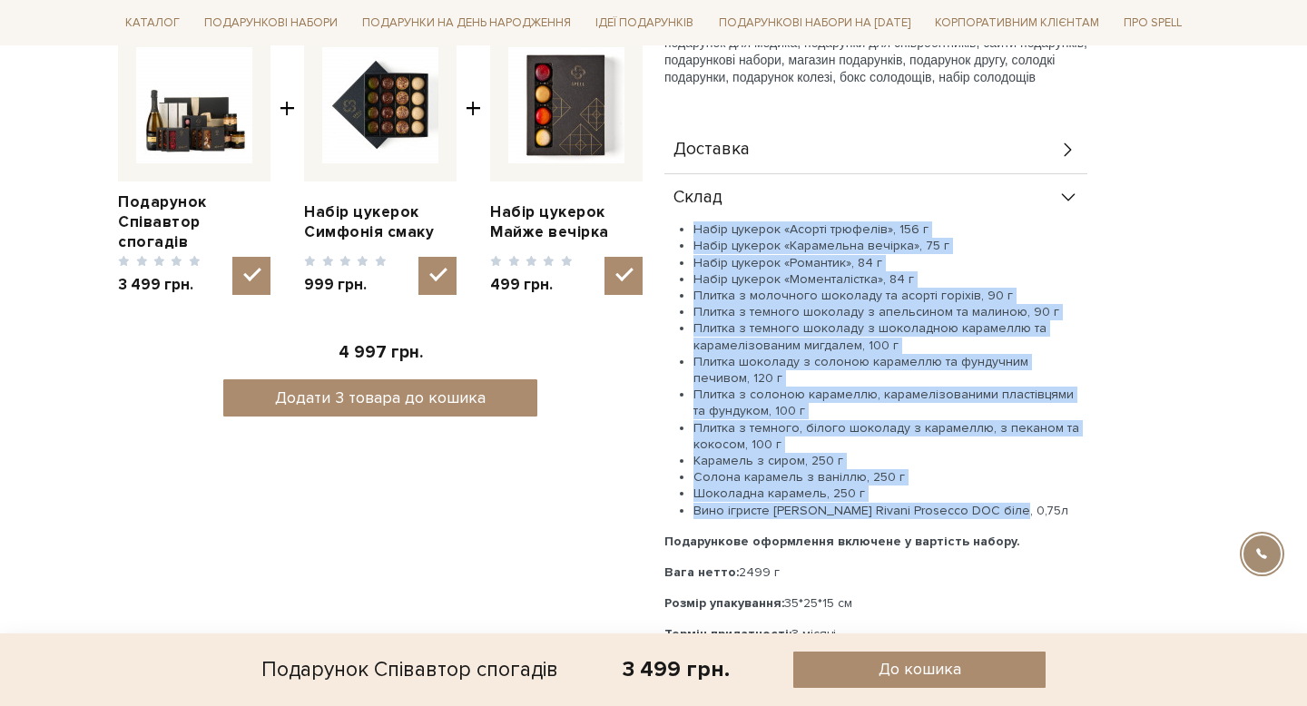
drag, startPoint x: 1021, startPoint y: 508, endPoint x: 685, endPoint y: 214, distance: 446.4
click at [685, 214] on div "Склад Набір цукерок «Асорті трюфелів», 156 г Набір цукерок «Карамельна вечірка»…" at bounding box center [875, 447] width 423 height 547
copy div "Склад Набір цукерок «Асорті трюфелів», 156 г Набір цукерок «Карамельна вечірка»…"
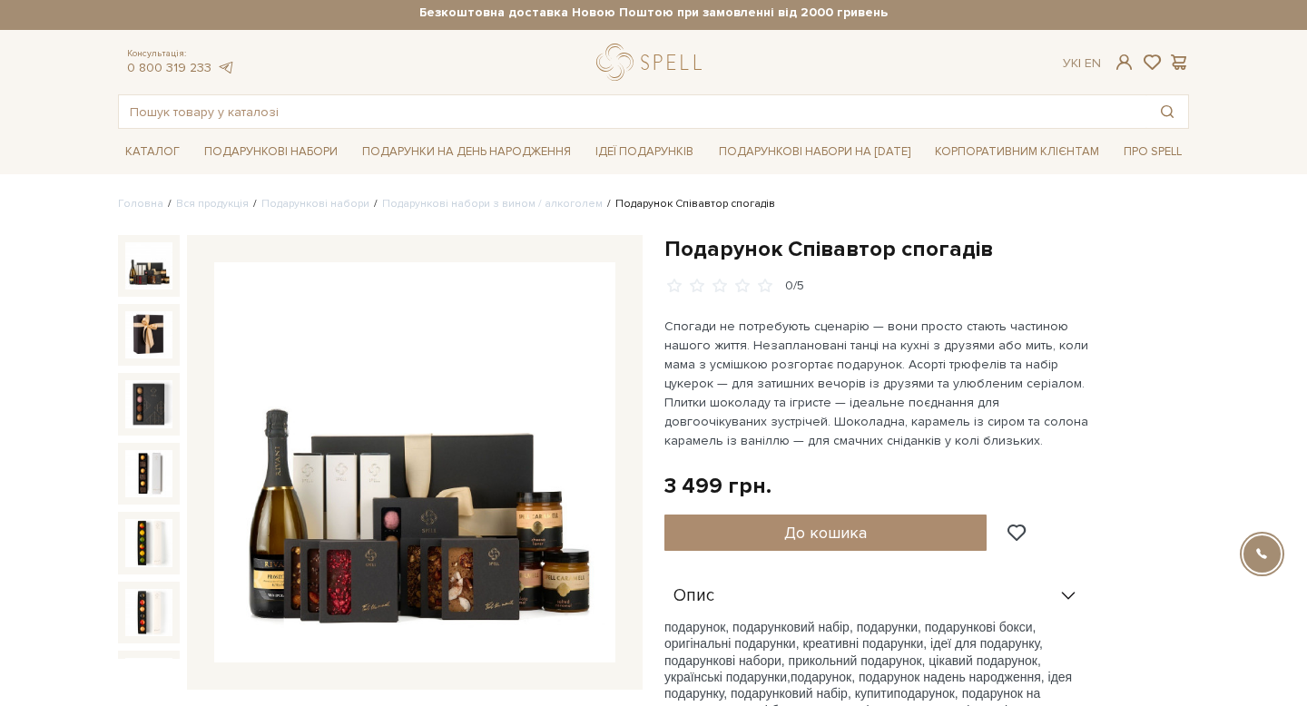
scroll to position [0, 0]
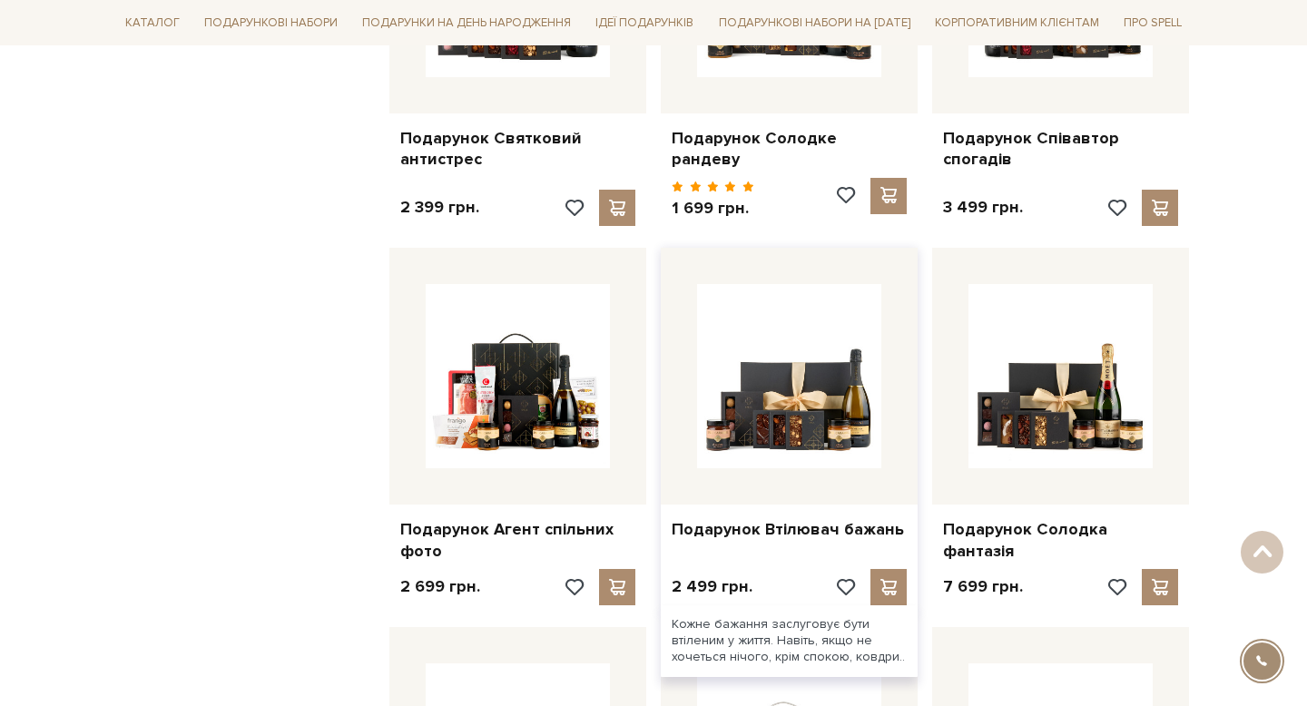
scroll to position [1278, 0]
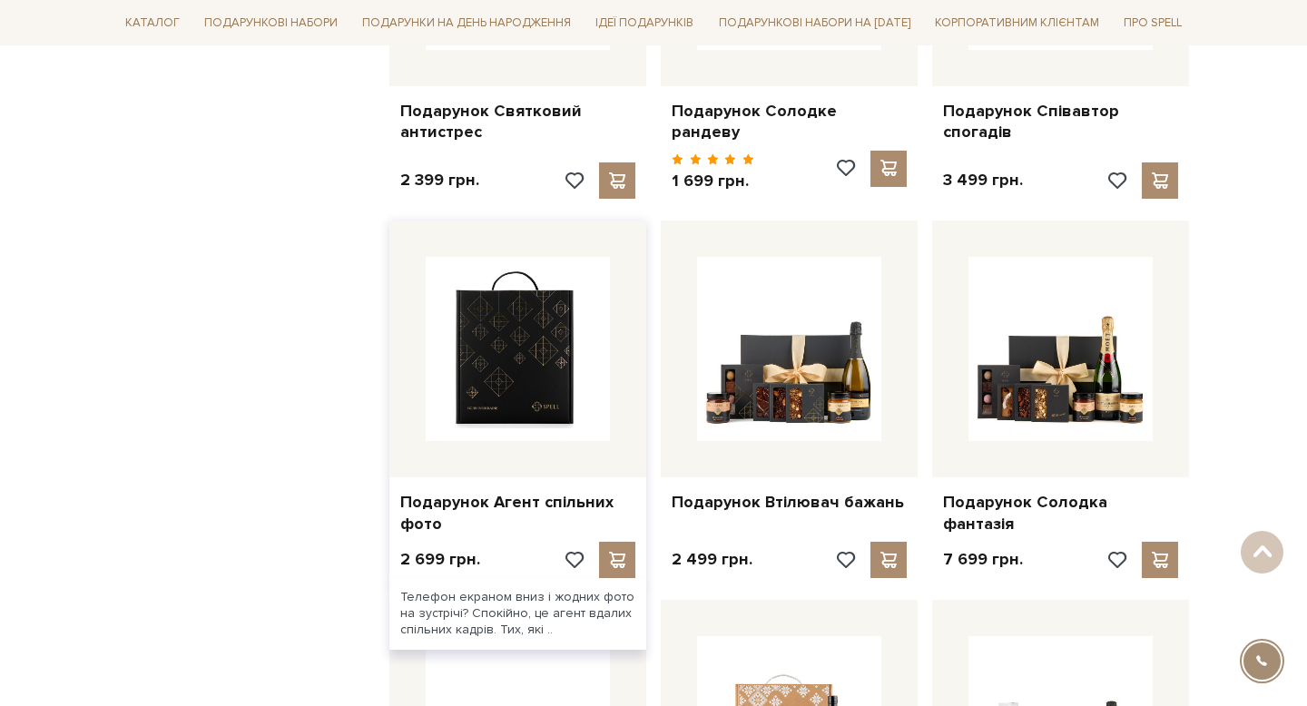
click at [507, 359] on img at bounding box center [518, 349] width 184 height 184
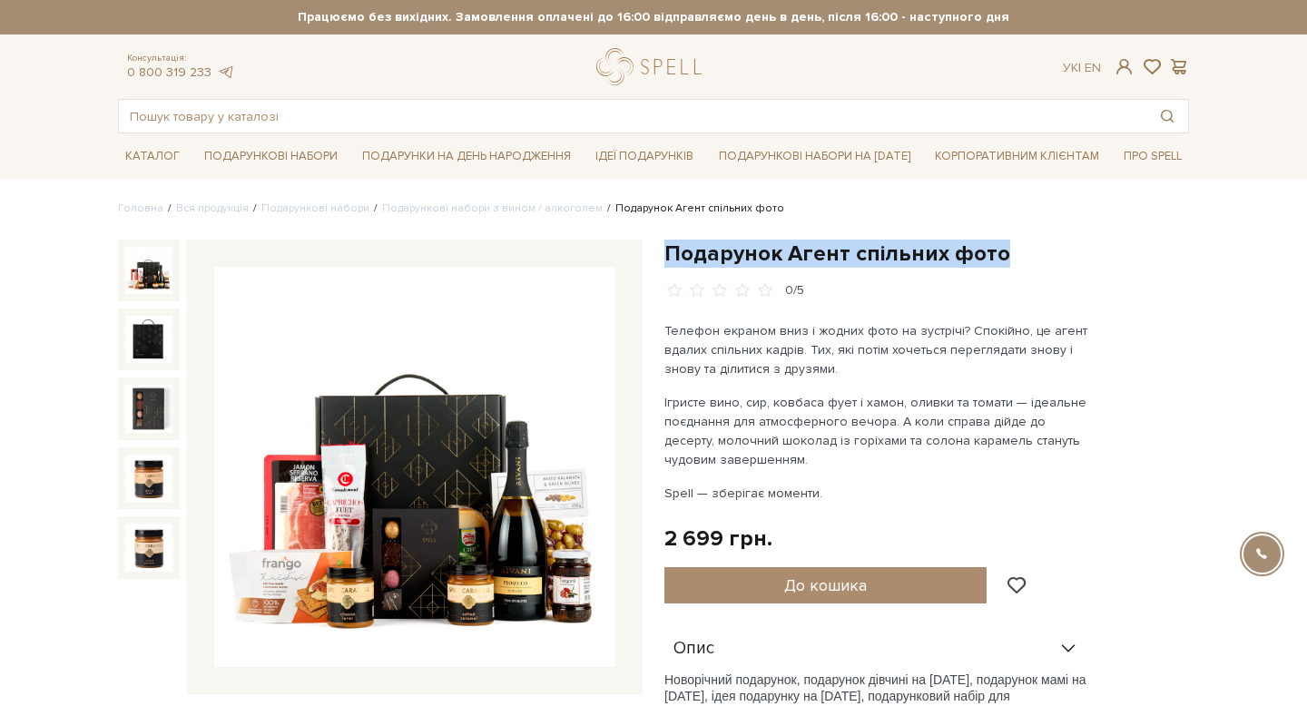
copy h1 "Подарунок Агент спільних фото"
drag, startPoint x: 1018, startPoint y: 254, endPoint x: 661, endPoint y: 251, distance: 357.6
click at [661, 251] on div "Подарунок Агент спільних фото 0/5 Телефон екраном вниз і жодних фото на зустріч…" at bounding box center [927, 700] width 546 height 920
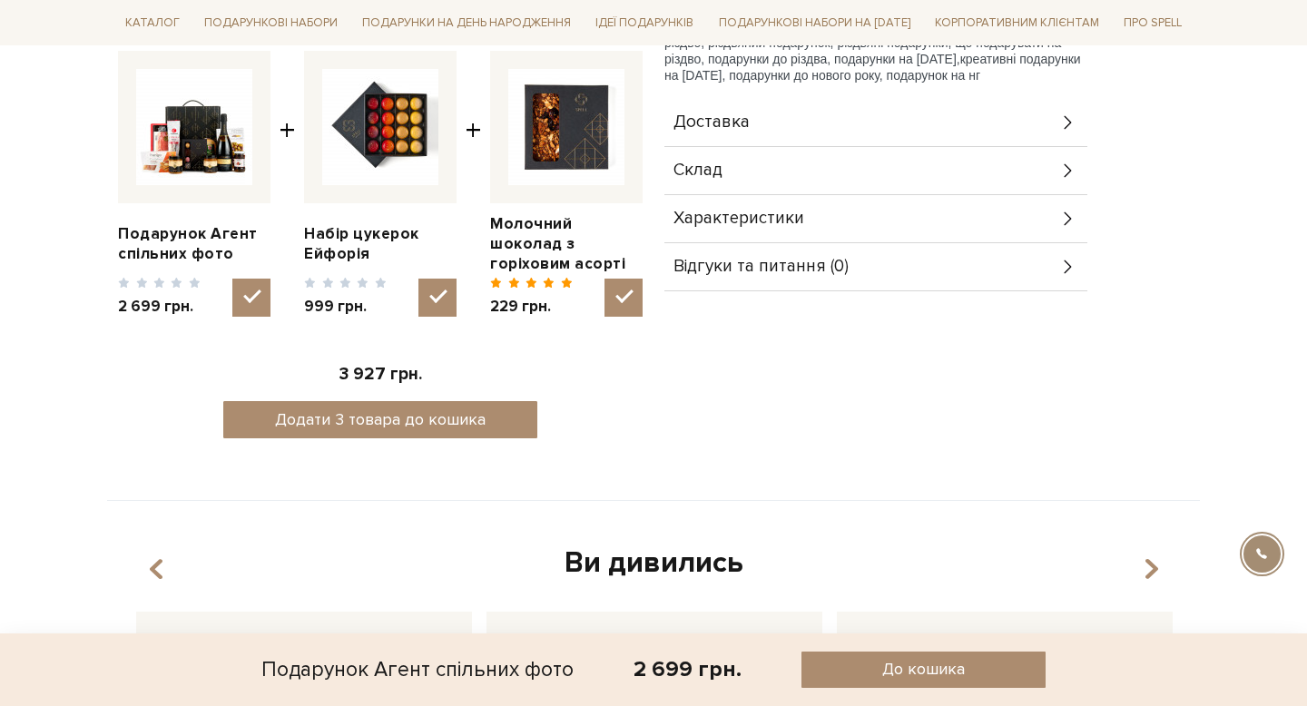
scroll to position [621, 0]
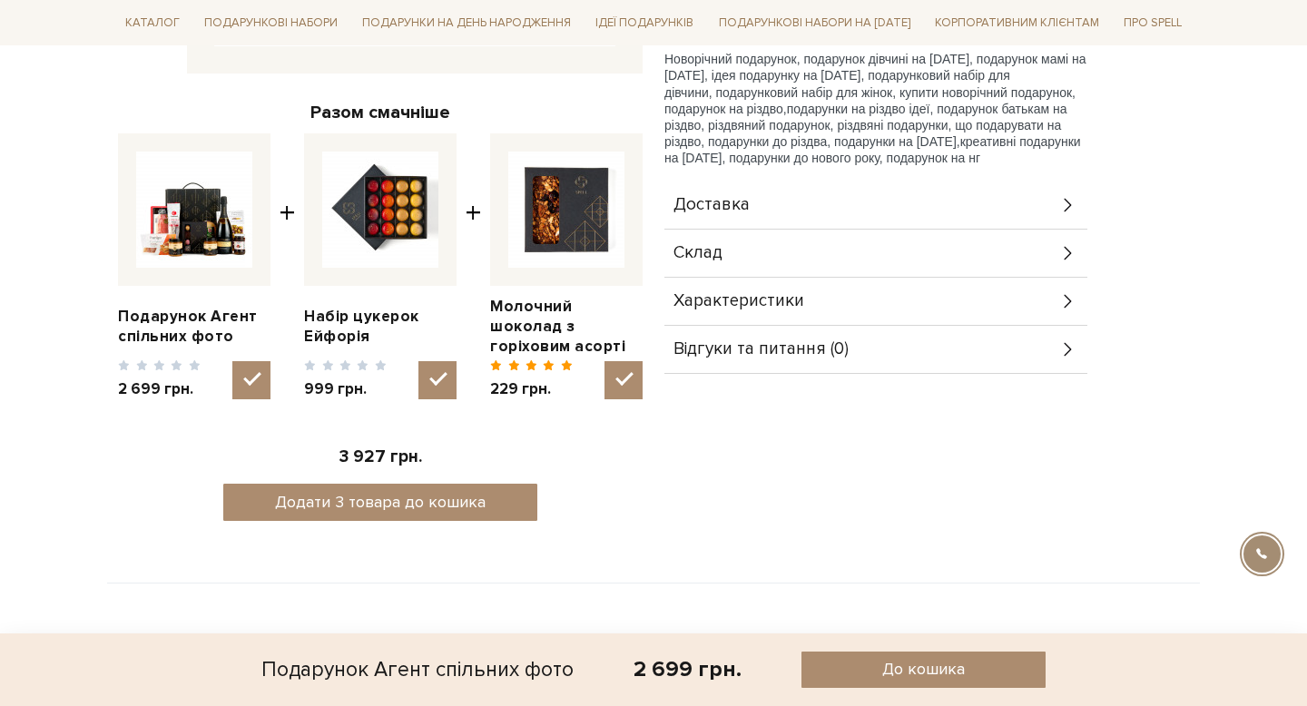
click at [757, 249] on div "Склад" at bounding box center [875, 253] width 423 height 47
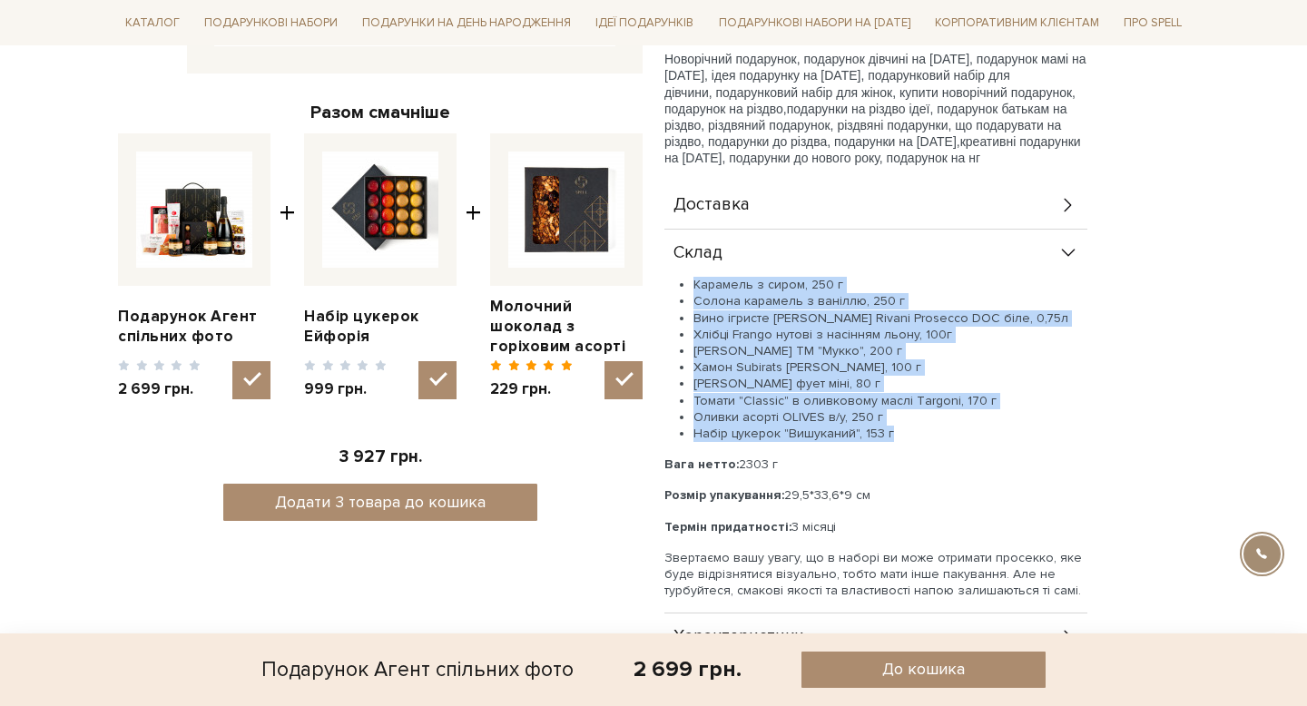
drag, startPoint x: 897, startPoint y: 430, endPoint x: 673, endPoint y: 278, distance: 271.1
click at [673, 278] on ul "Карамель з сиром, 250 г Солона карамель з ваніллю, 250 г Вино ігристе Schenk Ri…" at bounding box center [875, 359] width 423 height 165
copy ul "Карамель з сиром, 250 г Солона карамель з ваніллю, 250 г Вино ігристе Schenk Ri…"
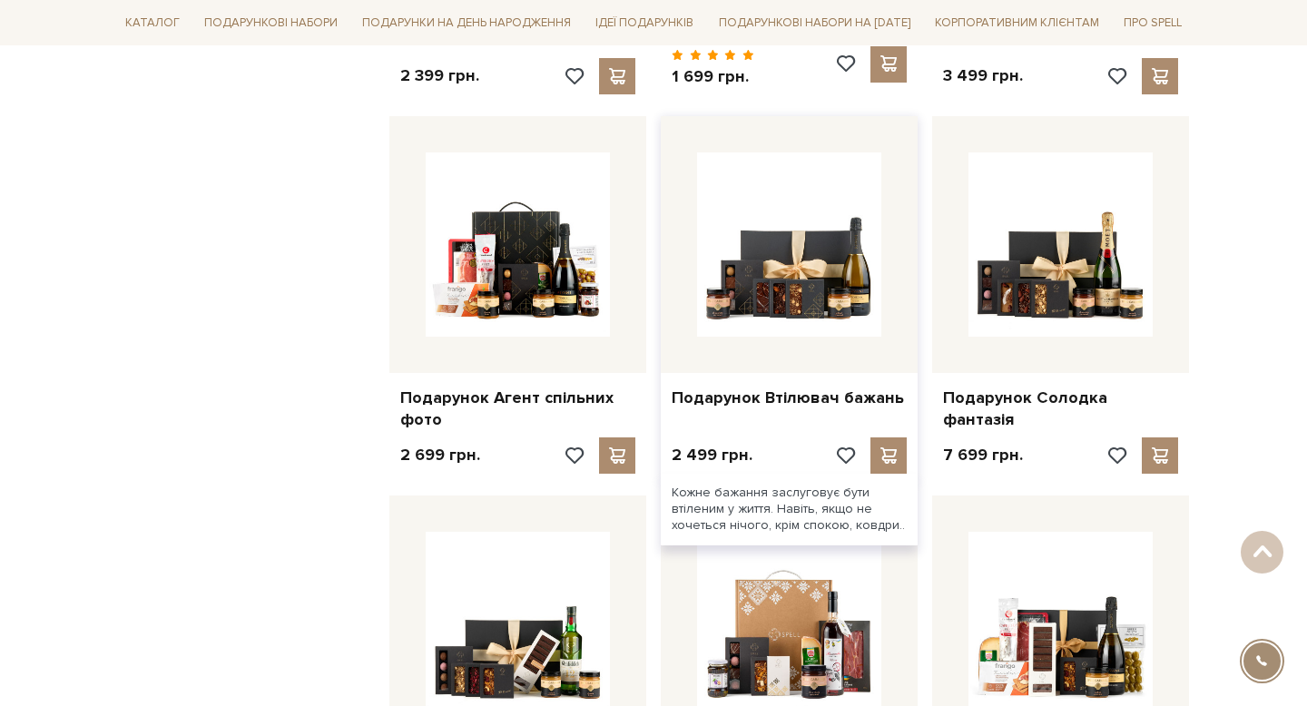
scroll to position [1568, 0]
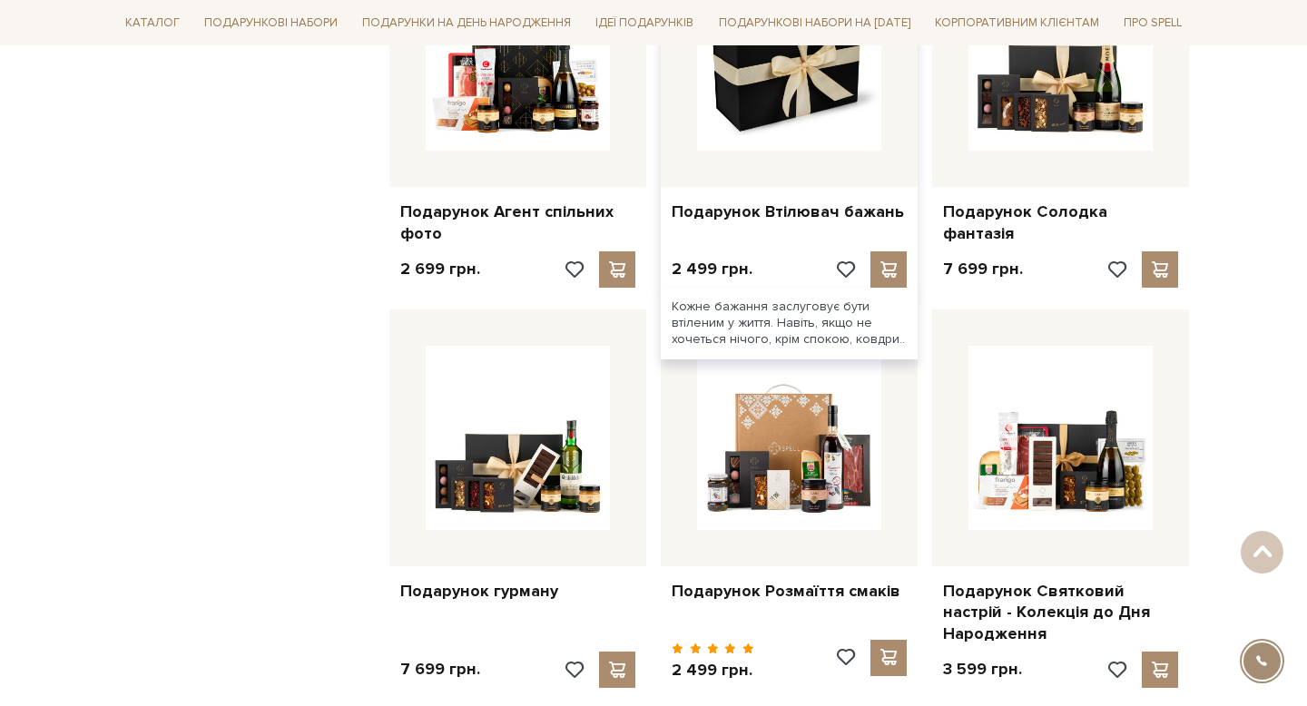
click at [816, 135] on img at bounding box center [789, 58] width 184 height 184
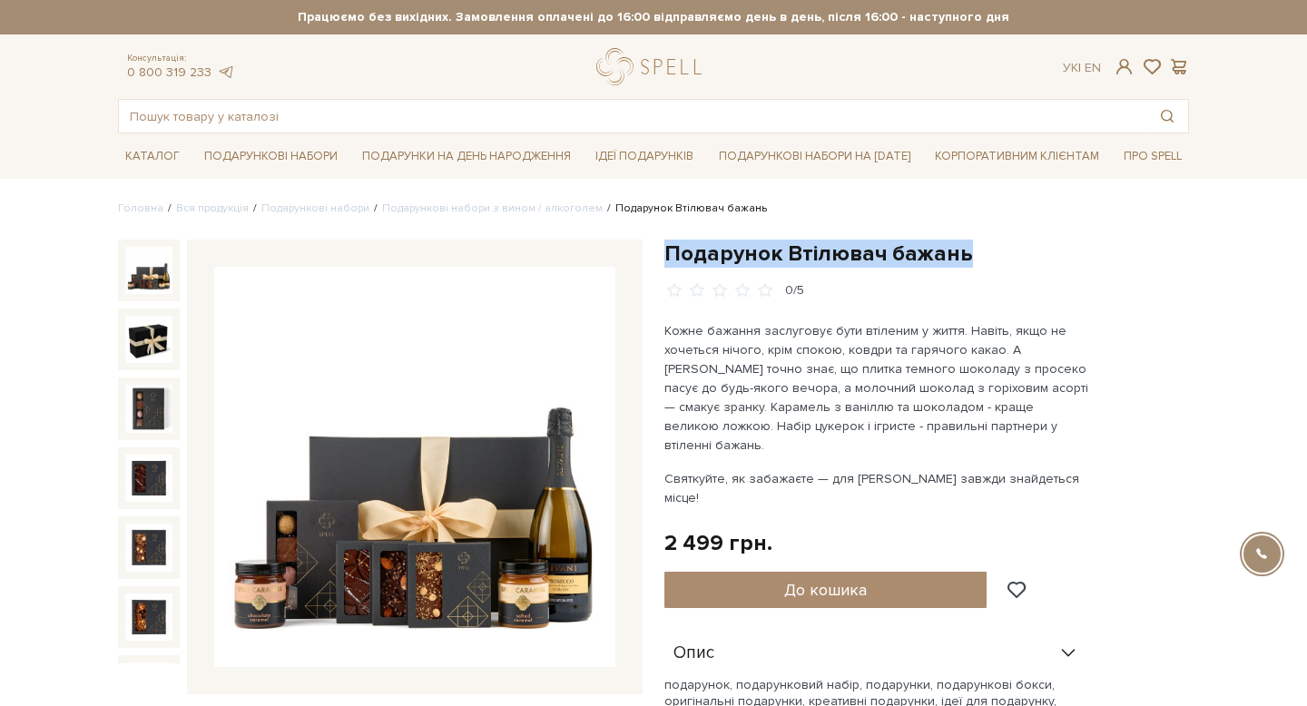
copy h1 "Подарунок Втілювач бажань"
drag, startPoint x: 974, startPoint y: 252, endPoint x: 655, endPoint y: 243, distance: 318.7
click at [655, 243] on div "Подарунок Втілювач бажань 0/5 Святкуйте, як забажаєте — для Spell завжди знайде…" at bounding box center [927, 690] width 546 height 900
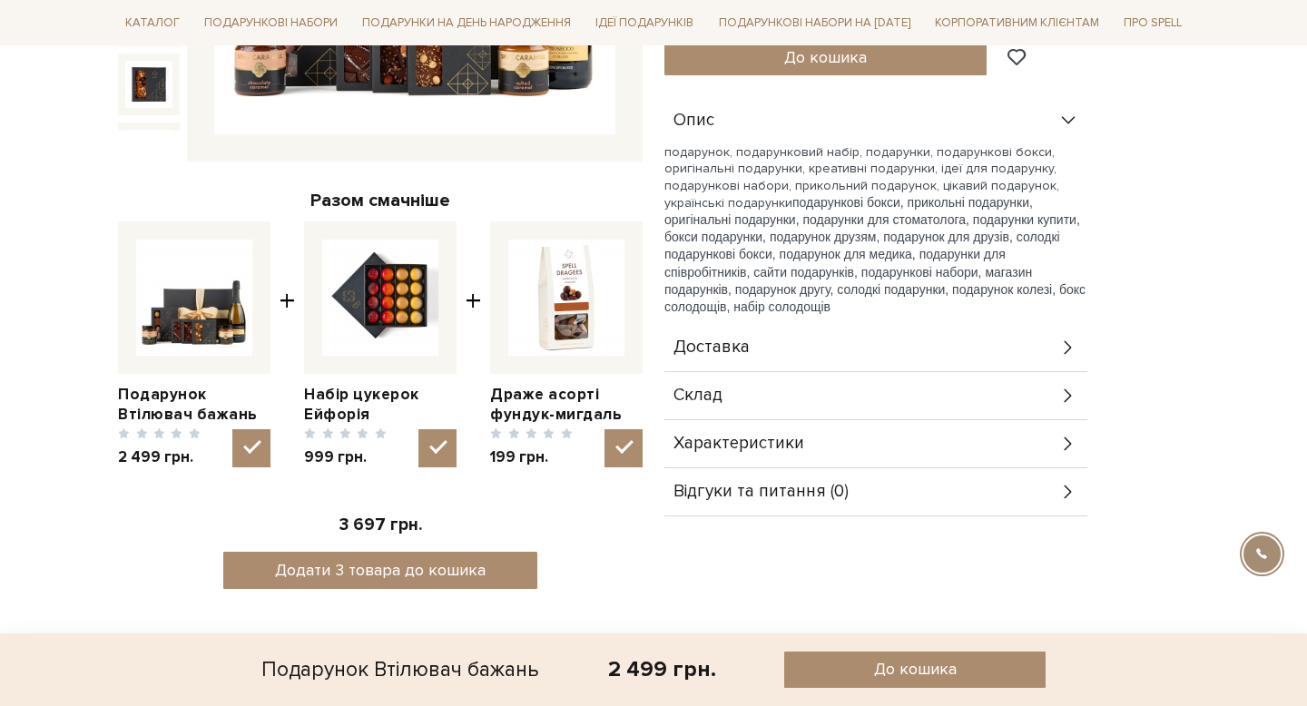
scroll to position [711, 0]
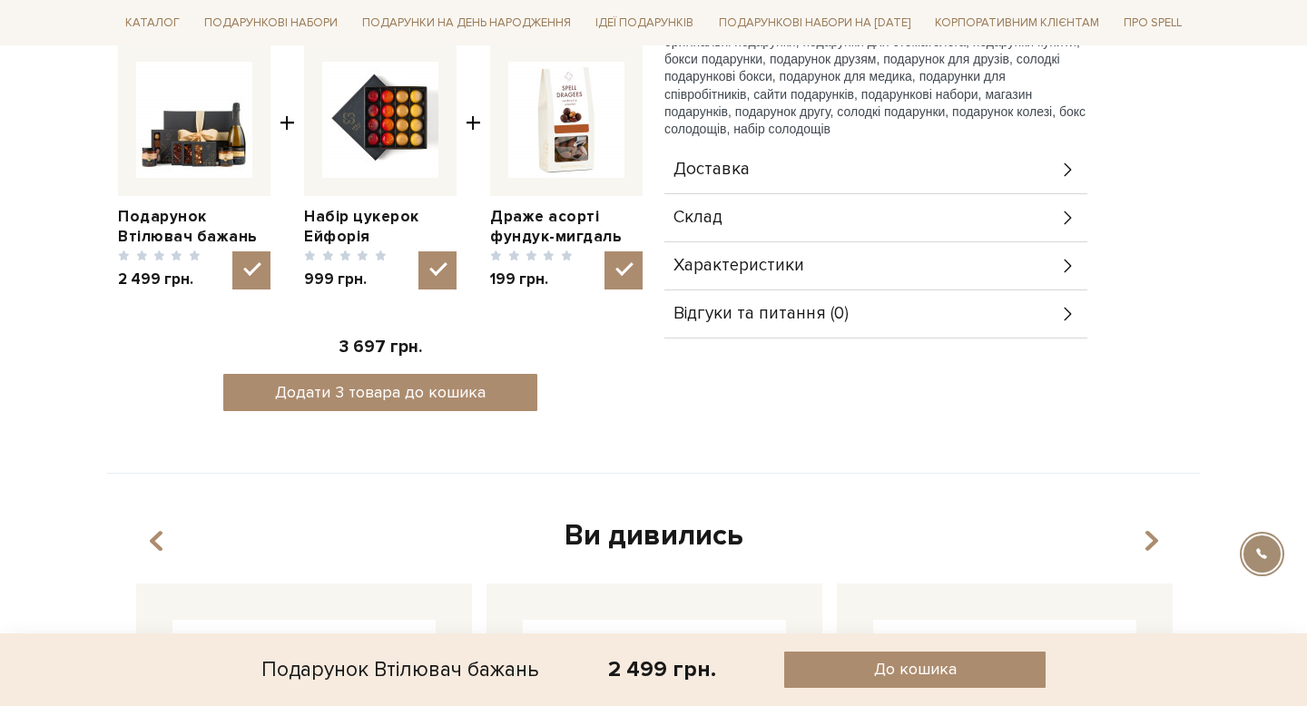
click at [858, 194] on div "Склад" at bounding box center [875, 217] width 423 height 47
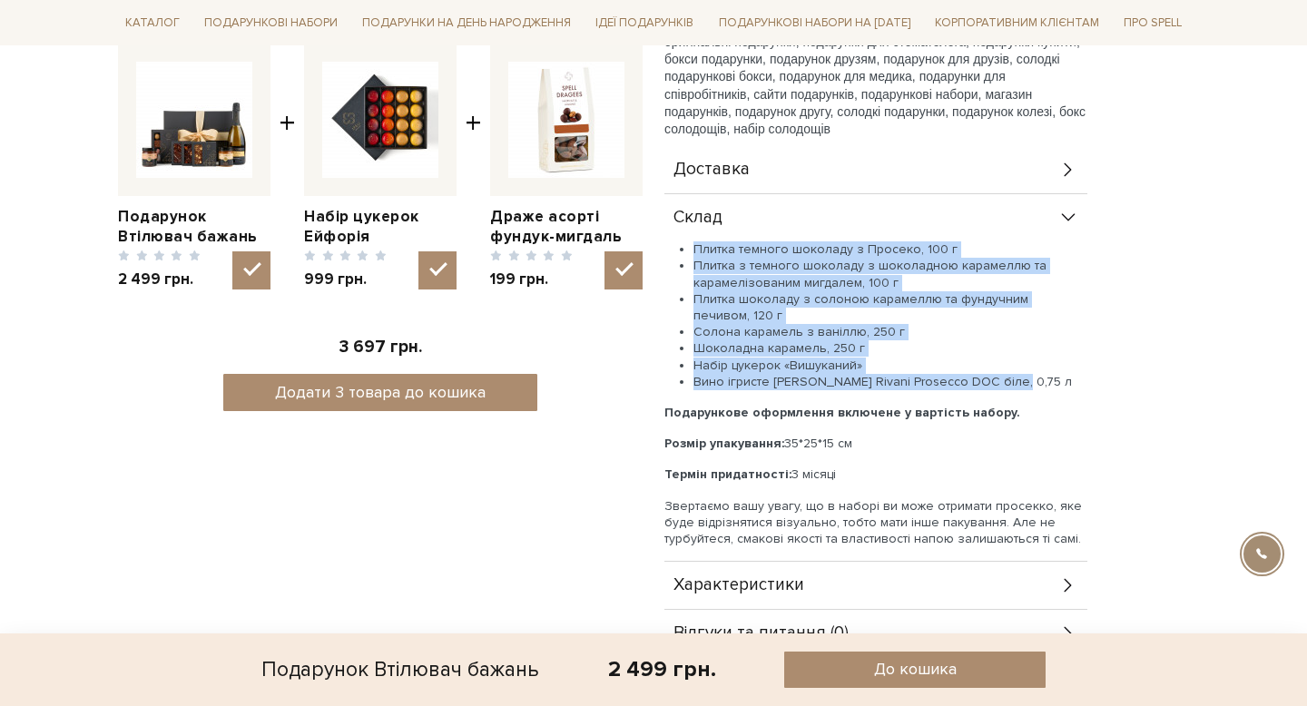
drag, startPoint x: 1016, startPoint y: 340, endPoint x: 690, endPoint y: 205, distance: 352.8
click at [690, 241] on ul "Плитка темного шоколаду з Просеко, 100 г Плитка з темного шоколаду з шоколадною…" at bounding box center [875, 315] width 423 height 149
copy ul "Плитка темного шоколаду з Просеко, 100 г Плитка з темного шоколаду з шоколадною…"
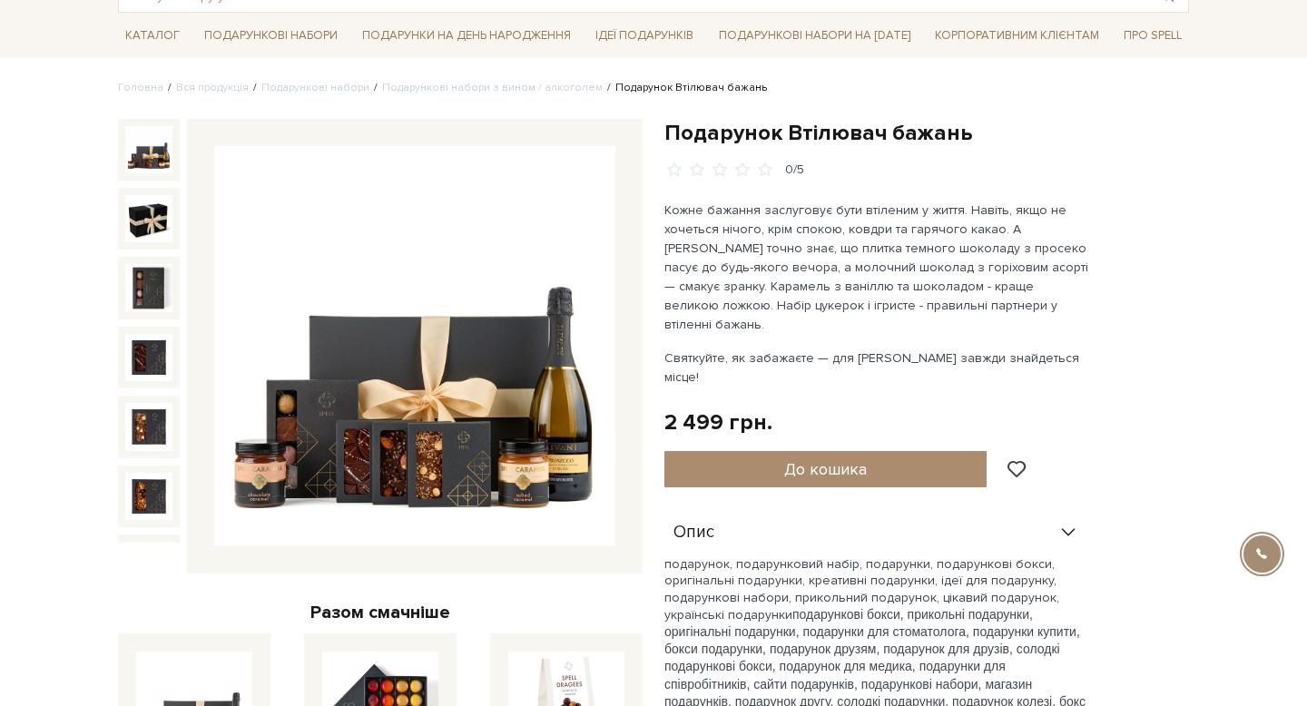
scroll to position [28, 0]
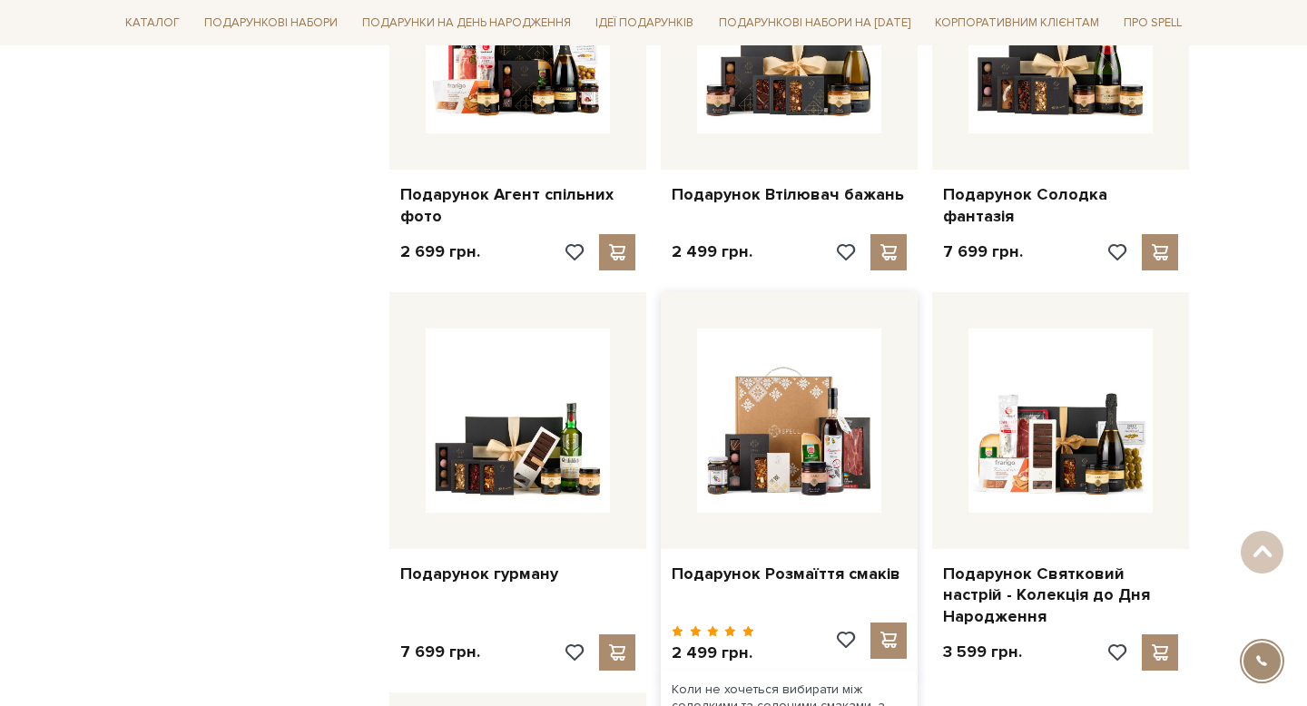
scroll to position [1590, 0]
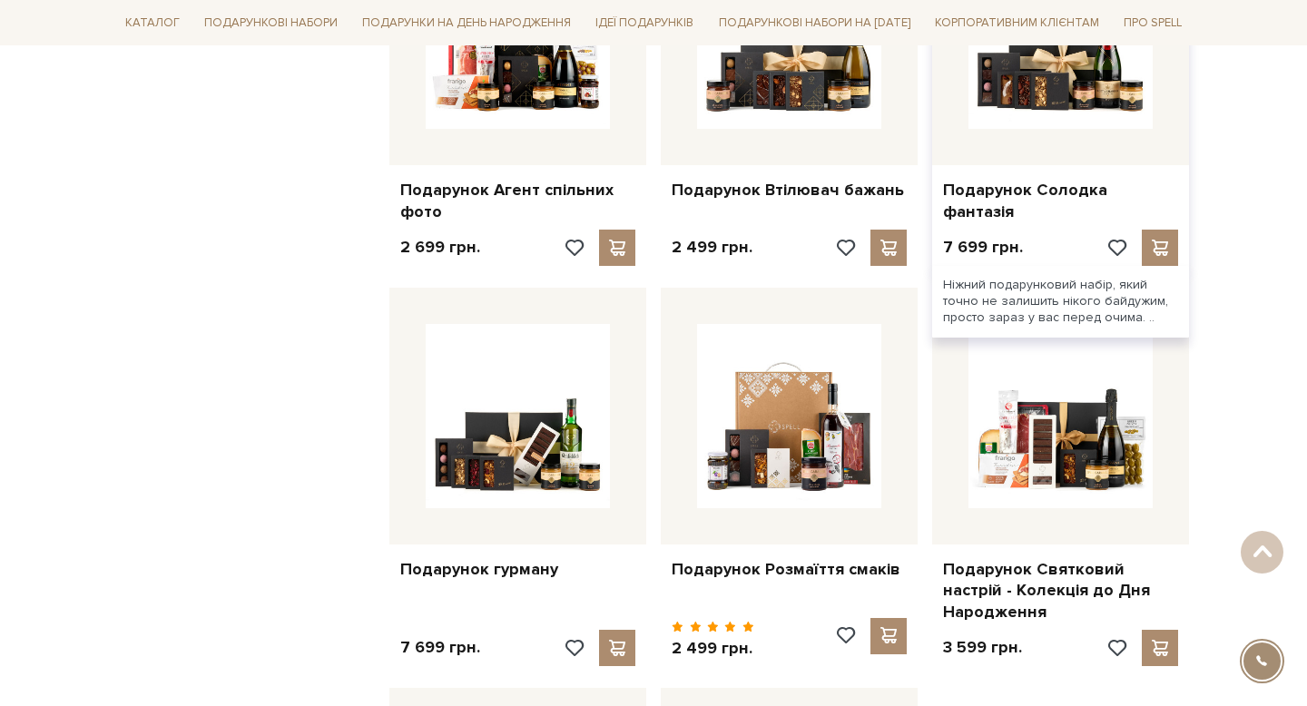
click at [1112, 117] on div at bounding box center [1060, 36] width 257 height 257
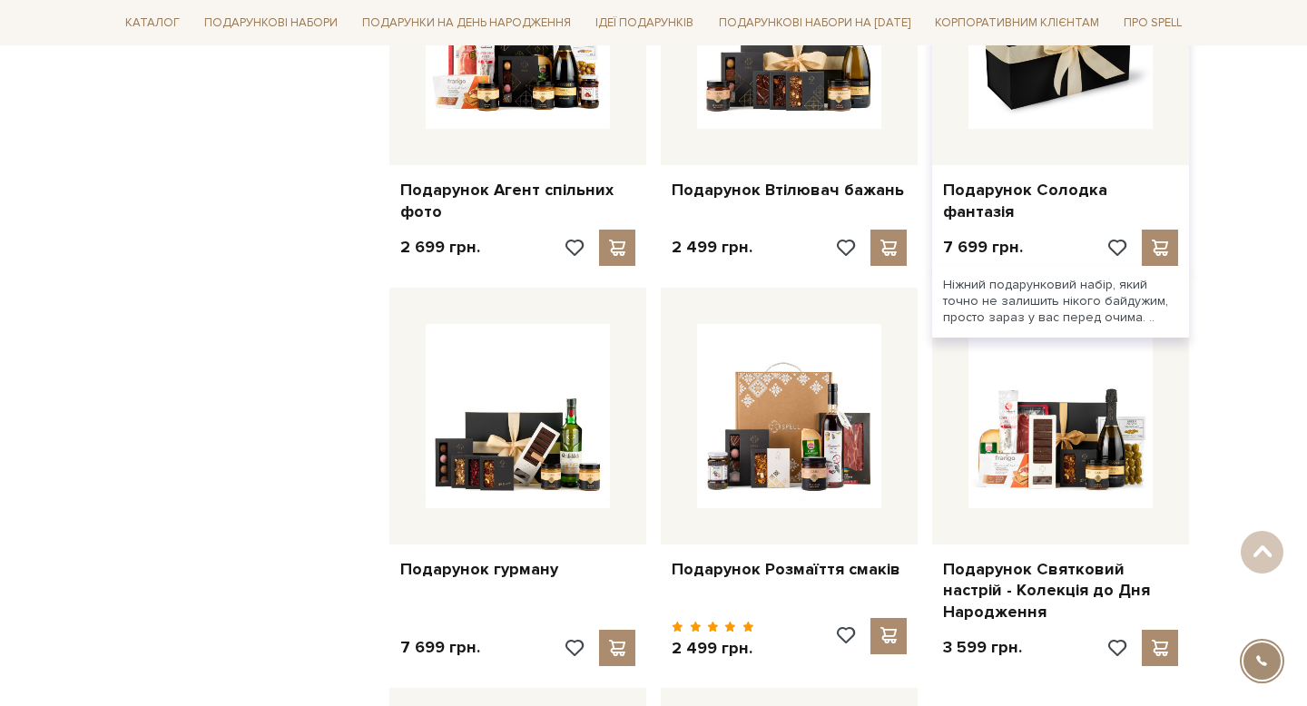
click at [1096, 95] on img at bounding box center [1060, 37] width 184 height 184
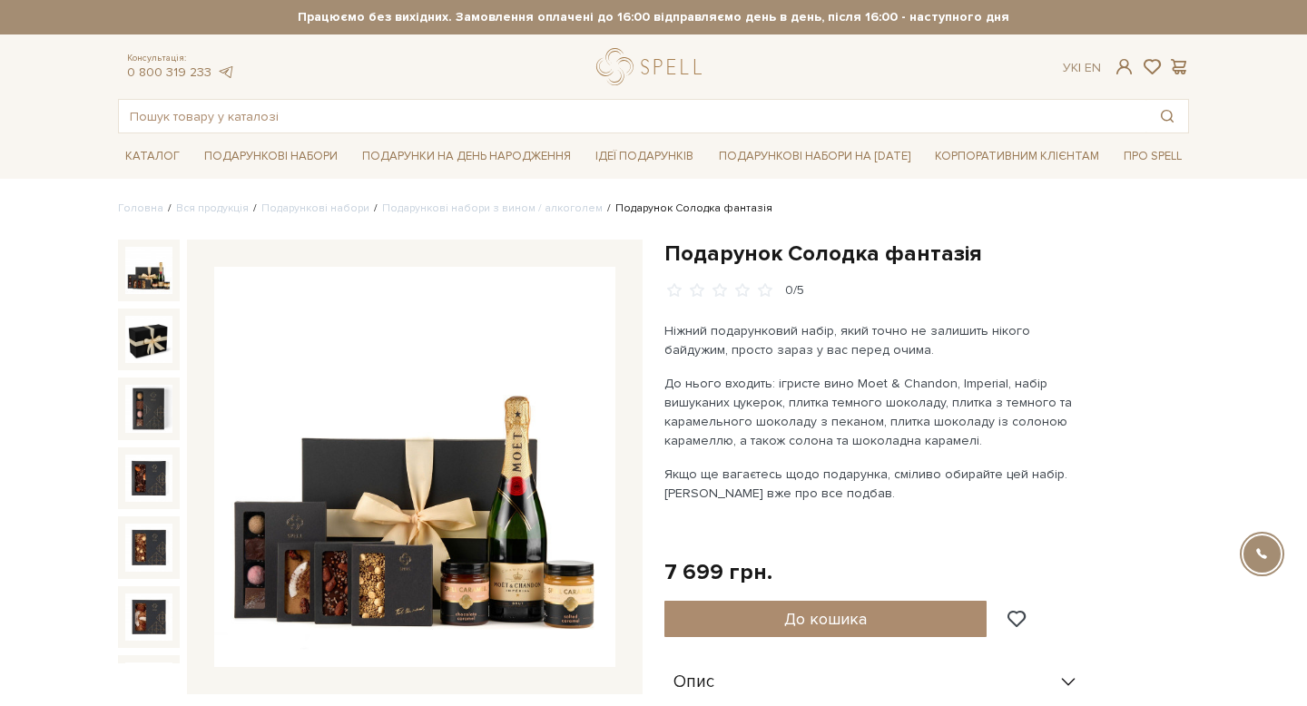
drag, startPoint x: 988, startPoint y: 246, endPoint x: 667, endPoint y: 243, distance: 321.3
click at [667, 243] on h1 "Подарунок Солодка фантазія" at bounding box center [926, 254] width 525 height 28
copy h1 "Подарунок Солодка фантазія"
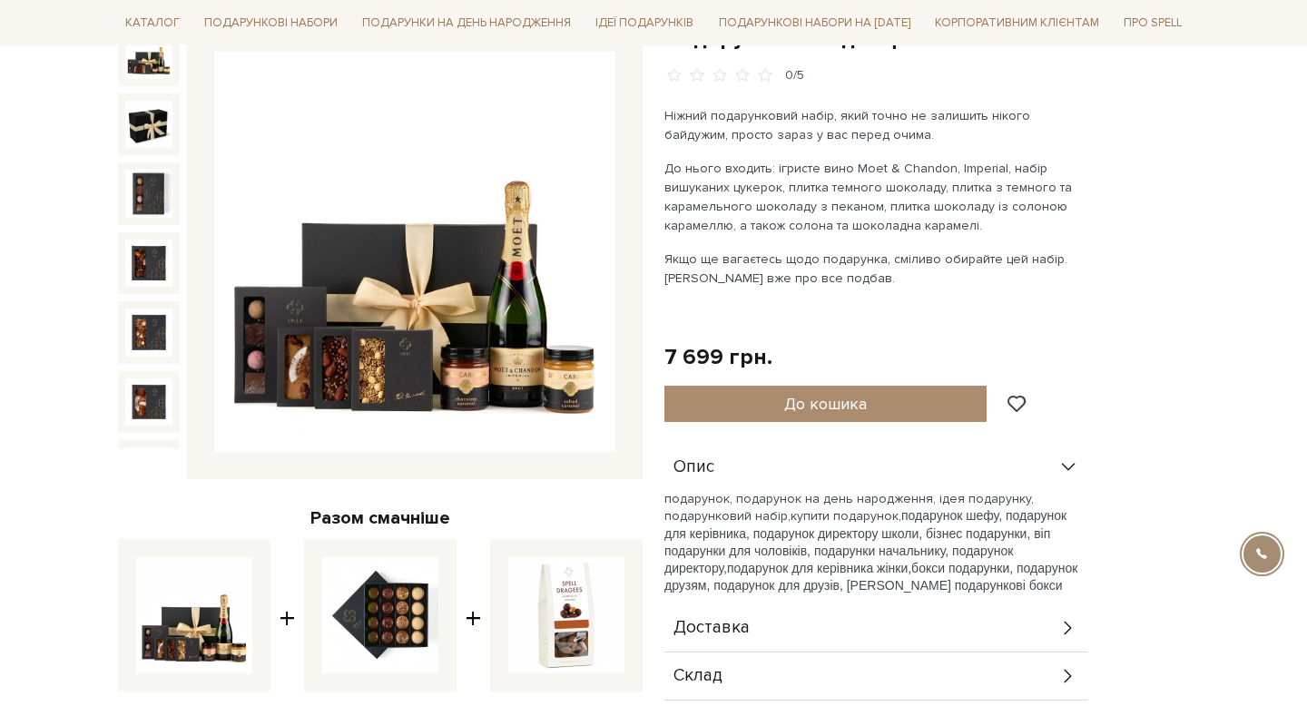
scroll to position [507, 0]
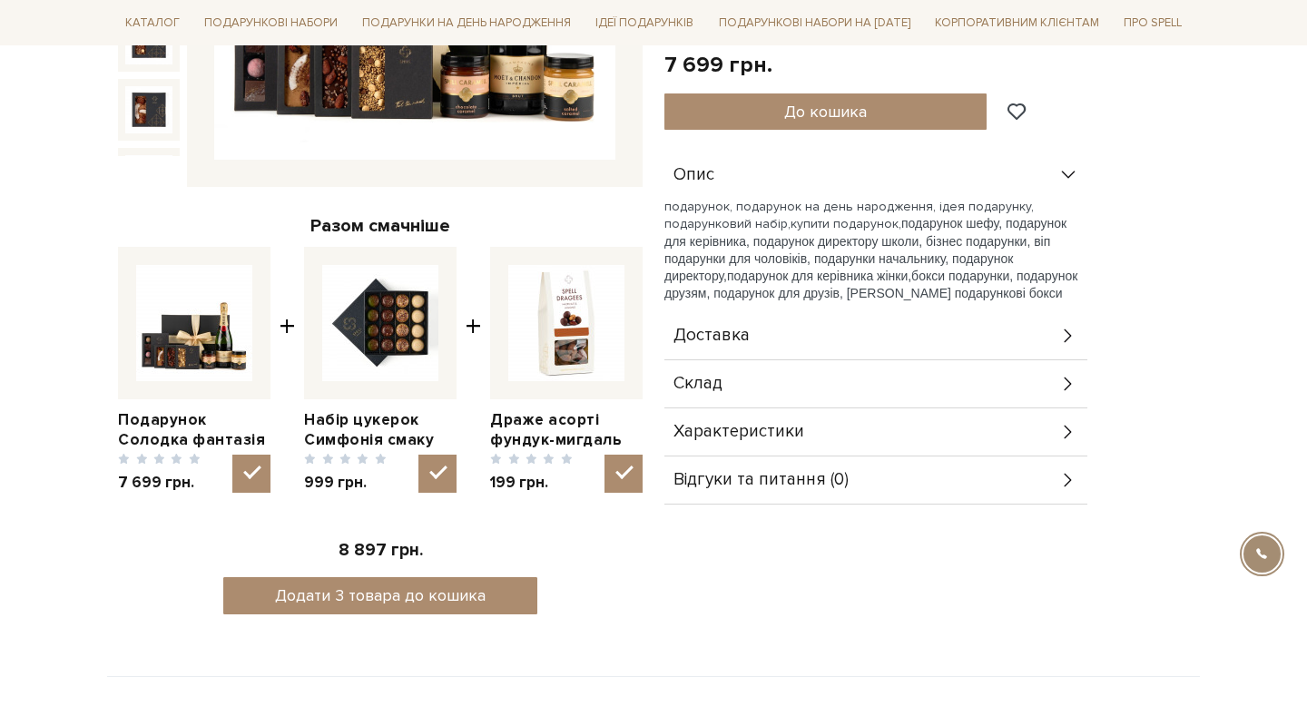
click at [773, 389] on div "Склад" at bounding box center [875, 383] width 423 height 47
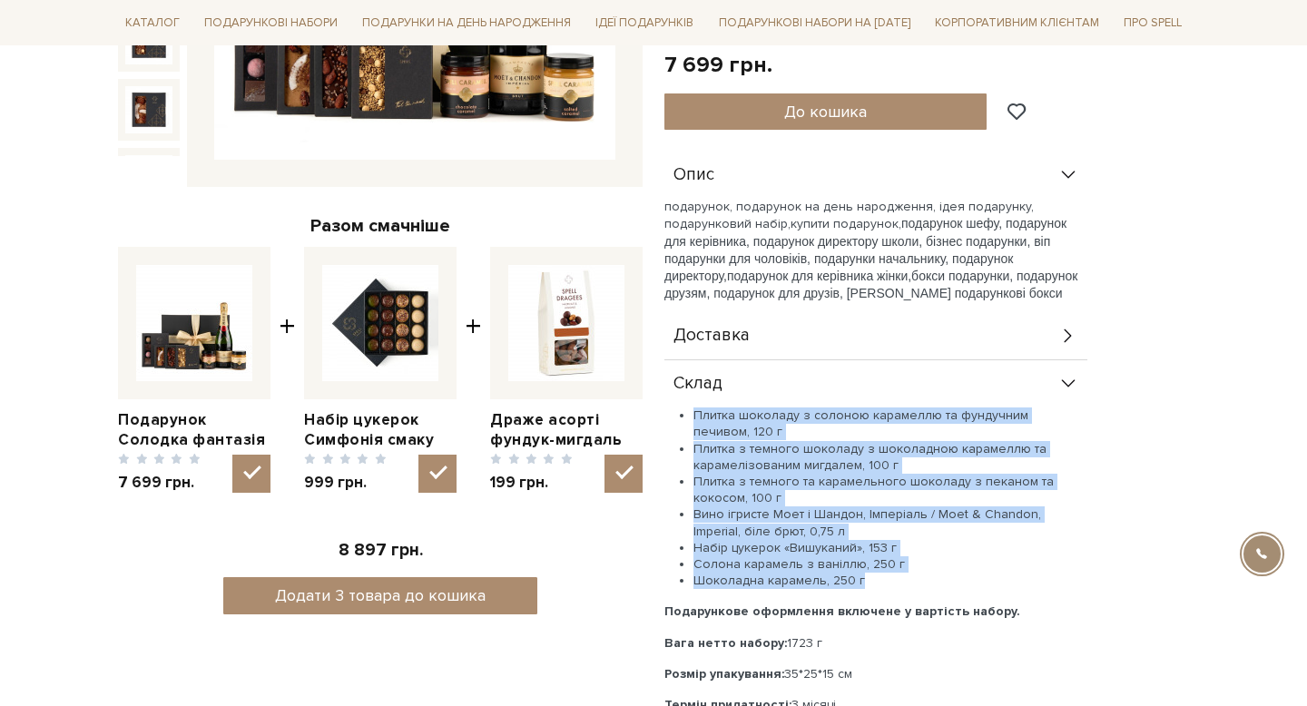
copy ul "Плитка шоколаду з солоною карамеллю та фундучним печивом, 120 г Плитка з темног…"
drag, startPoint x: 873, startPoint y: 575, endPoint x: 688, endPoint y: 414, distance: 245.7
click at [688, 414] on ul "Плитка шоколаду з солоною карамеллю та фундучним печивом, 120 г Плитка з темног…" at bounding box center [875, 499] width 423 height 182
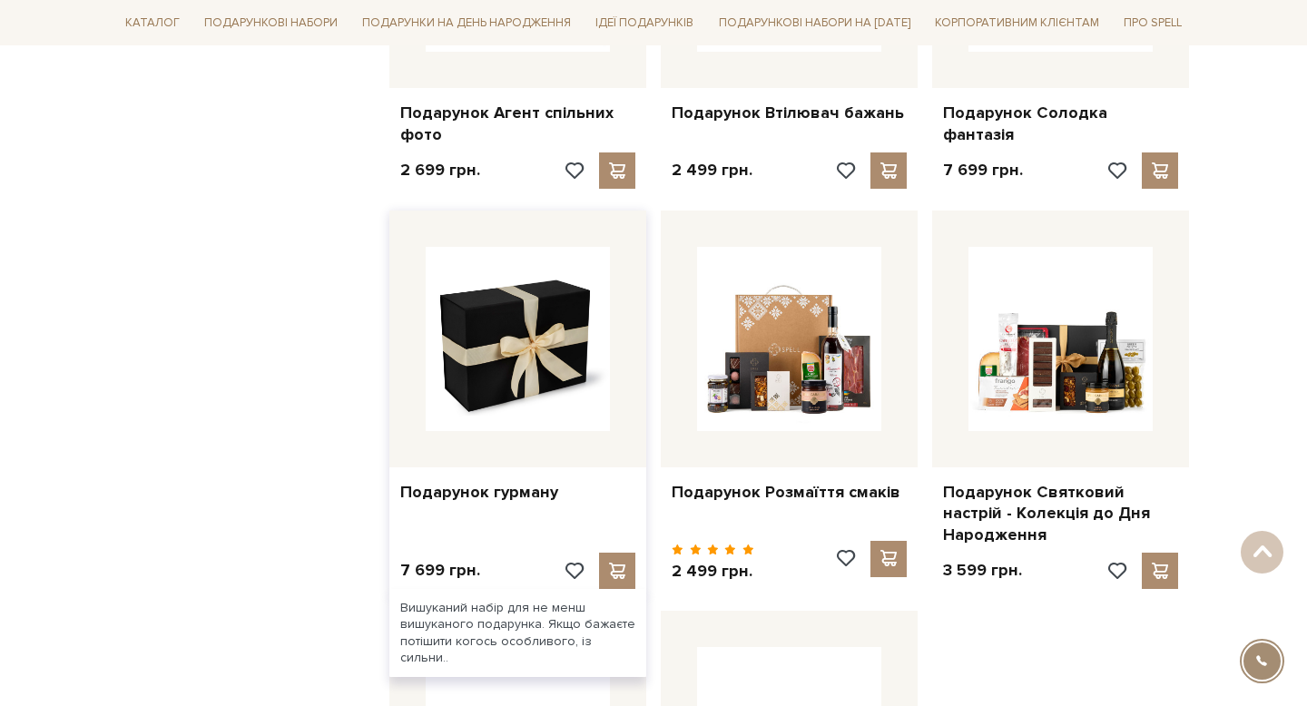
scroll to position [1678, 0]
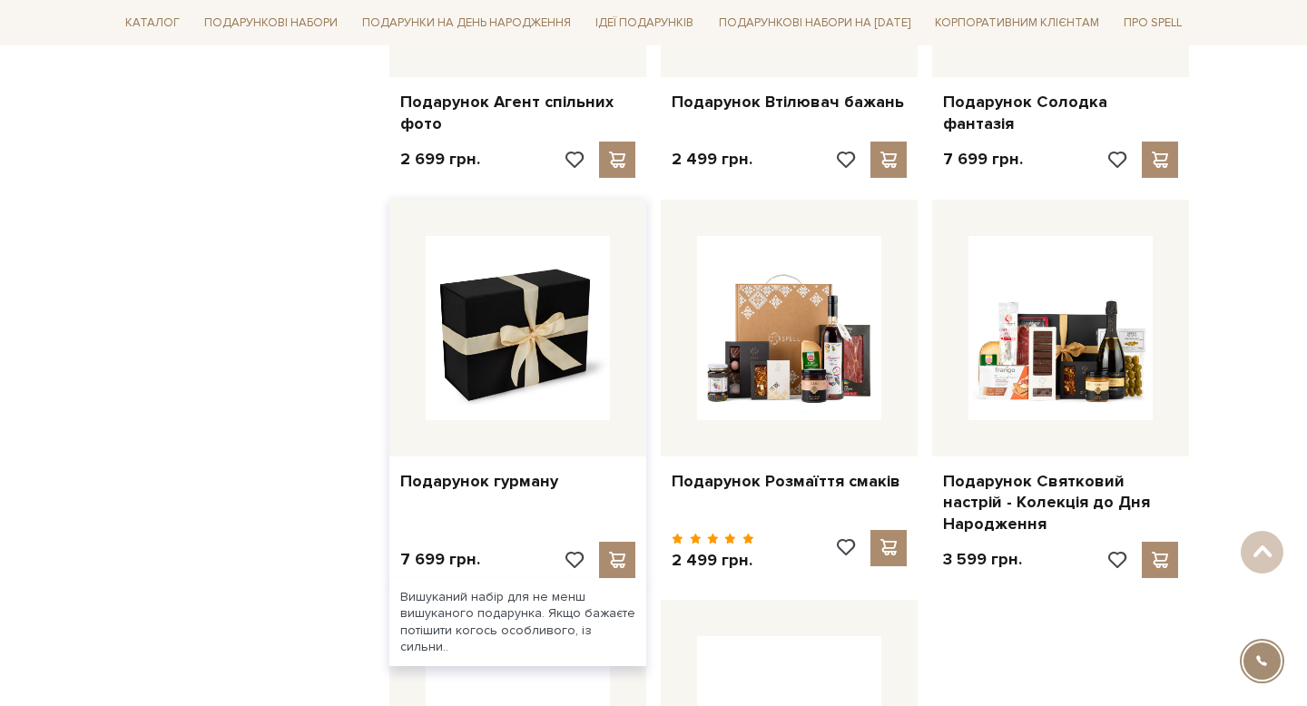
click at [510, 330] on img at bounding box center [518, 328] width 184 height 184
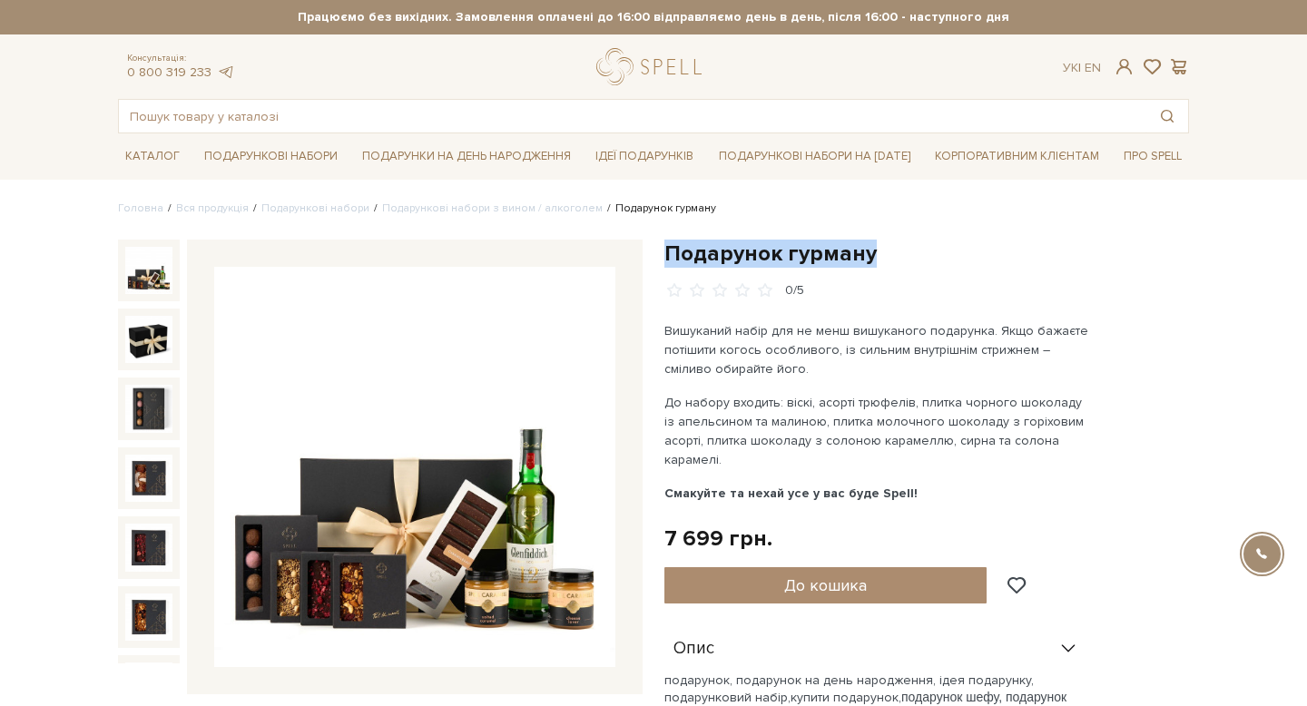
copy h1 "Подарунок гурману"
drag, startPoint x: 877, startPoint y: 252, endPoint x: 675, endPoint y: 235, distance: 202.2
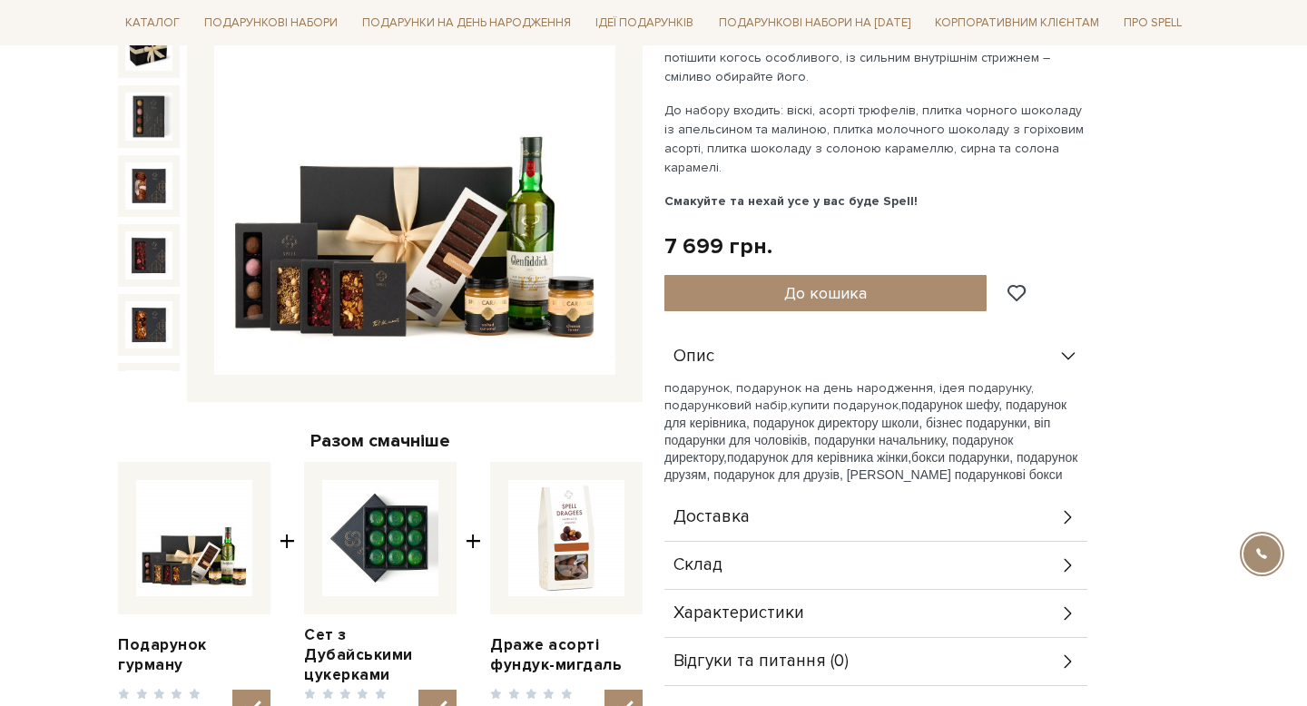
scroll to position [351, 0]
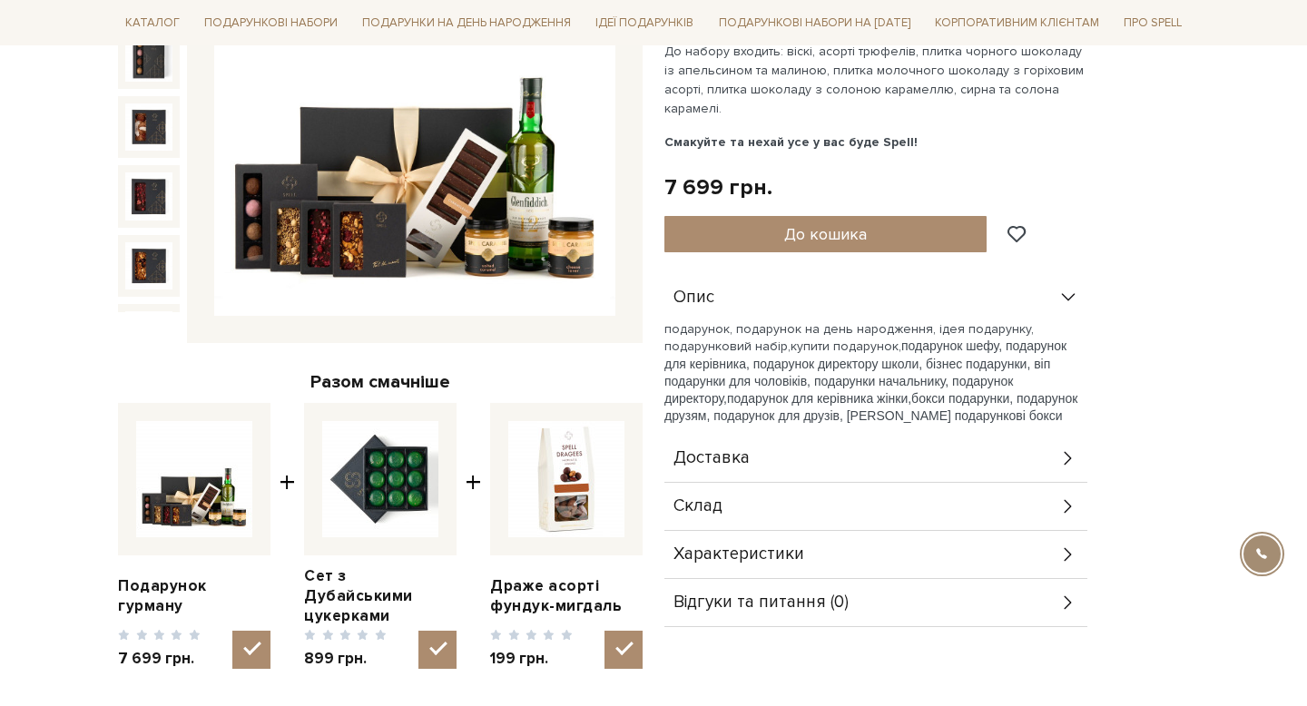
click at [836, 518] on div "Склад" at bounding box center [875, 506] width 423 height 47
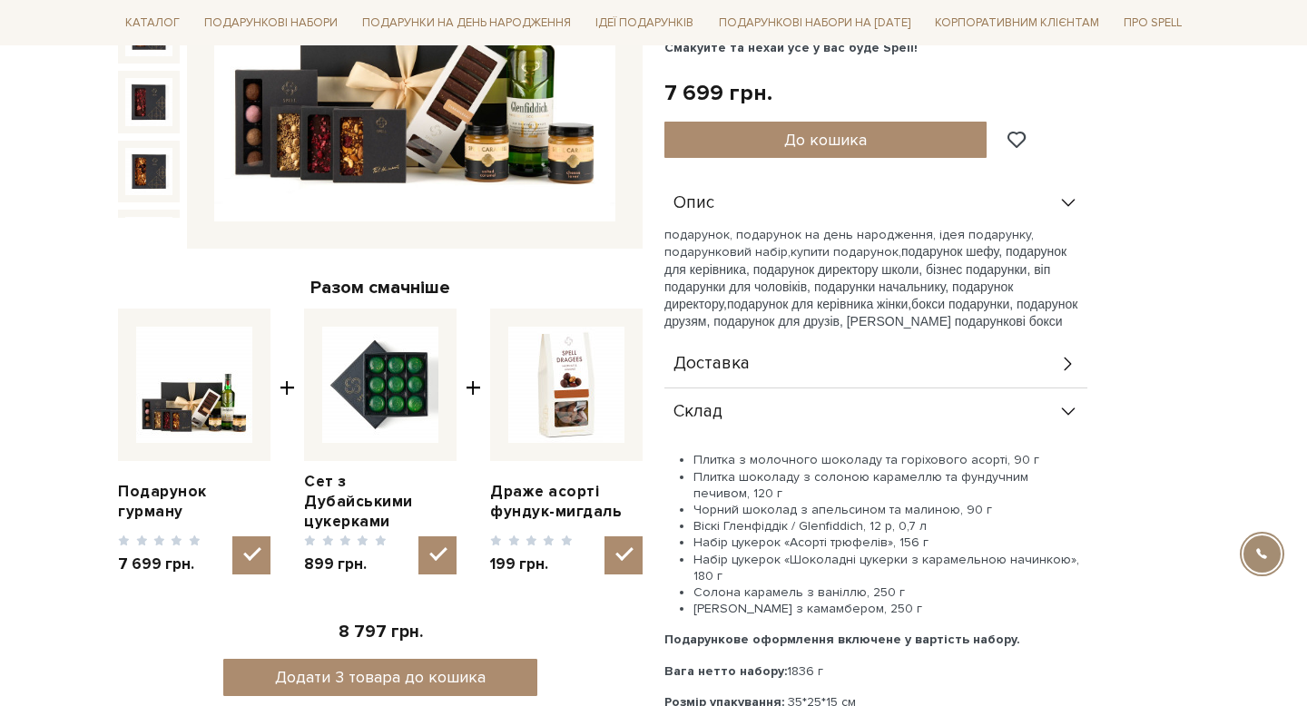
scroll to position [489, 0]
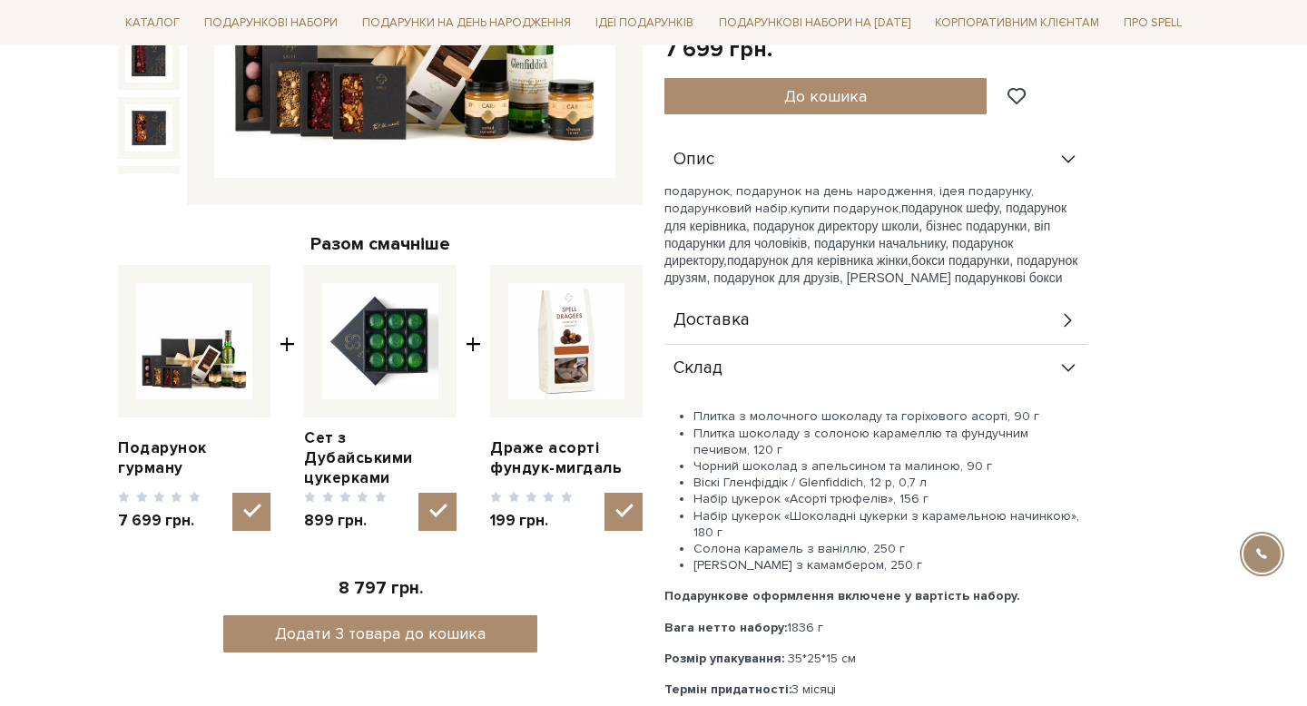
copy div "Плитка з молочного шоколаду та горіхового асорті, 90 г Плитка шоколаду з солоно…"
drag, startPoint x: 929, startPoint y: 568, endPoint x: 659, endPoint y: 405, distance: 316.0
click at [659, 405] on div "Подарунок гурману 0/5 Вишуканий набір для не менш вишуканого подарунка. Якщо ба…" at bounding box center [927, 288] width 546 height 1076
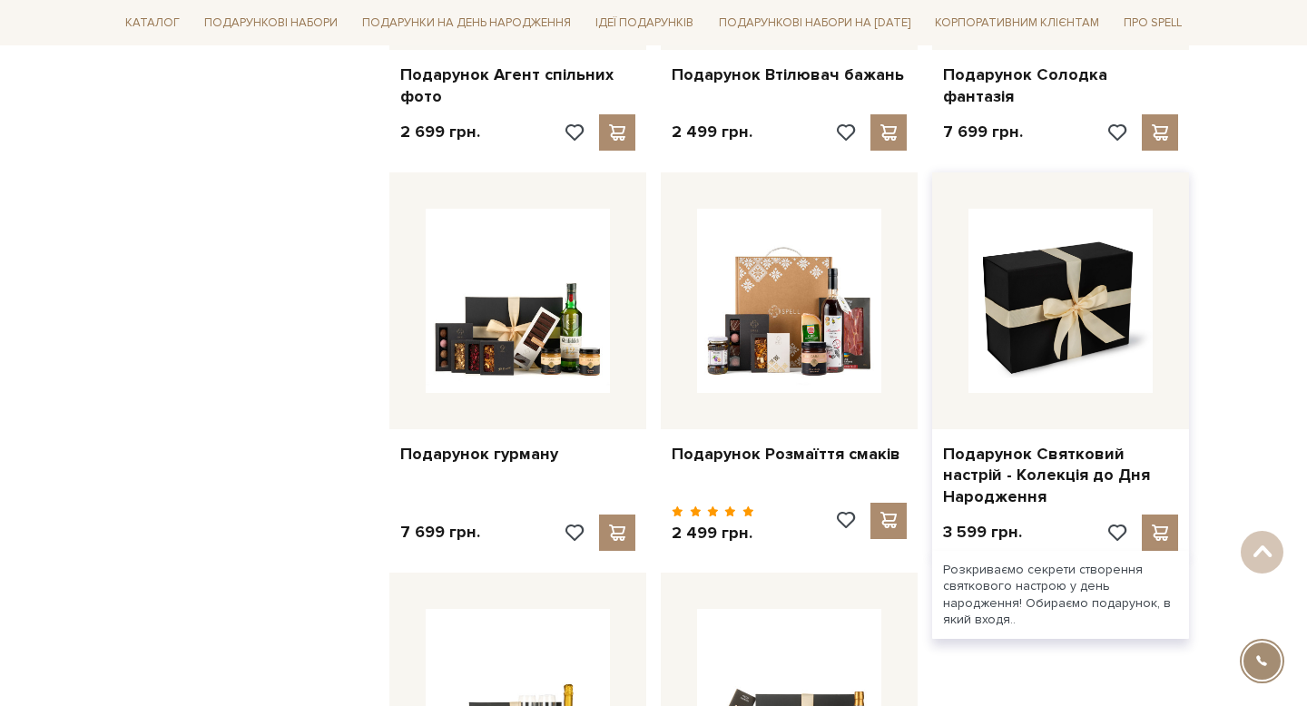
scroll to position [1711, 0]
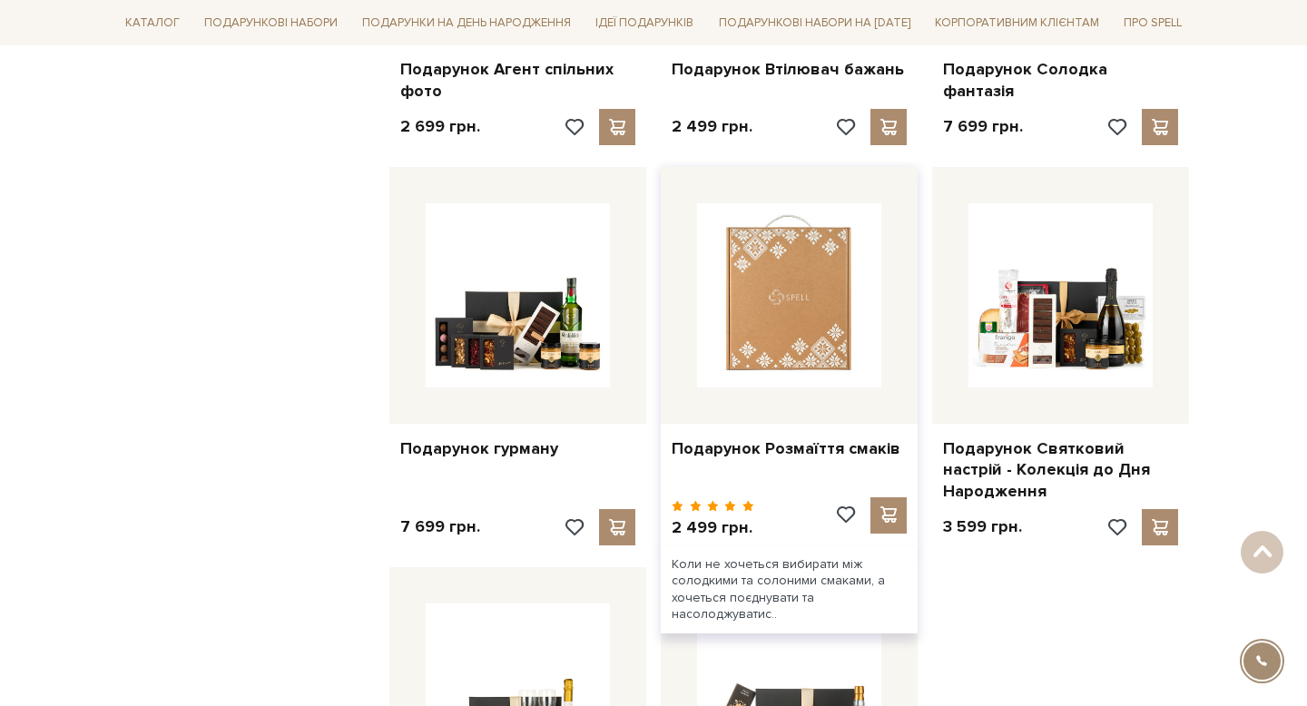
click at [703, 269] on img at bounding box center [789, 295] width 184 height 184
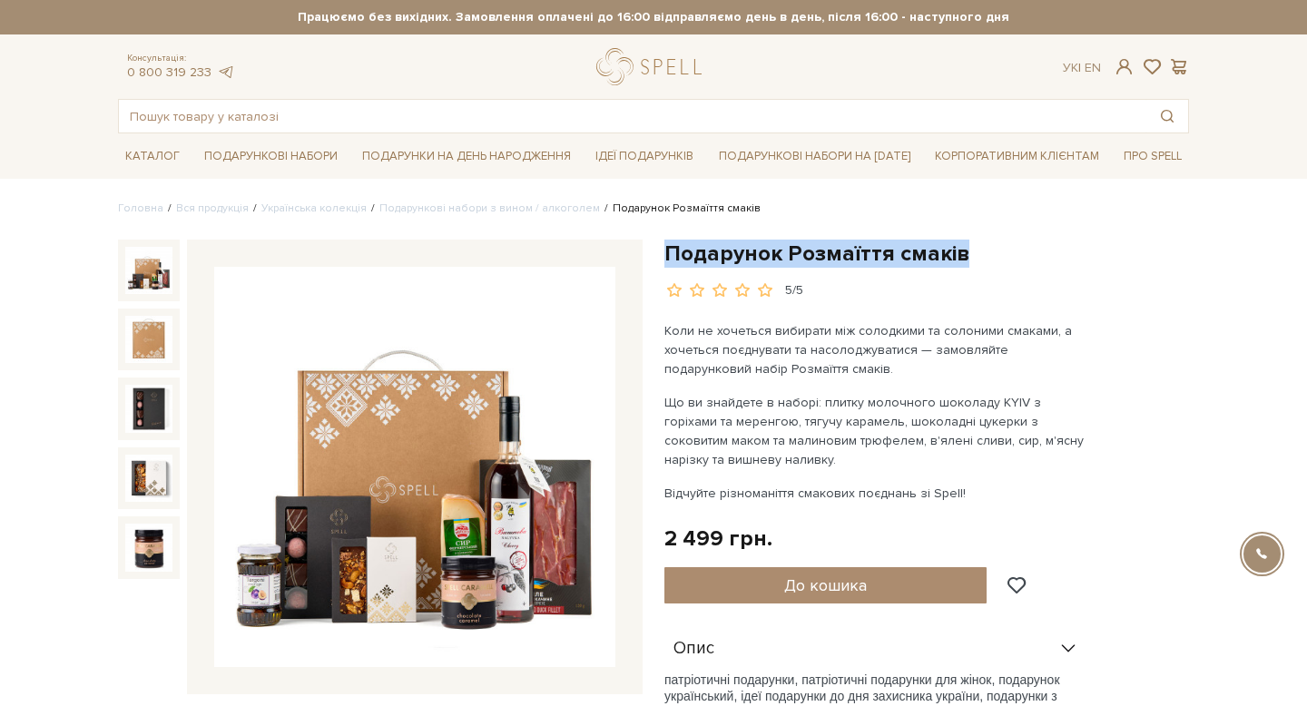
drag, startPoint x: 988, startPoint y: 246, endPoint x: 662, endPoint y: 243, distance: 325.9
click at [662, 243] on div "Подарунок Розмаїття смаків 5/5 Коли не хочеться вибирати між солодкими та солон…" at bounding box center [927, 690] width 546 height 900
copy h1 "Подарунок Розмаїття смаків"
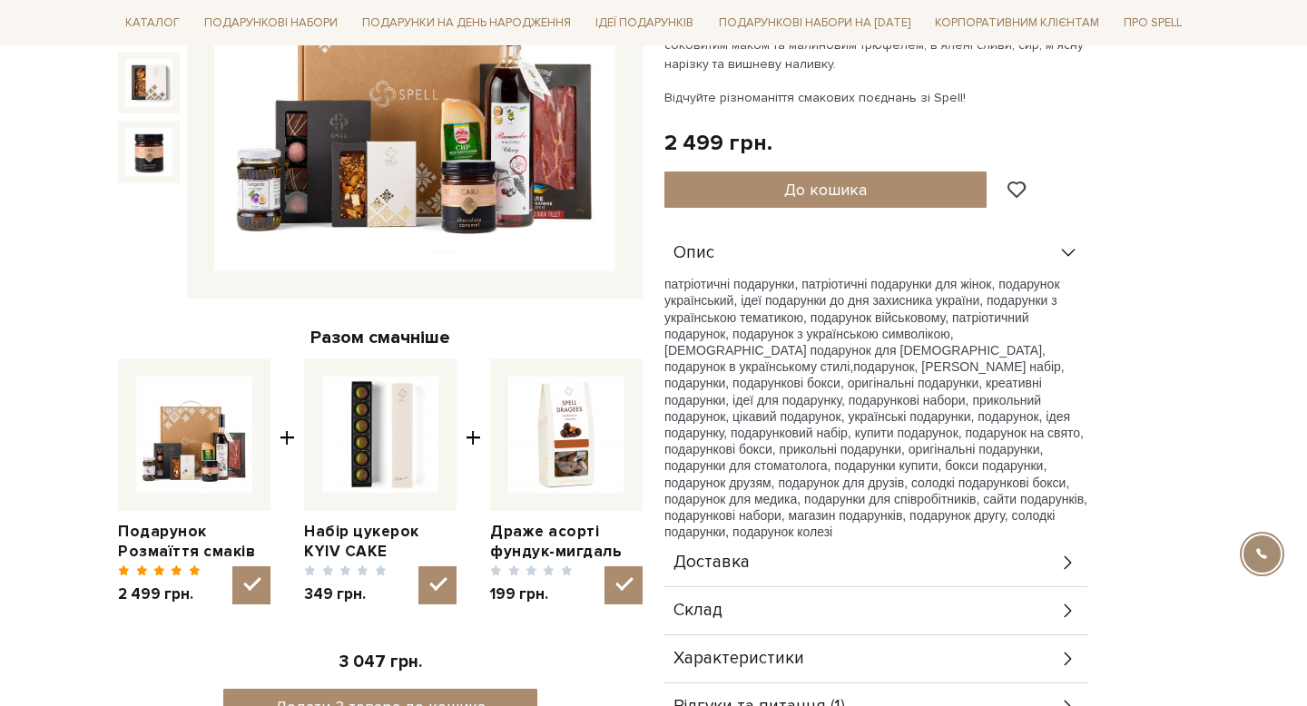
scroll to position [483, 0]
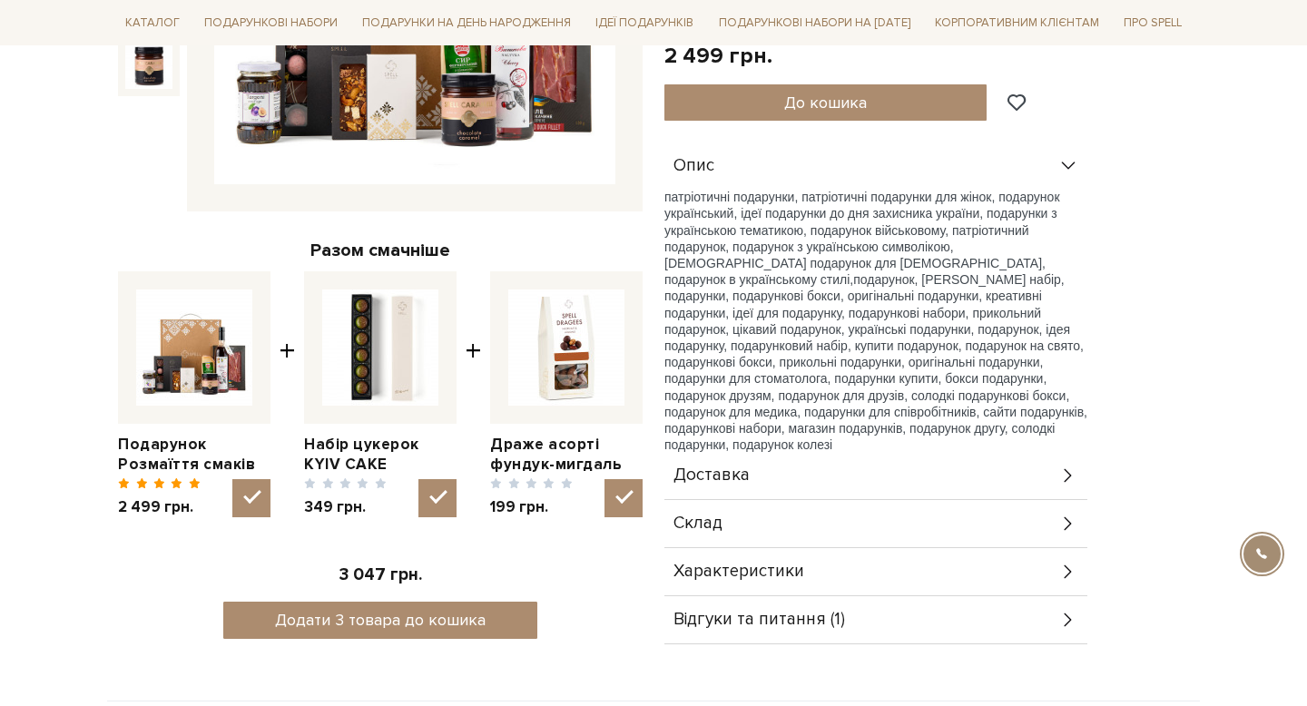
click at [774, 545] on div "Склад" at bounding box center [875, 523] width 423 height 47
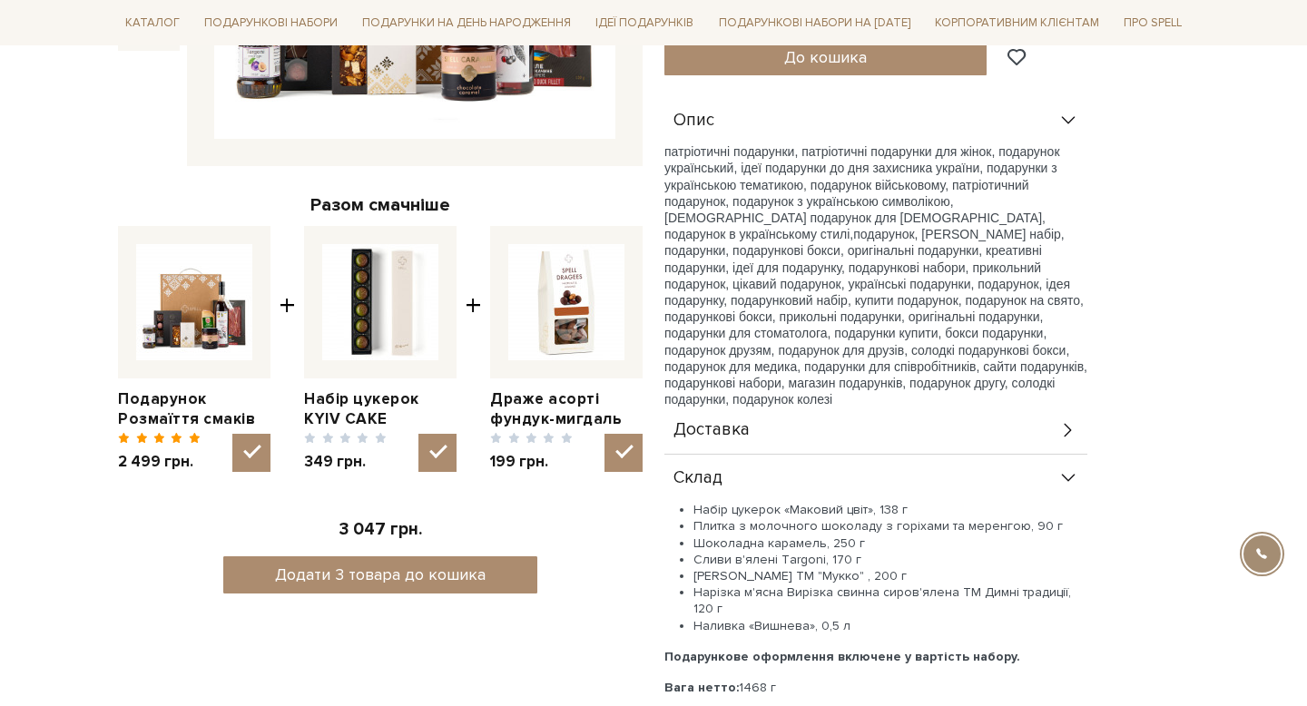
scroll to position [543, 0]
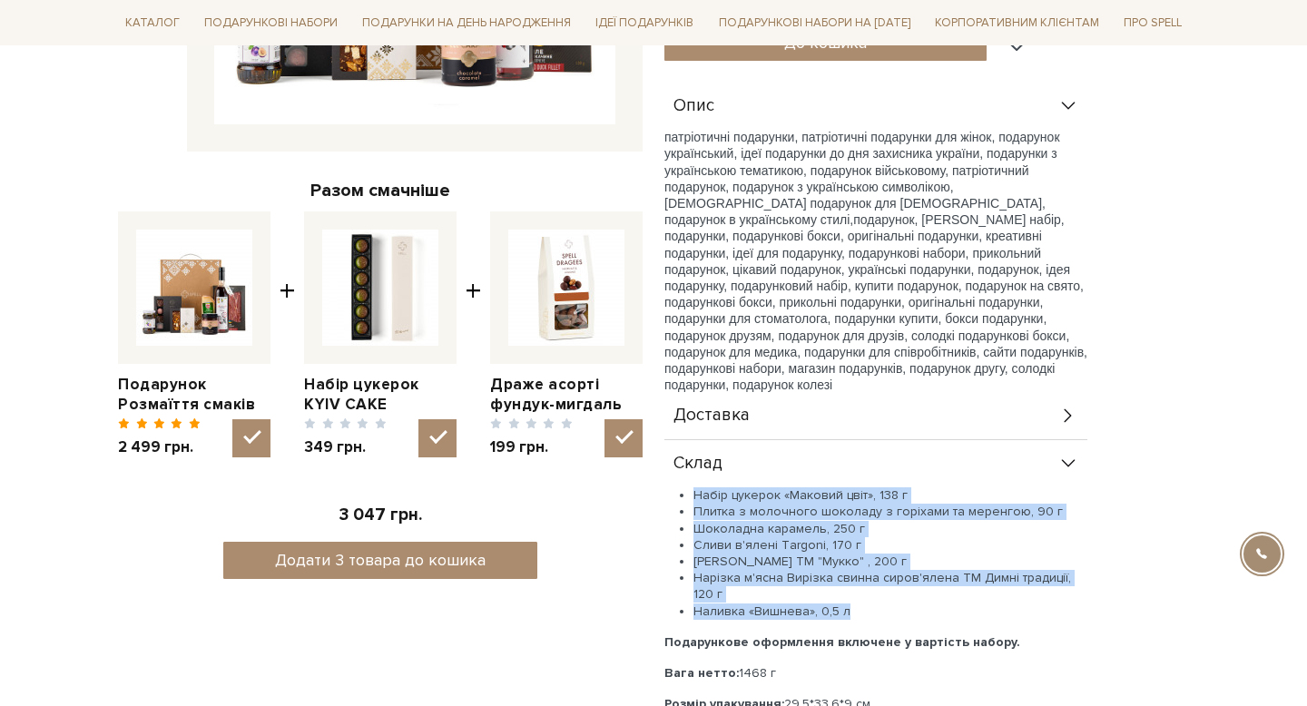
copy ul "Набір цукерок «Маковий цвіт», 138 г Плитка з молочного шоколаду з горіхами та м…"
drag, startPoint x: 855, startPoint y: 605, endPoint x: 679, endPoint y: 495, distance: 208.0
click at [679, 495] on ul "Набір цукерок «Маковий цвіт», 138 г Плитка з молочного шоколаду з горіхами та м…" at bounding box center [875, 553] width 423 height 133
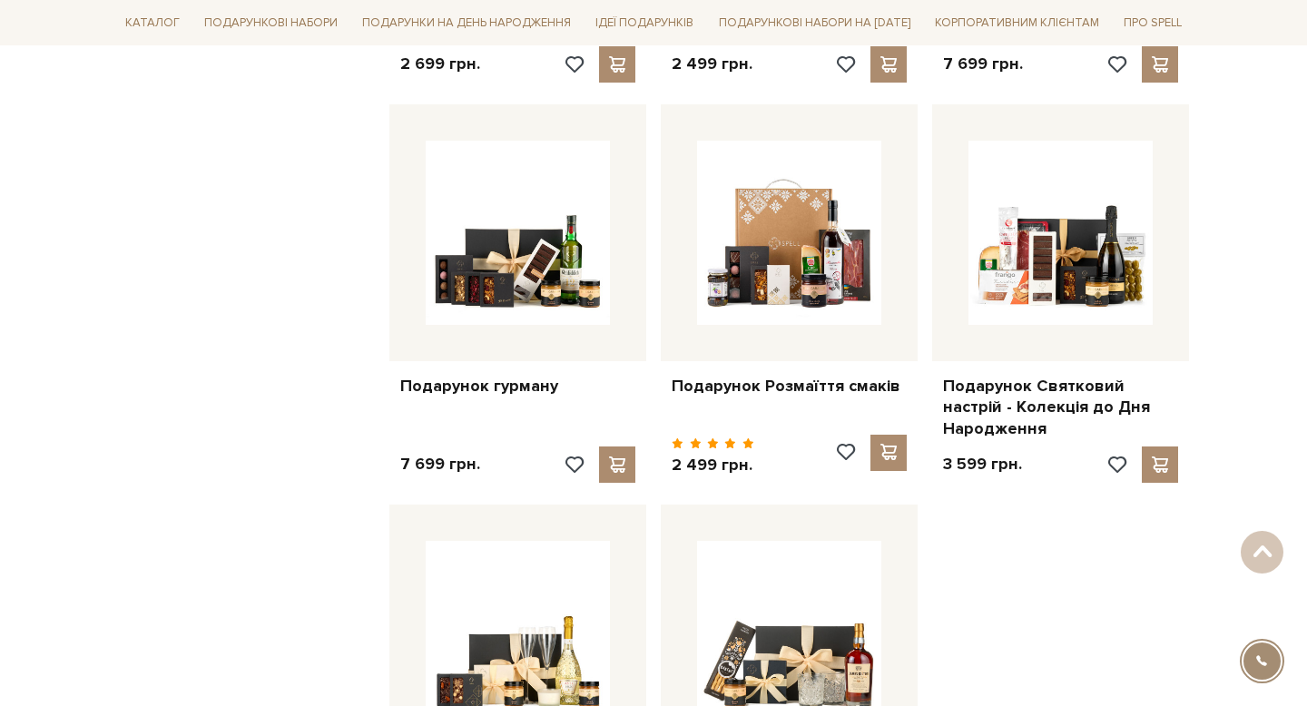
scroll to position [1892, 0]
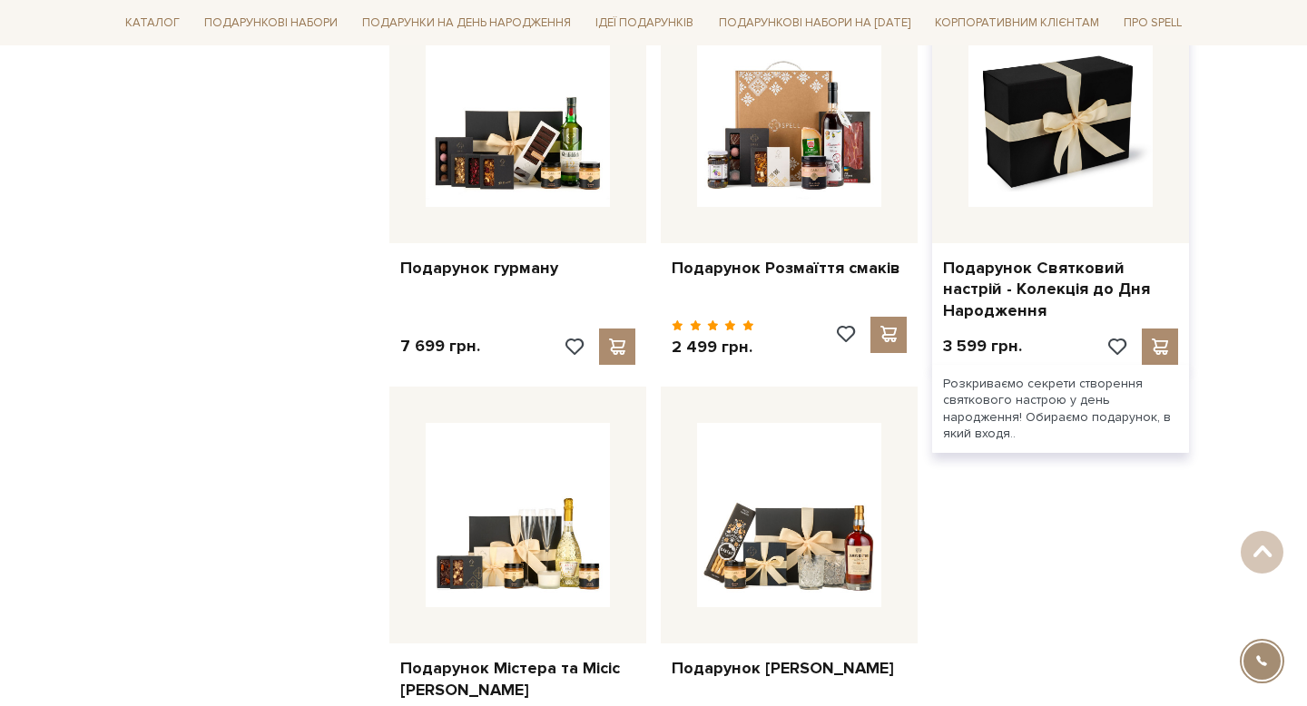
click at [1041, 152] on img at bounding box center [1060, 115] width 184 height 184
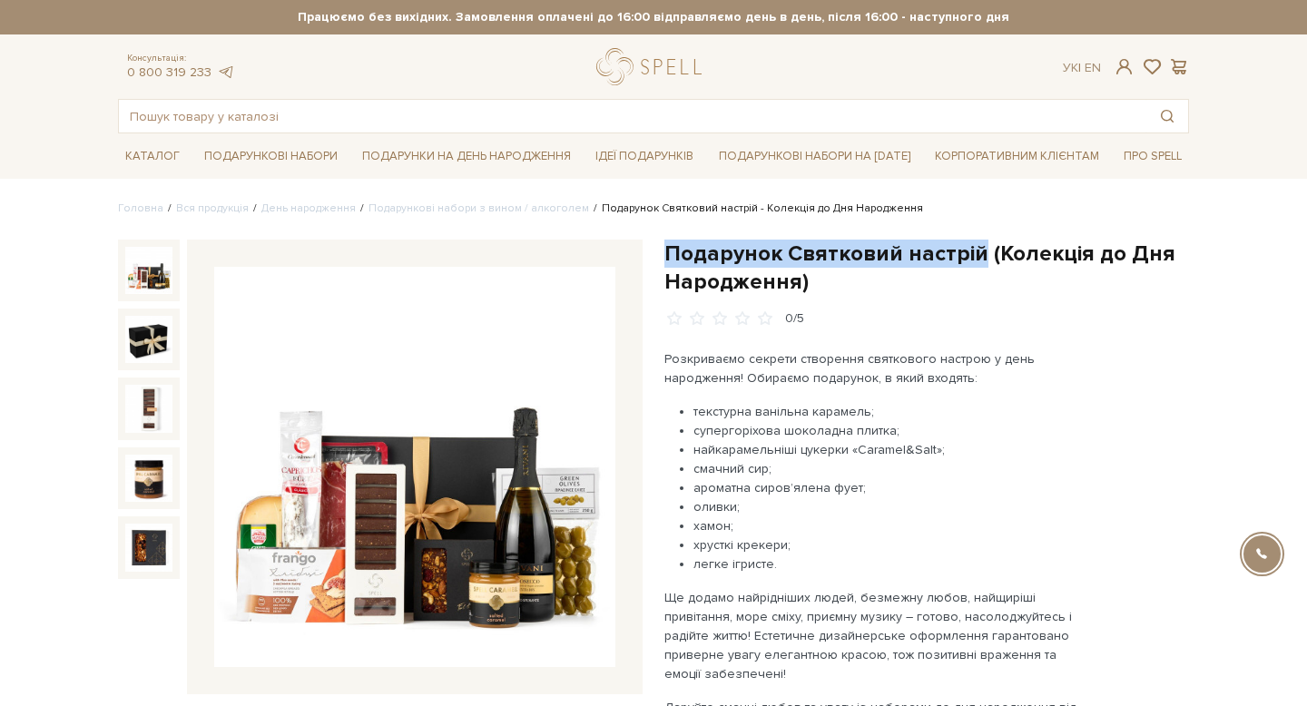
copy h1 "Подарунок Святковий настрій"
drag, startPoint x: 975, startPoint y: 256, endPoint x: 666, endPoint y: 249, distance: 308.7
click at [666, 248] on h1 "Подарунок Святковий настрій (Колекція до Дня Народження)" at bounding box center [926, 268] width 525 height 56
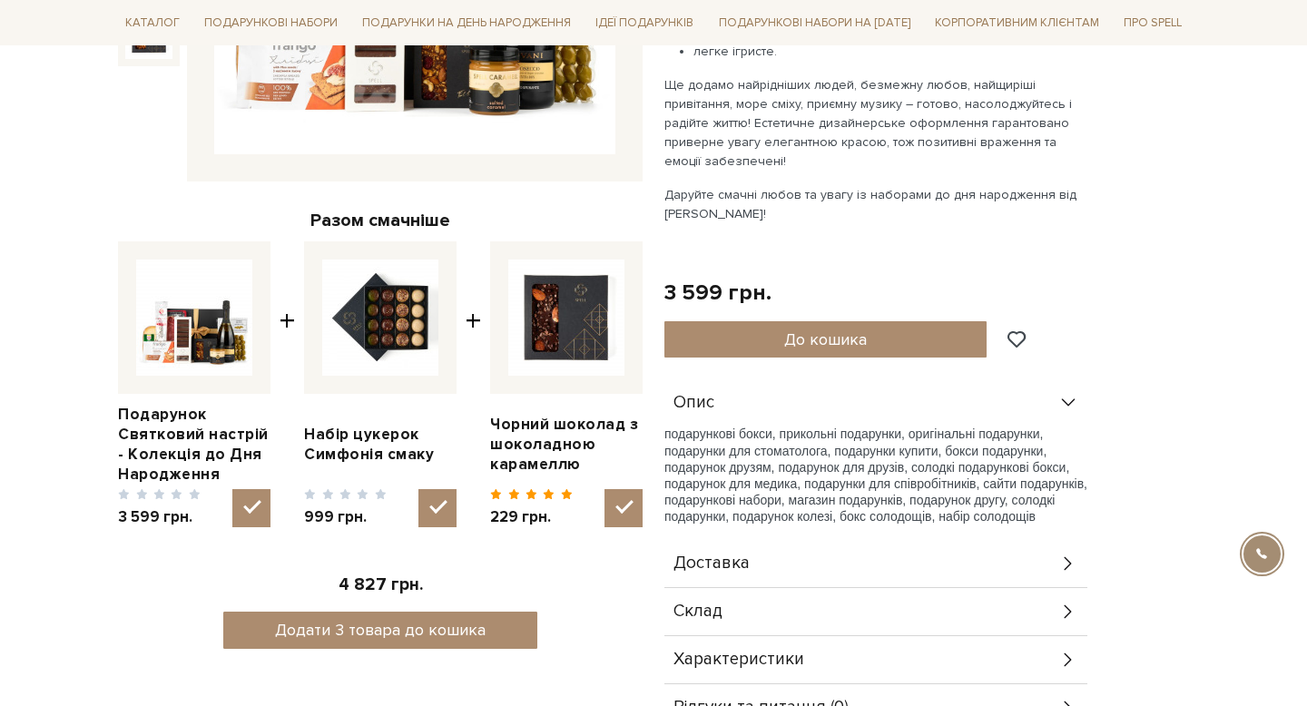
scroll to position [577, 0]
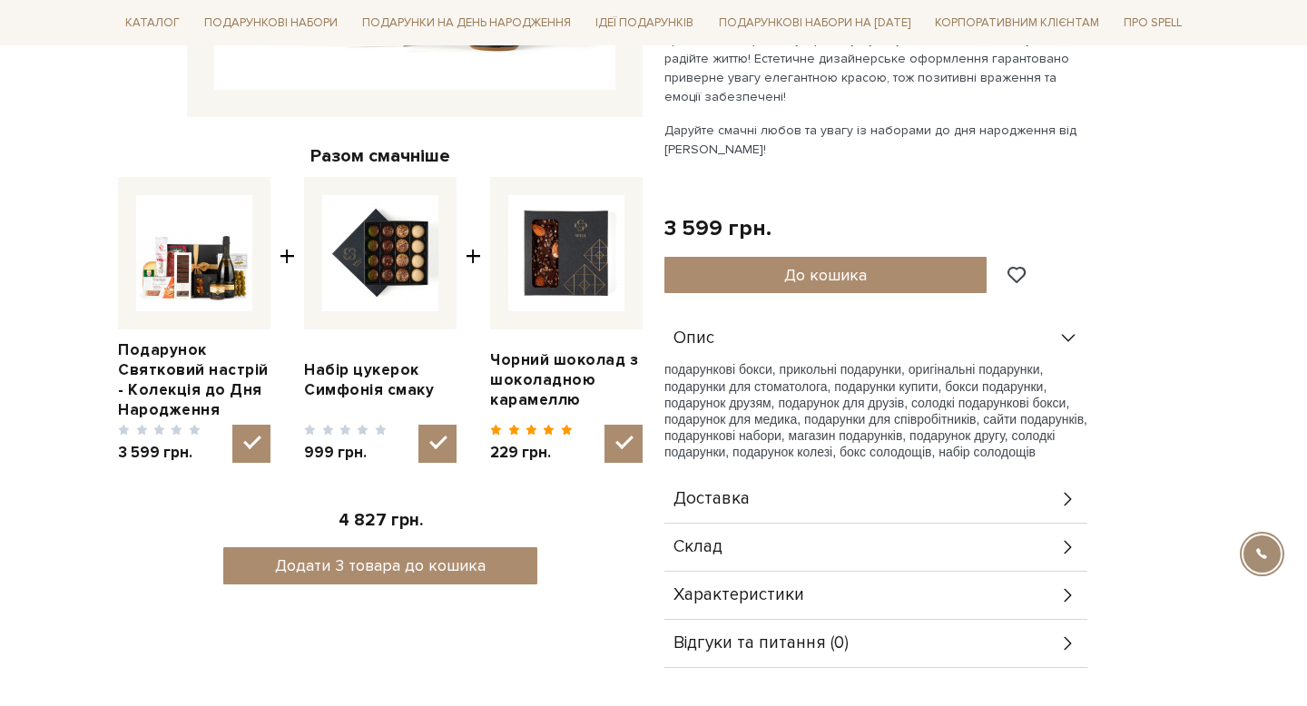
click at [801, 561] on div "Склад" at bounding box center [875, 547] width 423 height 47
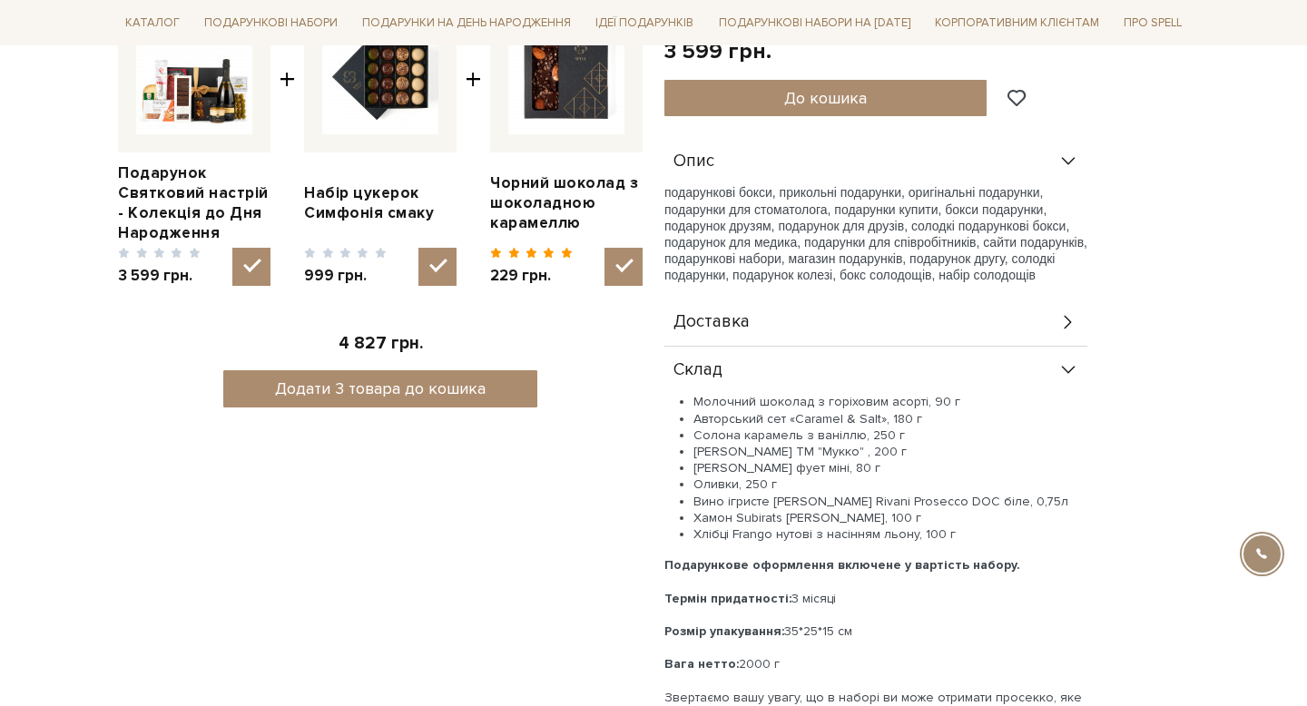
scroll to position [767, 0]
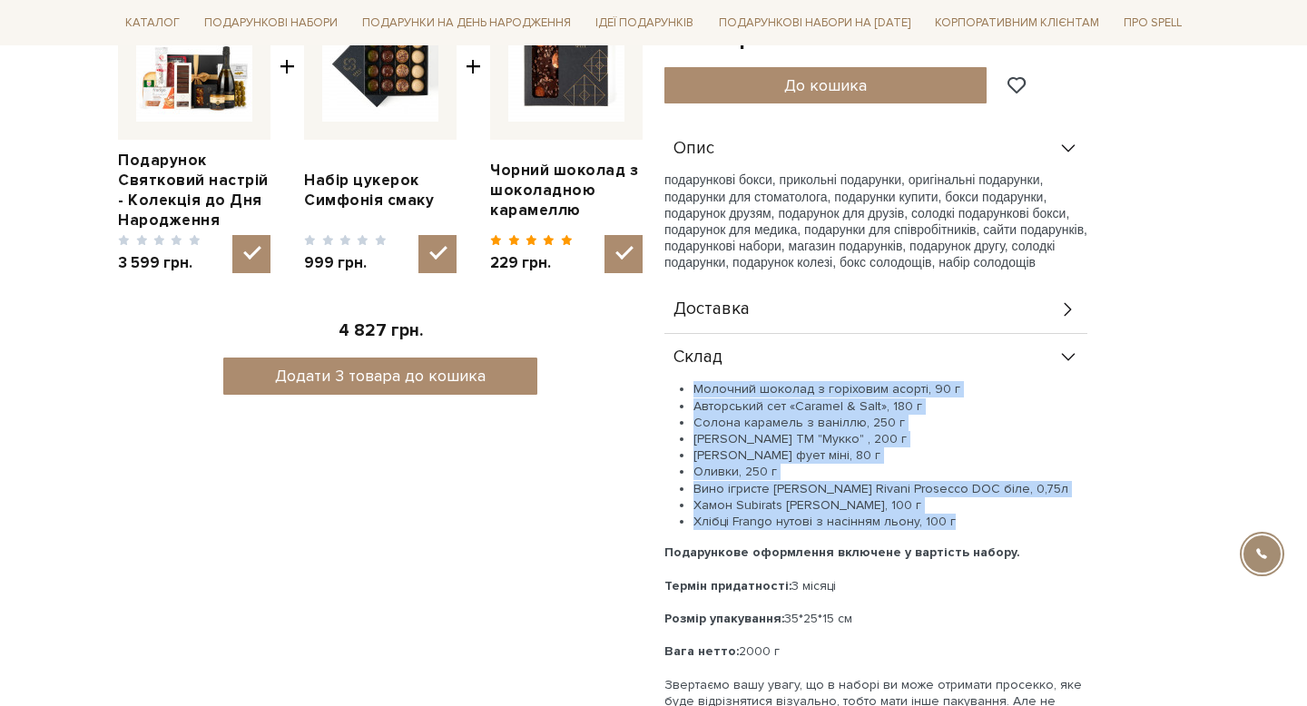
drag, startPoint x: 962, startPoint y: 524, endPoint x: 692, endPoint y: 393, distance: 300.4
click at [692, 393] on ul "Молочний шоколад з горіховим асорті, 90 г Авторський сет «Caramel & Salt», 180 …" at bounding box center [875, 455] width 423 height 149
copy ul "Молочний шоколад з горіховим асорті, 90 г Авторський сет «Caramel & Salt», 180 …"
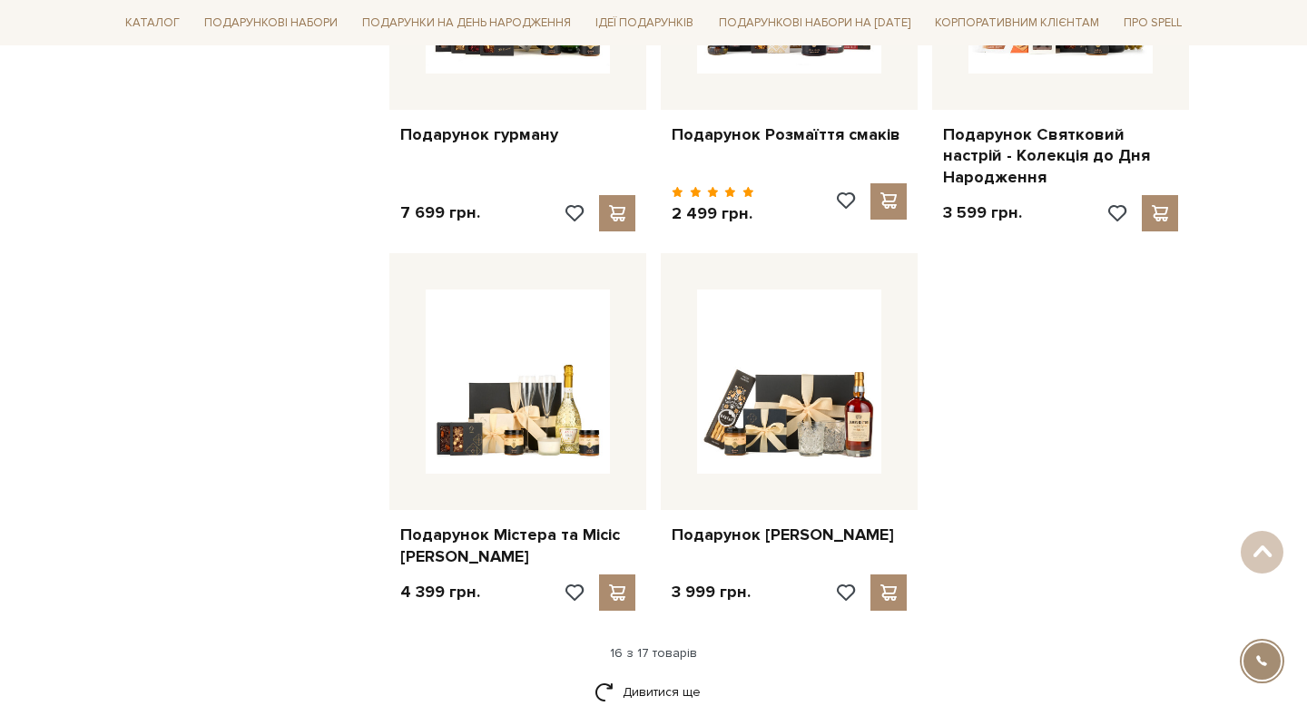
scroll to position [2099, 0]
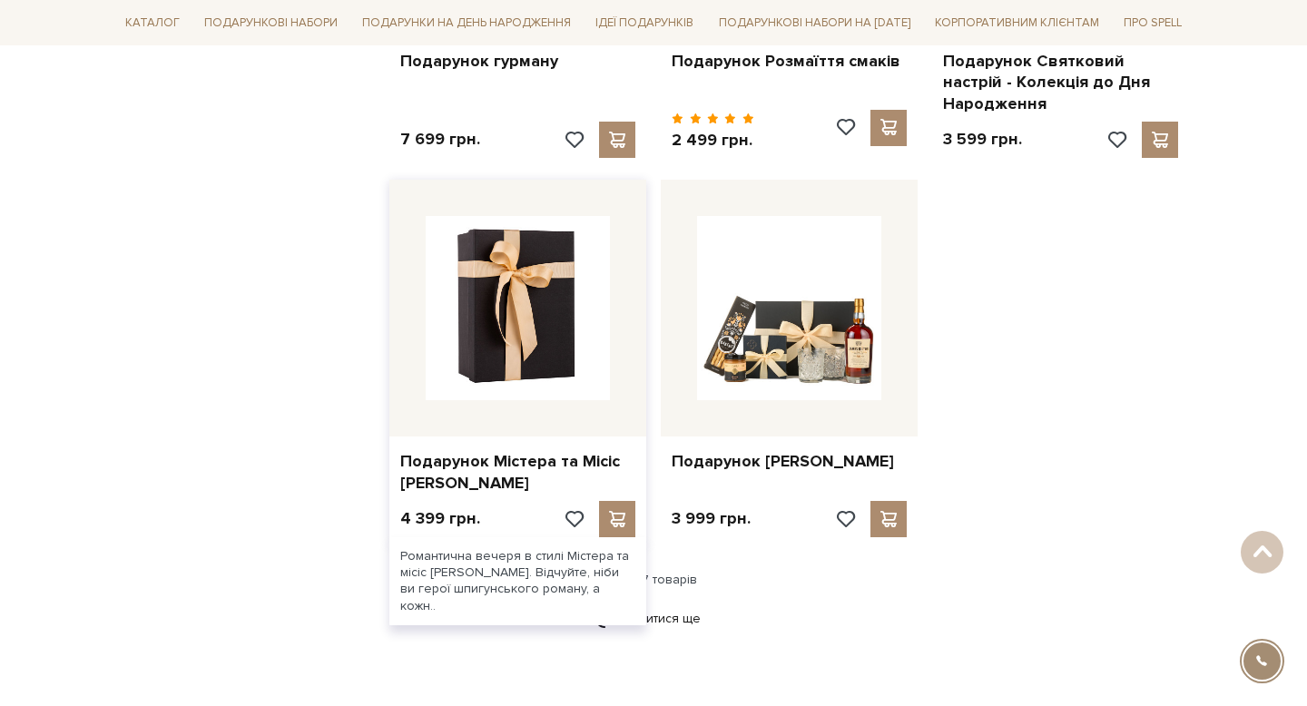
click at [572, 286] on img at bounding box center [518, 308] width 184 height 184
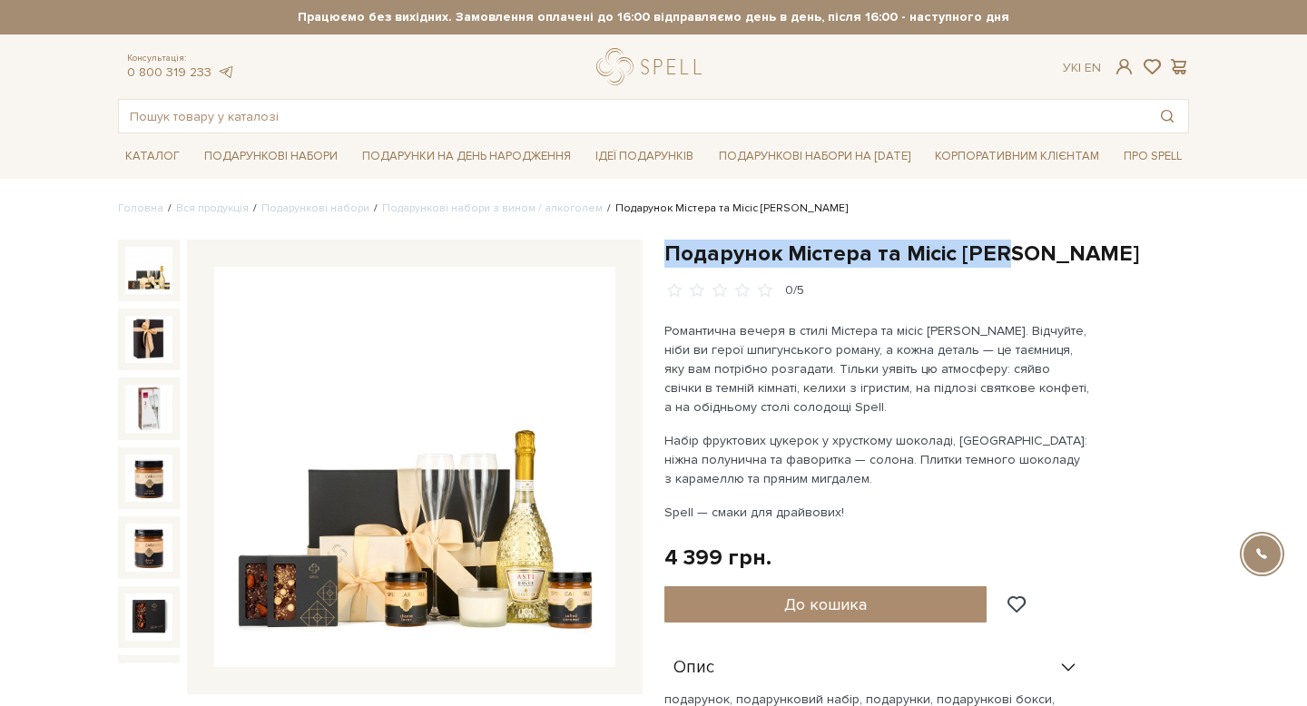
drag, startPoint x: 1002, startPoint y: 245, endPoint x: 664, endPoint y: 245, distance: 337.7
click at [664, 245] on h1 "Подарунок Містера та Місіс Сміт" at bounding box center [926, 254] width 525 height 28
copy h1 "Подарунок Містера та Місіс Сміт"
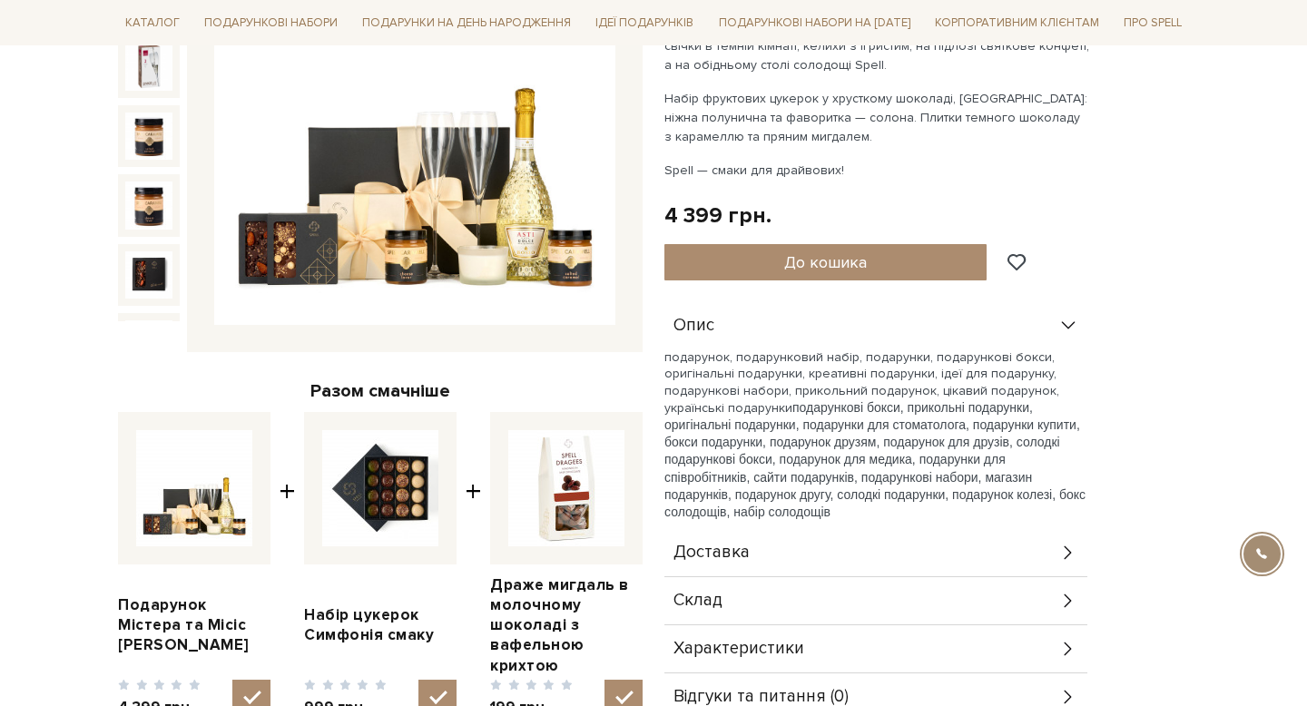
scroll to position [539, 0]
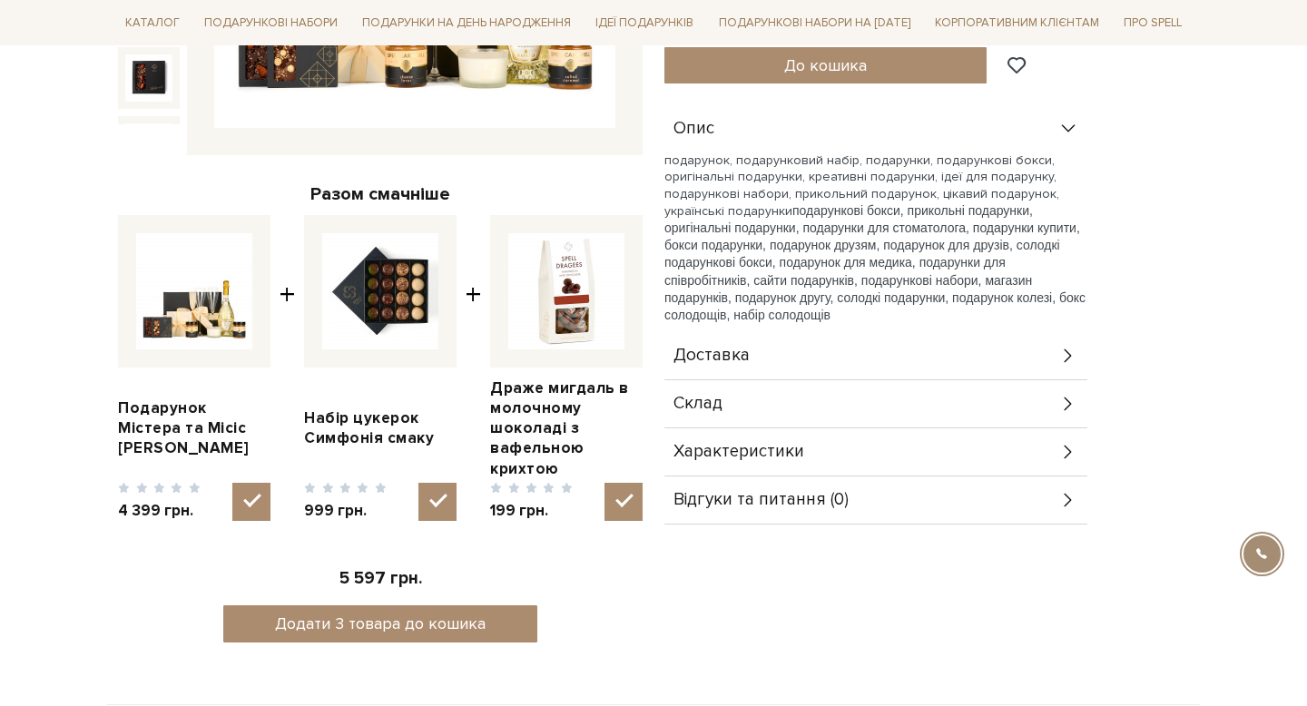
click at [744, 405] on div "Склад" at bounding box center [875, 403] width 423 height 47
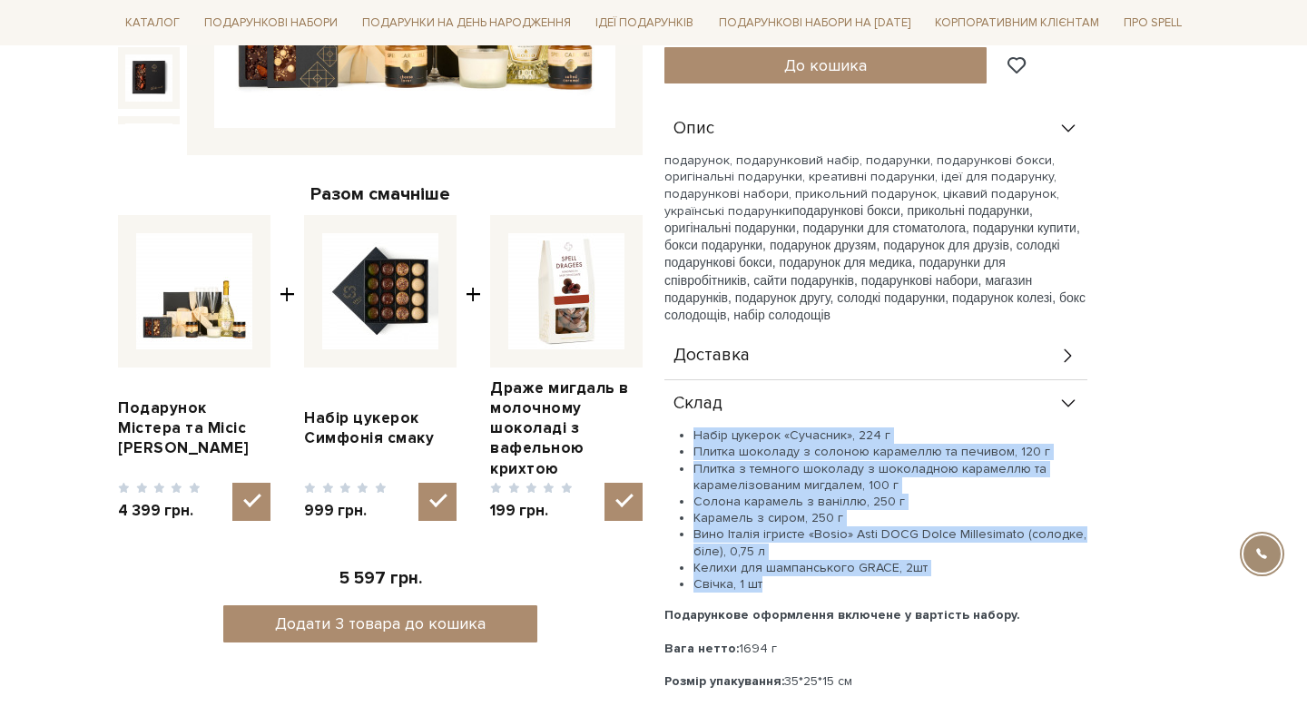
copy ul "Набір цукерок «Сучасник», 224 г Плитка шоколаду з солоною карамеллю та печивом,…"
drag, startPoint x: 810, startPoint y: 595, endPoint x: 662, endPoint y: 438, distance: 215.1
click at [662, 438] on div "Подарунок Містера та Місіс Сміт 0/5 Набір фруктових цукерок у хрусткому шоколад…" at bounding box center [927, 259] width 546 height 1119
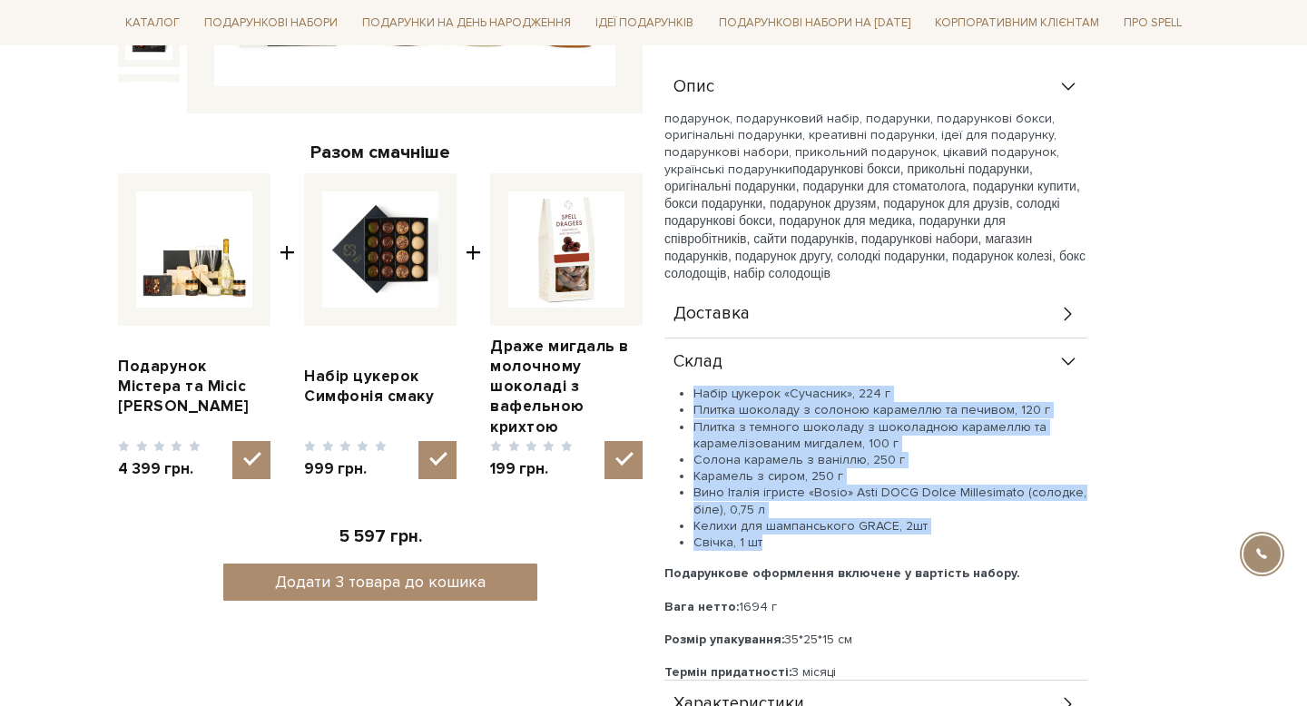
scroll to position [587, 0]
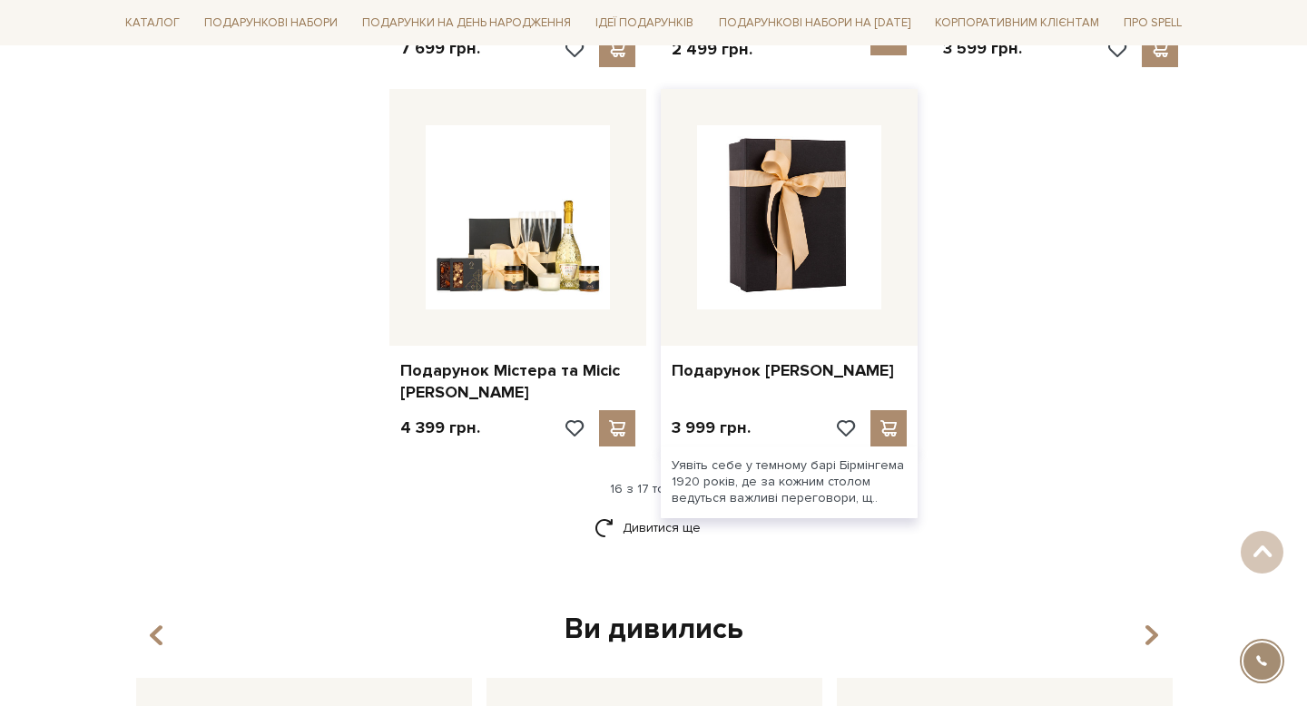
scroll to position [2203, 0]
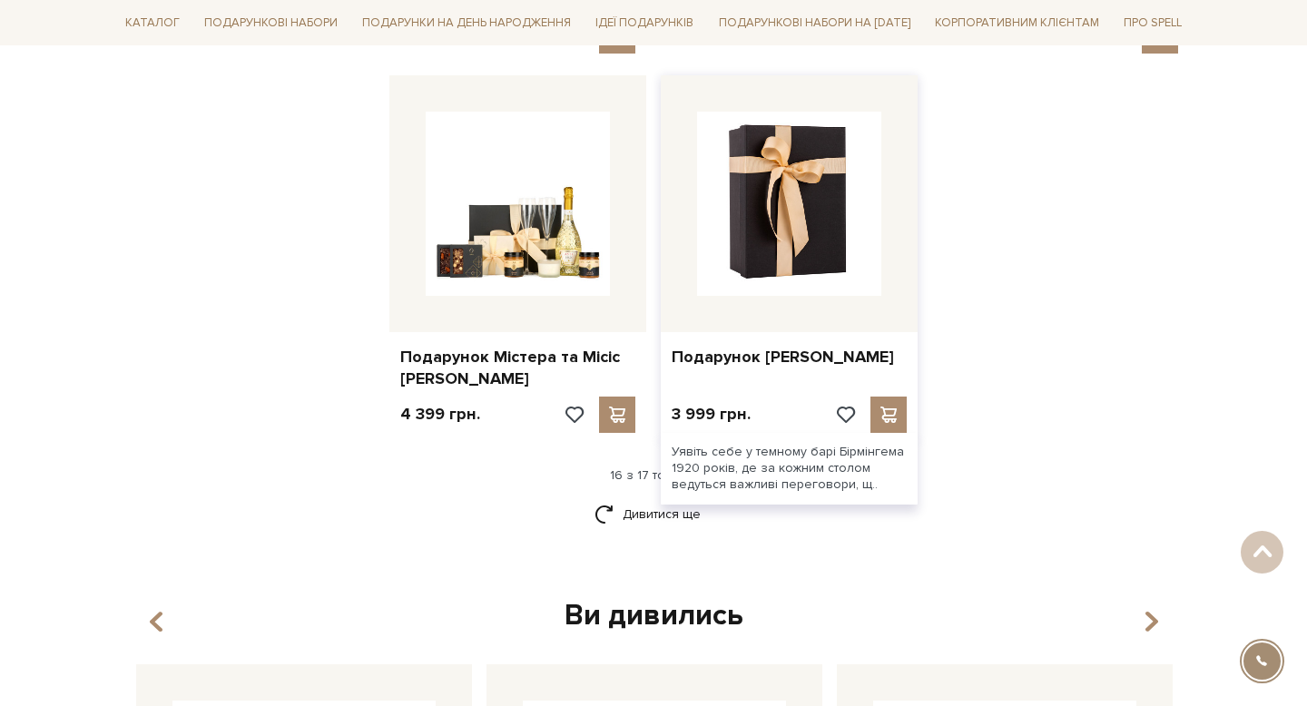
click at [806, 224] on img at bounding box center [789, 204] width 184 height 184
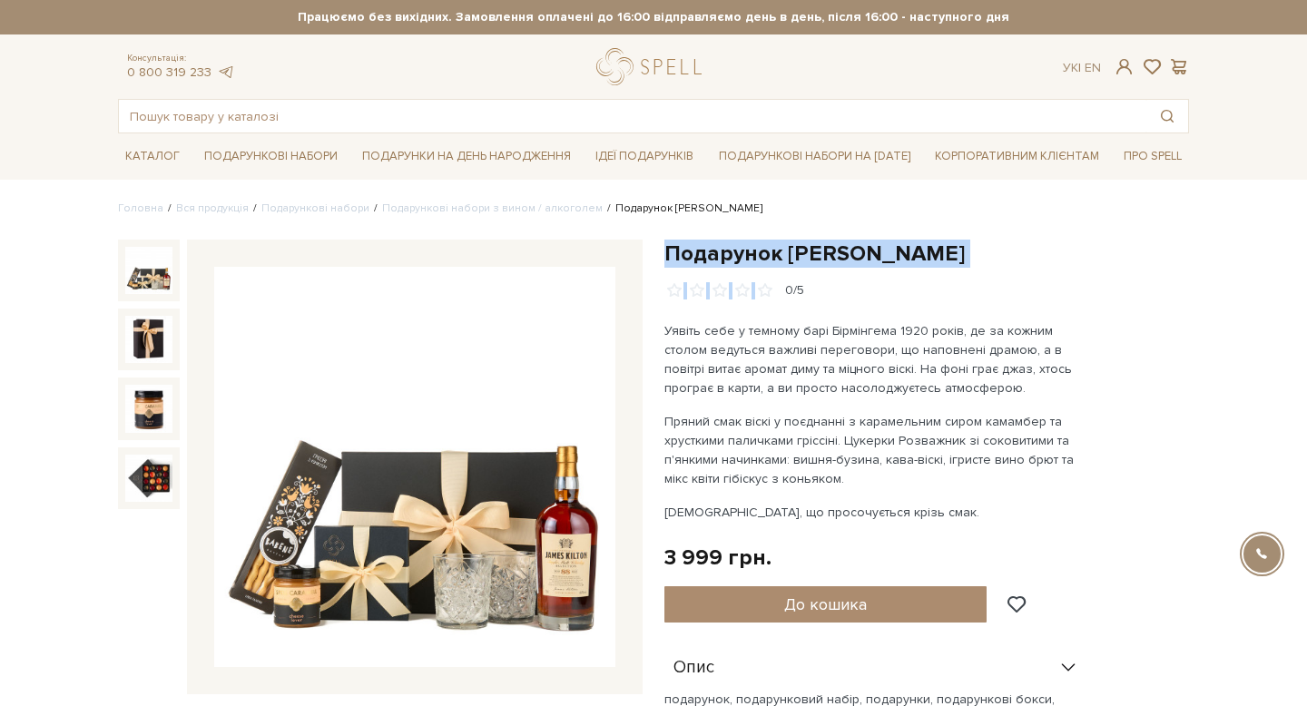
drag, startPoint x: 949, startPoint y: 257, endPoint x: 716, endPoint y: 223, distance: 235.7
copy div "Подарунок Томаса Шелбі"
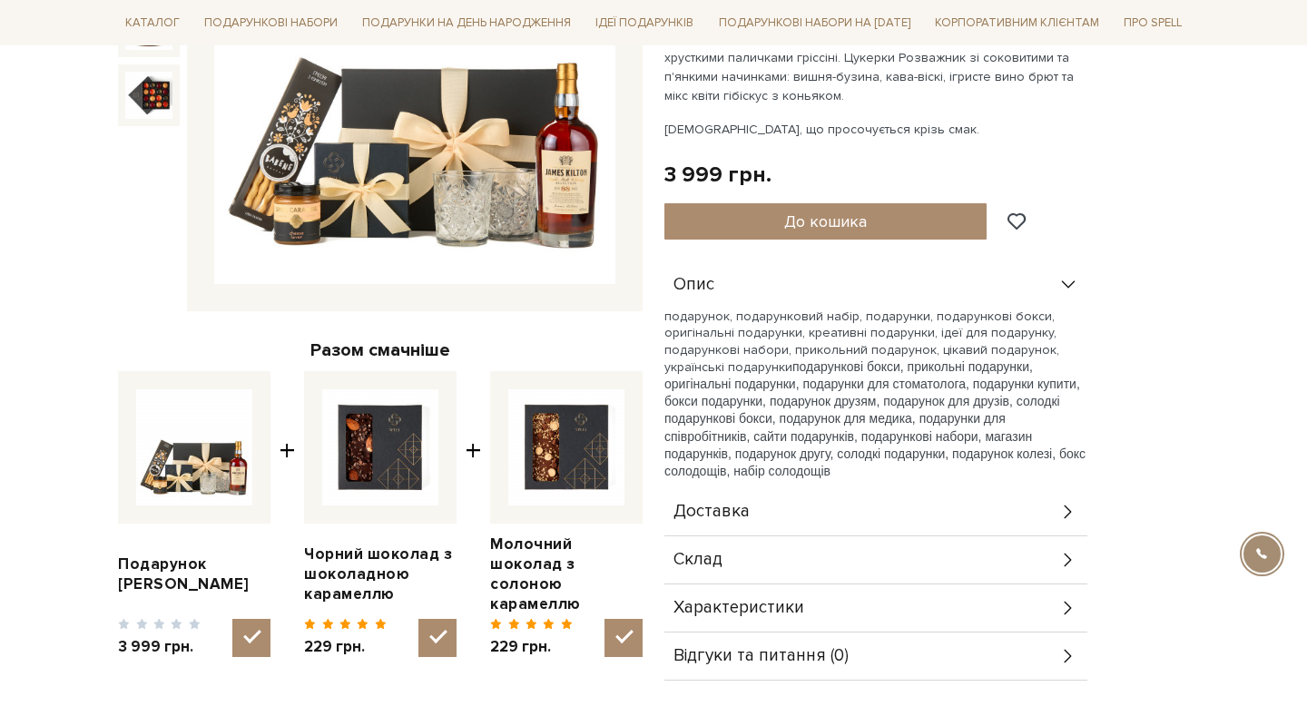
scroll to position [559, 0]
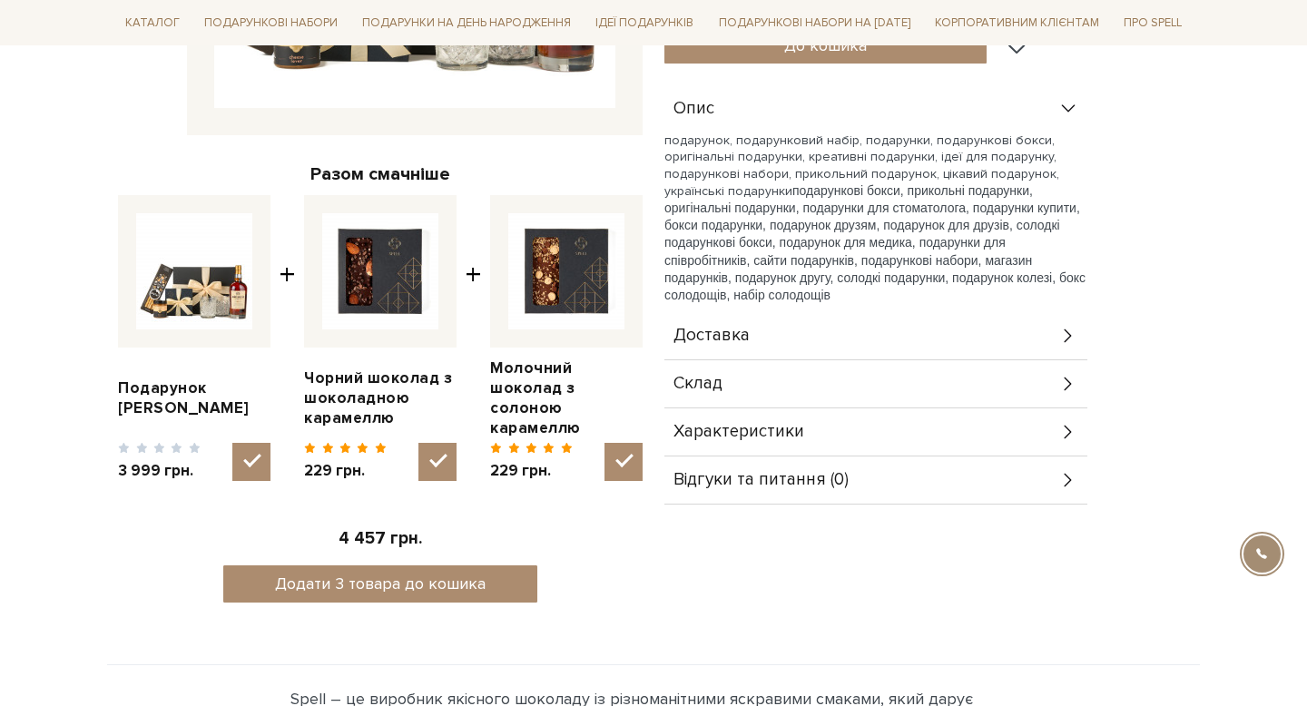
click at [732, 401] on div "Склад" at bounding box center [875, 383] width 423 height 47
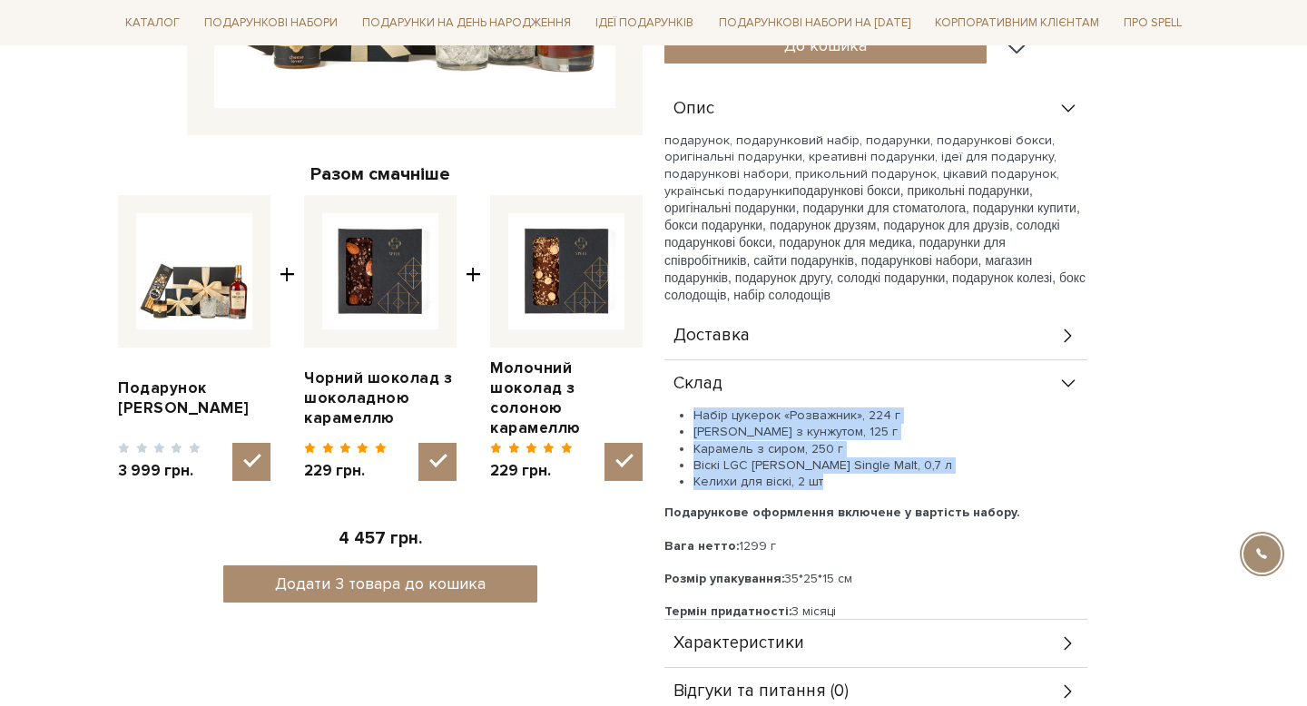
copy ul "Набір цукерок «Розважник», 224 г Грісіні з кунжутом, 125 г Карамель з сиром, 25…"
drag, startPoint x: 854, startPoint y: 479, endPoint x: 676, endPoint y: 415, distance: 189.2
click at [676, 415] on ul "Набір цукерок «Розважник», 224 г Грісіні з кунжутом, 125 г Карамель з сиром, 25…" at bounding box center [875, 449] width 423 height 83
click at [843, 448] on li "Карамель з сиром, 250 г" at bounding box center [890, 449] width 394 height 16
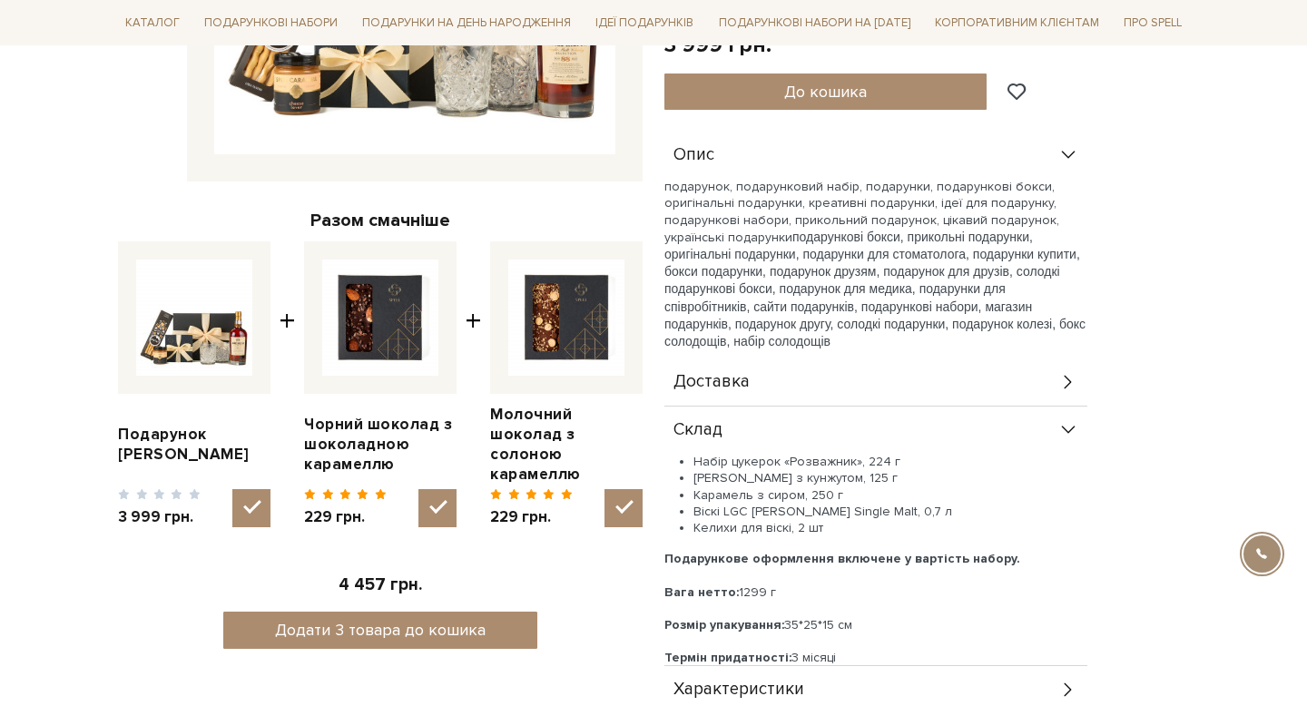
scroll to position [361, 0]
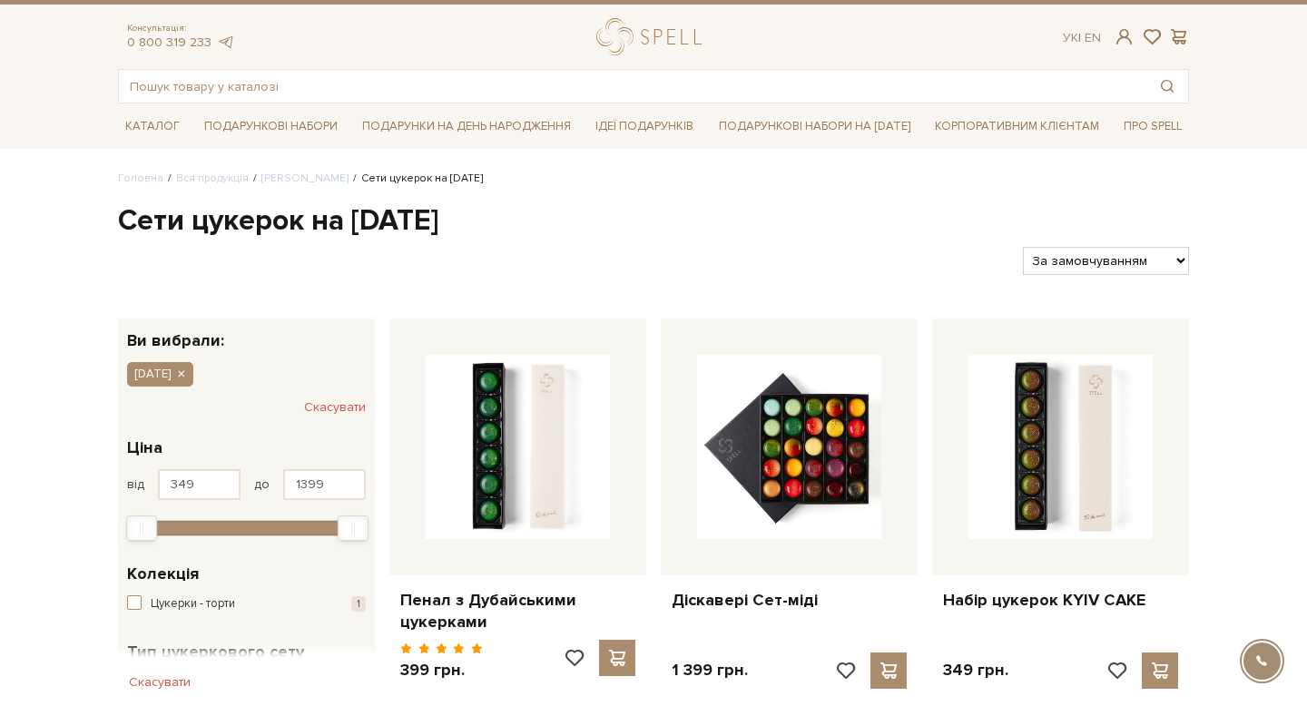
scroll to position [57, 0]
